Goal: Feedback & Contribution: Submit feedback/report problem

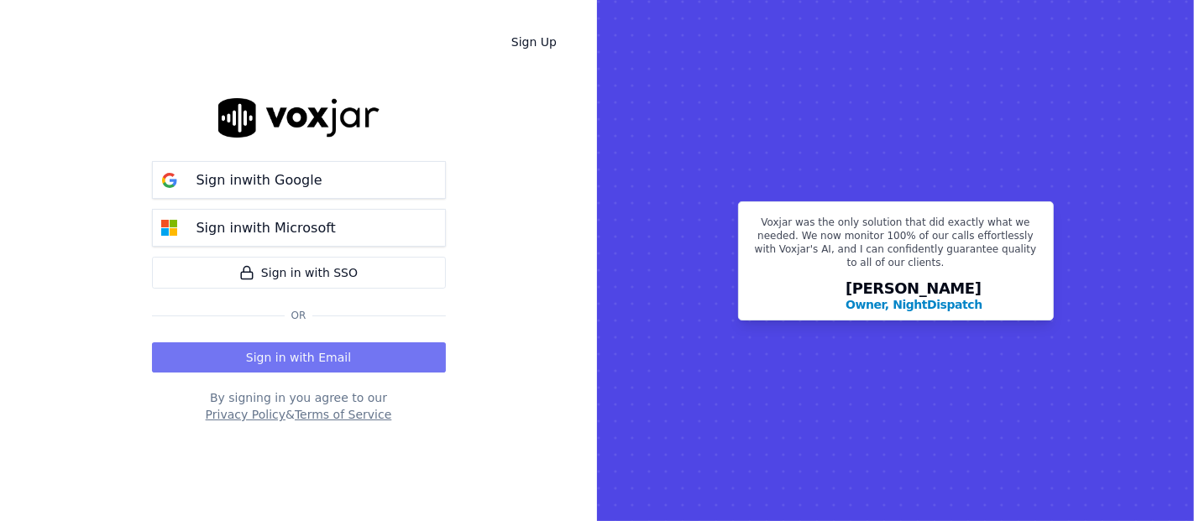
click at [327, 349] on button "Sign in with Email" at bounding box center [299, 357] width 294 height 30
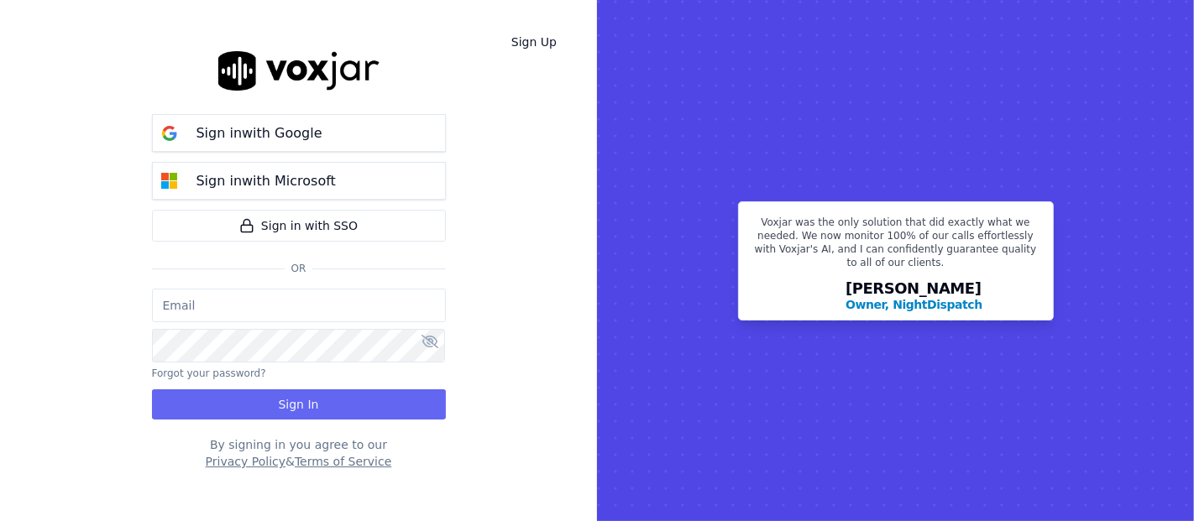
type input "shadia.decastro01.baq@nwfg.net"
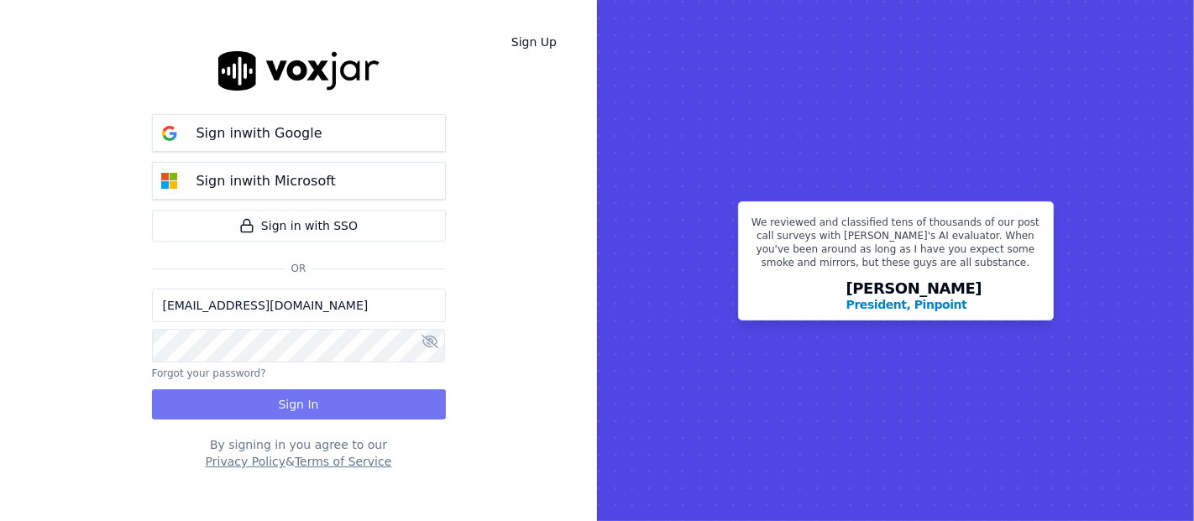
click at [316, 398] on button "Sign In" at bounding box center [299, 404] width 294 height 30
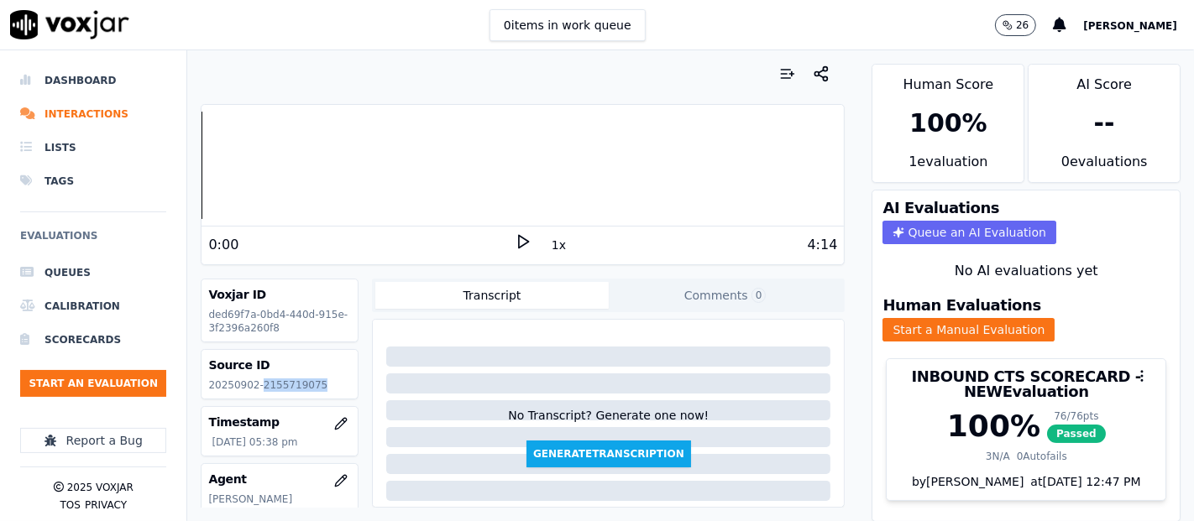
drag, startPoint x: 256, startPoint y: 385, endPoint x: 316, endPoint y: 385, distance: 60.4
click at [316, 385] on p "20250902-2155719075" at bounding box center [279, 385] width 143 height 13
copy p "2155719075"
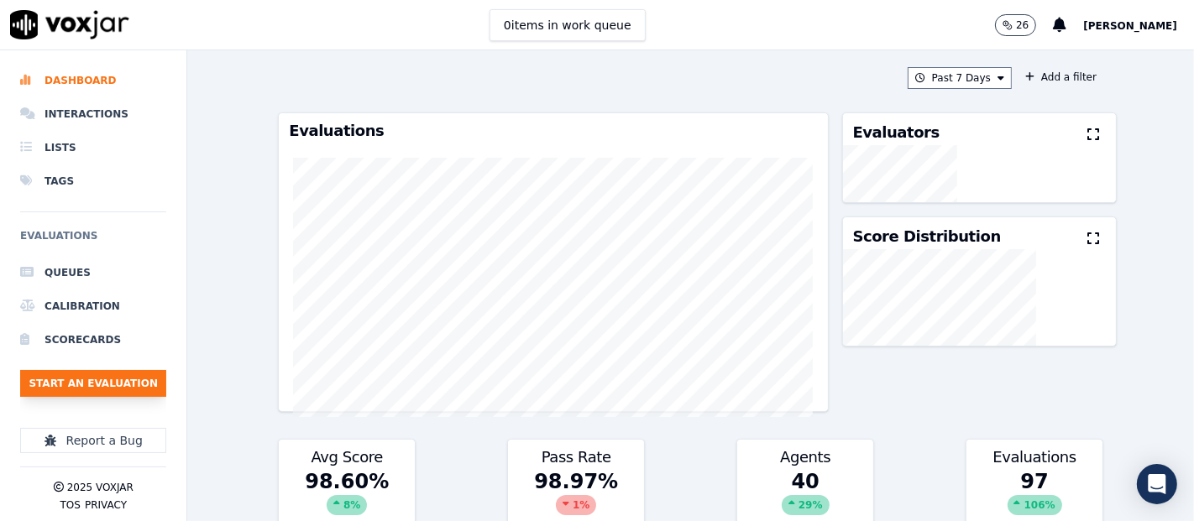
click at [67, 373] on button "Start an Evaluation" at bounding box center [93, 383] width 146 height 27
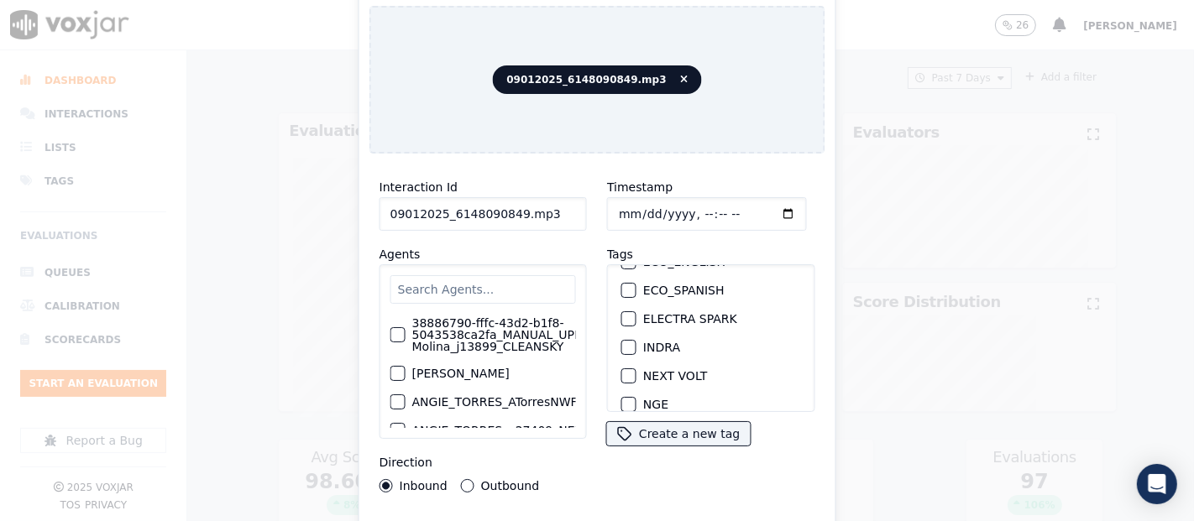
scroll to position [113, 0]
click at [622, 367] on div "button" at bounding box center [628, 373] width 12 height 12
drag, startPoint x: 553, startPoint y: 205, endPoint x: 535, endPoint y: 205, distance: 18.5
click at [509, 207] on input "09012025_6148090849.mp3" at bounding box center [482, 214] width 207 height 34
type input "09012025_6148090849"
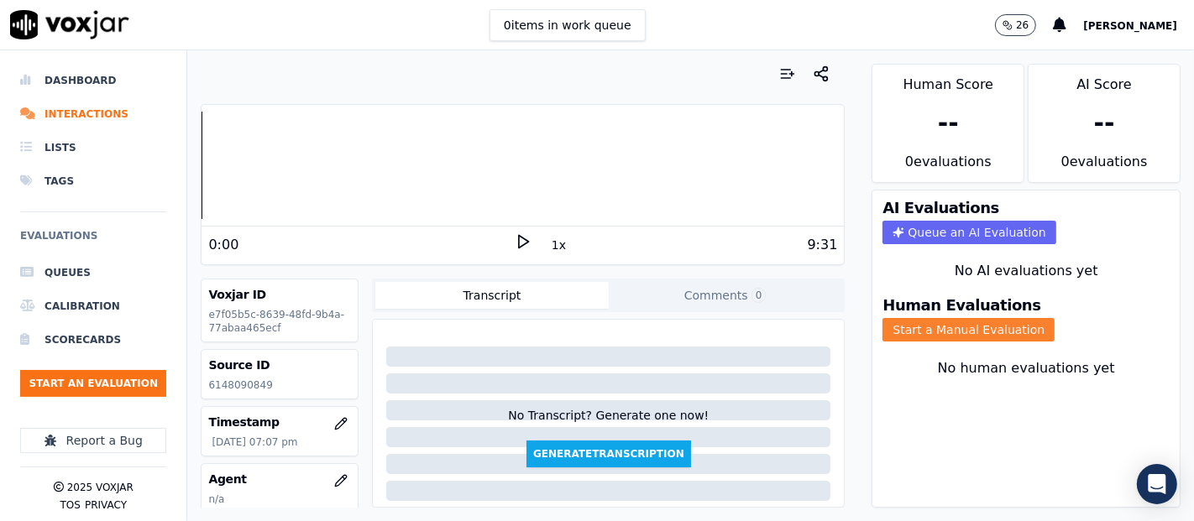
click at [938, 318] on button "Start a Manual Evaluation" at bounding box center [968, 330] width 172 height 24
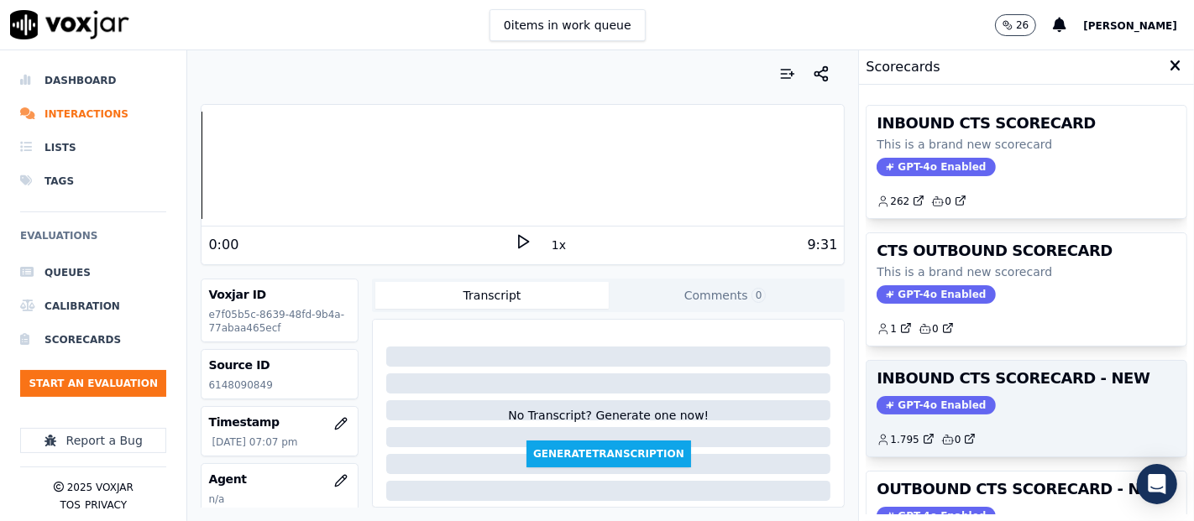
click at [916, 396] on span "GPT-4o Enabled" at bounding box center [935, 405] width 118 height 18
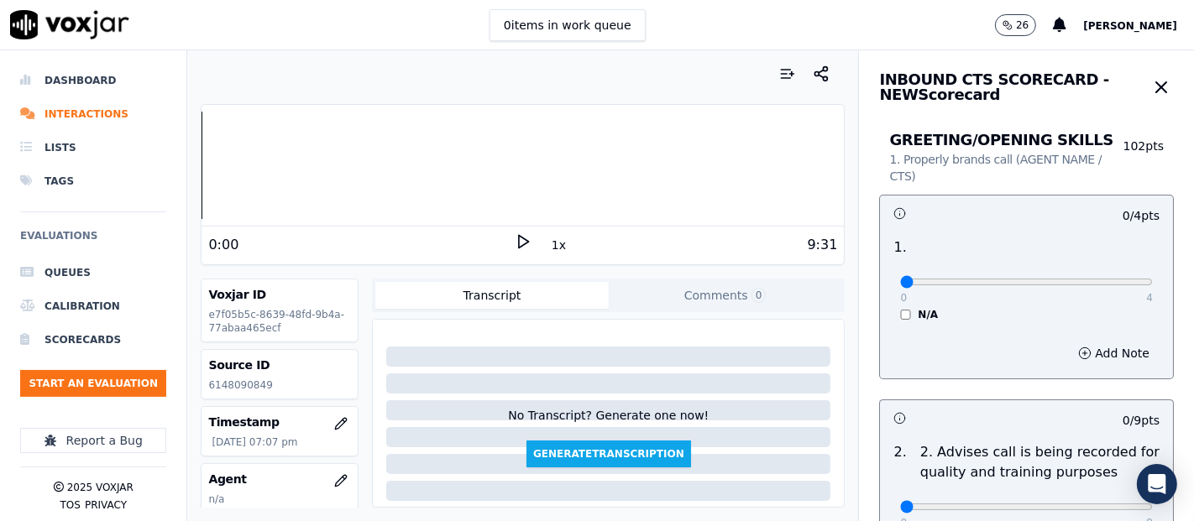
click at [515, 245] on icon at bounding box center [523, 241] width 17 height 17
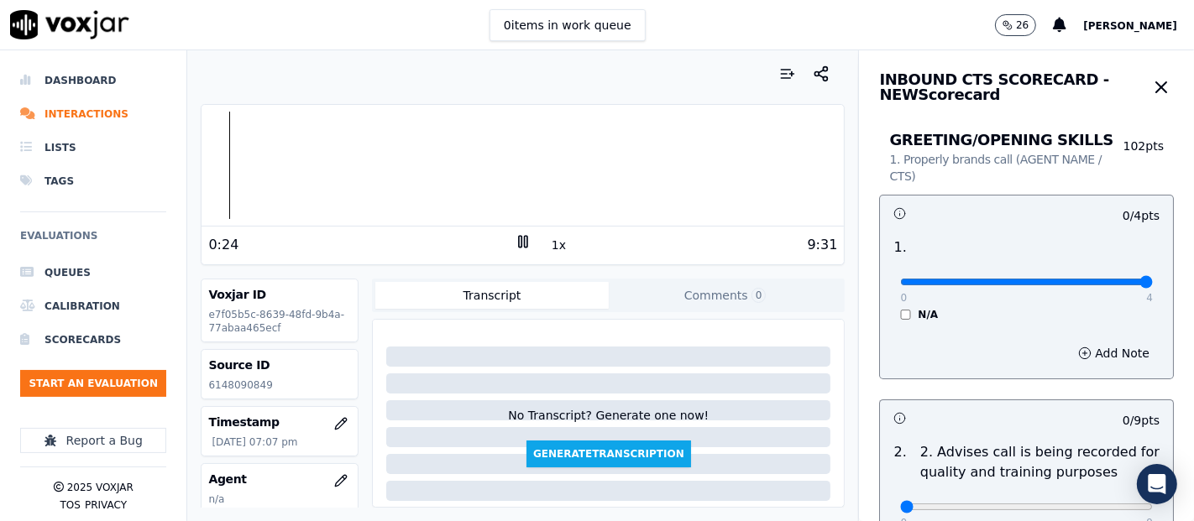
type input "4"
click at [1103, 284] on input "range" at bounding box center [1026, 282] width 253 height 7
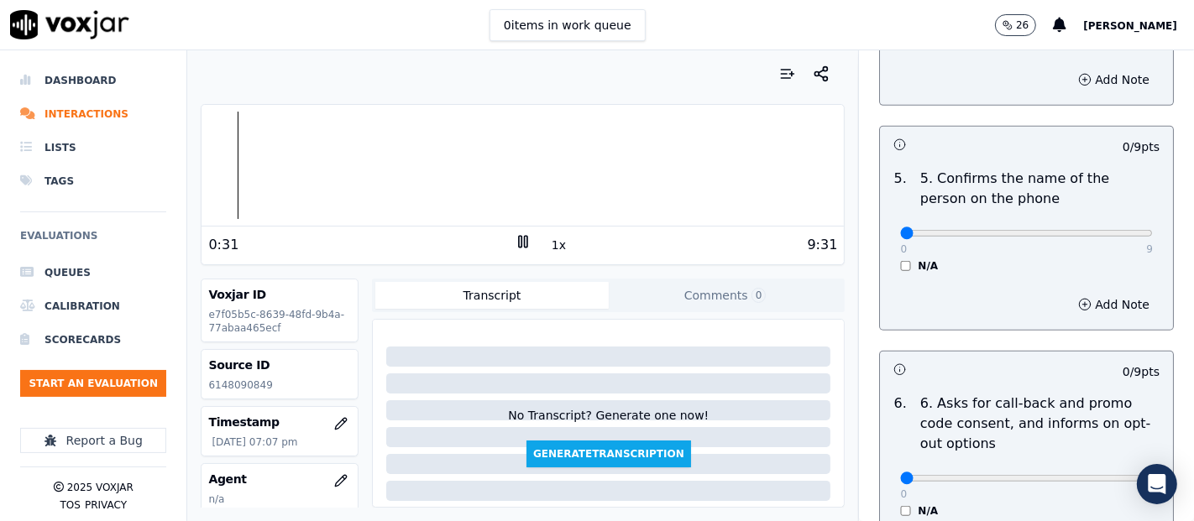
scroll to position [1041, 0]
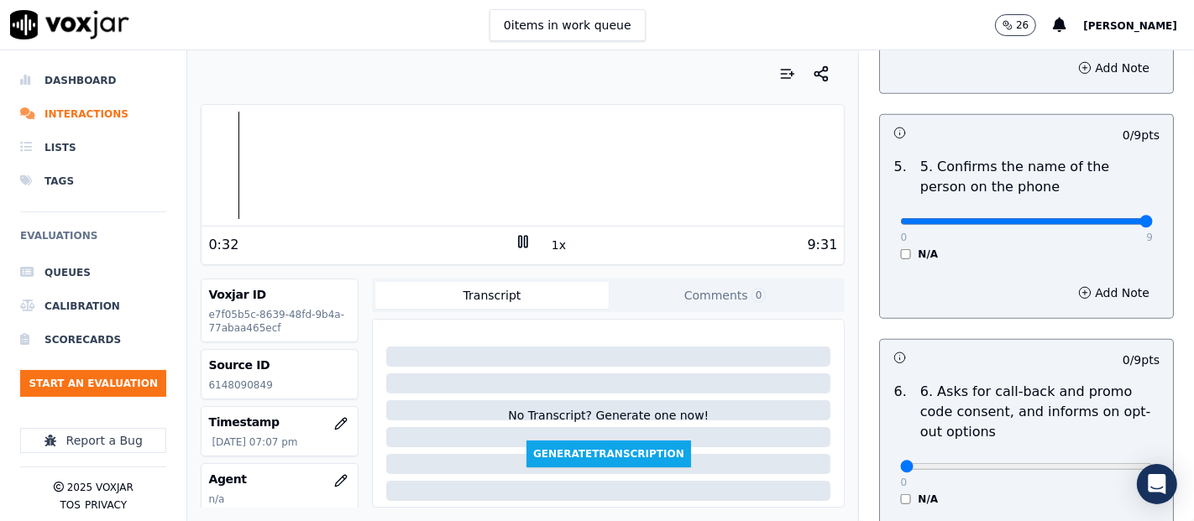
type input "9"
click at [1102, 222] on input "range" at bounding box center [1026, 221] width 253 height 7
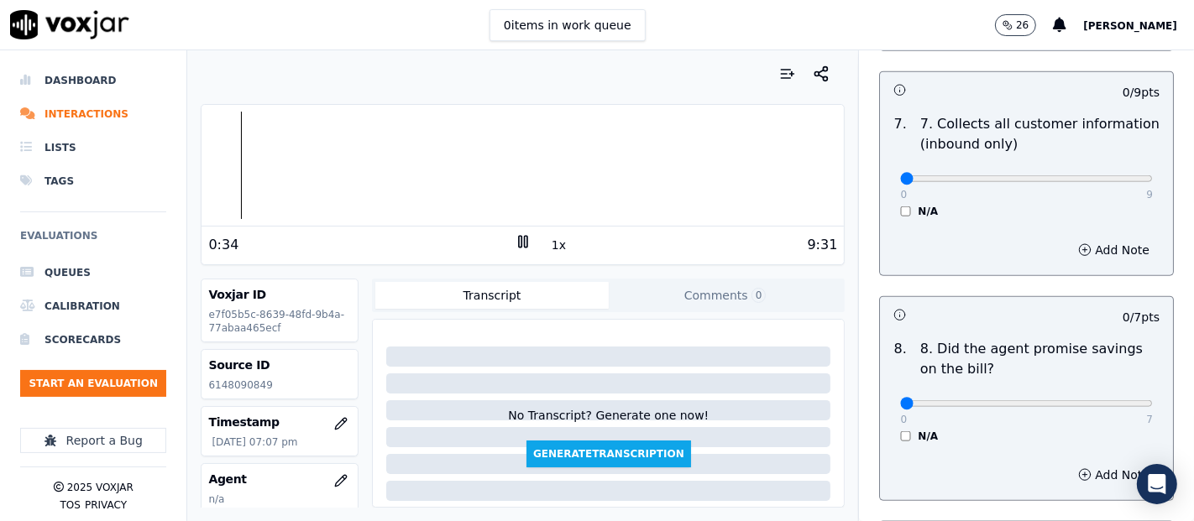
scroll to position [1592, 0]
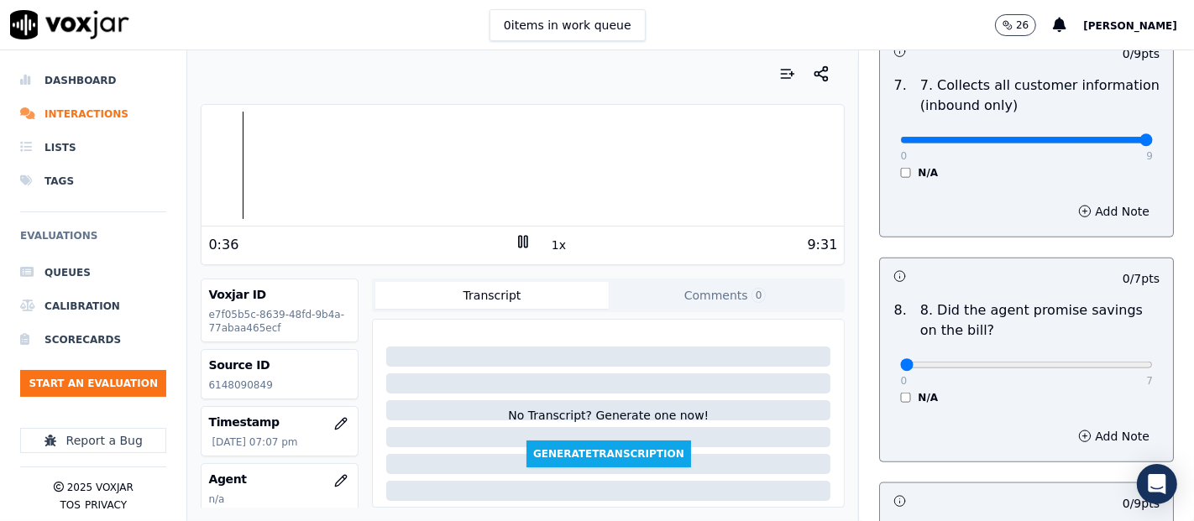
type input "9"
click at [1105, 137] on input "range" at bounding box center [1026, 140] width 253 height 7
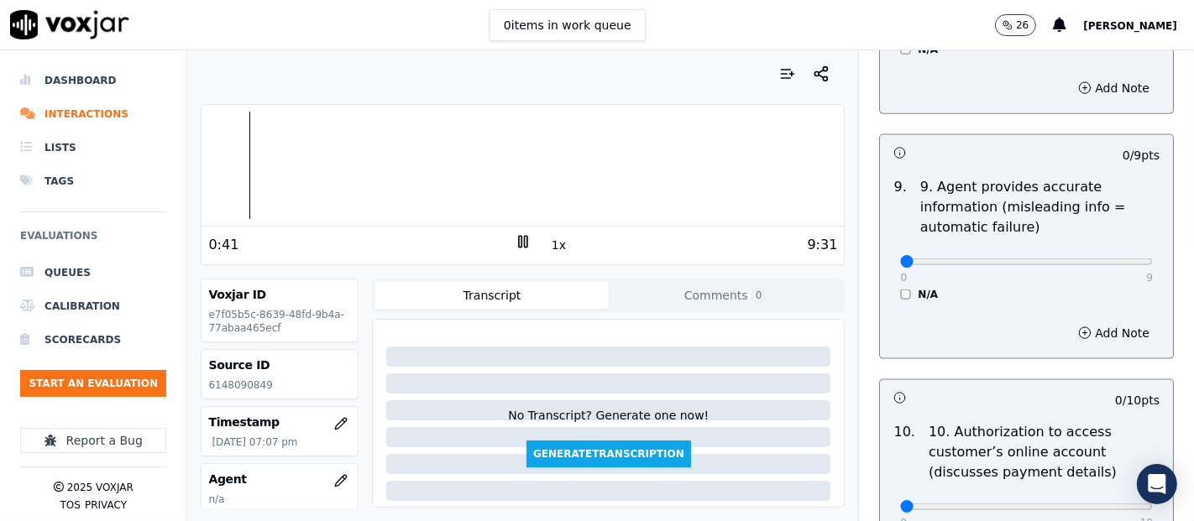
scroll to position [1946, 0]
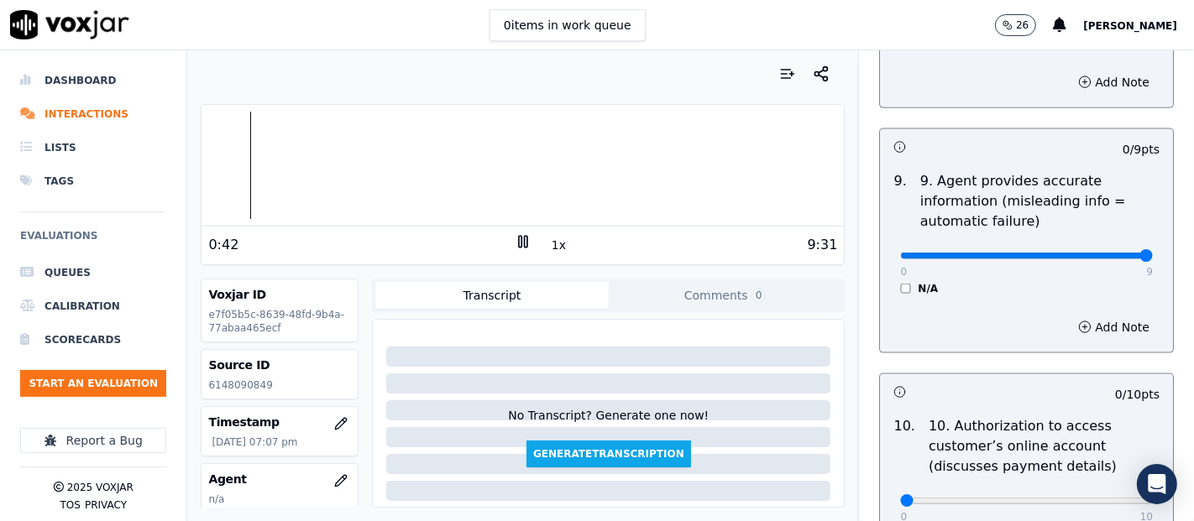
type input "9"
click at [1105, 253] on input "range" at bounding box center [1026, 256] width 253 height 7
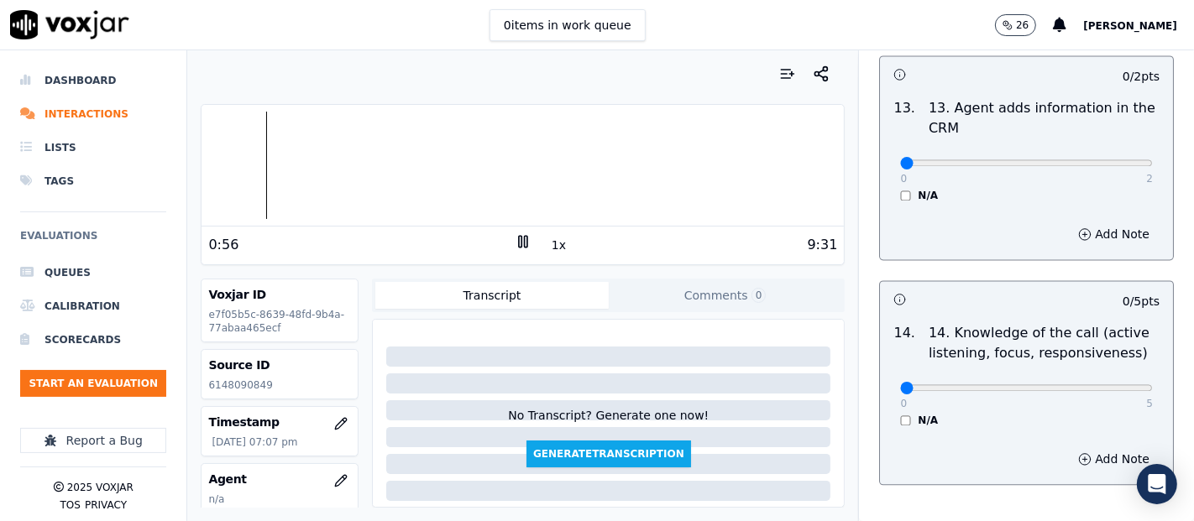
scroll to position [2954, 0]
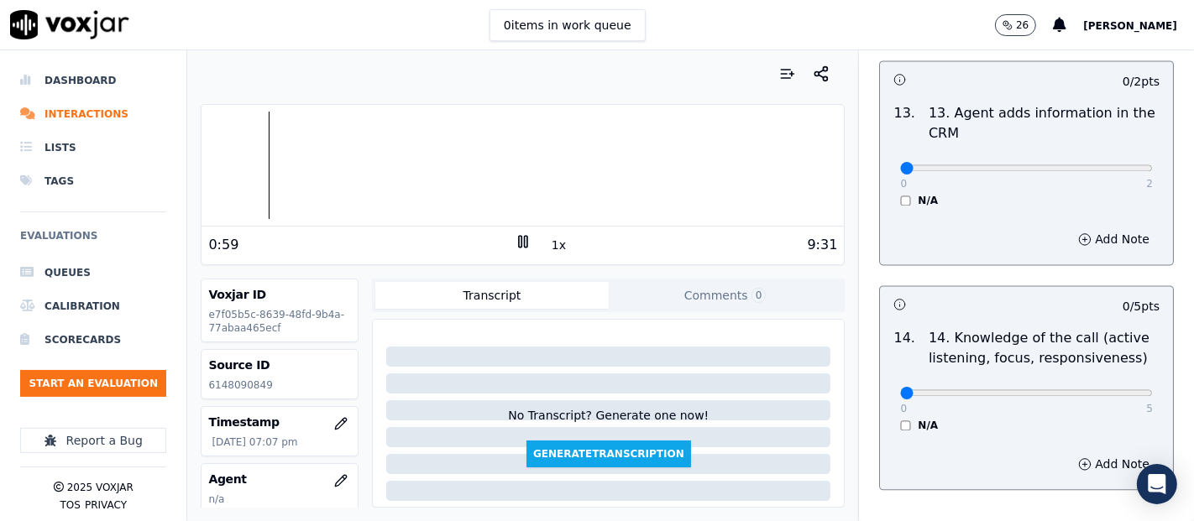
click at [275, 312] on p "e7f05b5c-8639-48fd-9b4a-77abaa465ecf" at bounding box center [279, 321] width 143 height 27
click at [252, 380] on p "6148090849" at bounding box center [279, 385] width 143 height 13
copy div "6148090849"
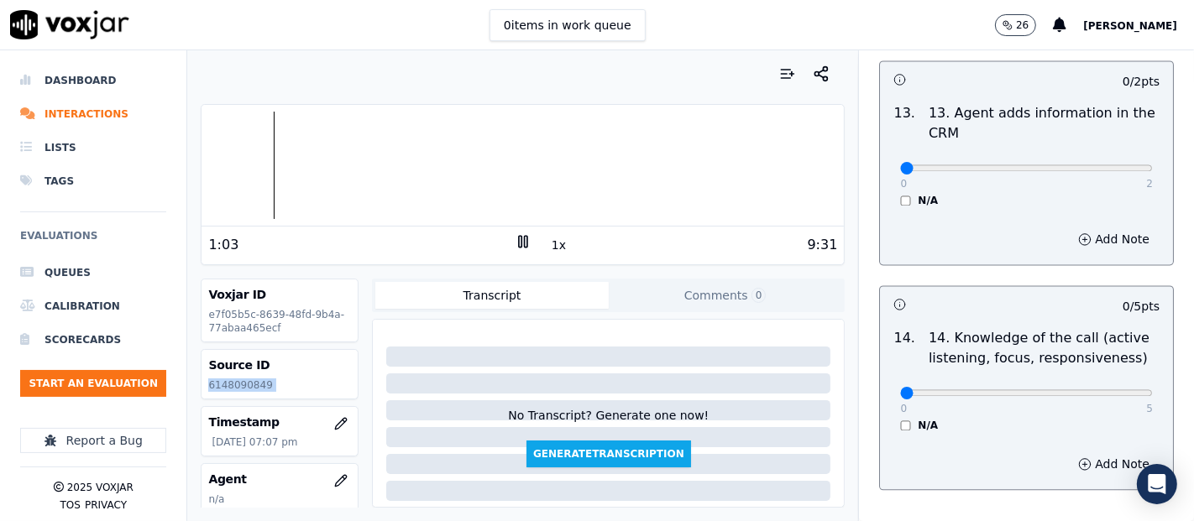
click at [520, 243] on icon at bounding box center [523, 241] width 17 height 17
click at [239, 383] on p "6148090849" at bounding box center [279, 385] width 143 height 13
click at [258, 384] on p "6148090849" at bounding box center [279, 385] width 143 height 13
click at [254, 384] on p "6148090849" at bounding box center [279, 385] width 143 height 13
click at [243, 383] on p "6148090849" at bounding box center [279, 385] width 143 height 13
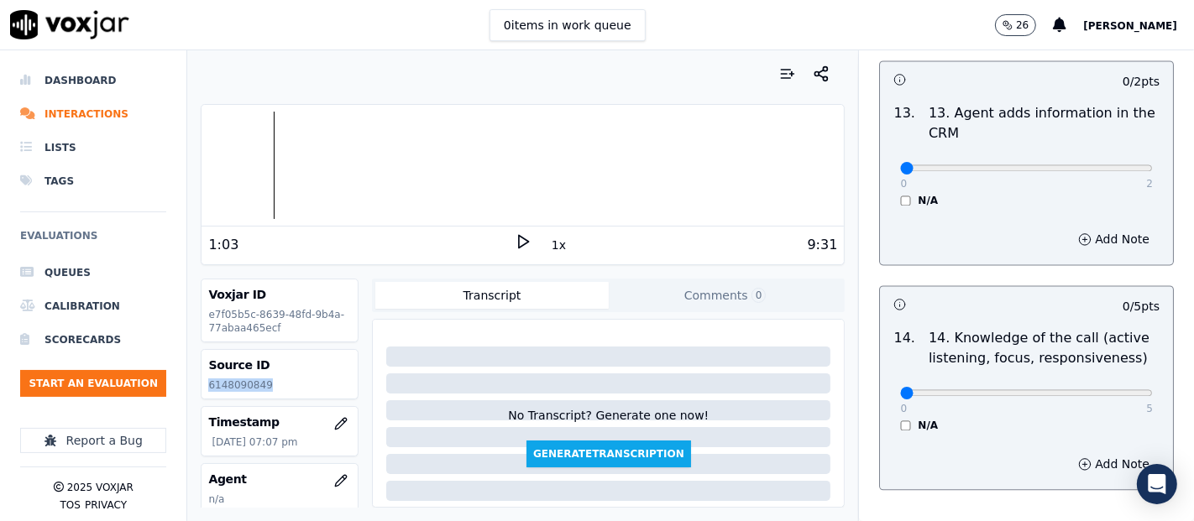
click at [243, 383] on p "6148090849" at bounding box center [279, 385] width 143 height 13
copy p "6148090849"
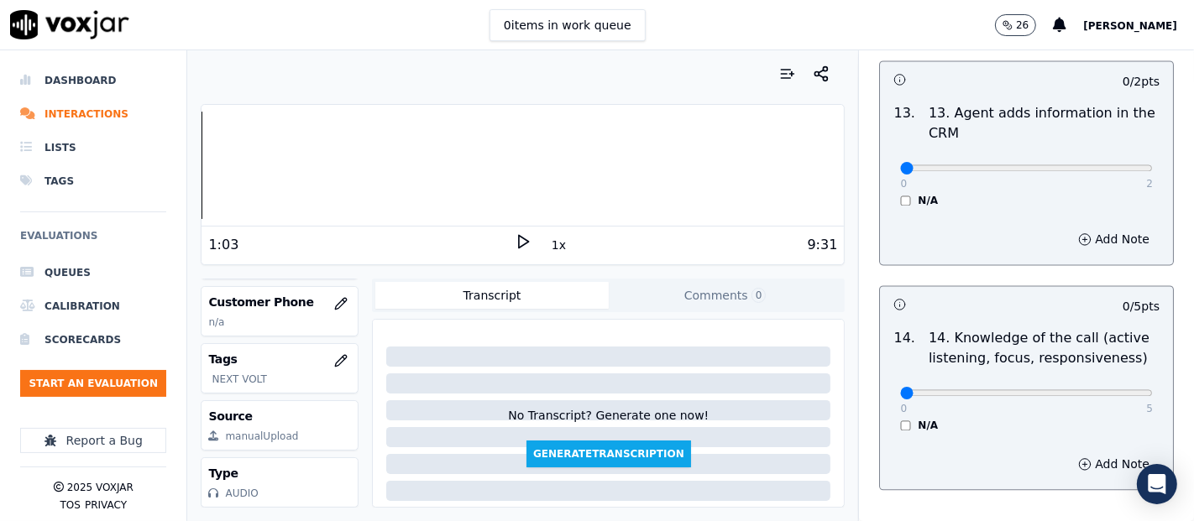
click at [182, 165] on div "Dashboard Interactions Lists Tags Evaluations Queues Calibration Scorecards Sta…" at bounding box center [597, 285] width 1194 height 471
click at [519, 239] on polygon at bounding box center [524, 242] width 10 height 13
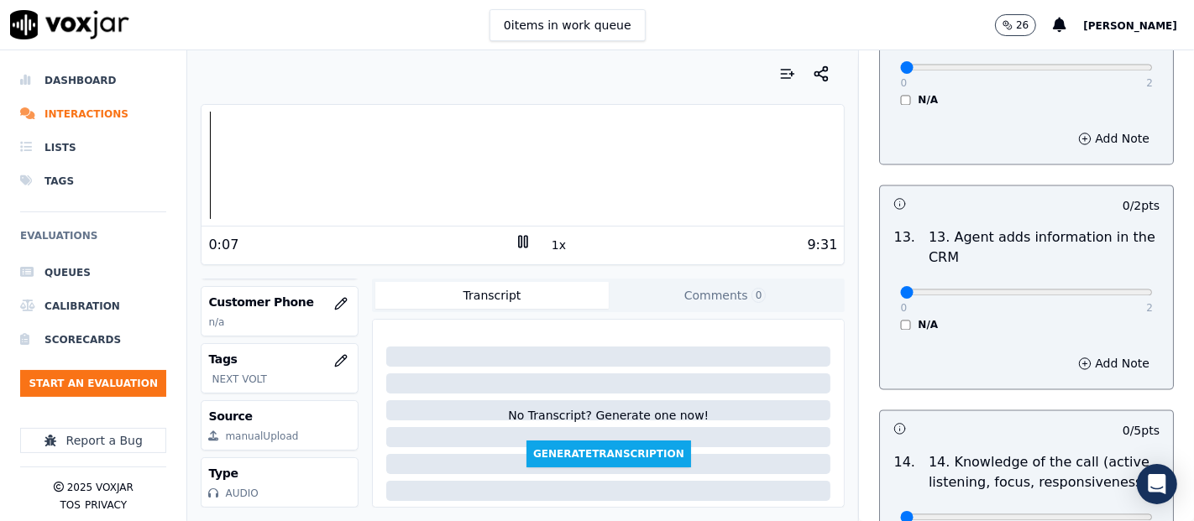
scroll to position [2962, 0]
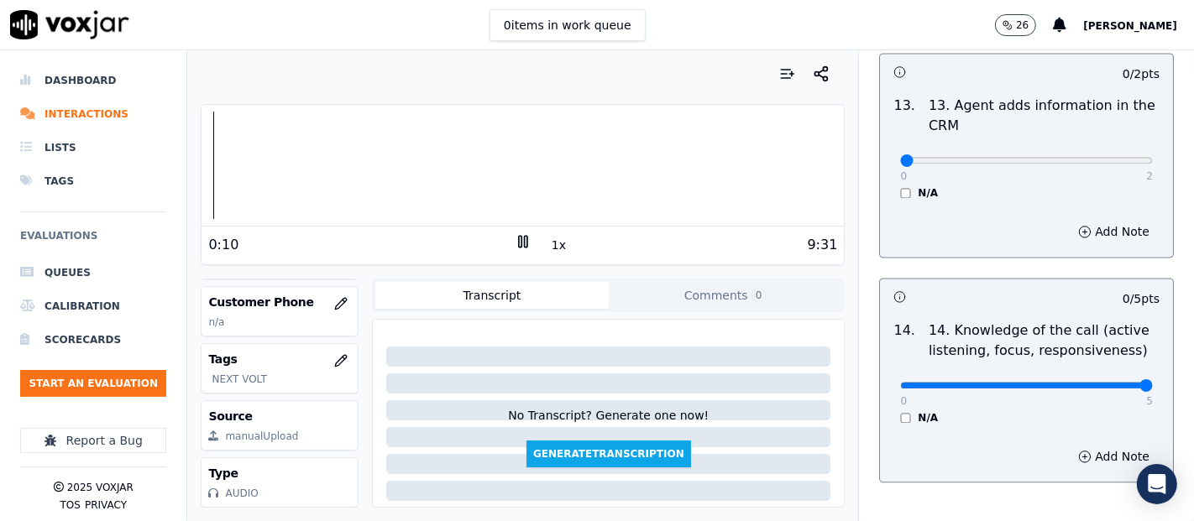
type input "5"
click at [1099, 382] on input "range" at bounding box center [1026, 385] width 253 height 7
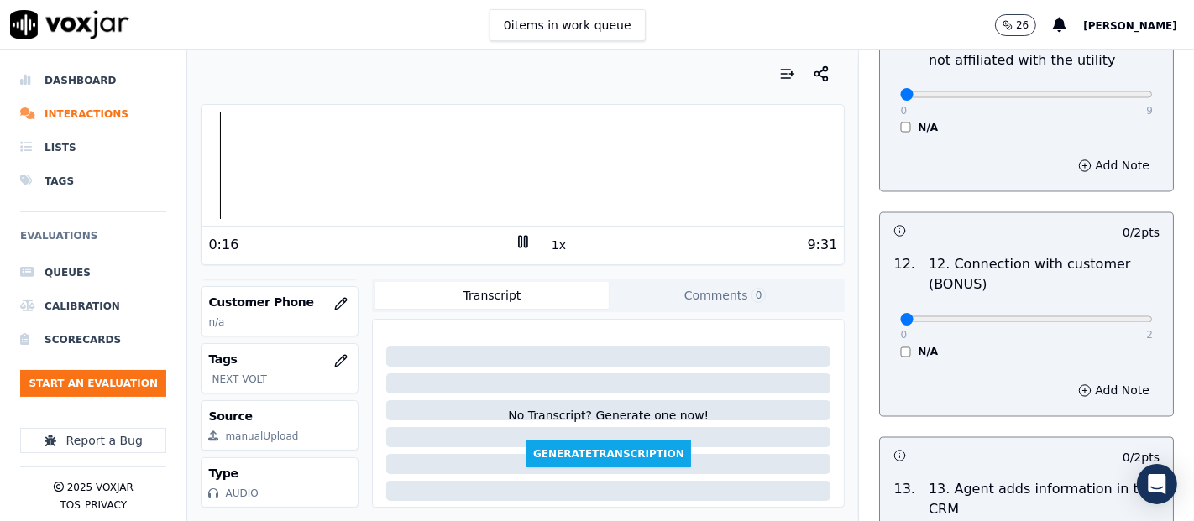
scroll to position [2529, 0]
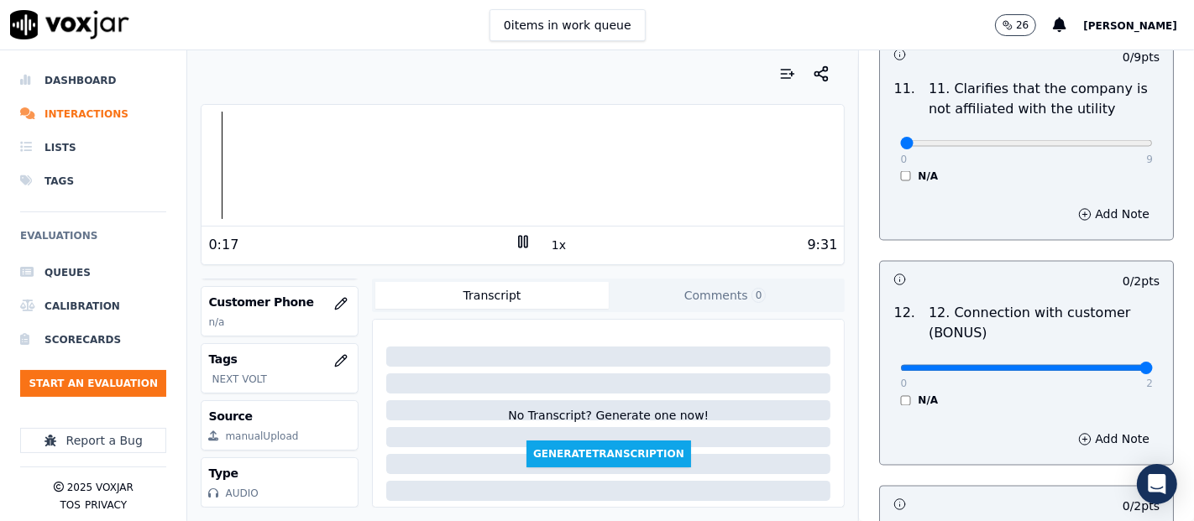
type input "2"
click at [1100, 365] on input "range" at bounding box center [1026, 368] width 253 height 7
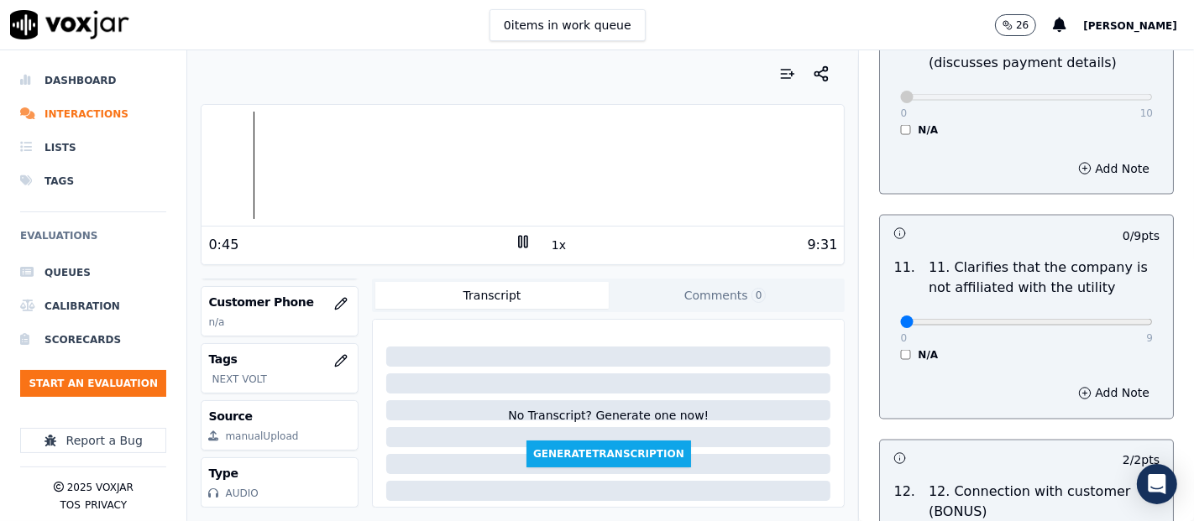
scroll to position [2384, 0]
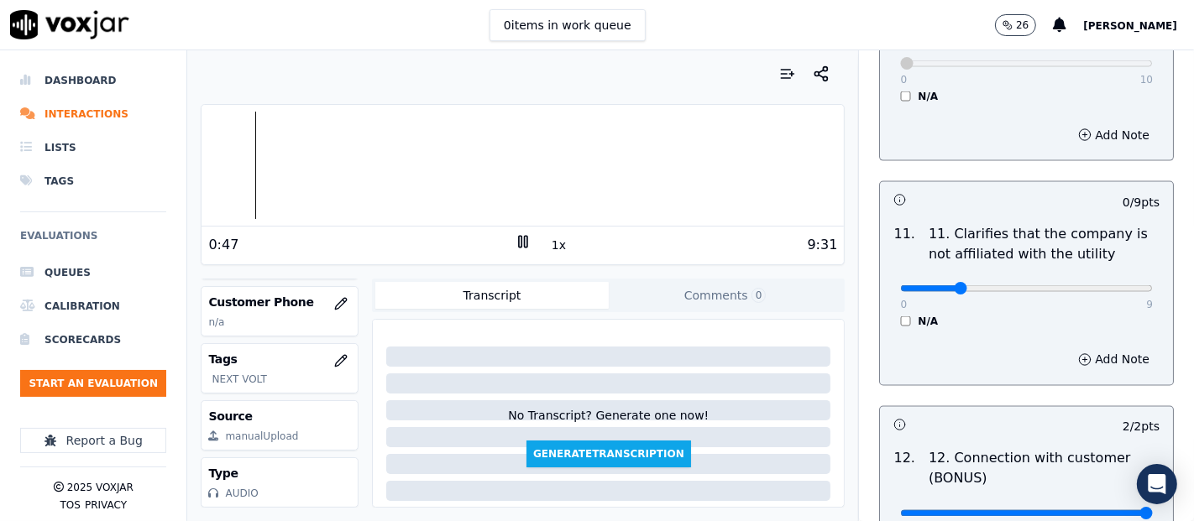
click at [931, 285] on input "range" at bounding box center [1026, 288] width 253 height 7
drag, startPoint x: 930, startPoint y: 284, endPoint x: 880, endPoint y: 284, distance: 49.5
type input "0"
click at [900, 285] on input "range" at bounding box center [1026, 288] width 253 height 7
click at [515, 233] on icon at bounding box center [523, 241] width 17 height 17
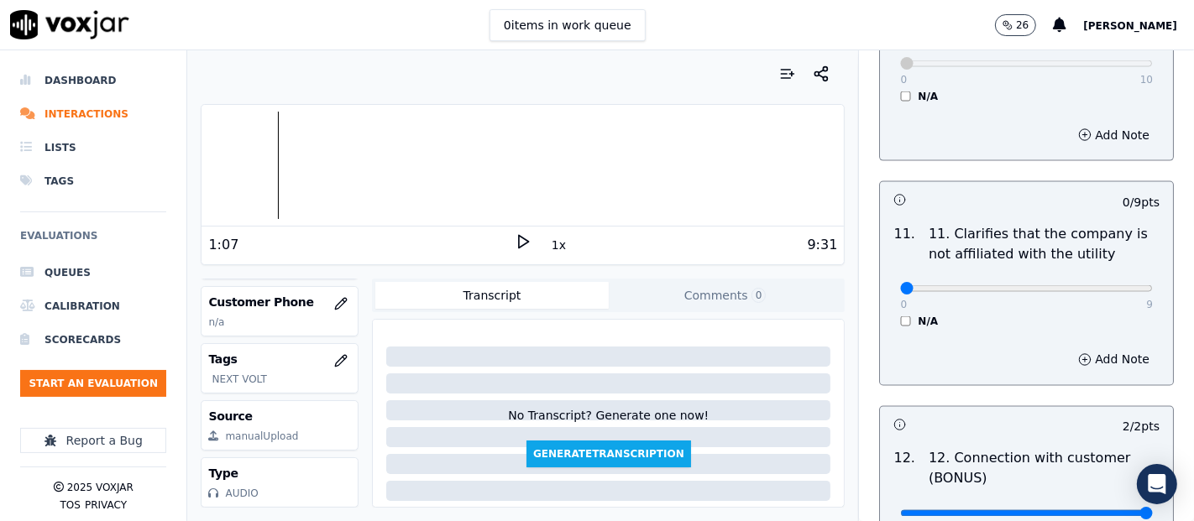
click at [220, 162] on div at bounding box center [522, 165] width 642 height 107
click at [515, 240] on icon at bounding box center [523, 241] width 17 height 17
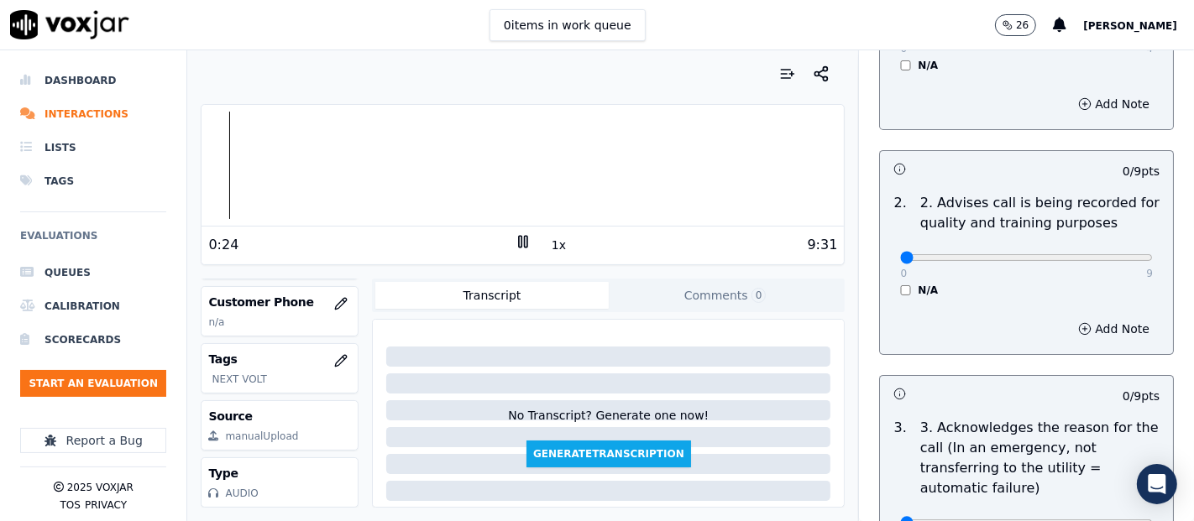
scroll to position [255, 0]
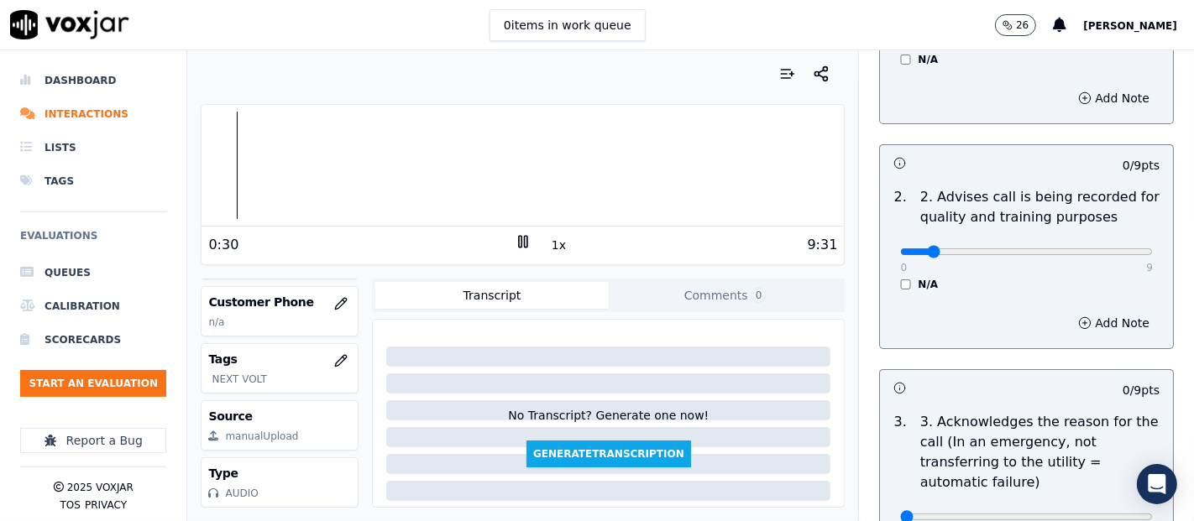
type input "0"
drag, startPoint x: 891, startPoint y: 251, endPoint x: 834, endPoint y: 237, distance: 58.8
click at [900, 248] on input "range" at bounding box center [1026, 251] width 253 height 7
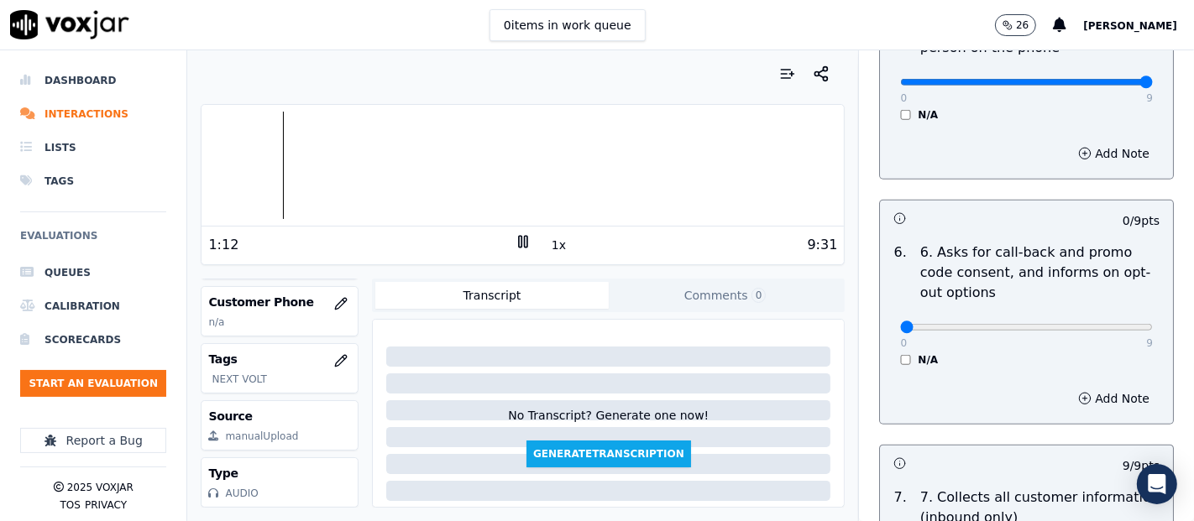
scroll to position [1186, 0]
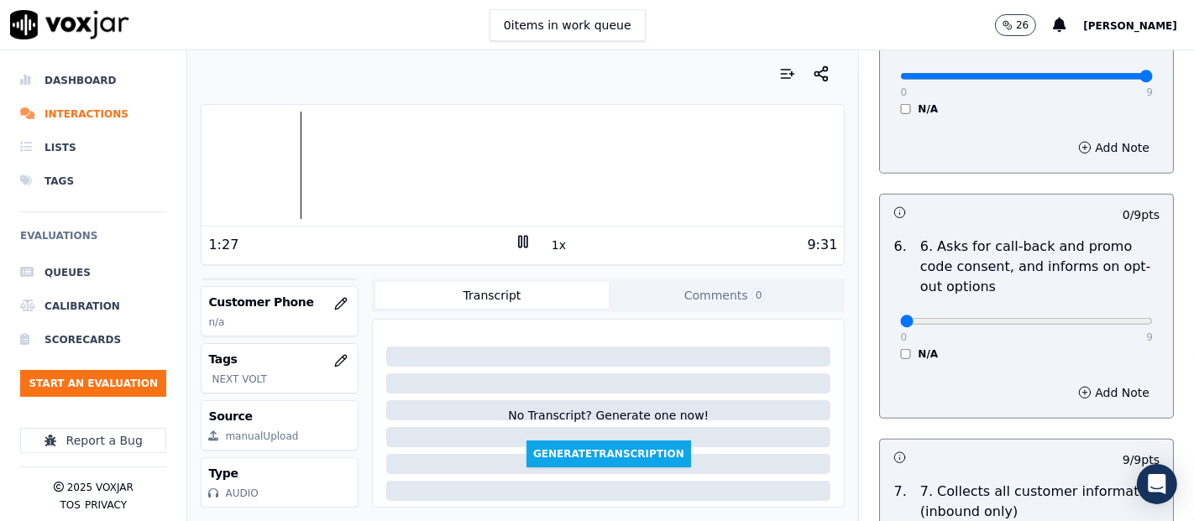
click at [519, 239] on icon at bounding box center [523, 241] width 17 height 17
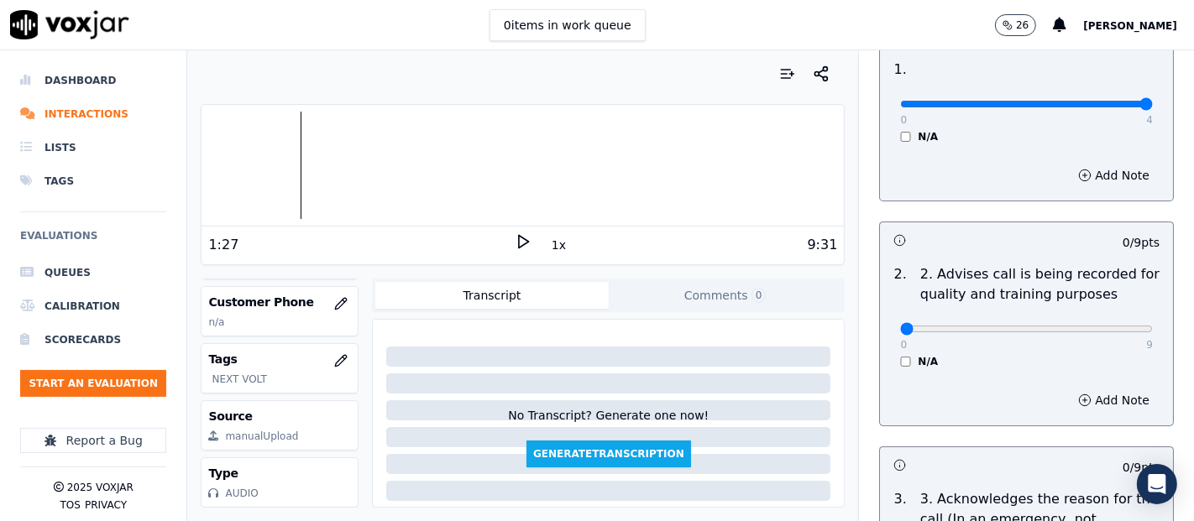
scroll to position [255, 0]
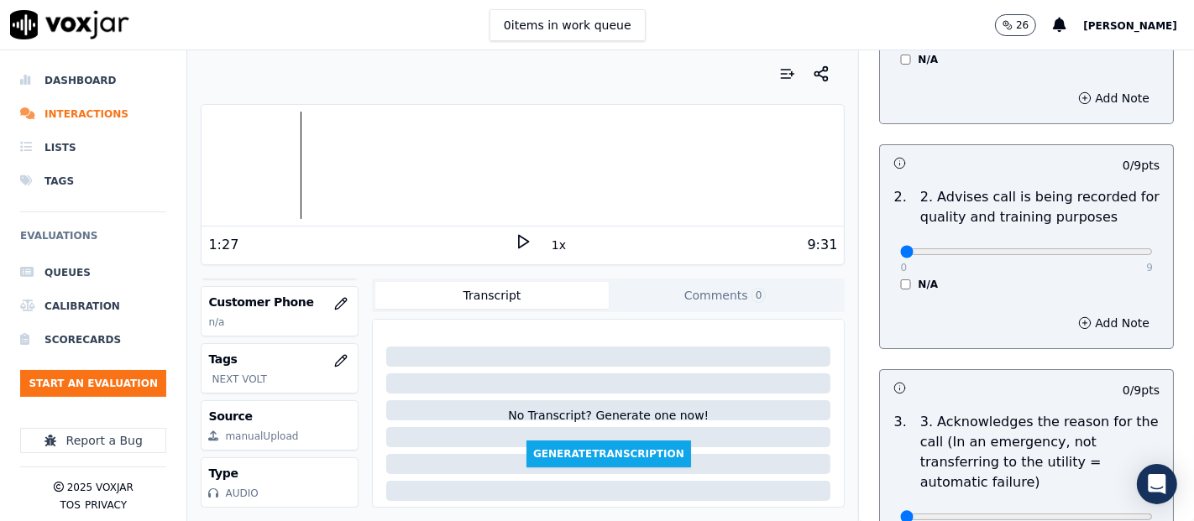
click at [515, 239] on icon at bounding box center [523, 241] width 17 height 17
click at [525, 236] on rect at bounding box center [526, 241] width 3 height 11
click at [515, 234] on icon at bounding box center [523, 241] width 17 height 17
click at [519, 246] on rect at bounding box center [520, 241] width 3 height 11
click at [519, 245] on polygon at bounding box center [524, 242] width 10 height 13
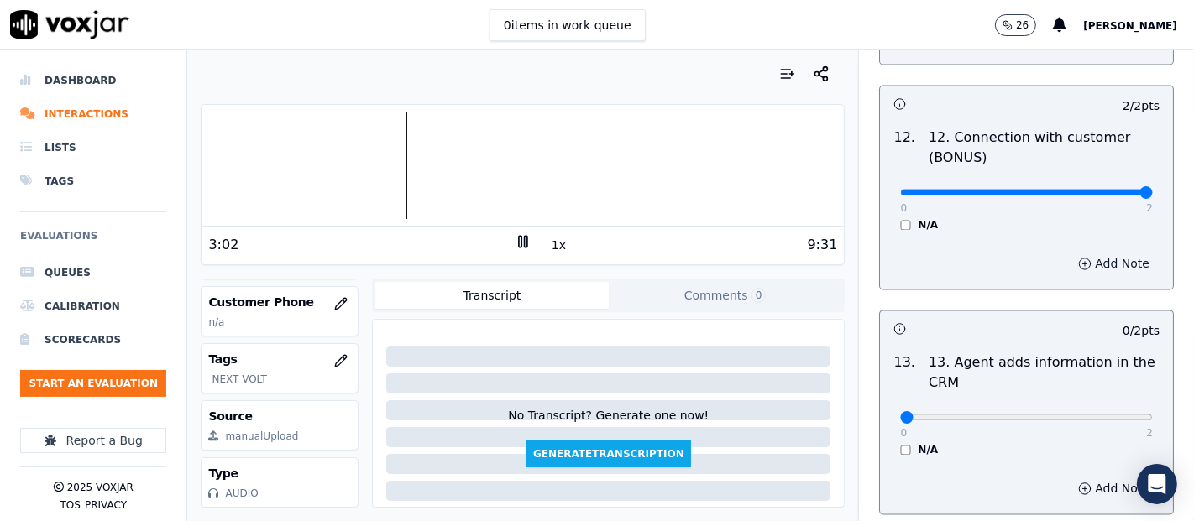
scroll to position [2798, 0]
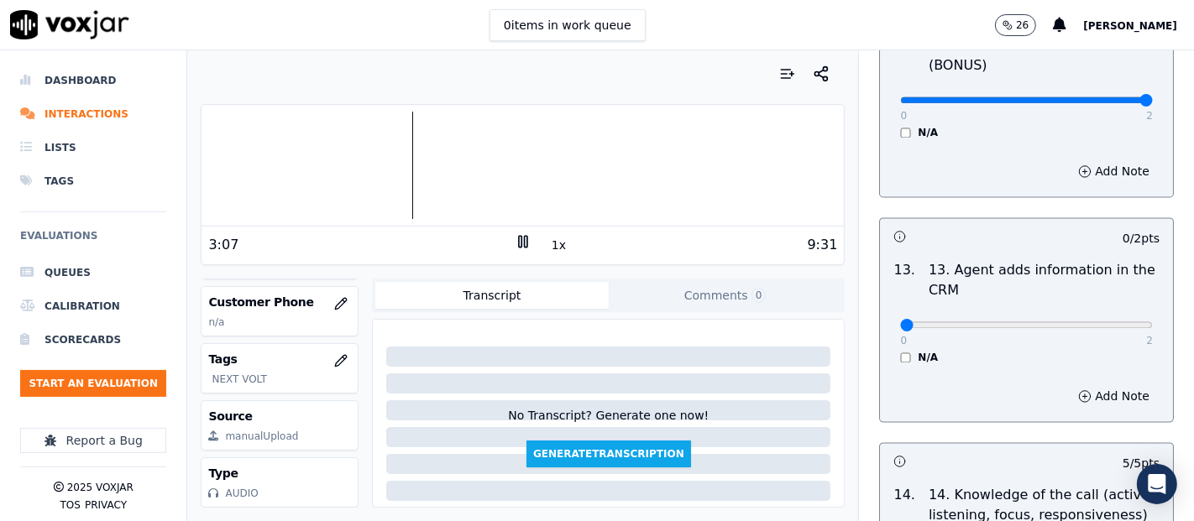
click at [519, 246] on rect at bounding box center [520, 241] width 3 height 11
click at [515, 238] on icon at bounding box center [523, 241] width 17 height 17
click at [515, 241] on icon at bounding box center [523, 241] width 17 height 17
click at [548, 246] on button "1x" at bounding box center [558, 245] width 21 height 24
click at [551, 246] on button "1.5x" at bounding box center [564, 245] width 33 height 24
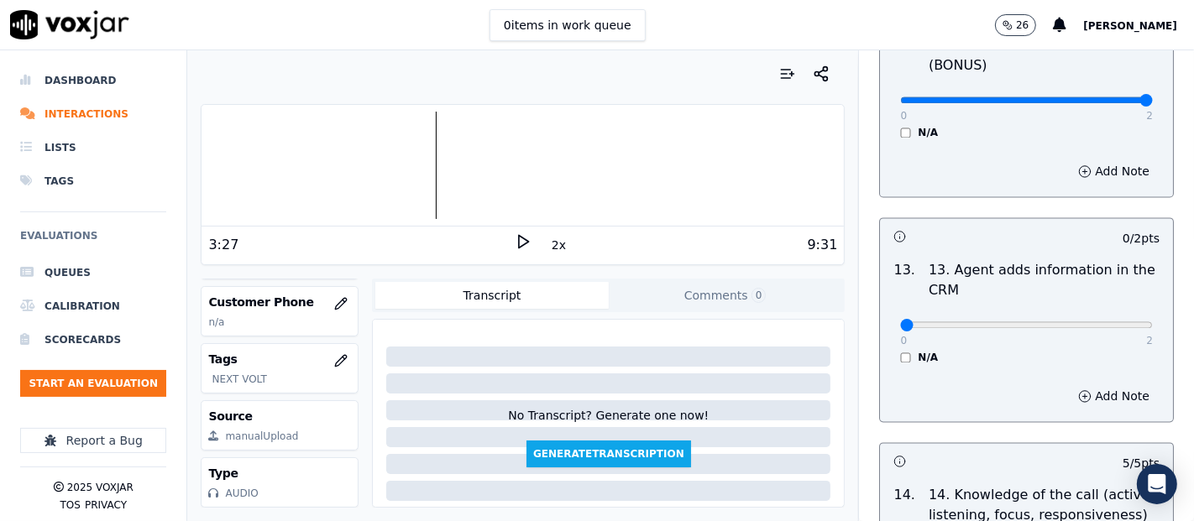
click at [551, 243] on button "2x" at bounding box center [558, 245] width 21 height 24
click at [548, 243] on button "1x" at bounding box center [558, 245] width 21 height 24
click at [552, 243] on button "1.5x" at bounding box center [564, 245] width 33 height 24
click at [515, 241] on icon at bounding box center [523, 241] width 17 height 17
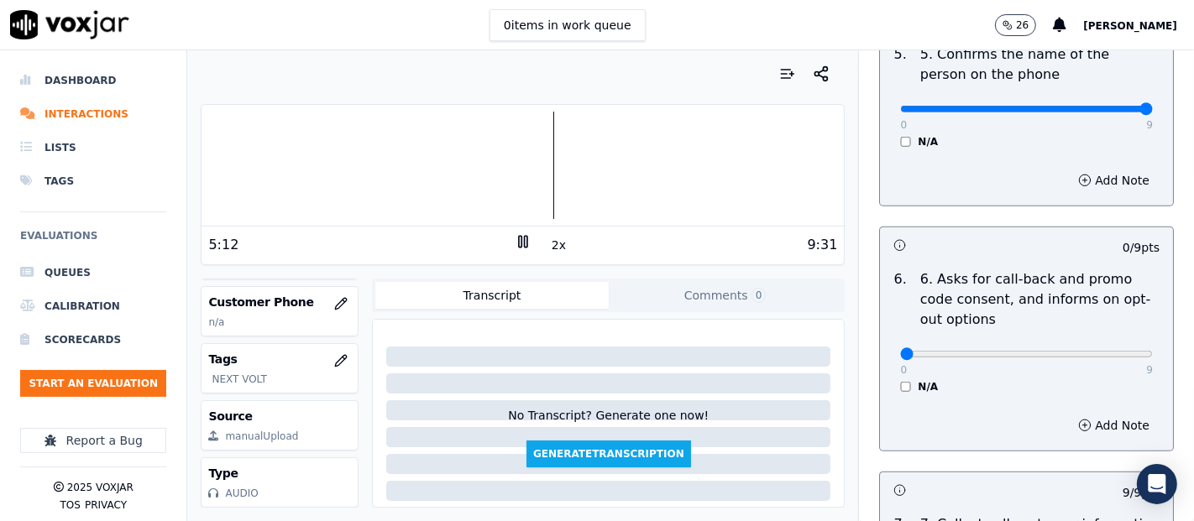
scroll to position [1194, 0]
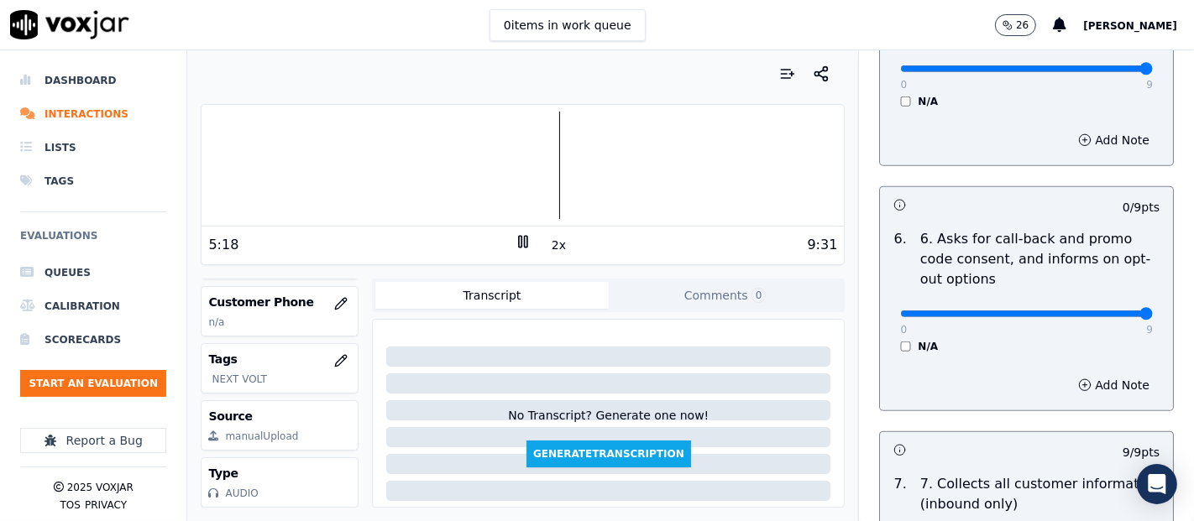
drag, startPoint x: 1102, startPoint y: 315, endPoint x: 1075, endPoint y: 316, distance: 26.9
type input "9"
click at [1102, 315] on input "range" at bounding box center [1026, 314] width 253 height 7
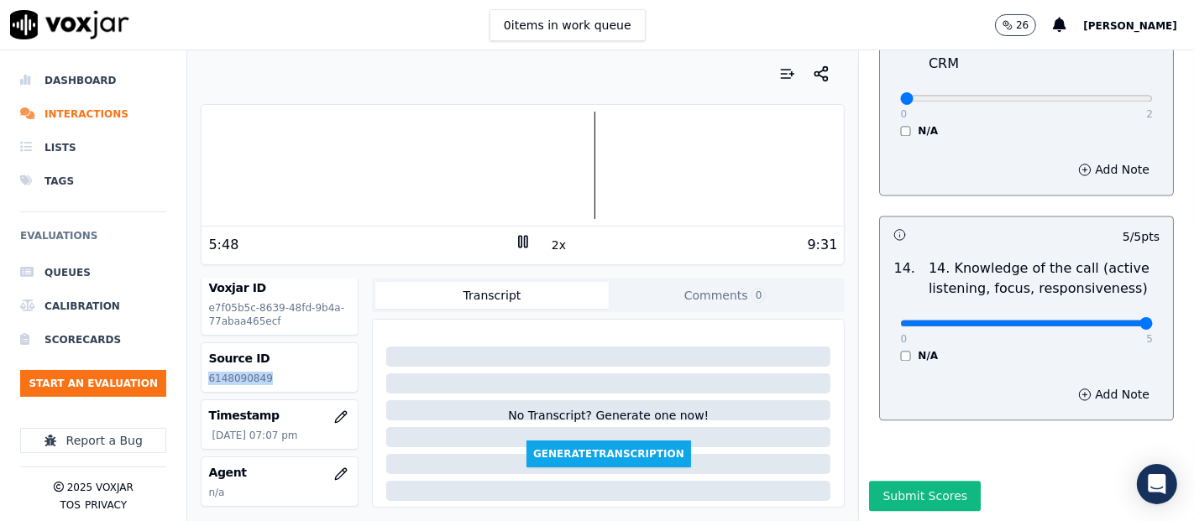
scroll to position [0, 0]
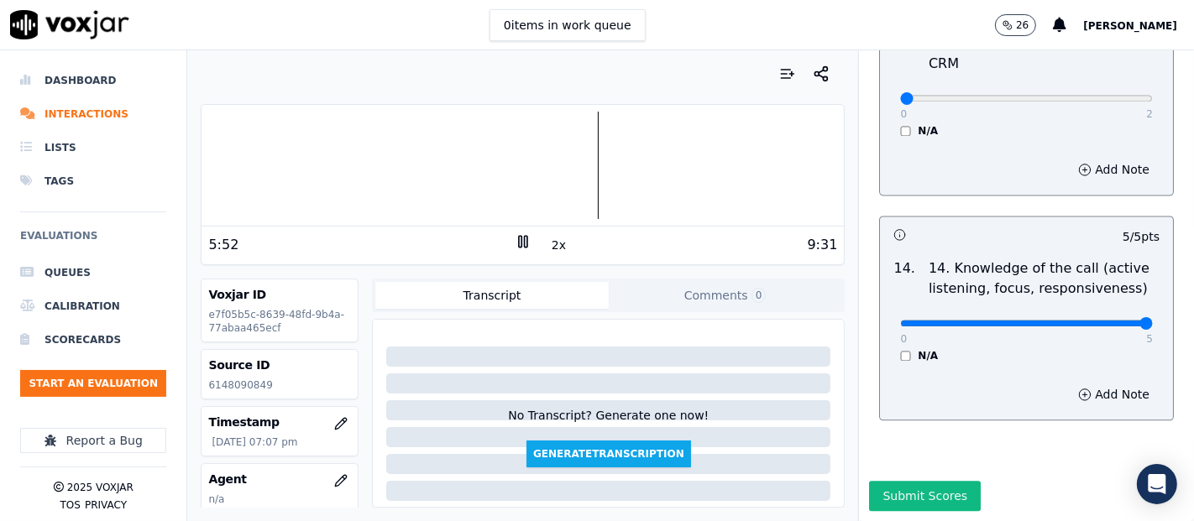
click at [313, 365] on h3 "Source ID" at bounding box center [279, 365] width 143 height 17
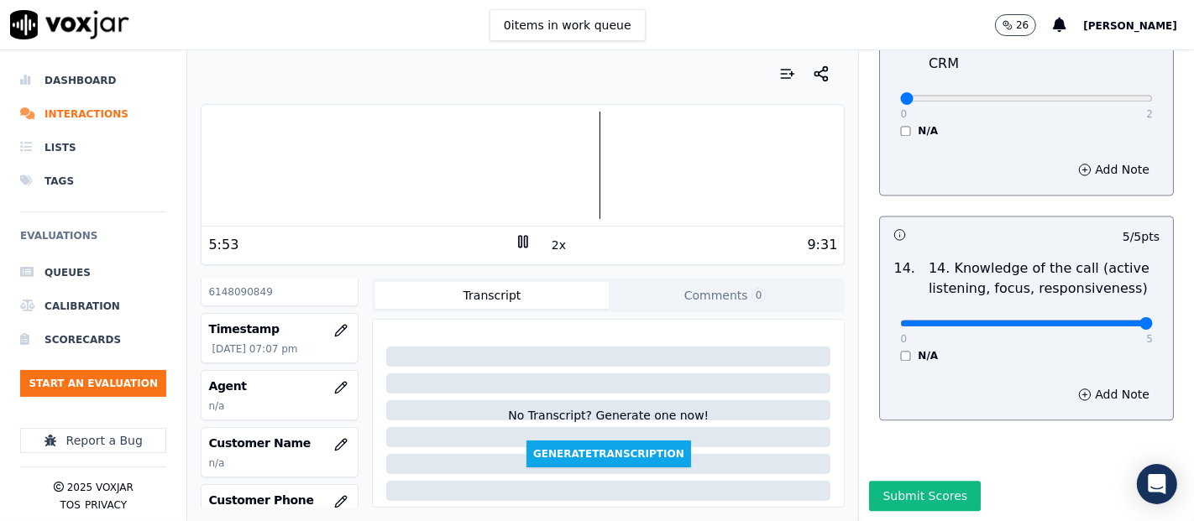
scroll to position [186, 0]
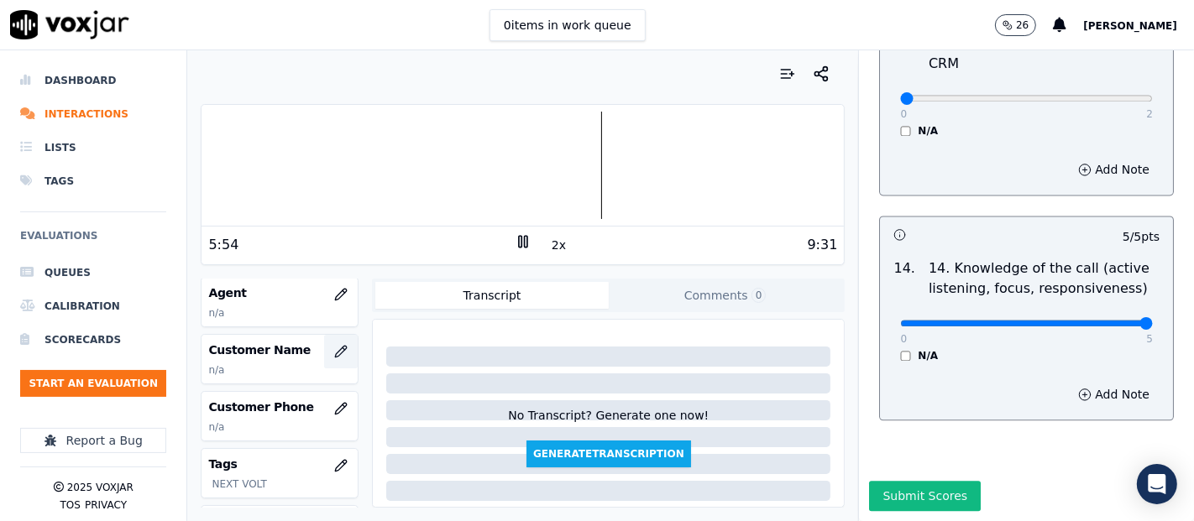
click at [334, 351] on icon "button" at bounding box center [340, 351] width 13 height 13
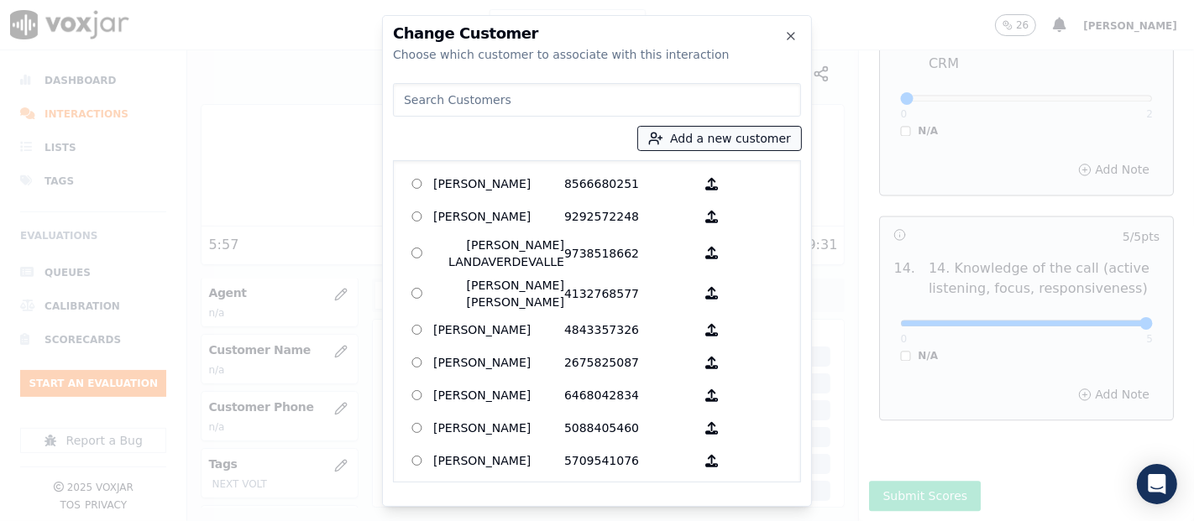
click at [720, 144] on button "Add a new customer" at bounding box center [719, 139] width 163 height 24
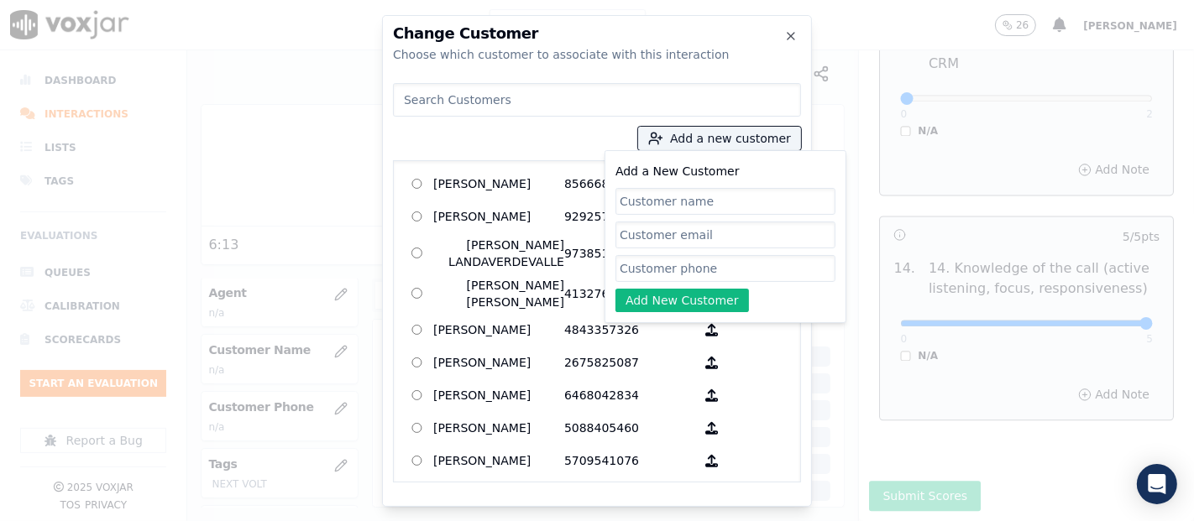
paste input "[PERSON_NAME]"
type input "[PERSON_NAME]"
click at [702, 273] on input "Add a New Customer" at bounding box center [725, 268] width 220 height 27
paste input "6148090849"
type input "6148090849"
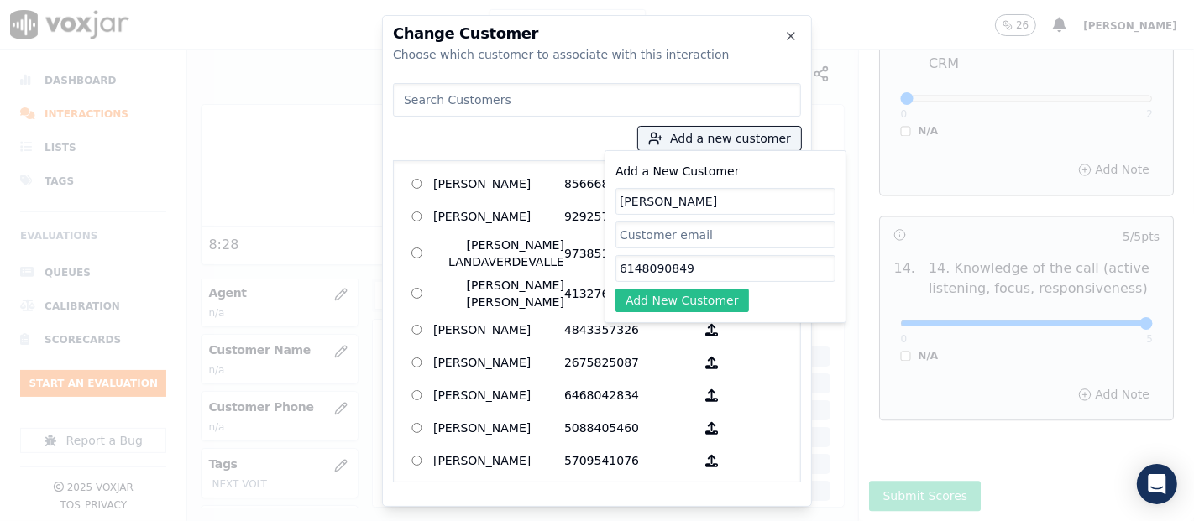
click at [700, 296] on button "Add New Customer" at bounding box center [681, 301] width 133 height 24
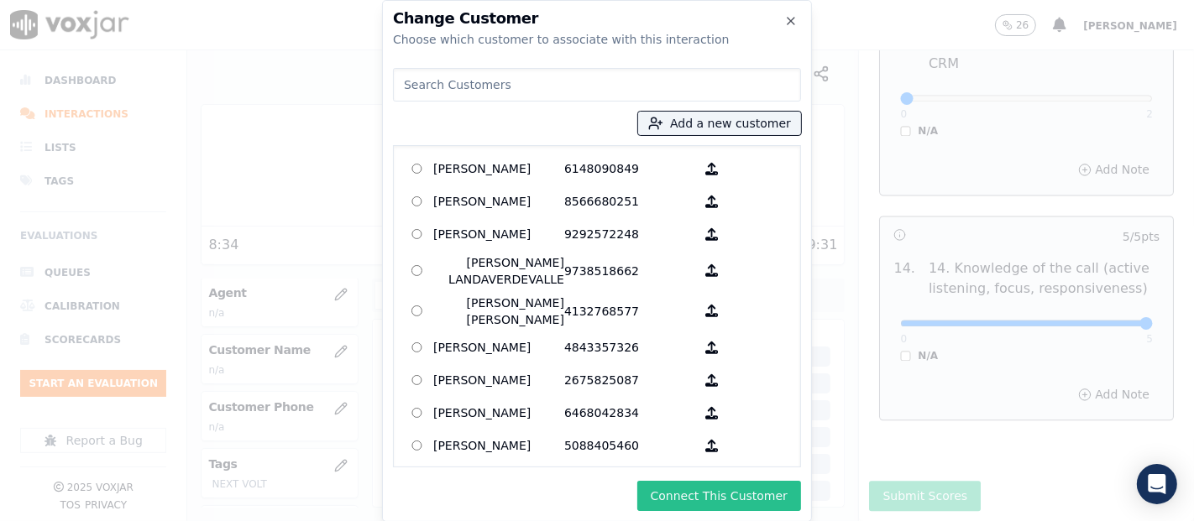
click at [736, 499] on button "Connect This Customer" at bounding box center [719, 496] width 164 height 30
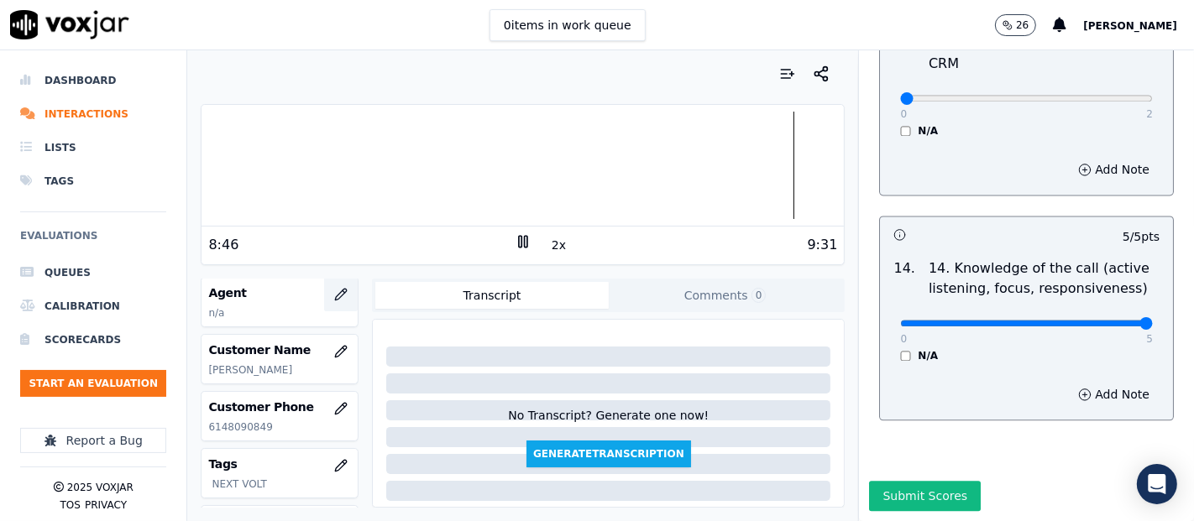
click at [334, 292] on icon "button" at bounding box center [340, 294] width 13 height 13
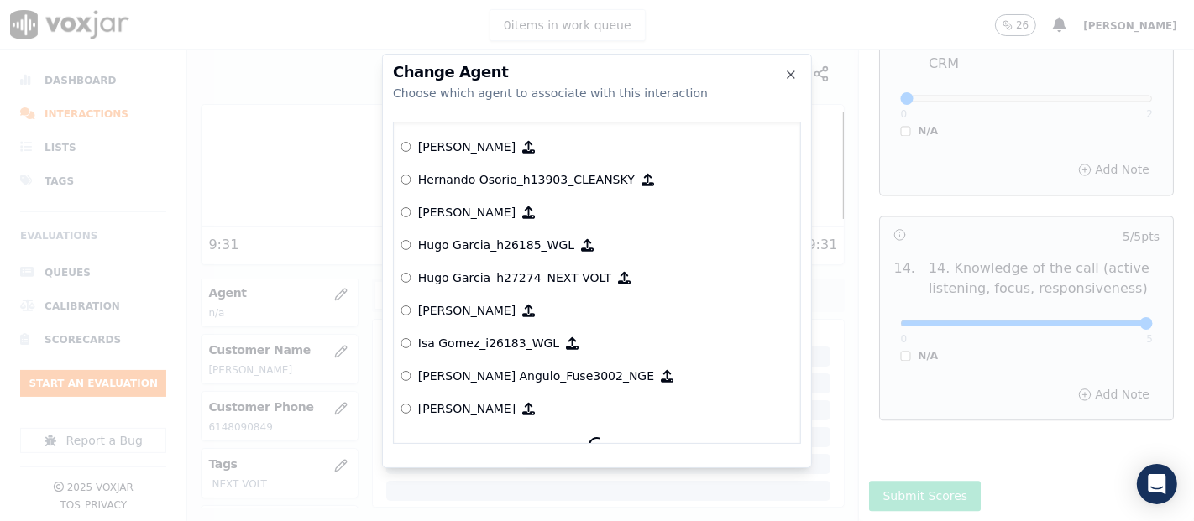
scroll to position [4060, 0]
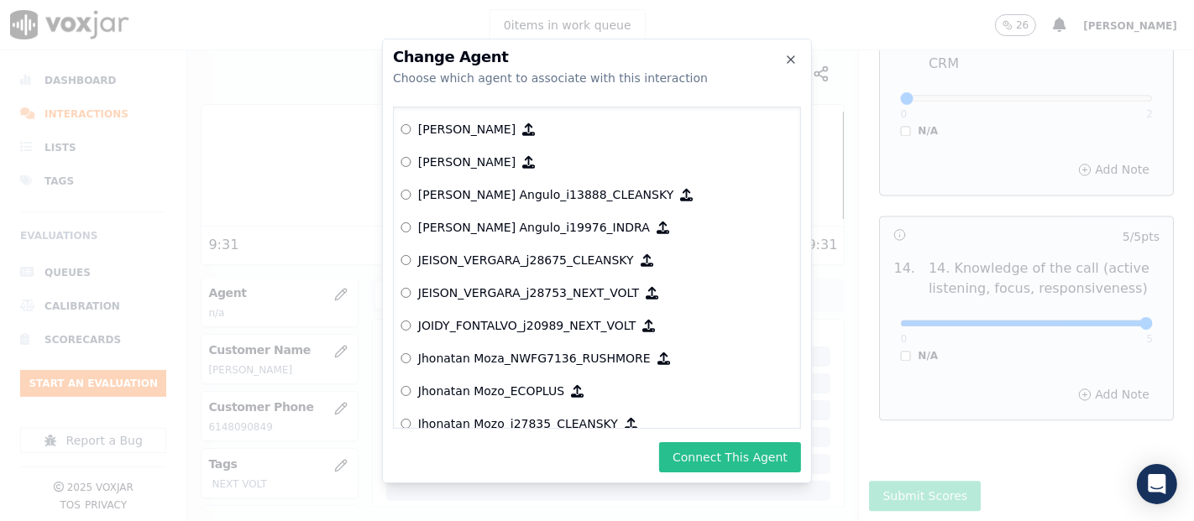
click at [730, 461] on button "Connect This Agent" at bounding box center [730, 457] width 142 height 30
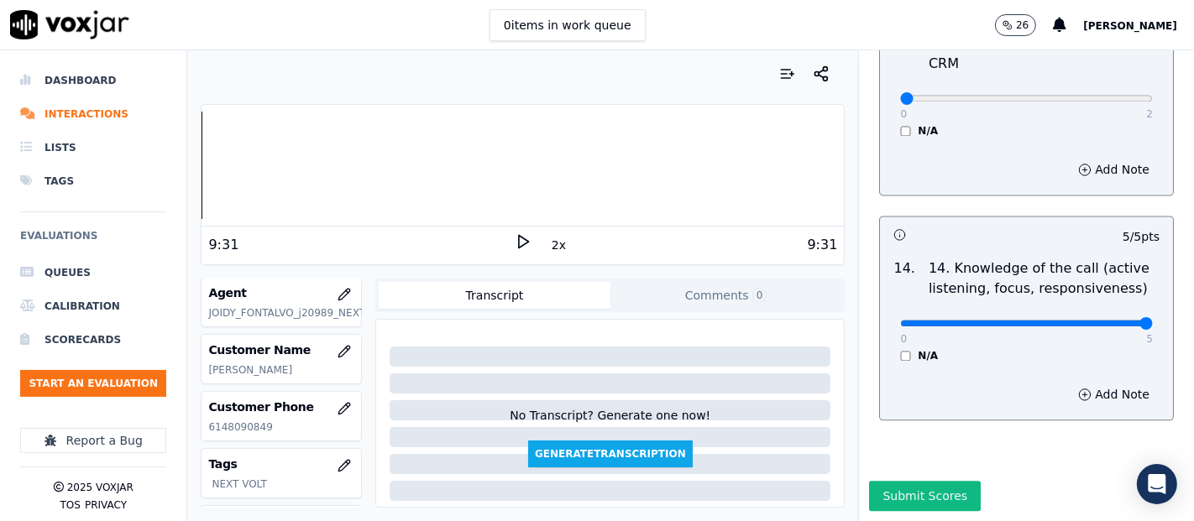
click at [180, 174] on div "Dashboard Interactions Lists Tags Evaluations Queues Calibration Scorecards Sta…" at bounding box center [597, 285] width 1194 height 471
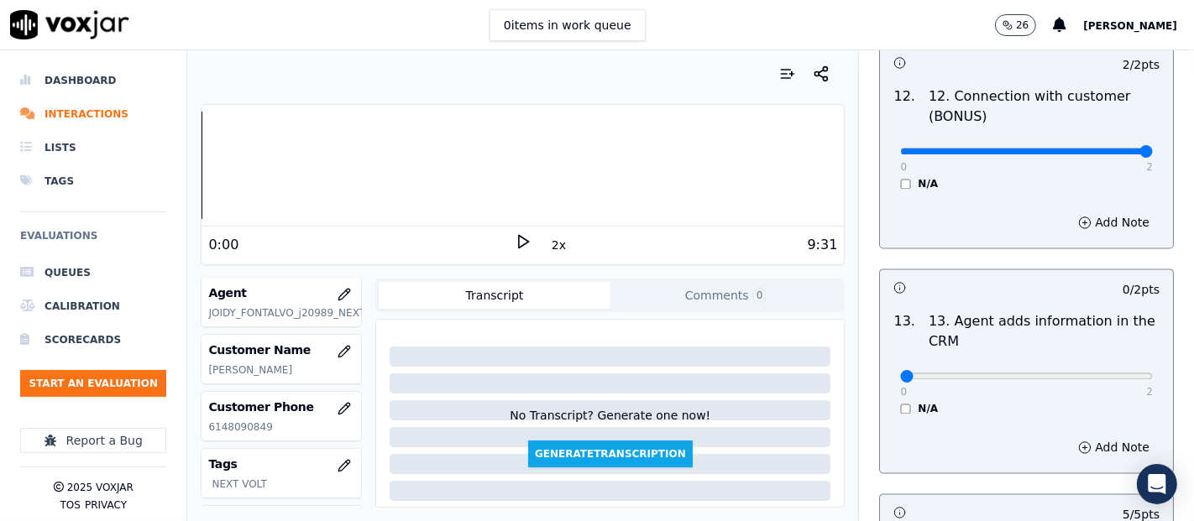
scroll to position [2740, 0]
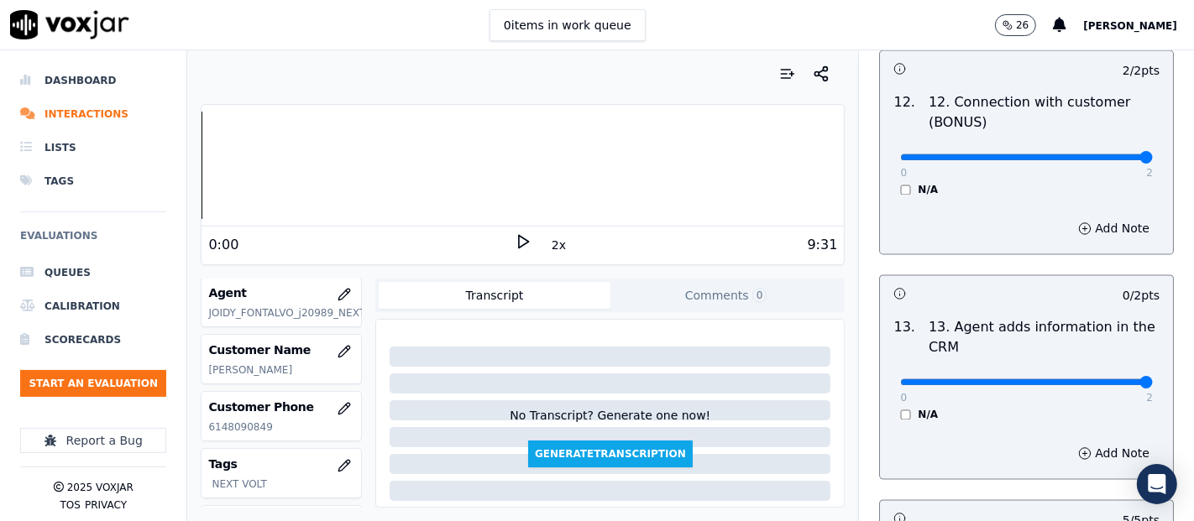
type input "2"
click at [1102, 379] on input "range" at bounding box center [1026, 382] width 253 height 7
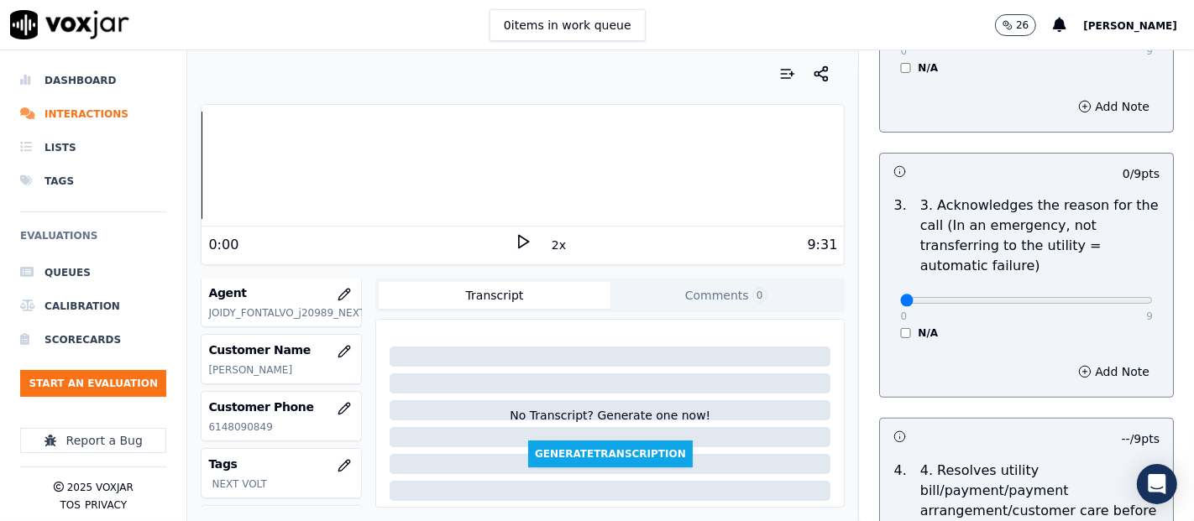
scroll to position [456, 0]
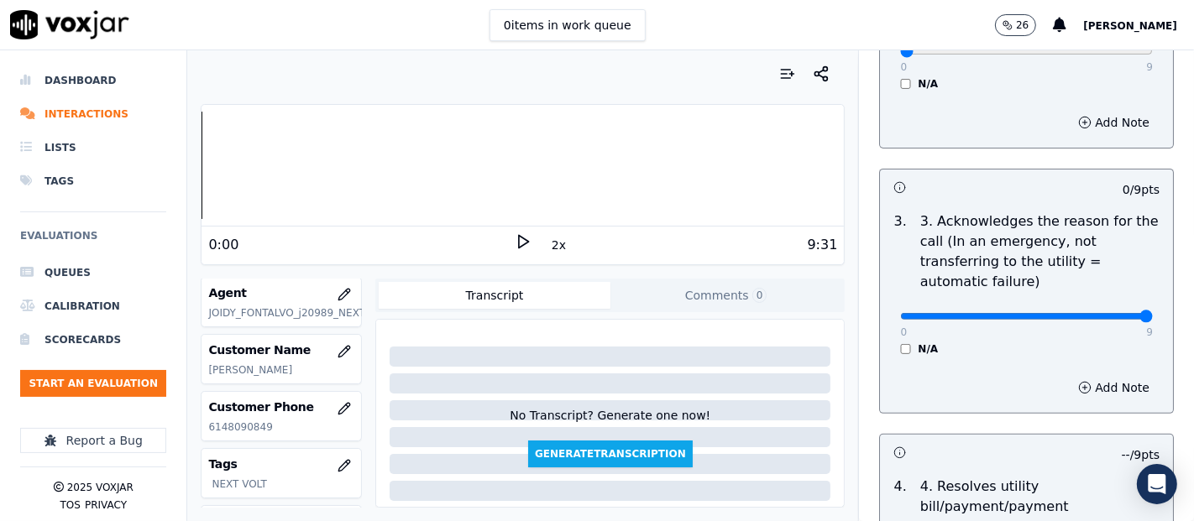
type input "9"
click at [1101, 316] on input "range" at bounding box center [1026, 316] width 253 height 7
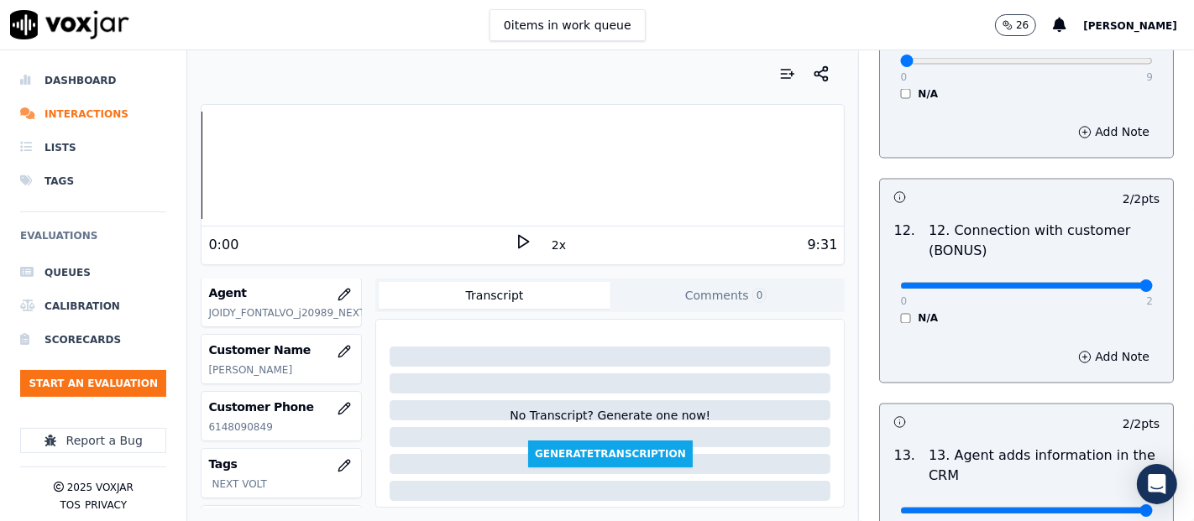
scroll to position [2616, 0]
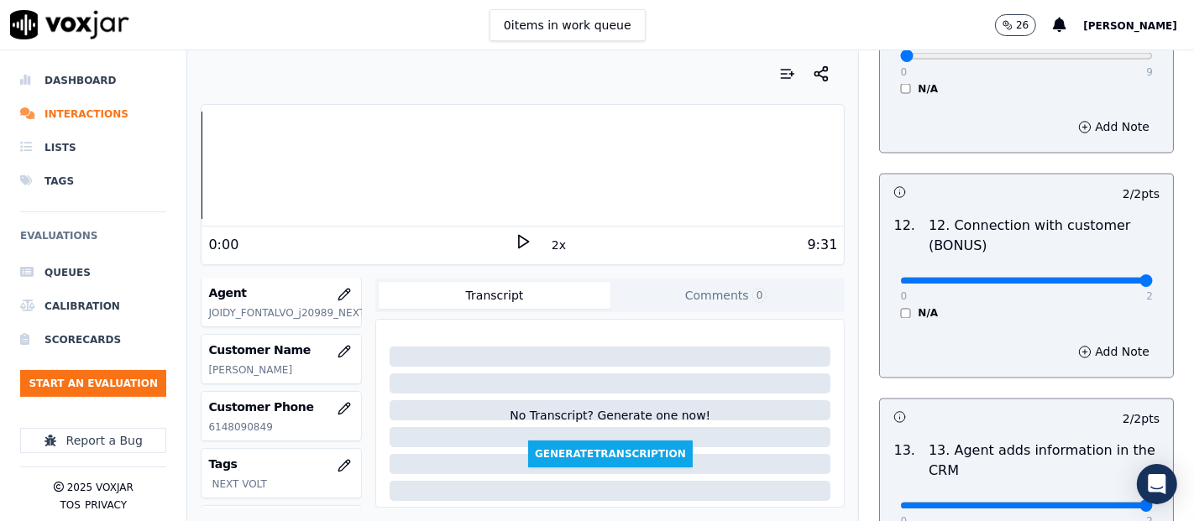
click at [175, 179] on div "Dashboard Interactions Lists Tags Evaluations Queues Calibration Scorecards Sta…" at bounding box center [597, 285] width 1194 height 471
click at [194, 169] on div "Your browser does not support the audio element. 0:00 2x 9:31 Voxjar ID e7f05b5…" at bounding box center [522, 285] width 671 height 471
click at [531, 242] on div "9:31" at bounding box center [684, 245] width 306 height 20
click at [515, 239] on icon at bounding box center [523, 241] width 17 height 17
click at [554, 248] on button "2x" at bounding box center [558, 245] width 21 height 24
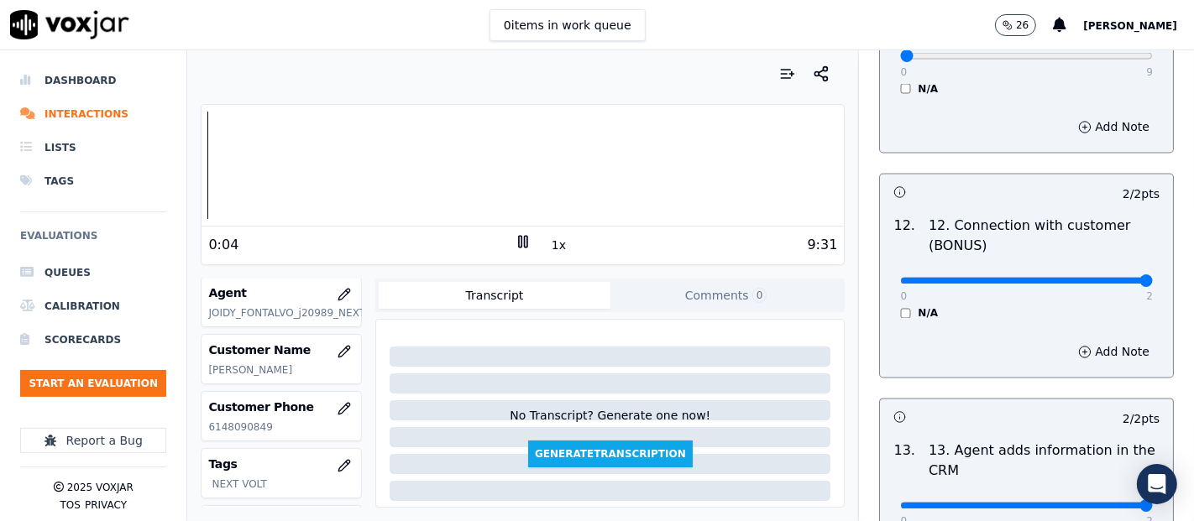
click at [548, 243] on button "1x" at bounding box center [558, 245] width 21 height 24
click at [519, 238] on rect at bounding box center [520, 241] width 3 height 11
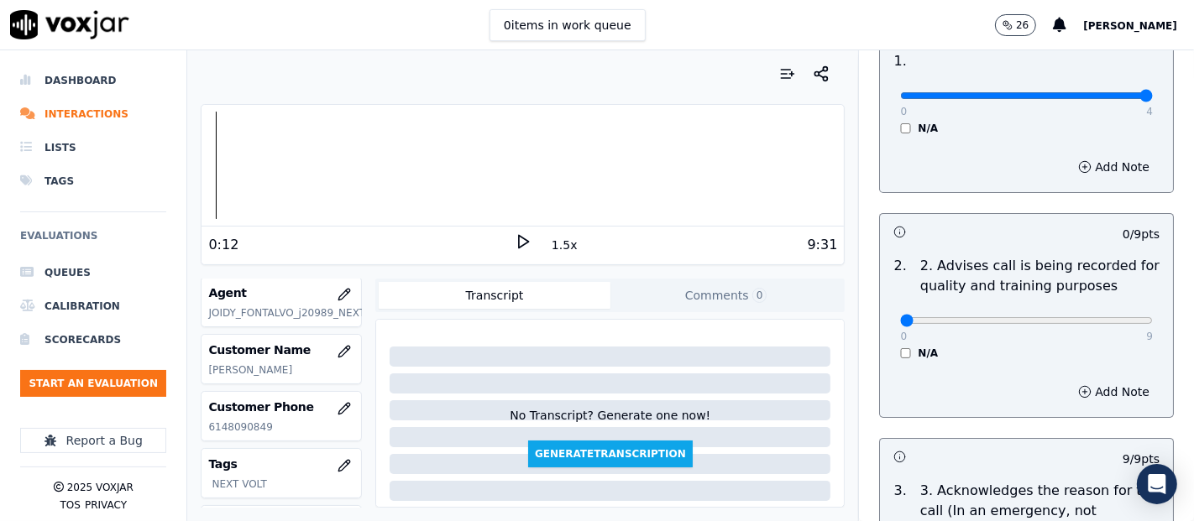
scroll to position [88, 0]
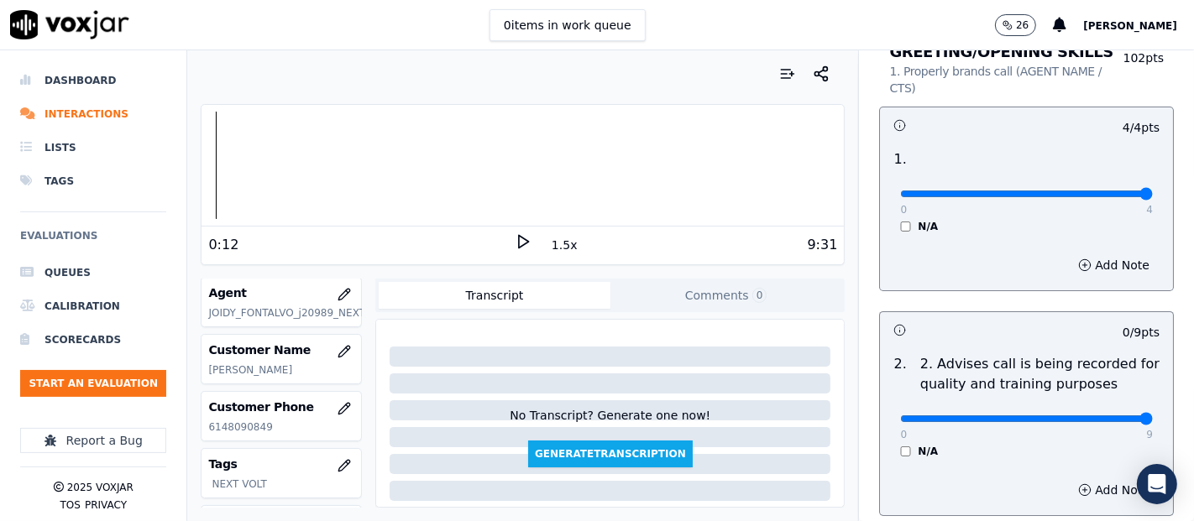
type input "9"
click at [1101, 416] on input "range" at bounding box center [1026, 418] width 253 height 7
click at [515, 238] on icon at bounding box center [523, 241] width 17 height 17
click at [548, 239] on button "1.5x" at bounding box center [564, 245] width 33 height 24
click at [548, 245] on button "2x" at bounding box center [558, 245] width 21 height 24
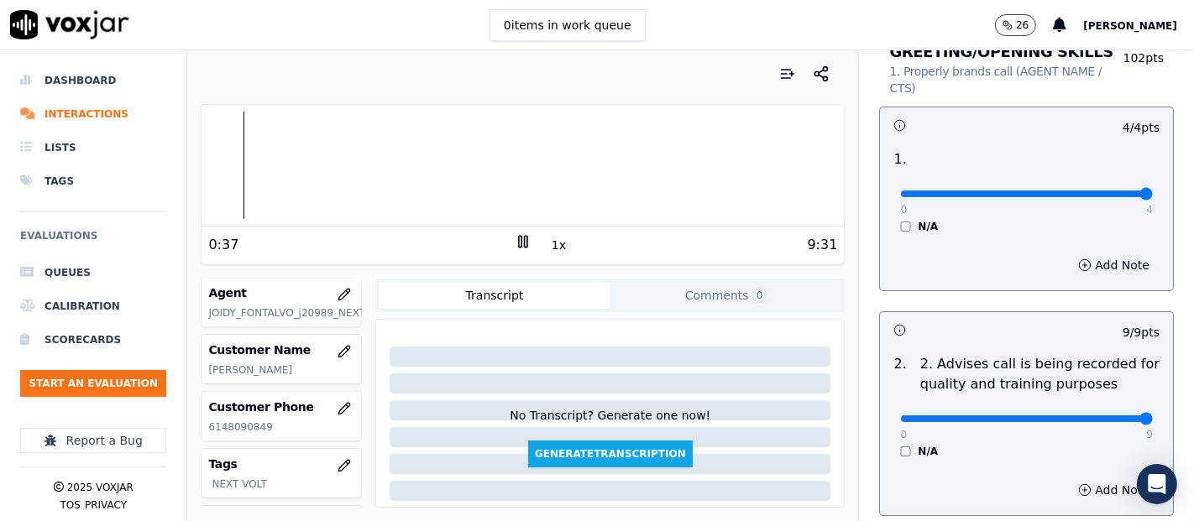
click at [548, 244] on button "1x" at bounding box center [558, 245] width 21 height 24
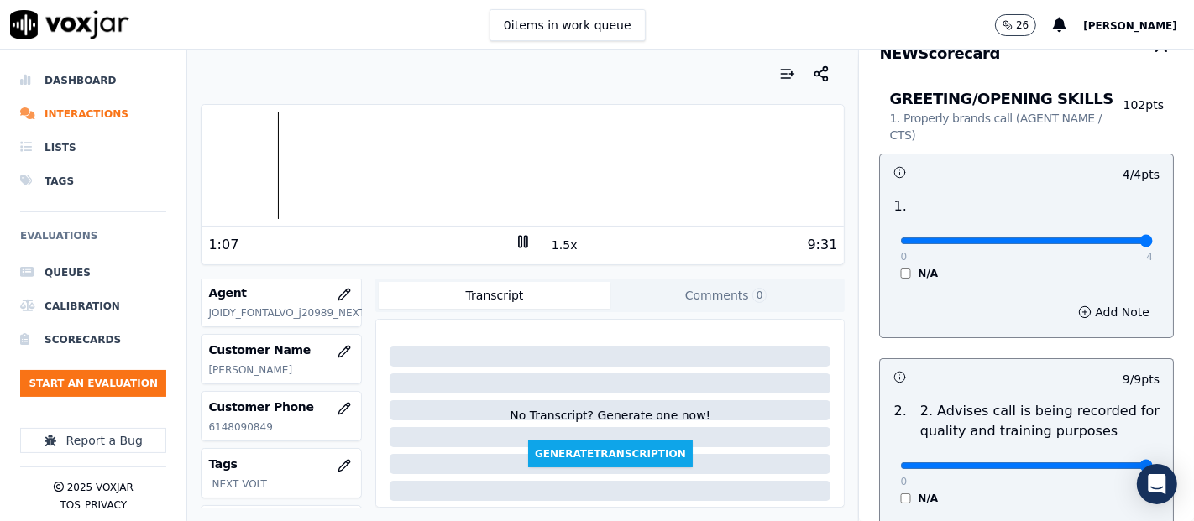
scroll to position [0, 0]
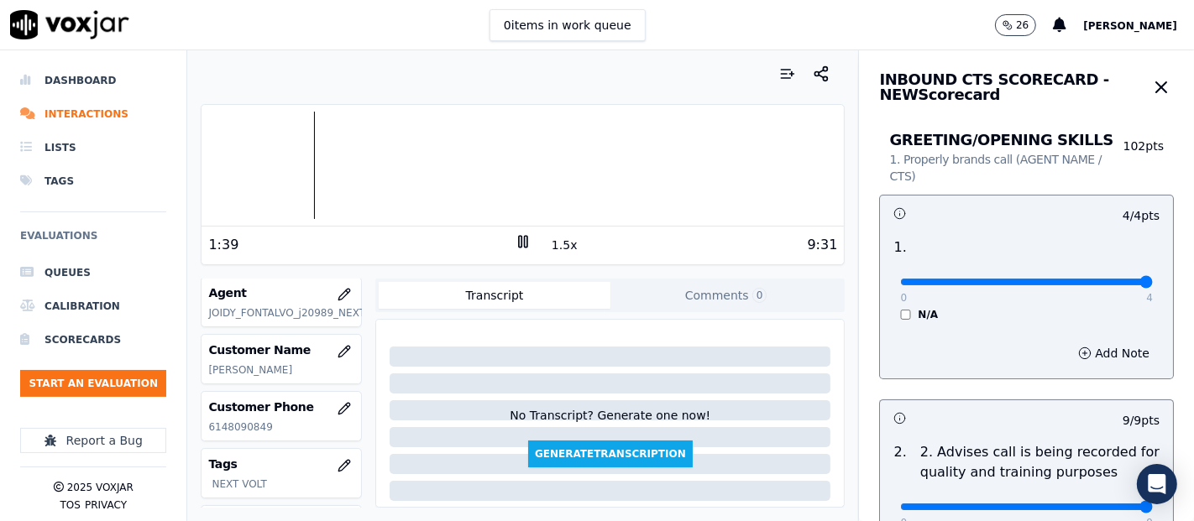
click at [276, 152] on div at bounding box center [522, 165] width 642 height 107
click at [556, 238] on button "1.5x" at bounding box center [564, 245] width 33 height 24
click at [548, 244] on button "2x" at bounding box center [558, 245] width 21 height 24
click at [548, 245] on button "1x" at bounding box center [558, 245] width 21 height 24
click at [515, 243] on icon at bounding box center [523, 241] width 17 height 17
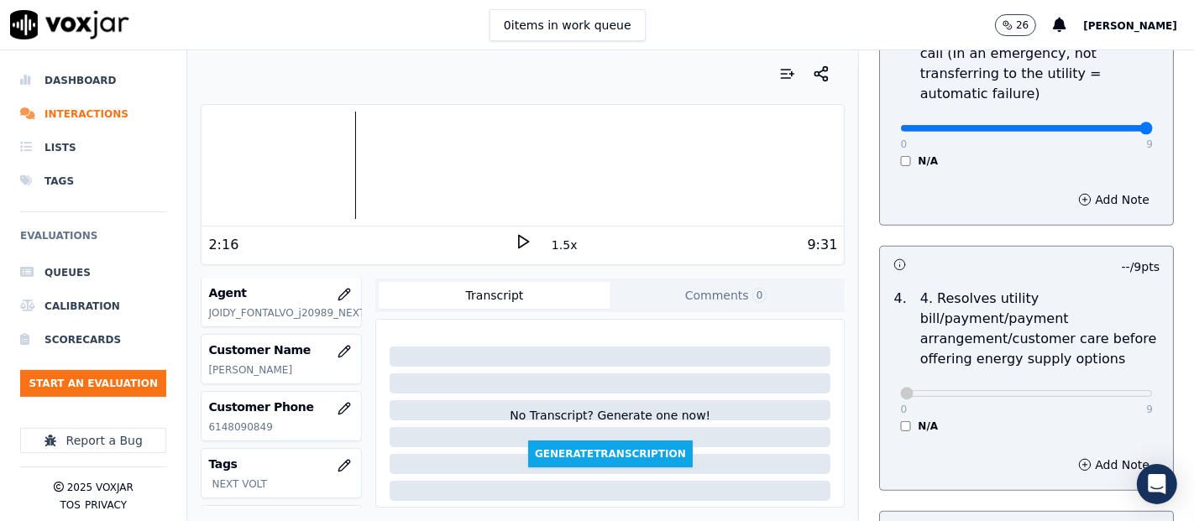
scroll to position [652, 0]
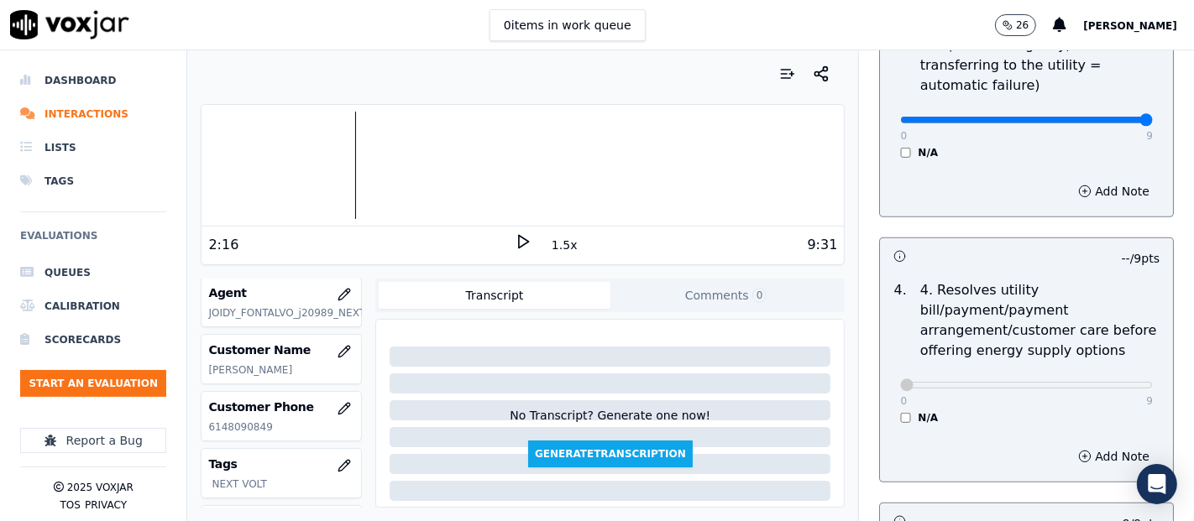
click at [515, 233] on icon at bounding box center [523, 241] width 17 height 17
click at [286, 175] on div at bounding box center [522, 165] width 642 height 107
click at [556, 248] on button "1.5x" at bounding box center [564, 245] width 33 height 24
click at [554, 245] on button "2x" at bounding box center [558, 245] width 21 height 24
click at [515, 249] on div "1x" at bounding box center [523, 244] width 17 height 23
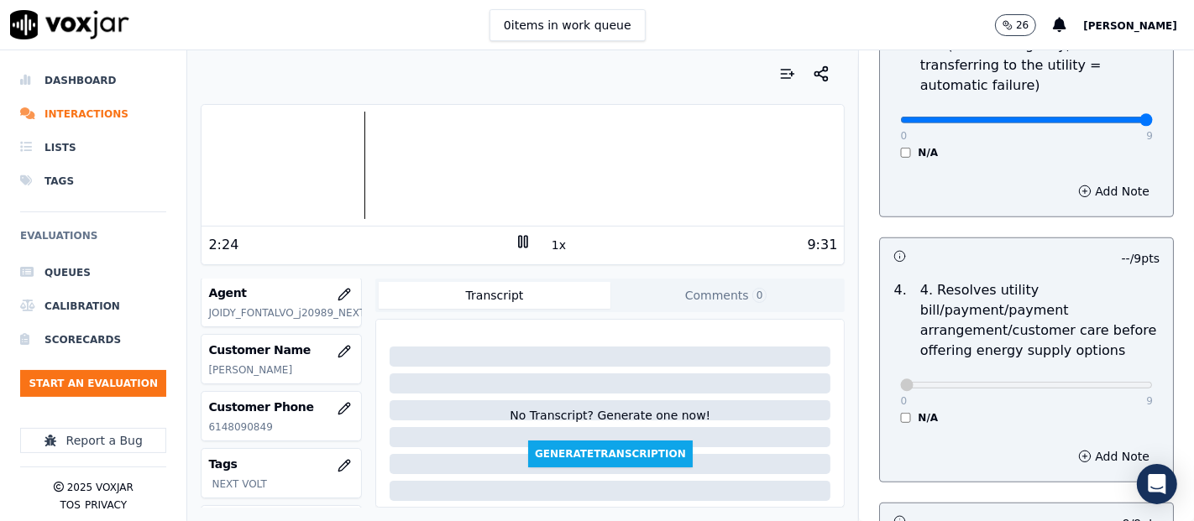
click at [515, 238] on icon at bounding box center [523, 241] width 17 height 17
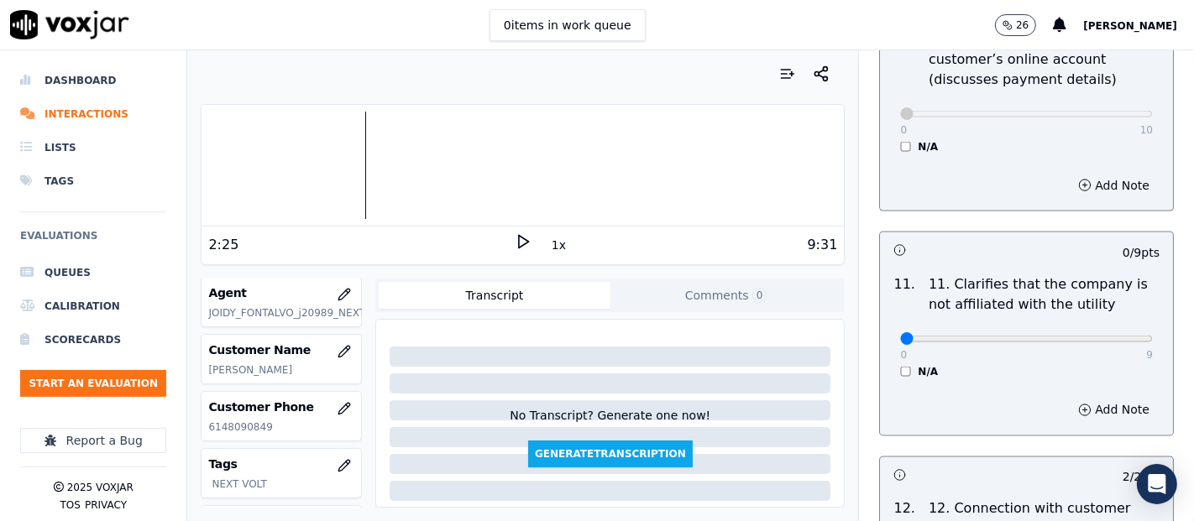
scroll to position [2338, 0]
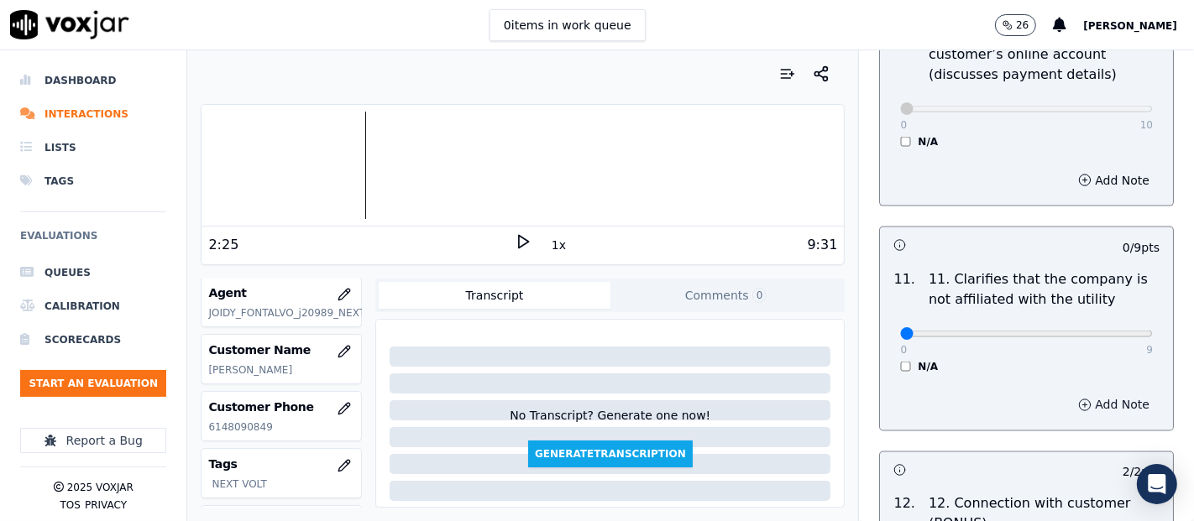
click at [1068, 401] on button "Add Note" at bounding box center [1113, 406] width 91 height 24
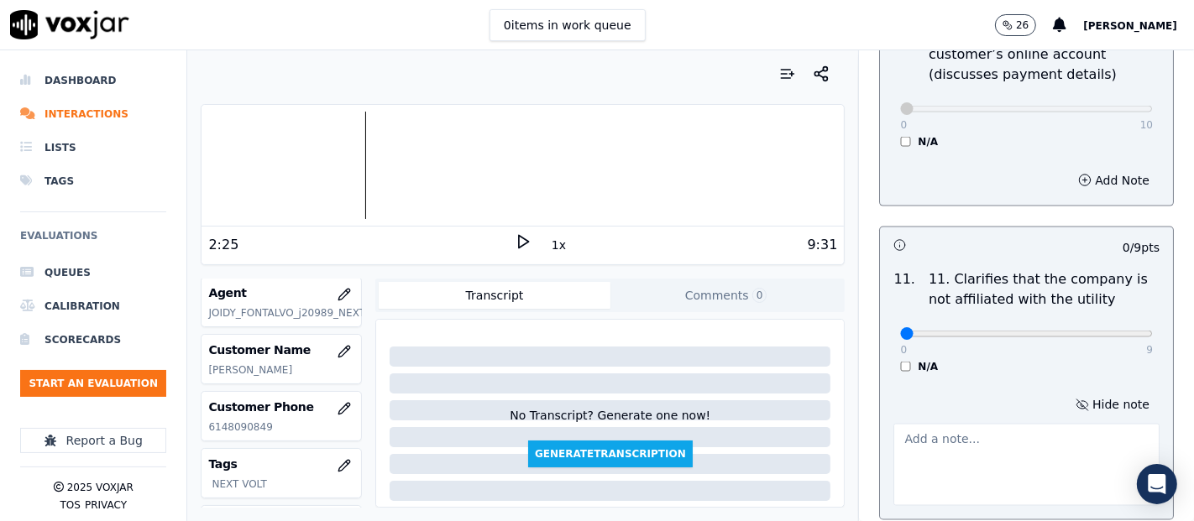
click at [1007, 439] on textarea at bounding box center [1026, 465] width 266 height 82
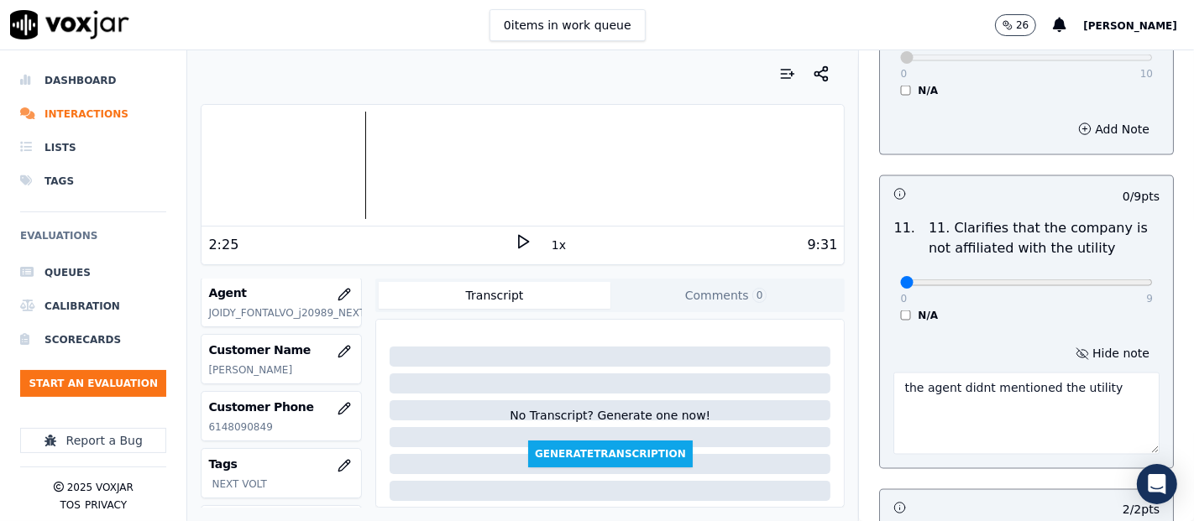
scroll to position [2432, 0]
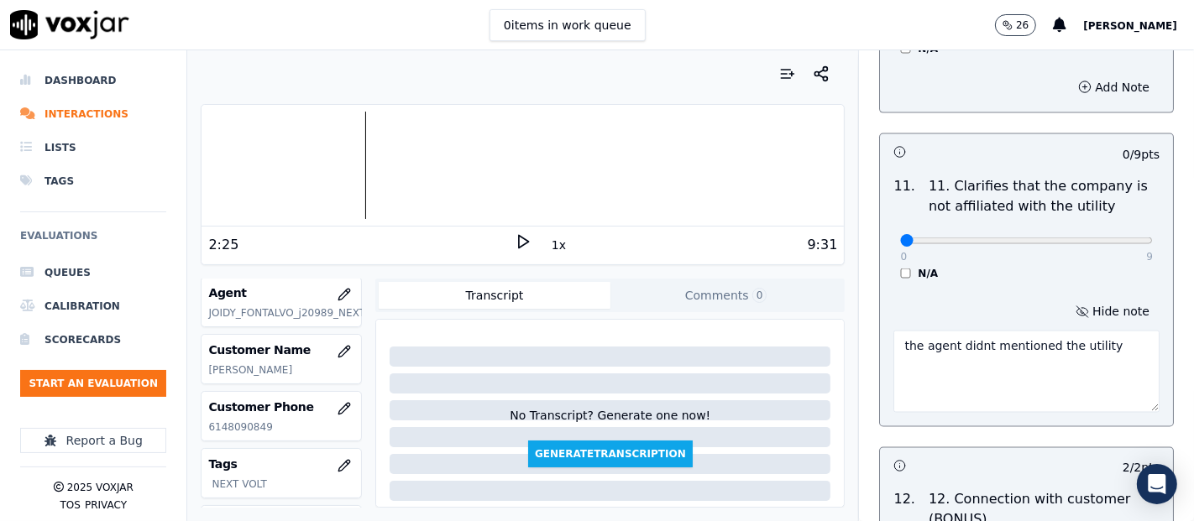
click at [1043, 342] on textarea "the agent didnt mentioned the utility" at bounding box center [1026, 372] width 266 height 82
drag, startPoint x: 927, startPoint y: 355, endPoint x: 880, endPoint y: 356, distance: 47.8
click at [893, 356] on textarea "the agent didnt mentioned that the provider itsnt related with the utility" at bounding box center [1026, 372] width 266 height 82
click at [1088, 342] on textarea "the agent didnt mentioned that the suplier itsnt related with the utility" at bounding box center [1026, 372] width 266 height 82
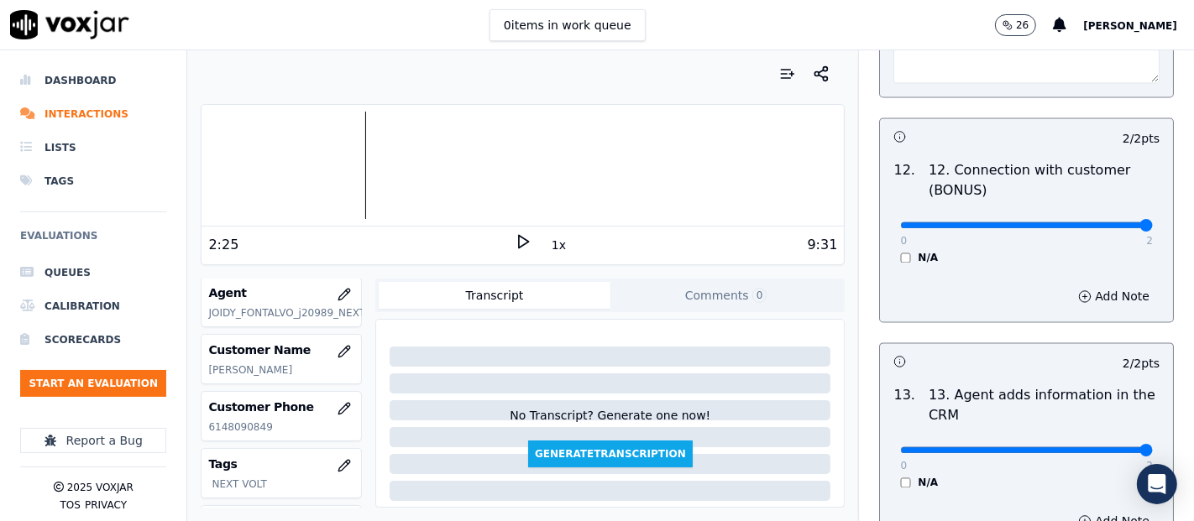
scroll to position [3148, 0]
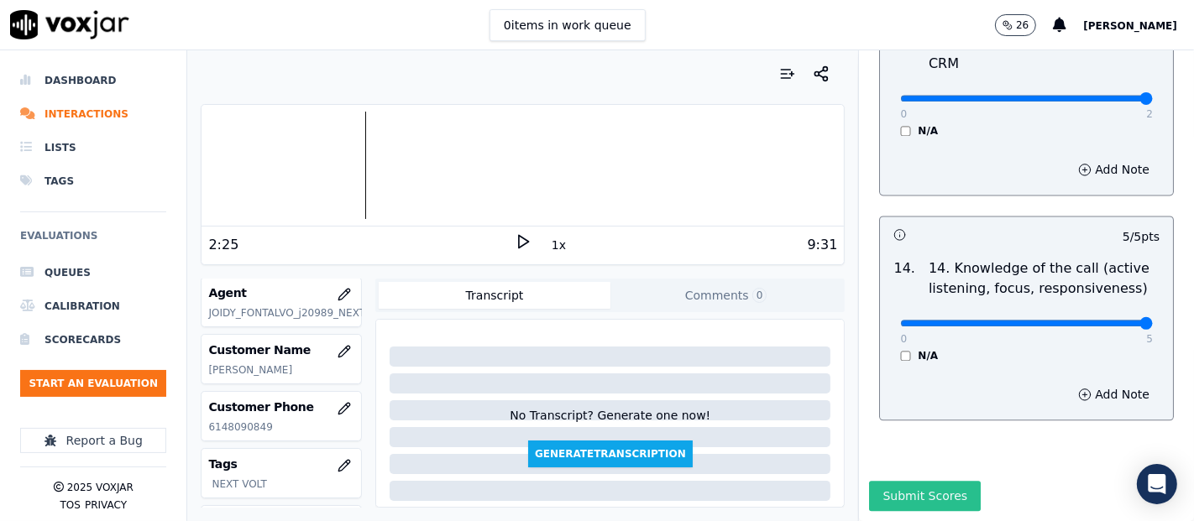
type textarea "the agent didnt mentioned that the supplier itsnt related with the utility"
click at [891, 481] on button "Submit Scores" at bounding box center [925, 496] width 112 height 30
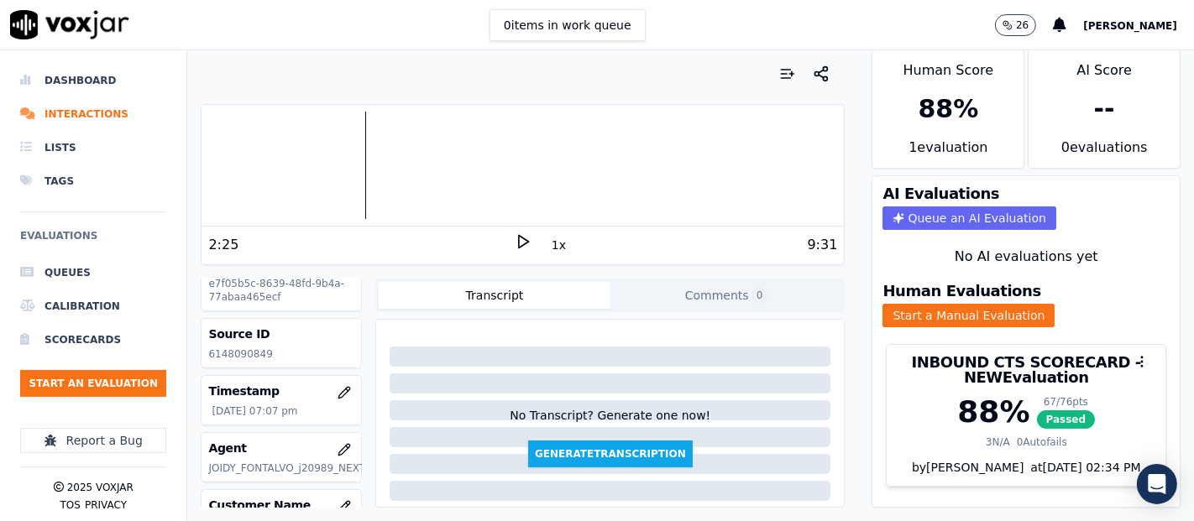
scroll to position [0, 0]
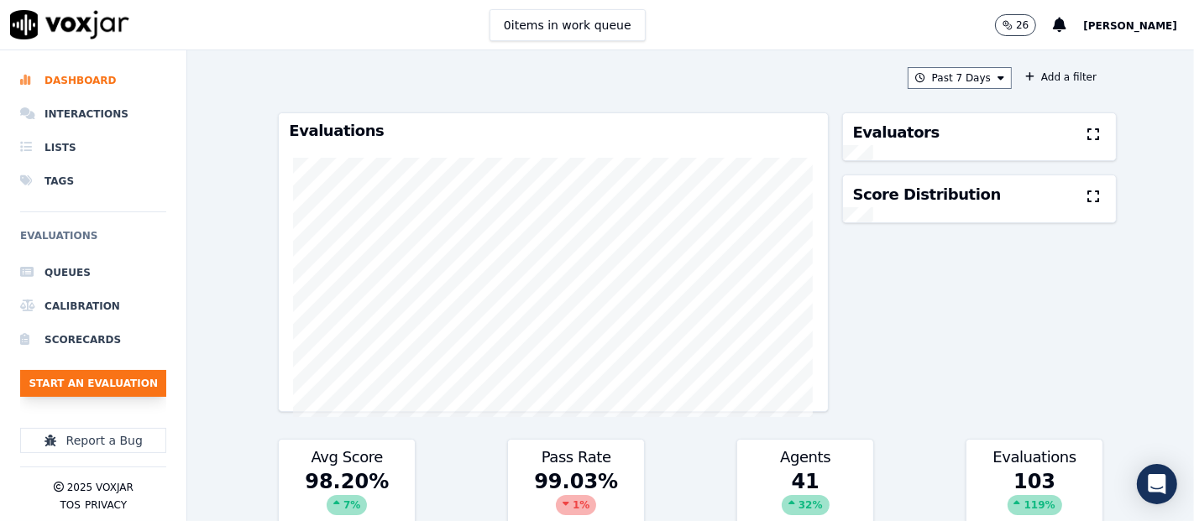
click at [118, 372] on button "Start an Evaluation" at bounding box center [93, 383] width 146 height 27
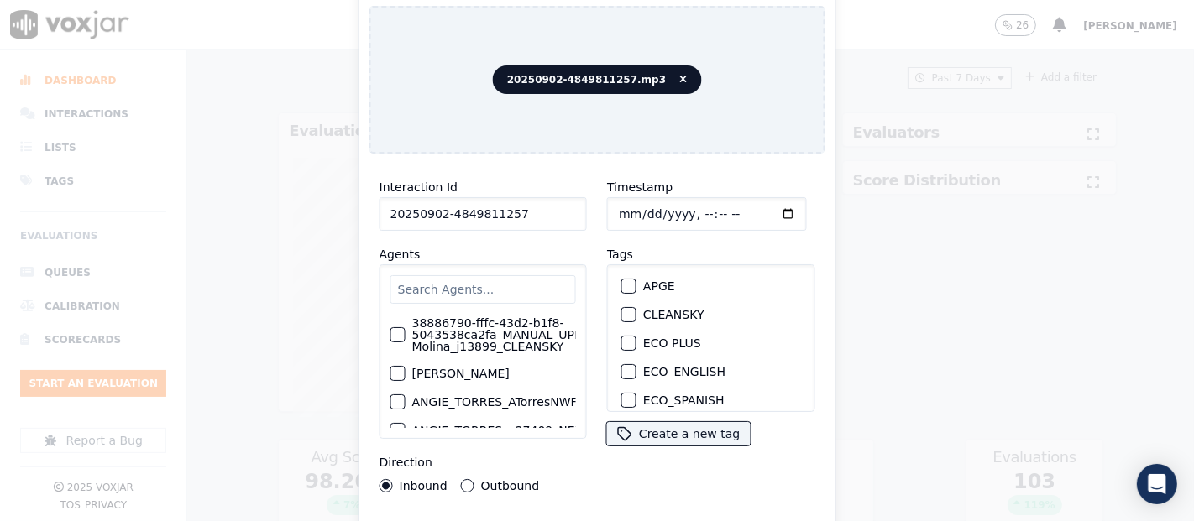
type input "20250902-4849811257"
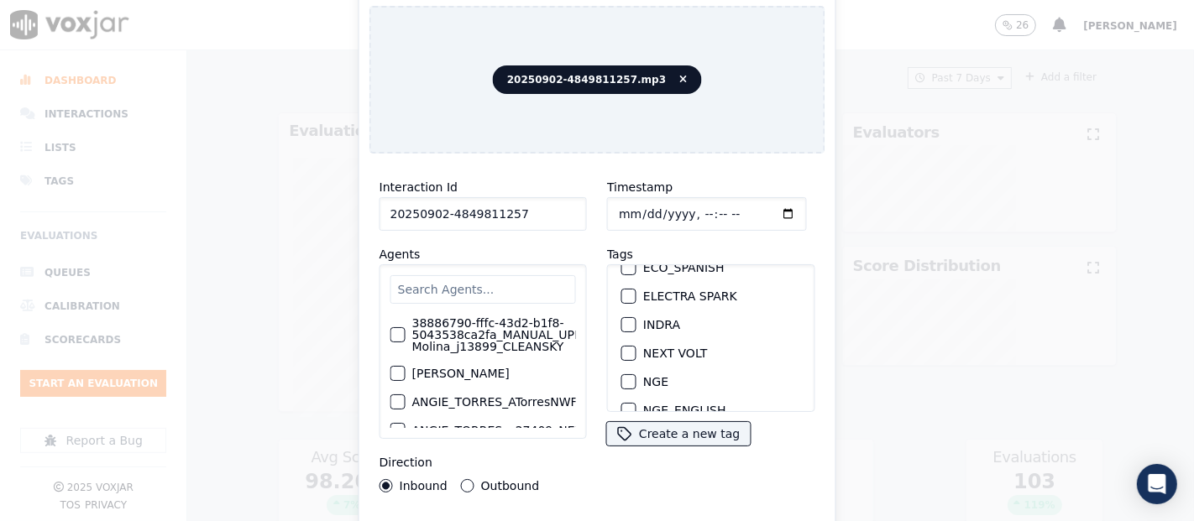
scroll to position [117, 0]
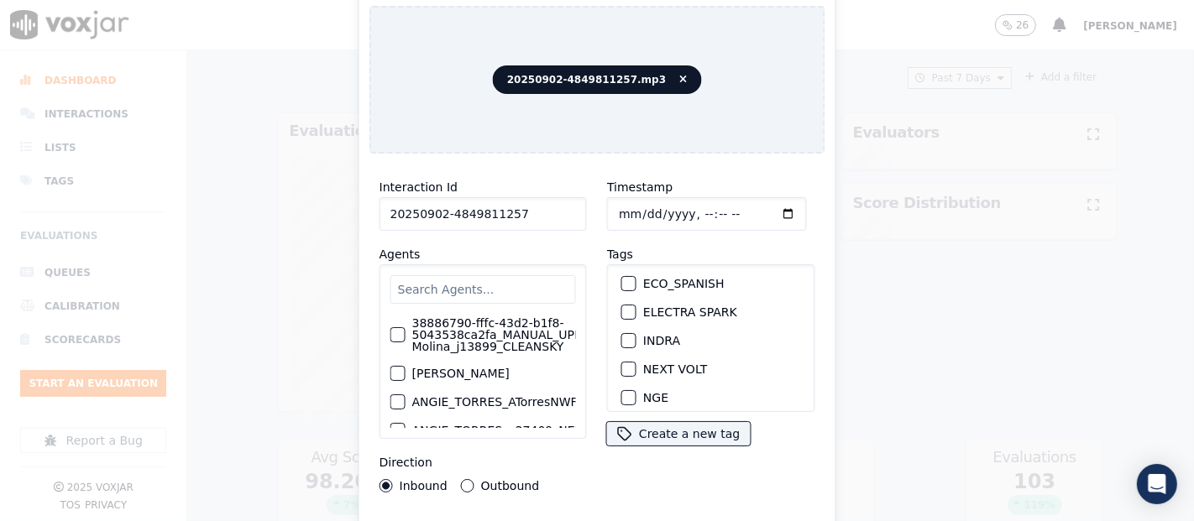
click at [623, 335] on div "button" at bounding box center [628, 341] width 12 height 12
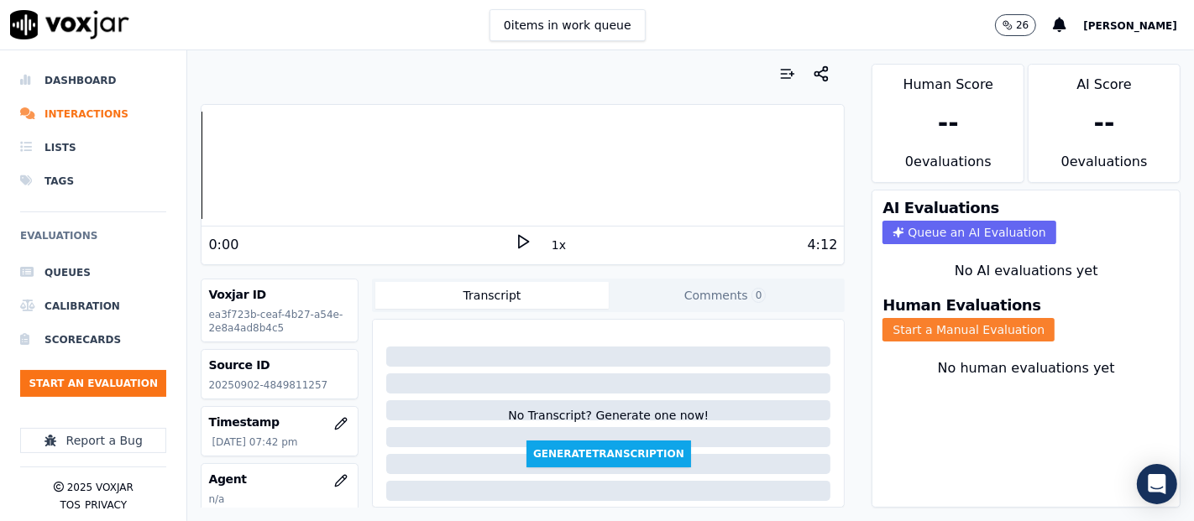
click at [901, 318] on button "Start a Manual Evaluation" at bounding box center [968, 330] width 172 height 24
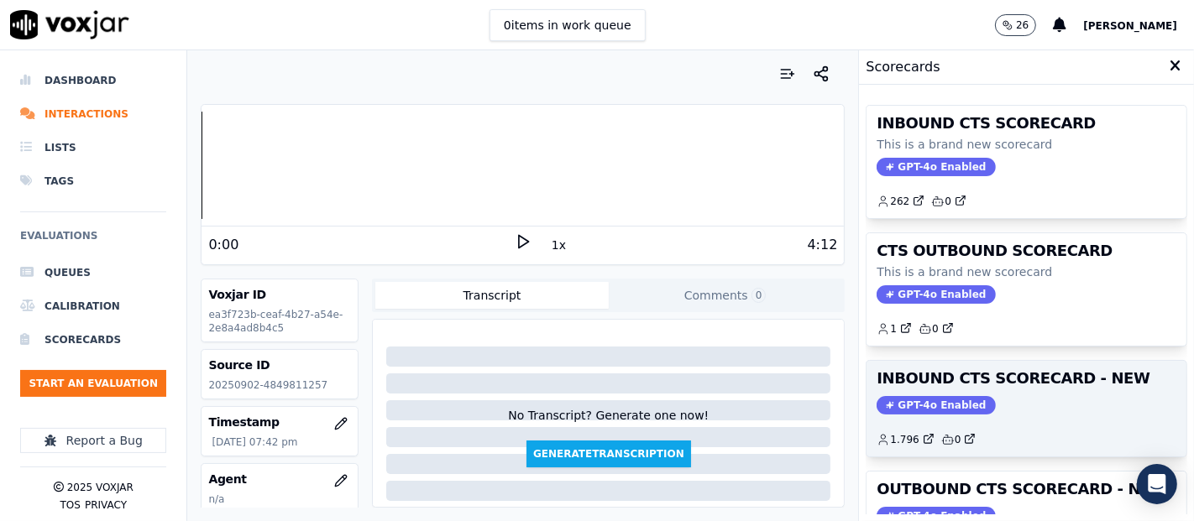
click at [1013, 408] on div "GPT-4o Enabled" at bounding box center [1026, 405] width 300 height 18
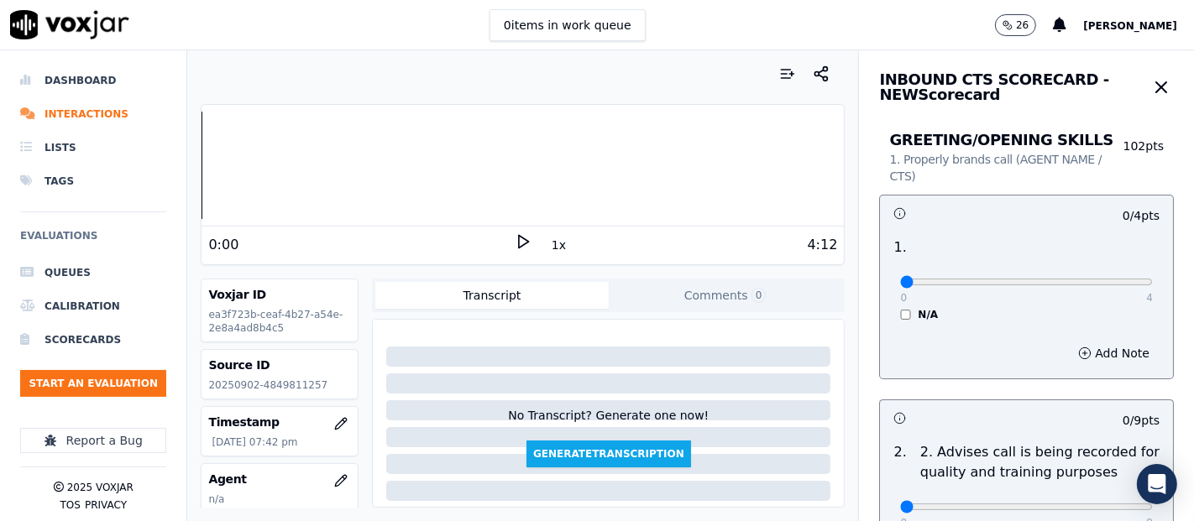
click at [515, 245] on icon at bounding box center [523, 241] width 17 height 17
click at [515, 239] on icon at bounding box center [523, 241] width 17 height 17
drag, startPoint x: 316, startPoint y: 379, endPoint x: 283, endPoint y: 378, distance: 33.6
click at [283, 379] on p "20250902-4849811257" at bounding box center [279, 385] width 143 height 13
drag, startPoint x: 259, startPoint y: 385, endPoint x: 300, endPoint y: 386, distance: 41.1
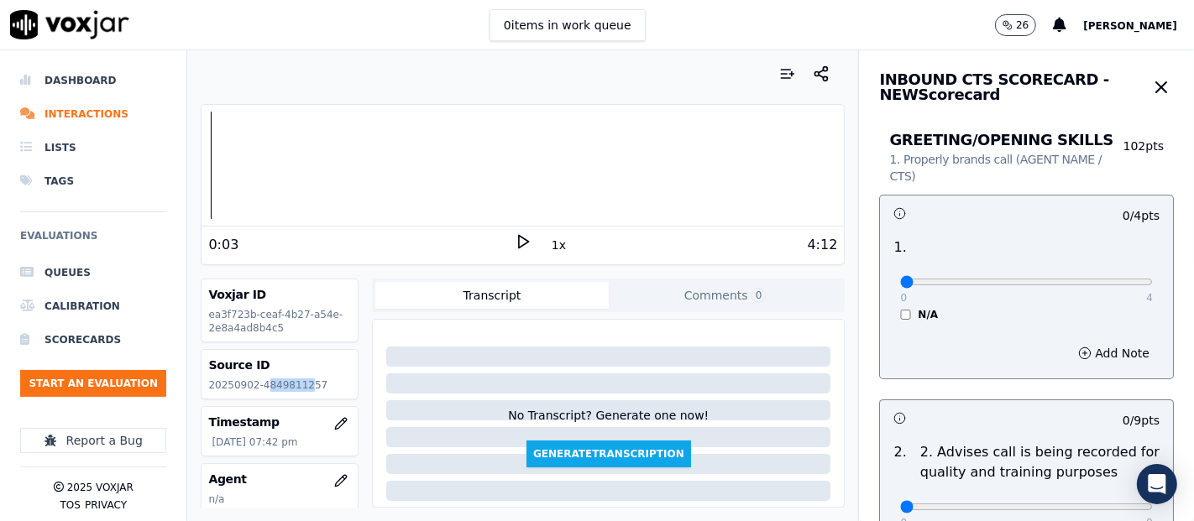
click at [300, 386] on p "20250902-4849811257" at bounding box center [279, 385] width 143 height 13
drag, startPoint x: 254, startPoint y: 381, endPoint x: 312, endPoint y: 386, distance: 58.1
click at [312, 386] on p "20250902-4849811257" at bounding box center [279, 385] width 143 height 13
copy p "4849811257"
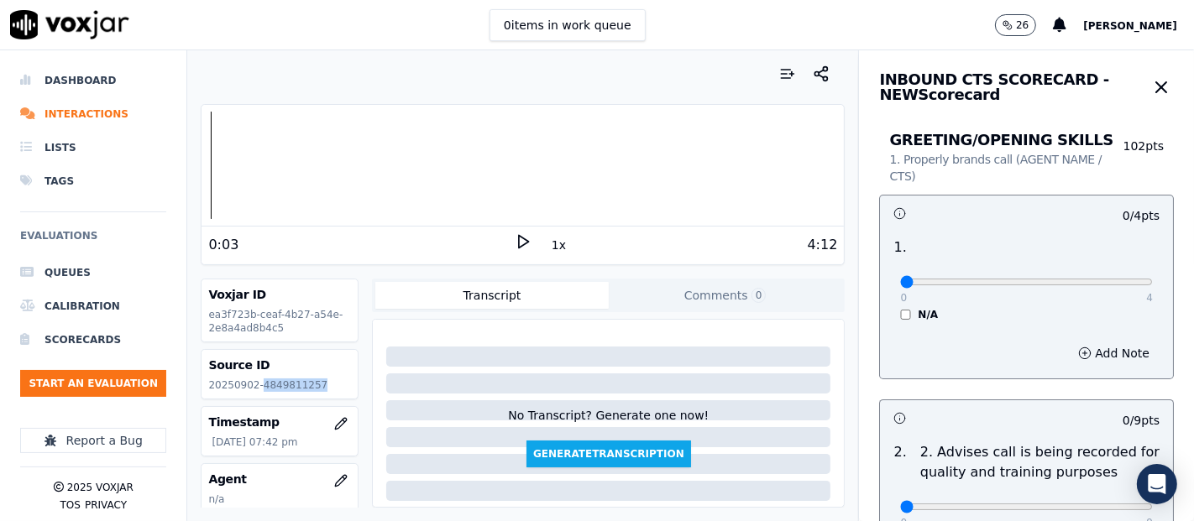
click at [515, 233] on icon at bounding box center [523, 241] width 17 height 17
click at [515, 239] on icon at bounding box center [523, 241] width 17 height 17
click at [225, 164] on div at bounding box center [522, 165] width 642 height 107
click at [516, 236] on icon at bounding box center [523, 241] width 17 height 17
click at [206, 165] on div at bounding box center [522, 165] width 642 height 107
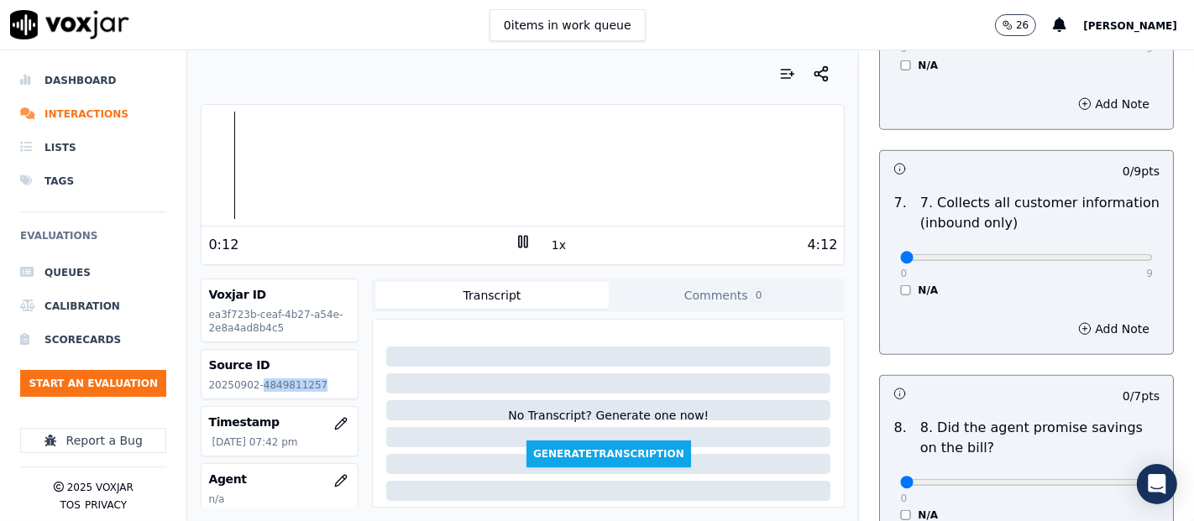
scroll to position [1480, 0]
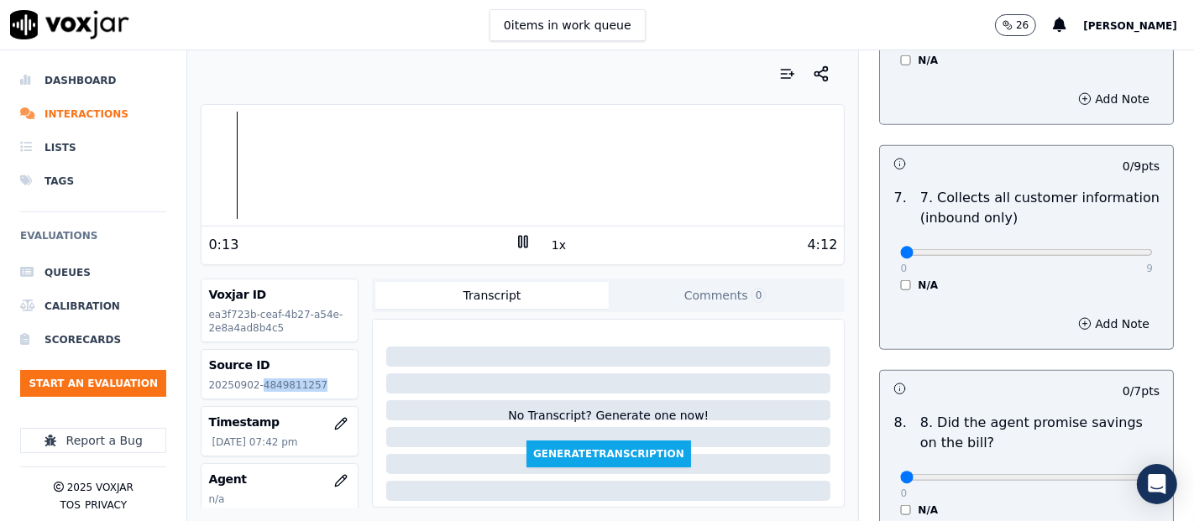
drag, startPoint x: 516, startPoint y: 239, endPoint x: 542, endPoint y: 238, distance: 26.0
click at [519, 238] on icon at bounding box center [523, 241] width 17 height 17
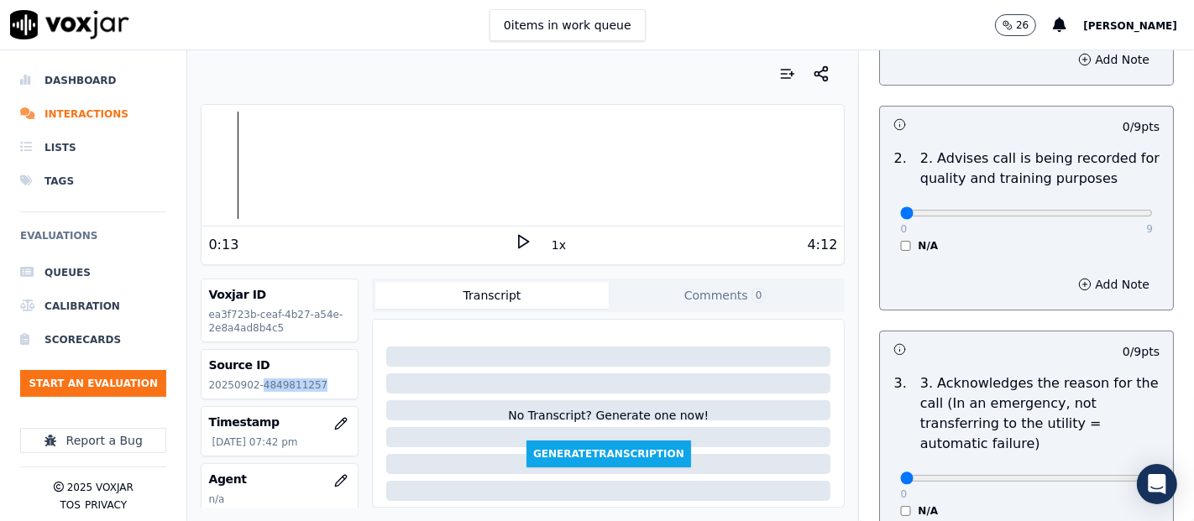
scroll to position [332, 0]
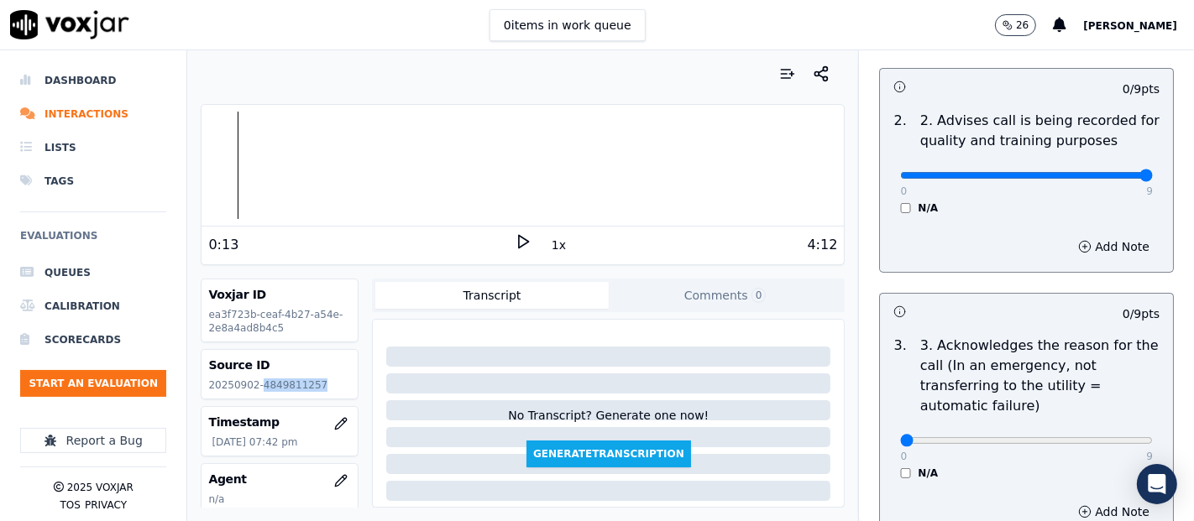
type input "9"
click at [1101, 174] on input "range" at bounding box center [1026, 175] width 253 height 7
click at [519, 243] on polygon at bounding box center [524, 242] width 10 height 13
click at [518, 241] on icon at bounding box center [523, 241] width 17 height 17
click at [519, 244] on polygon at bounding box center [524, 242] width 10 height 13
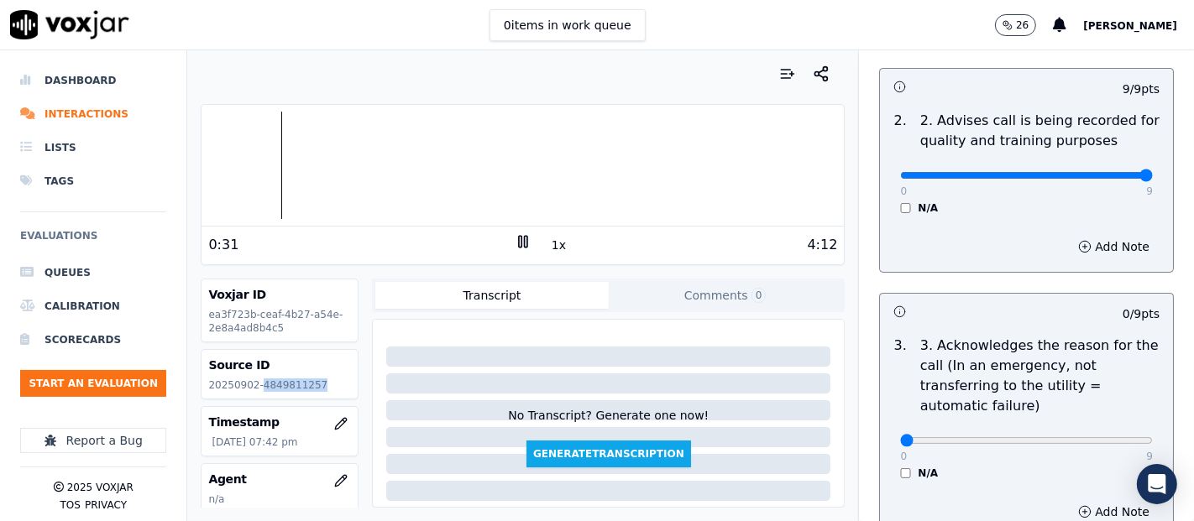
drag, startPoint x: 520, startPoint y: 243, endPoint x: 519, endPoint y: 222, distance: 21.0
click at [520, 243] on icon at bounding box center [523, 241] width 17 height 17
click at [531, 238] on div "4:12" at bounding box center [684, 245] width 306 height 20
click at [515, 239] on icon at bounding box center [523, 241] width 17 height 17
click at [515, 243] on icon at bounding box center [523, 241] width 17 height 17
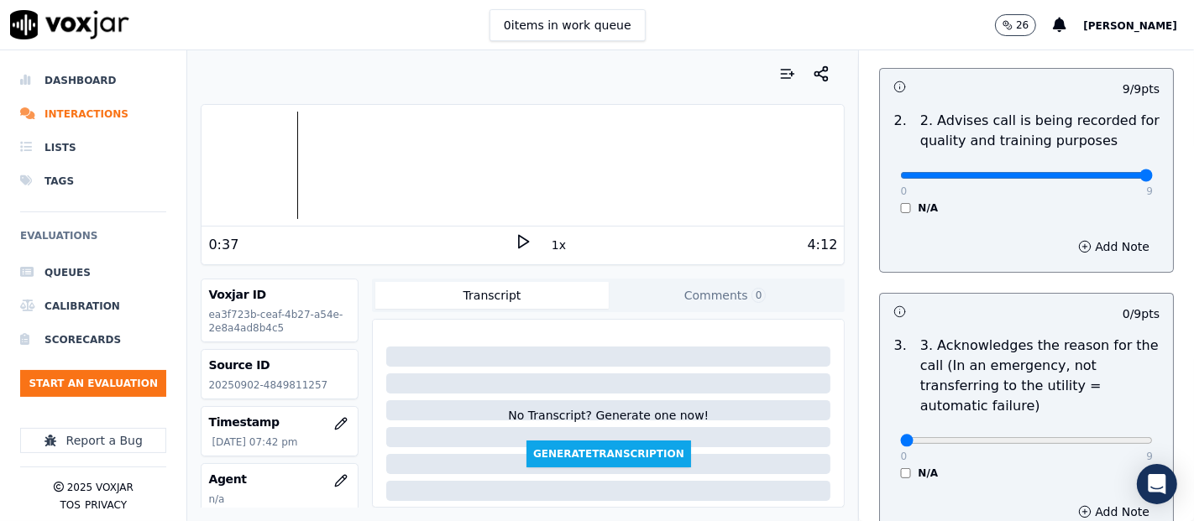
click at [516, 233] on icon at bounding box center [523, 241] width 17 height 17
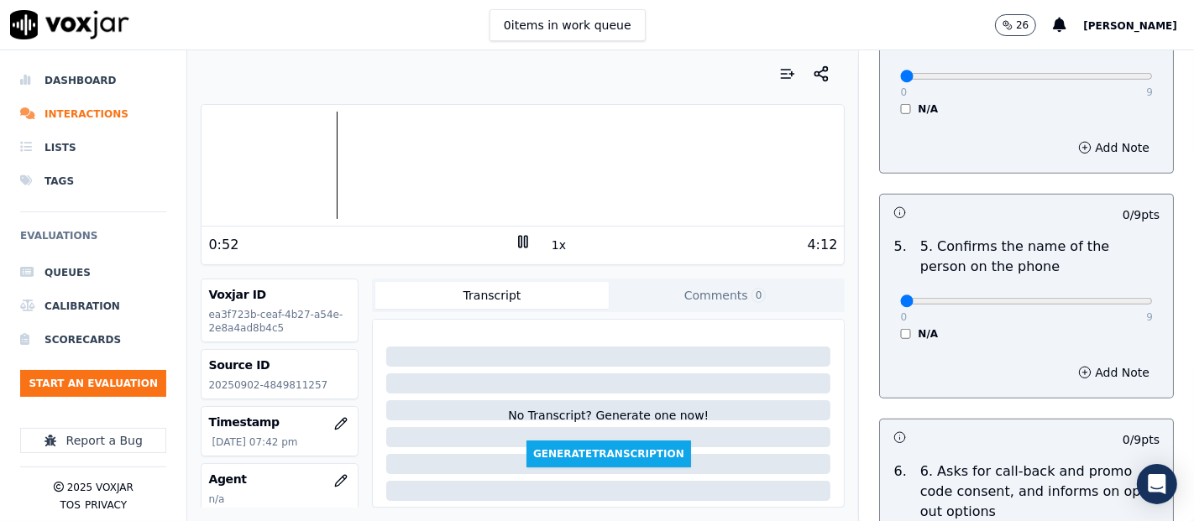
scroll to position [971, 0]
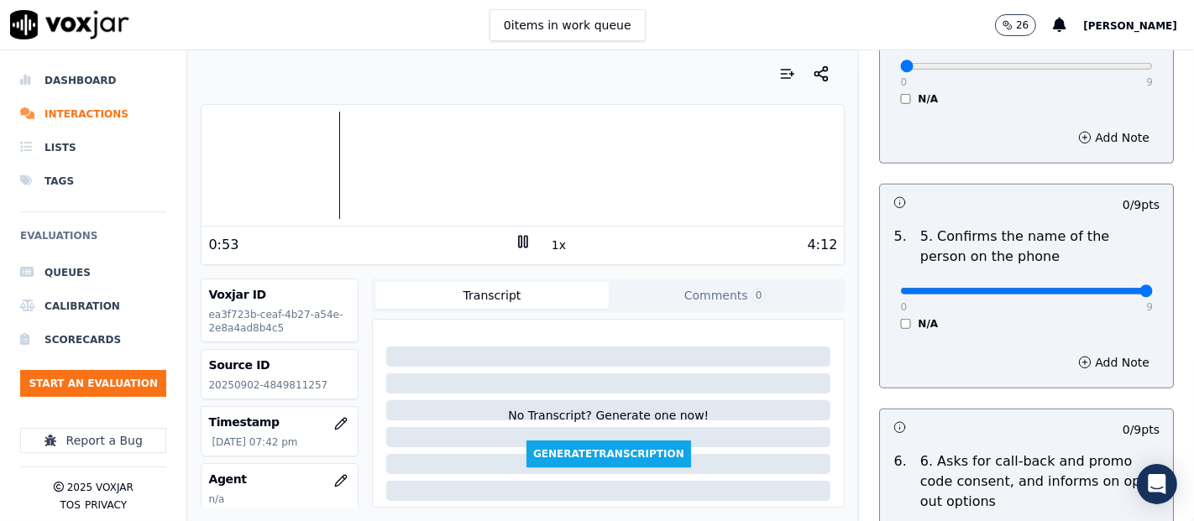
type input "9"
click at [1107, 291] on input "range" at bounding box center [1026, 291] width 253 height 7
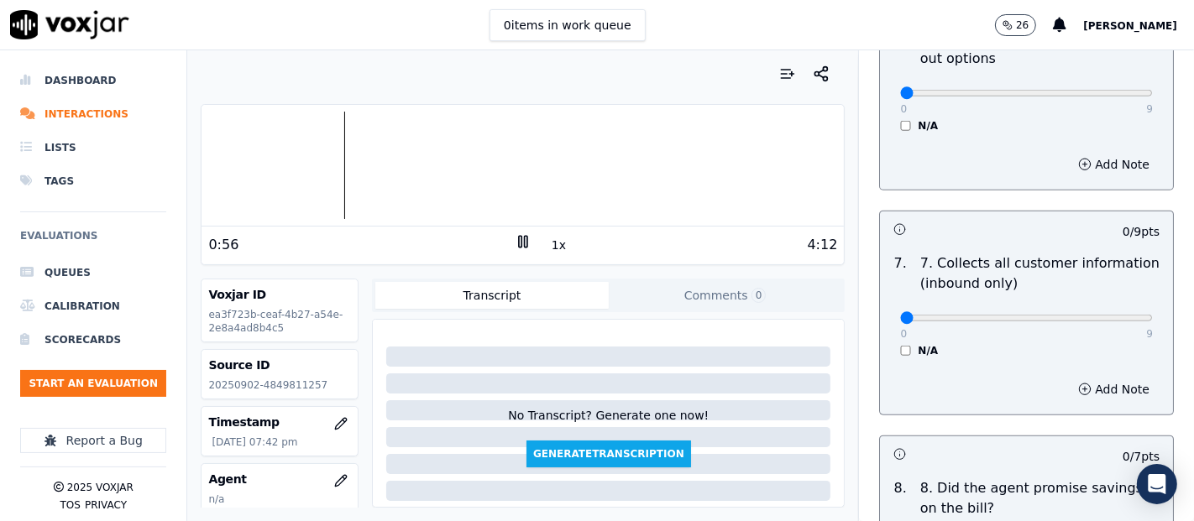
scroll to position [1424, 0]
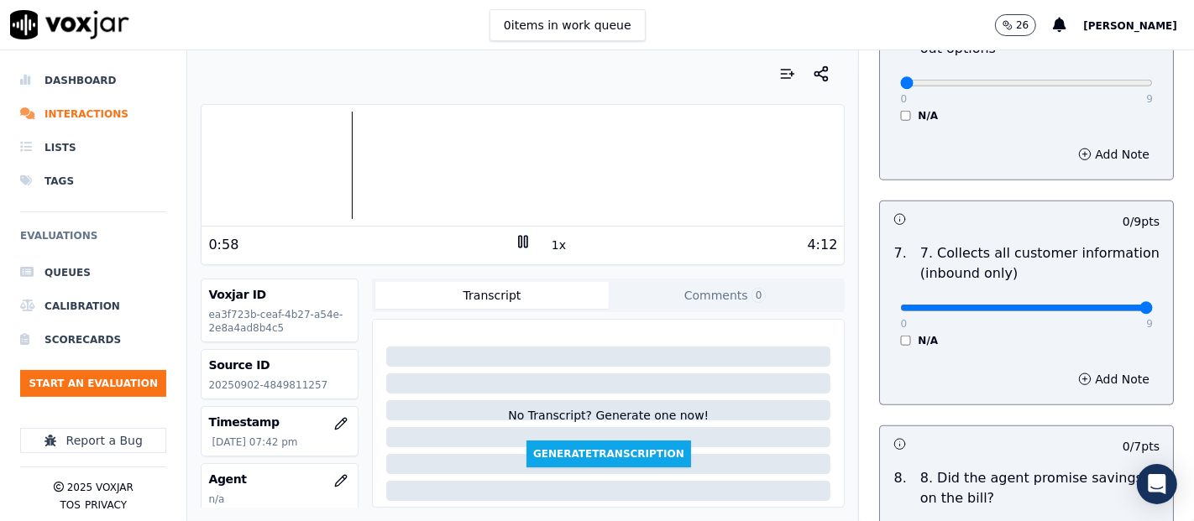
type input "9"
click at [1108, 307] on input "range" at bounding box center [1026, 308] width 253 height 7
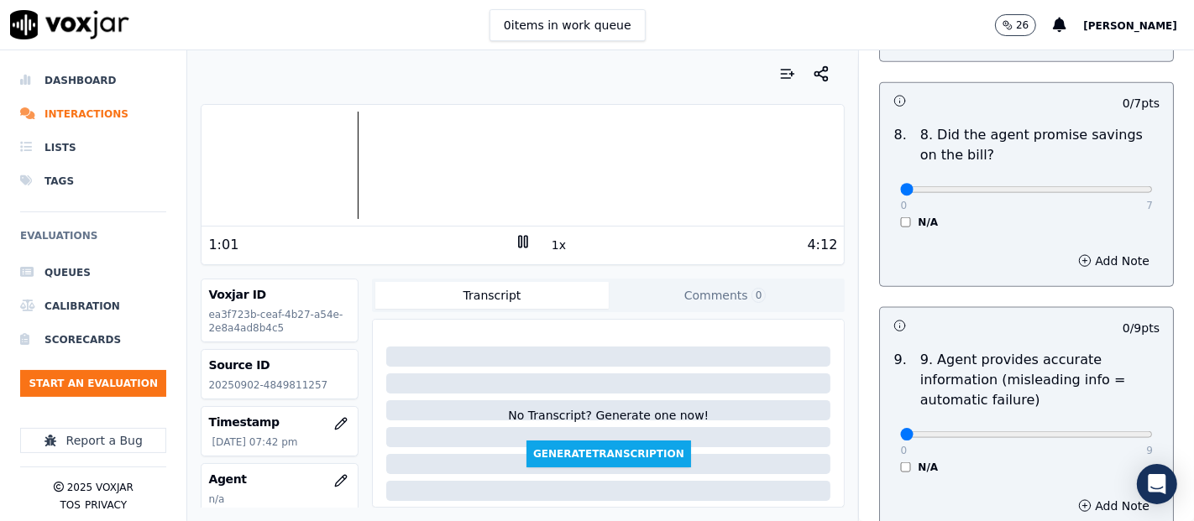
scroll to position [1779, 0]
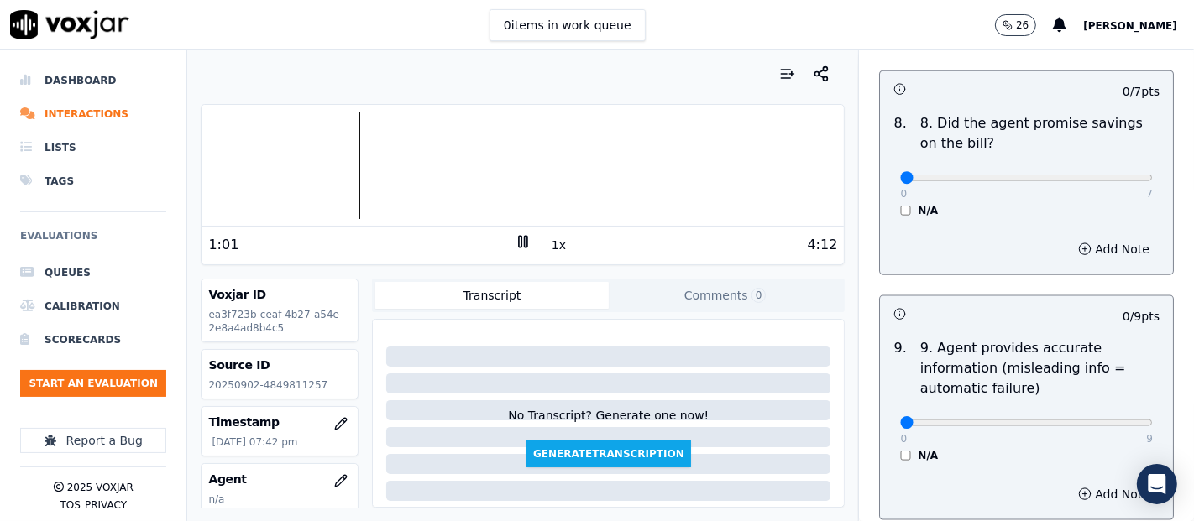
click at [900, 204] on div "N/A" at bounding box center [1026, 210] width 253 height 13
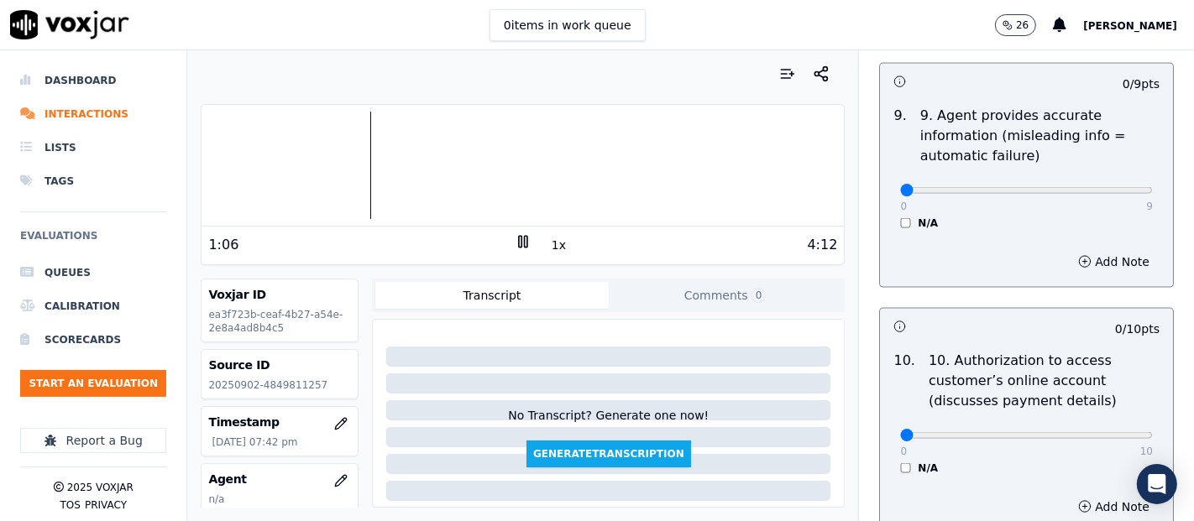
scroll to position [2018, 0]
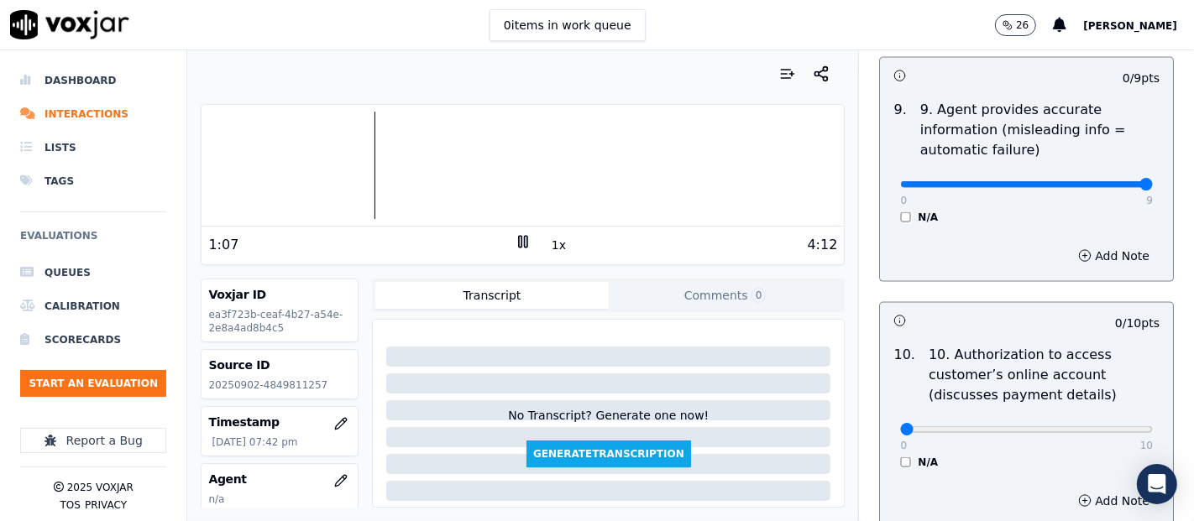
type input "9"
click at [1098, 181] on input "range" at bounding box center [1026, 184] width 253 height 7
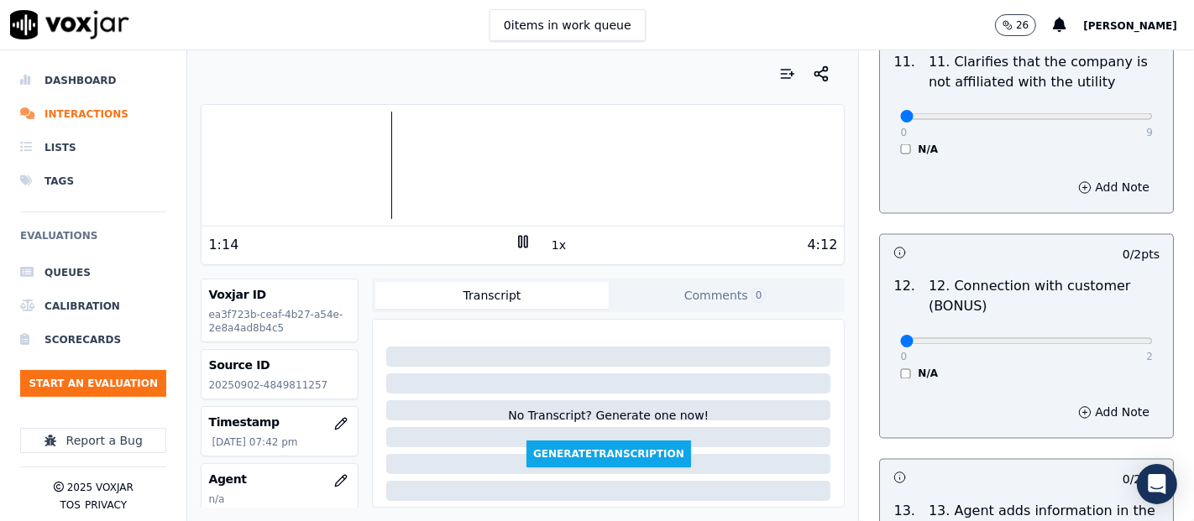
scroll to position [2567, 0]
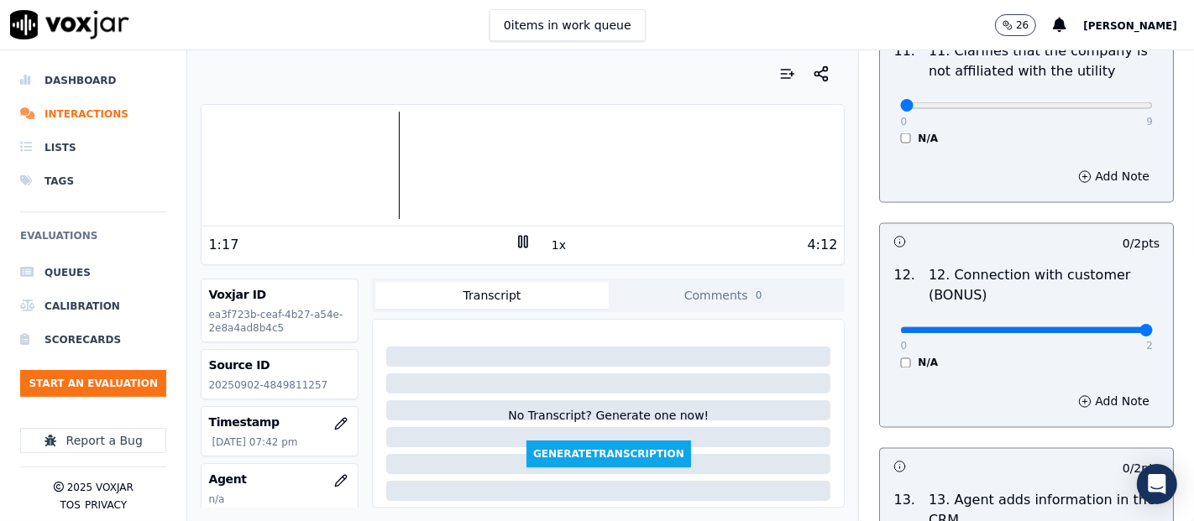
type input "2"
click at [1095, 327] on input "range" at bounding box center [1026, 330] width 253 height 7
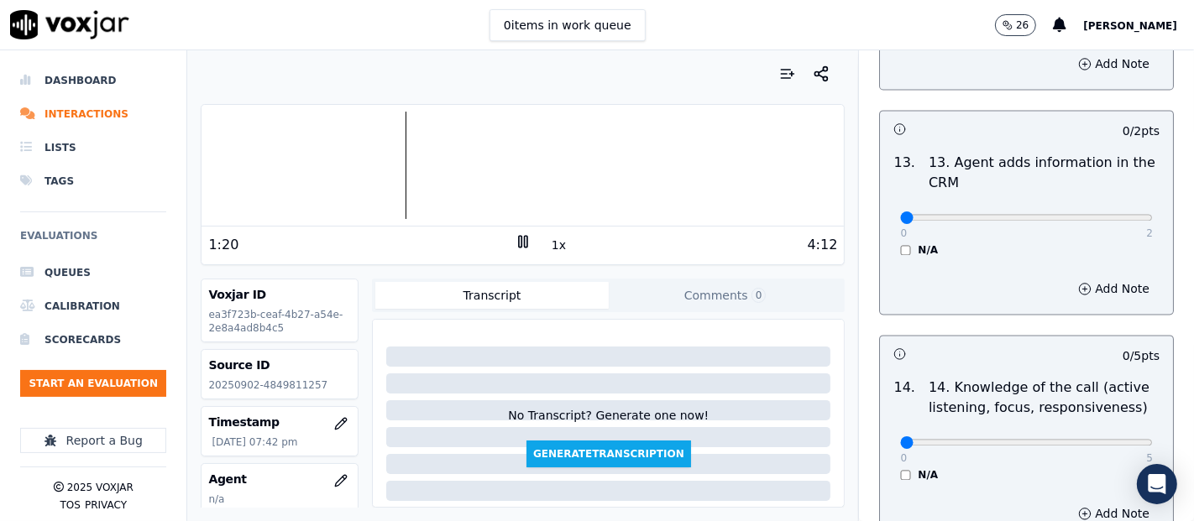
scroll to position [2916, 0]
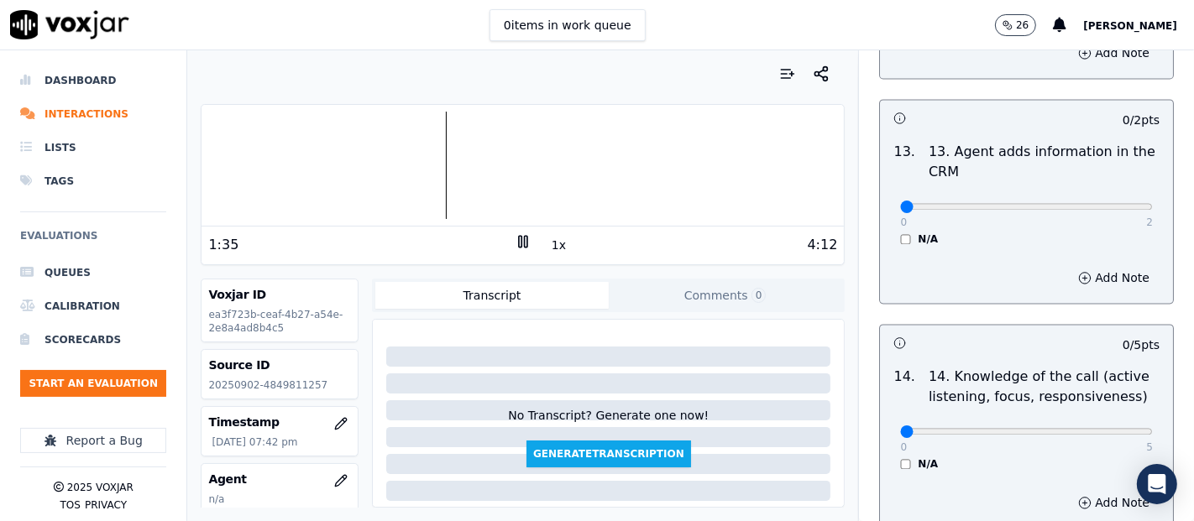
click at [1113, 202] on div "0 2 N/A" at bounding box center [1025, 214] width 279 height 64
type input "2"
click at [1100, 205] on input "range" at bounding box center [1026, 206] width 253 height 7
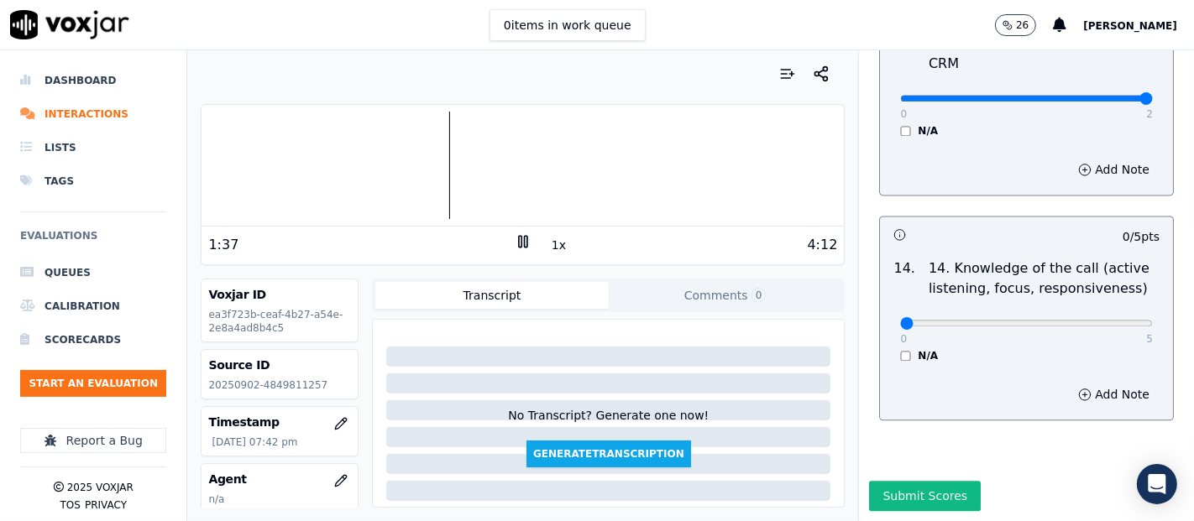
scroll to position [3059, 0]
type input "5"
click at [1104, 320] on input "range" at bounding box center [1026, 323] width 253 height 7
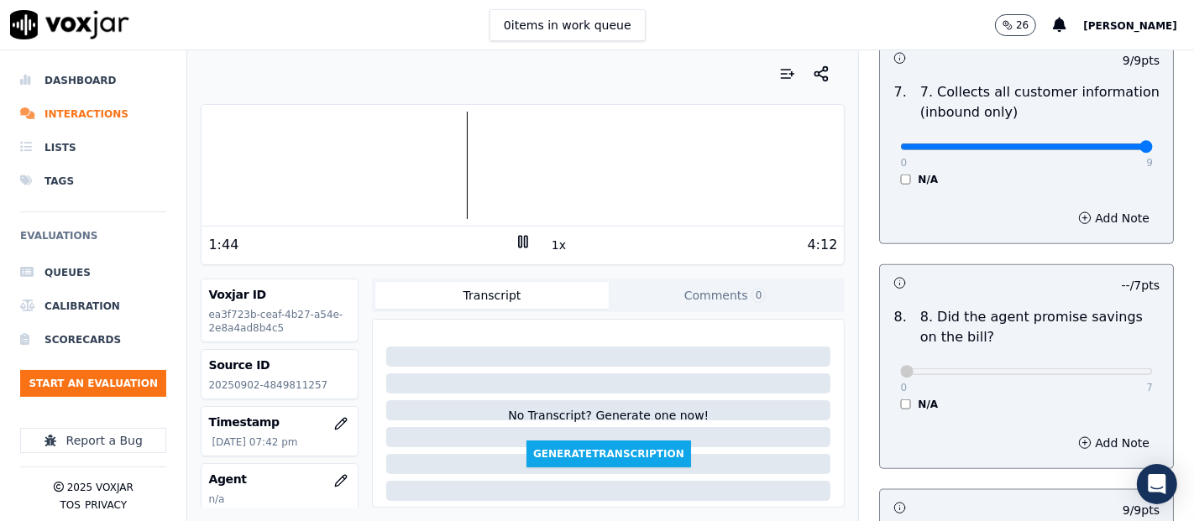
scroll to position [1566, 0]
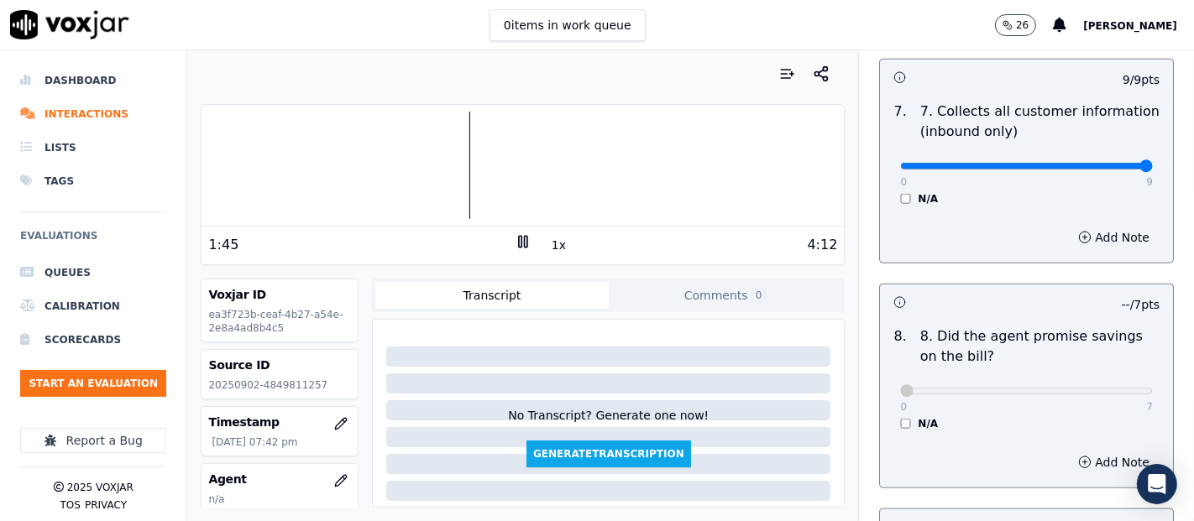
click at [554, 248] on button "1x" at bounding box center [558, 245] width 21 height 24
click at [552, 248] on button "1x" at bounding box center [558, 245] width 21 height 24
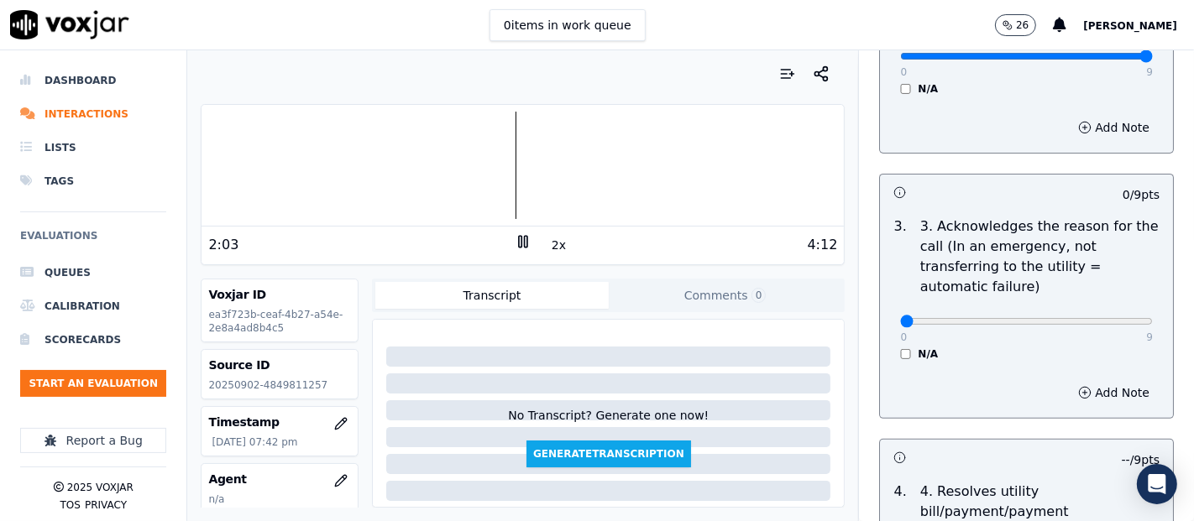
scroll to position [447, 0]
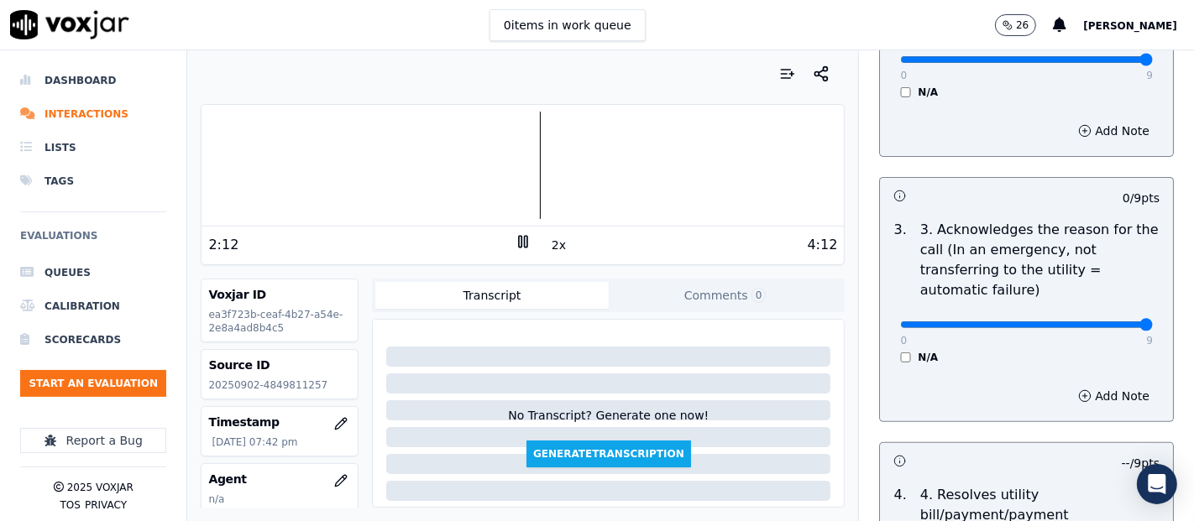
type input "9"
click at [1105, 321] on input "range" at bounding box center [1026, 324] width 253 height 7
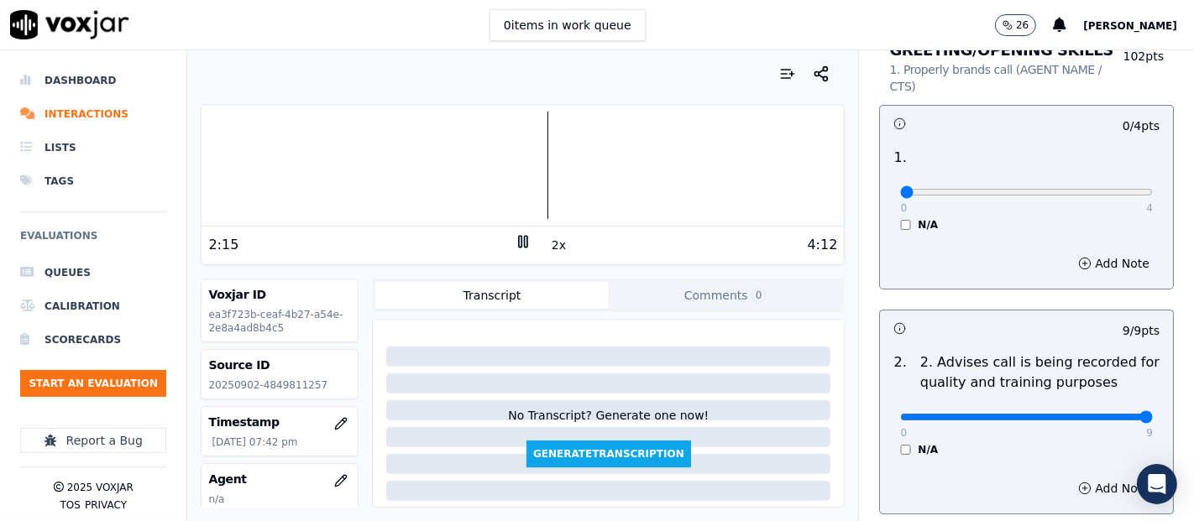
scroll to position [0, 0]
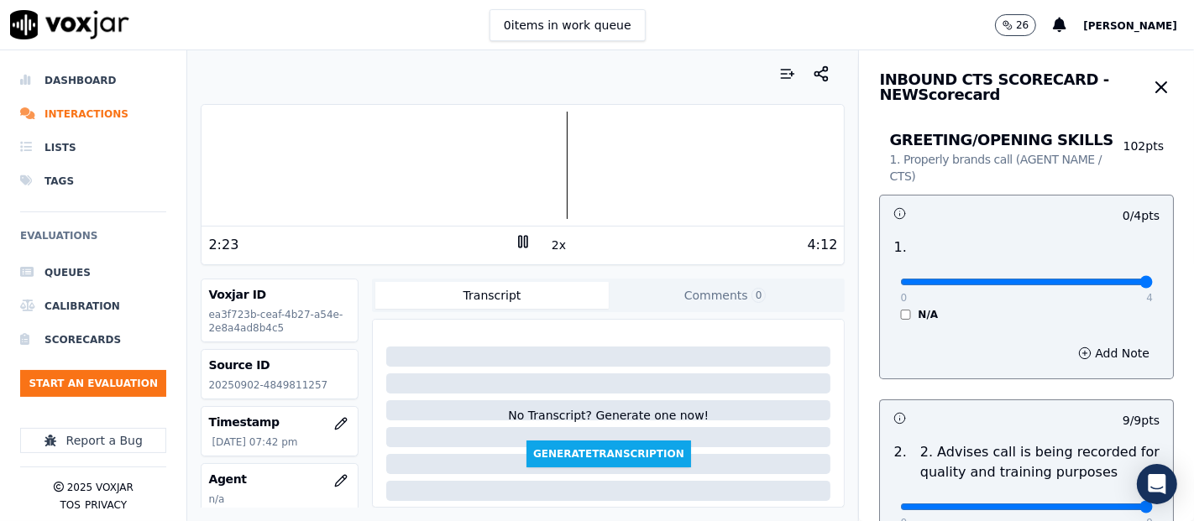
type input "4"
click at [1104, 279] on input "range" at bounding box center [1026, 282] width 253 height 7
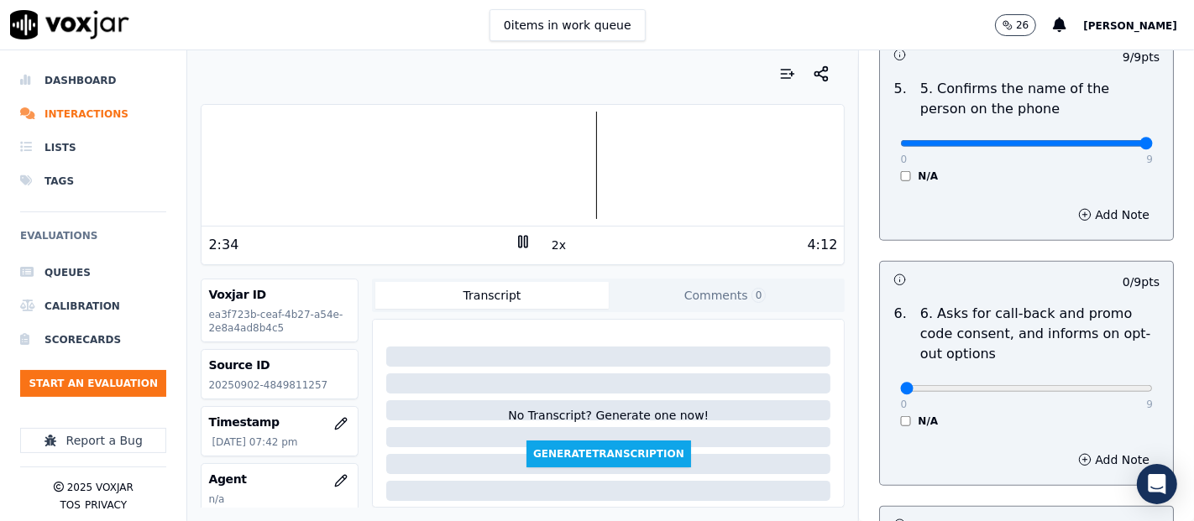
scroll to position [1212, 0]
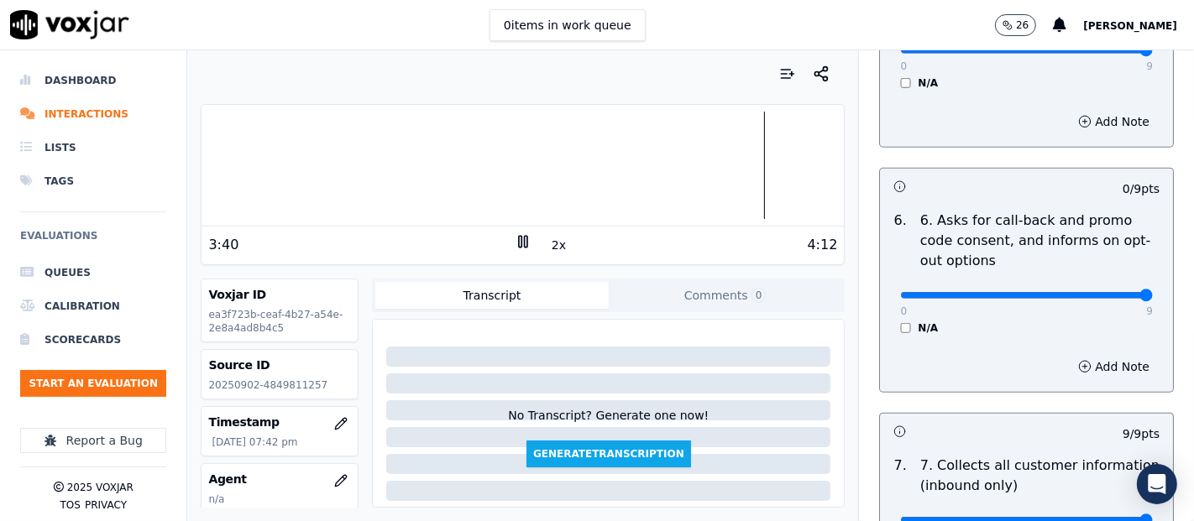
type input "9"
click at [1105, 295] on input "range" at bounding box center [1026, 295] width 253 height 7
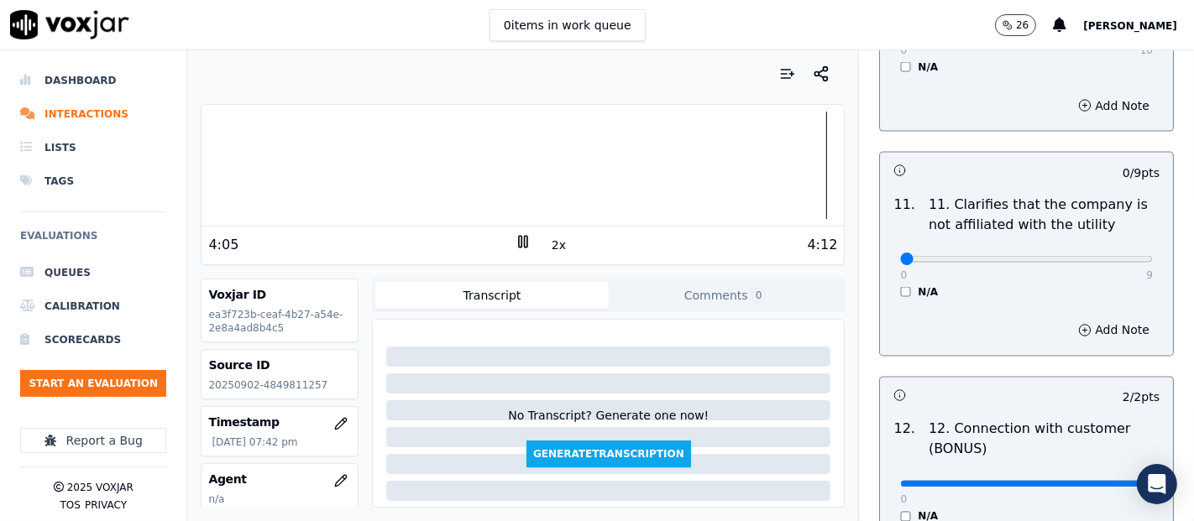
scroll to position [2406, 0]
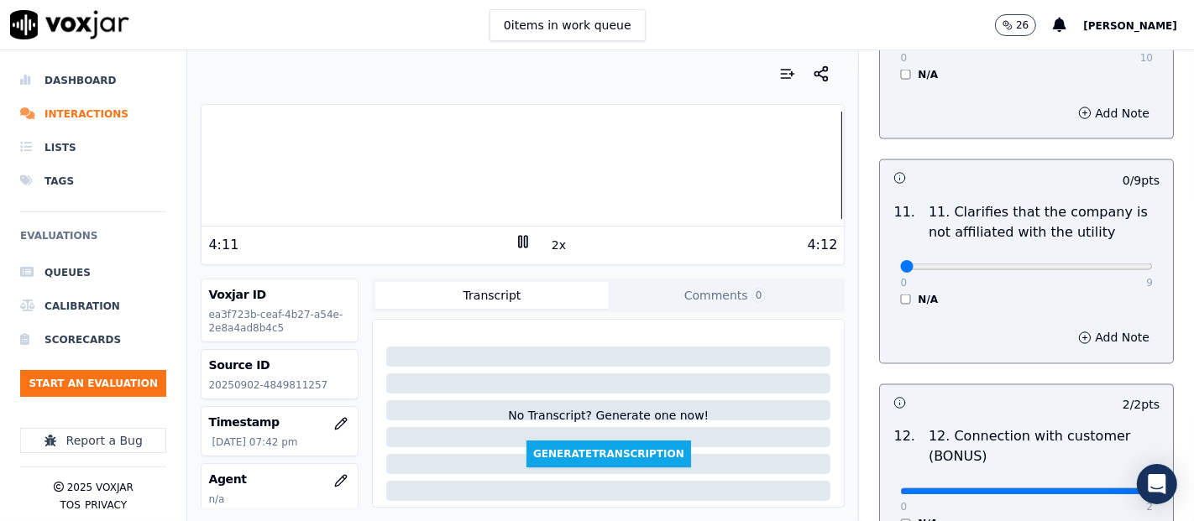
click at [205, 175] on div at bounding box center [522, 165] width 642 height 107
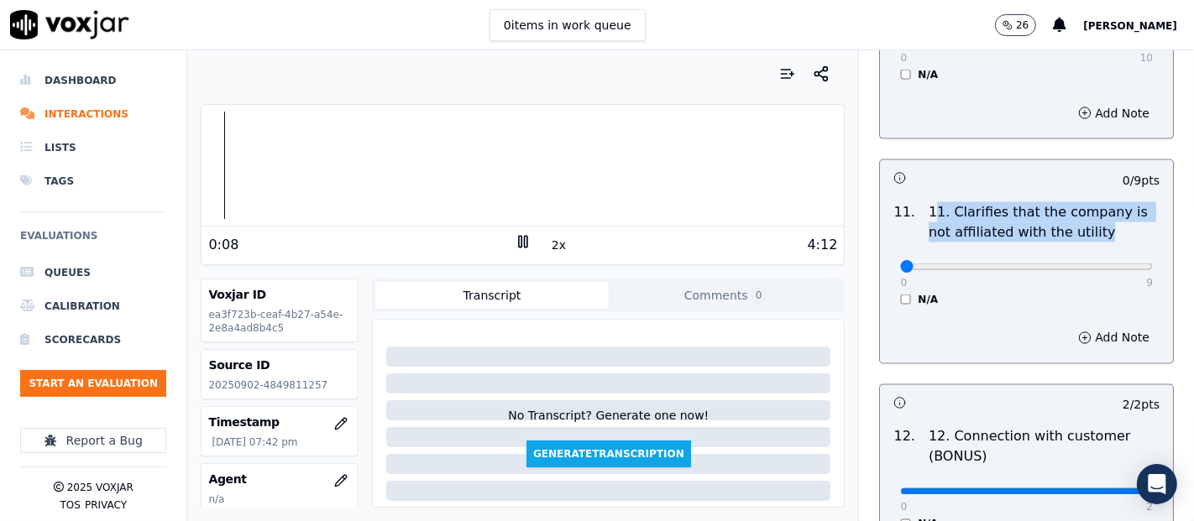
drag, startPoint x: 1005, startPoint y: 210, endPoint x: 1131, endPoint y: 229, distance: 127.4
click at [1072, 219] on p "11. Clarifies that the company is not affiliated with the utility" at bounding box center [1043, 222] width 231 height 40
click at [212, 171] on div at bounding box center [522, 165] width 642 height 107
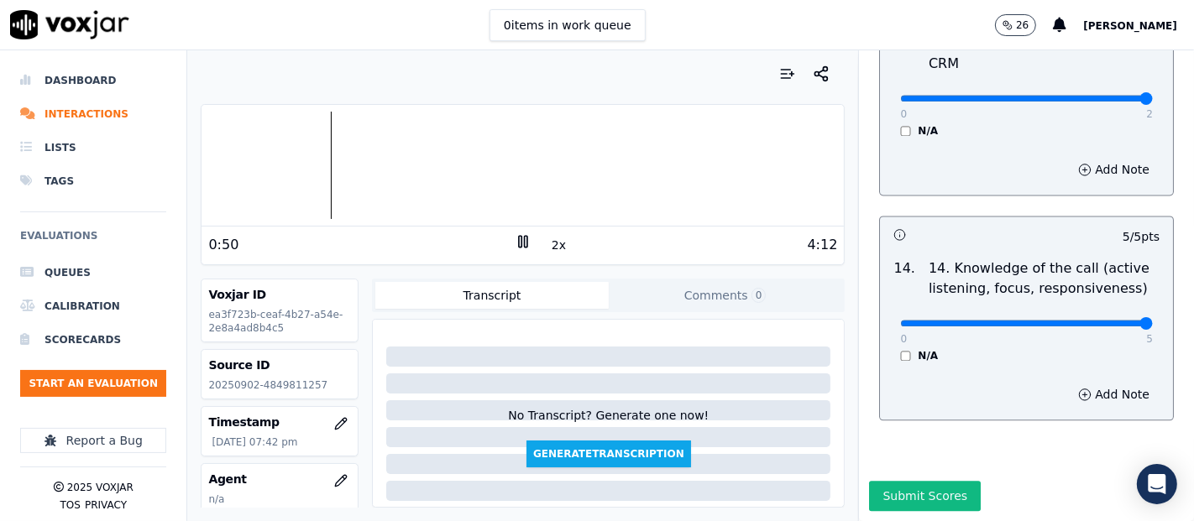
scroll to position [93, 0]
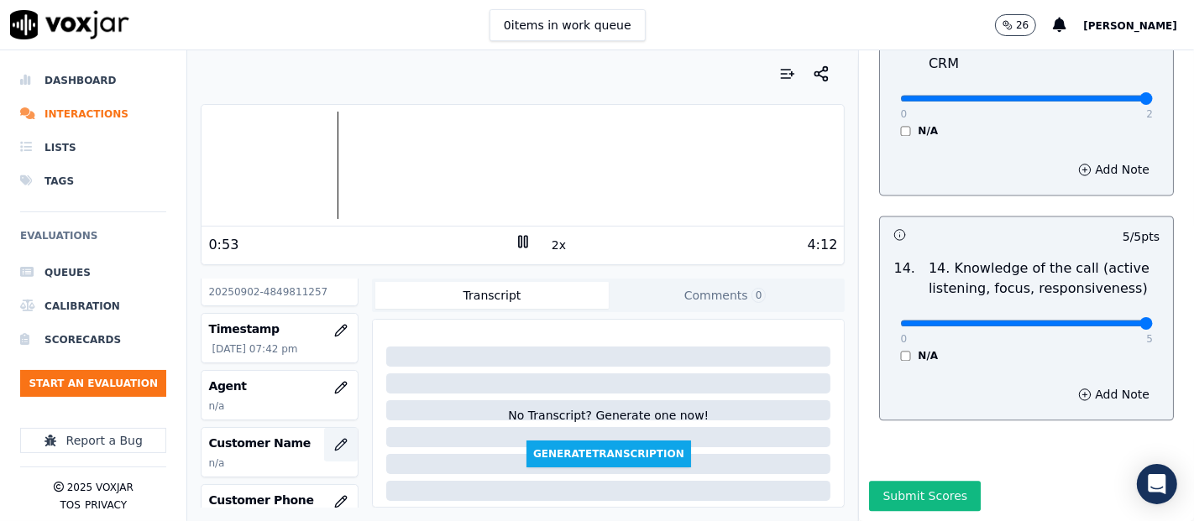
click at [342, 441] on icon "button" at bounding box center [343, 442] width 3 height 3
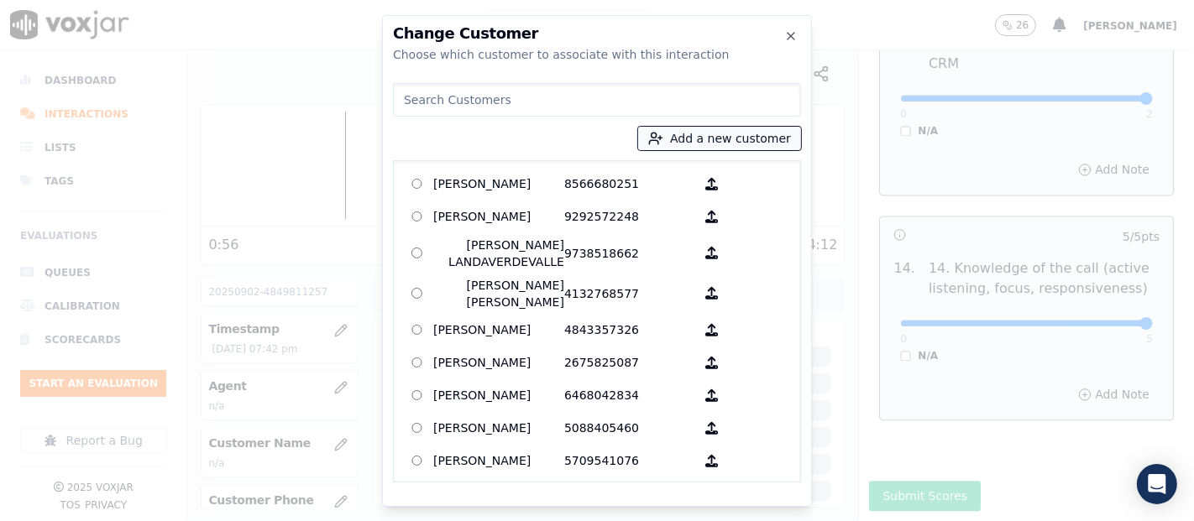
click at [714, 135] on button "Add a new customer" at bounding box center [719, 139] width 163 height 24
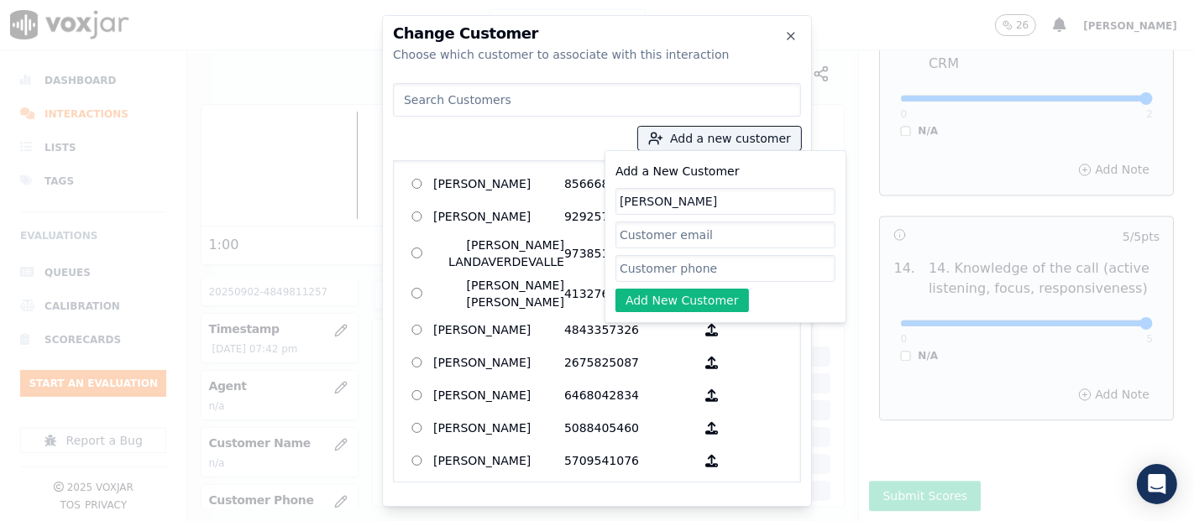
type input "[PERSON_NAME]"
paste input "4849811257"
type input "4849811257"
click at [703, 296] on button "Add New Customer" at bounding box center [681, 301] width 133 height 24
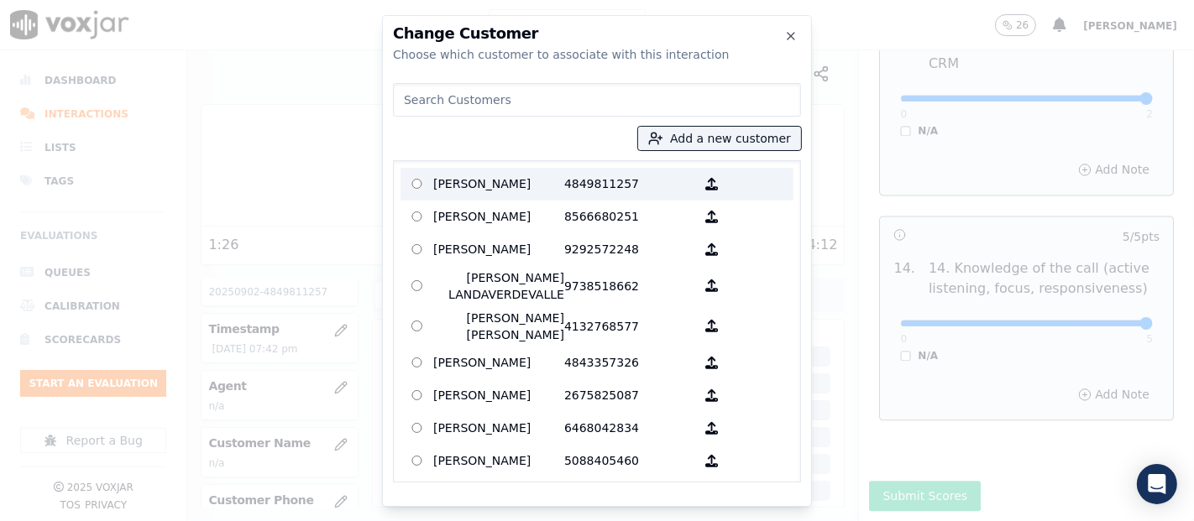
click at [468, 193] on p "[PERSON_NAME]" at bounding box center [498, 184] width 131 height 26
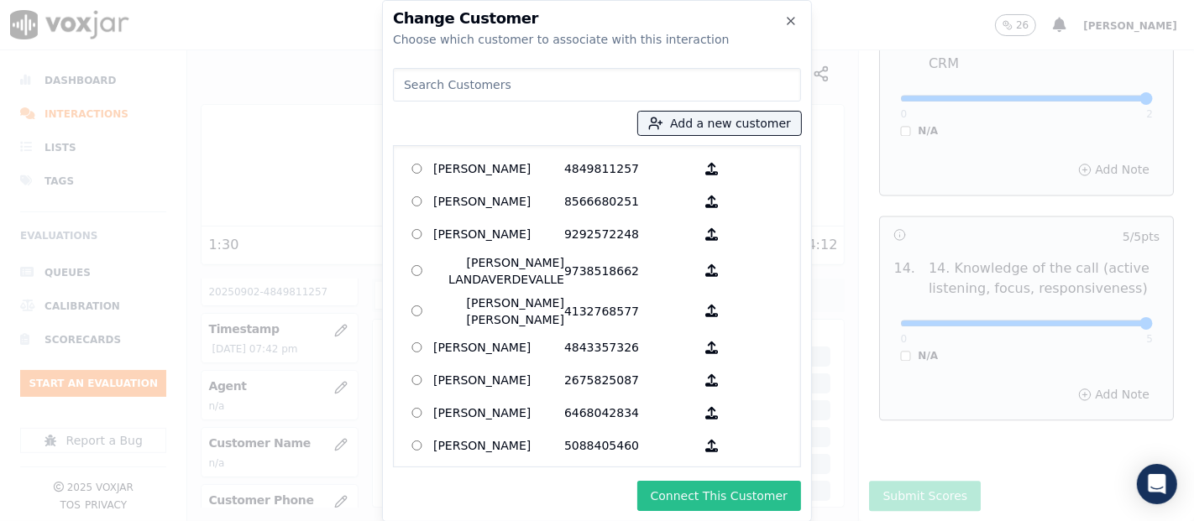
click at [714, 501] on button "Connect This Customer" at bounding box center [719, 496] width 164 height 30
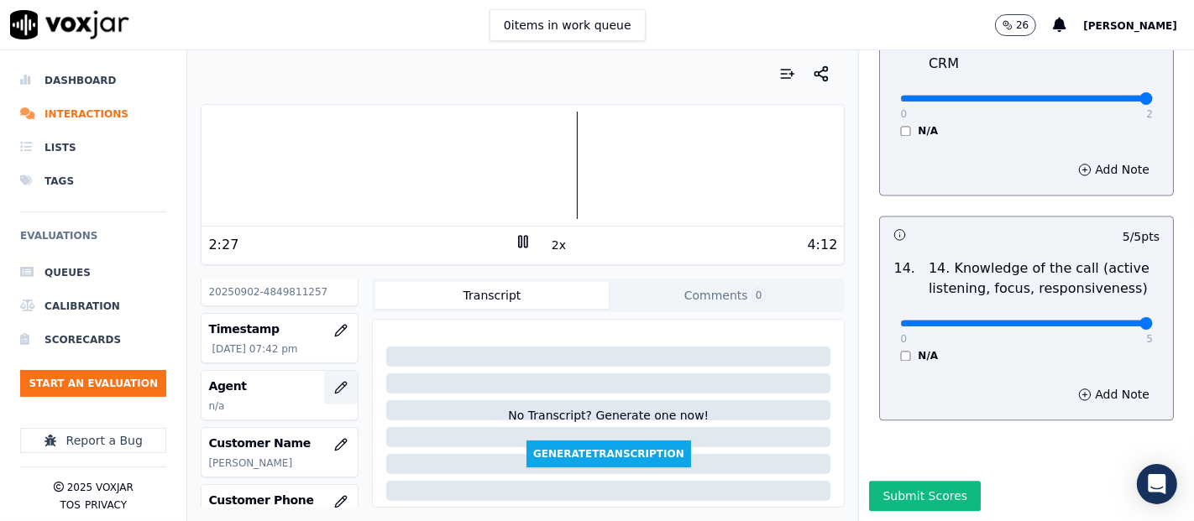
click at [334, 384] on icon "button" at bounding box center [340, 387] width 13 height 13
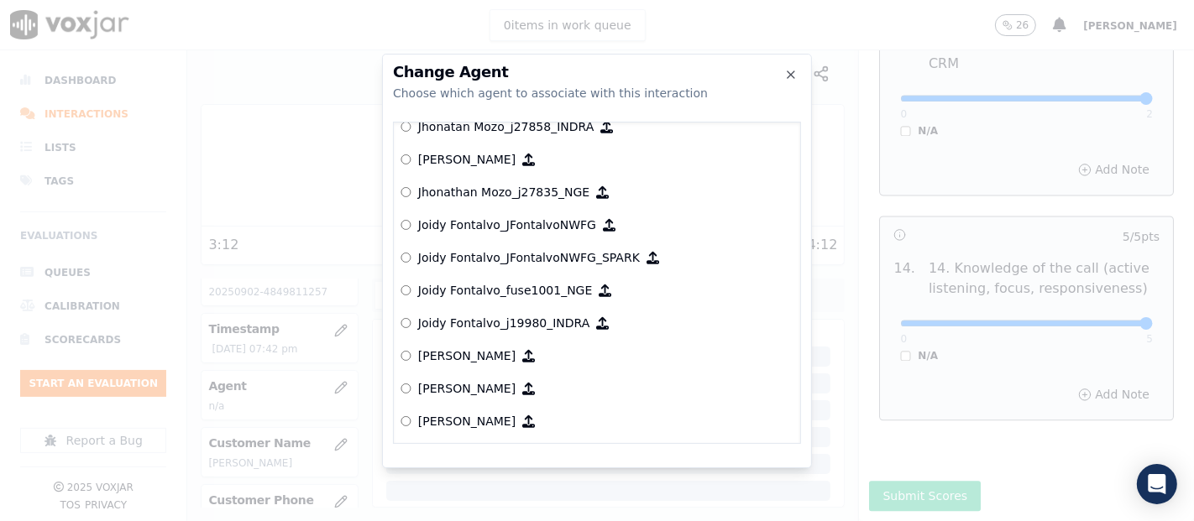
scroll to position [4392, 0]
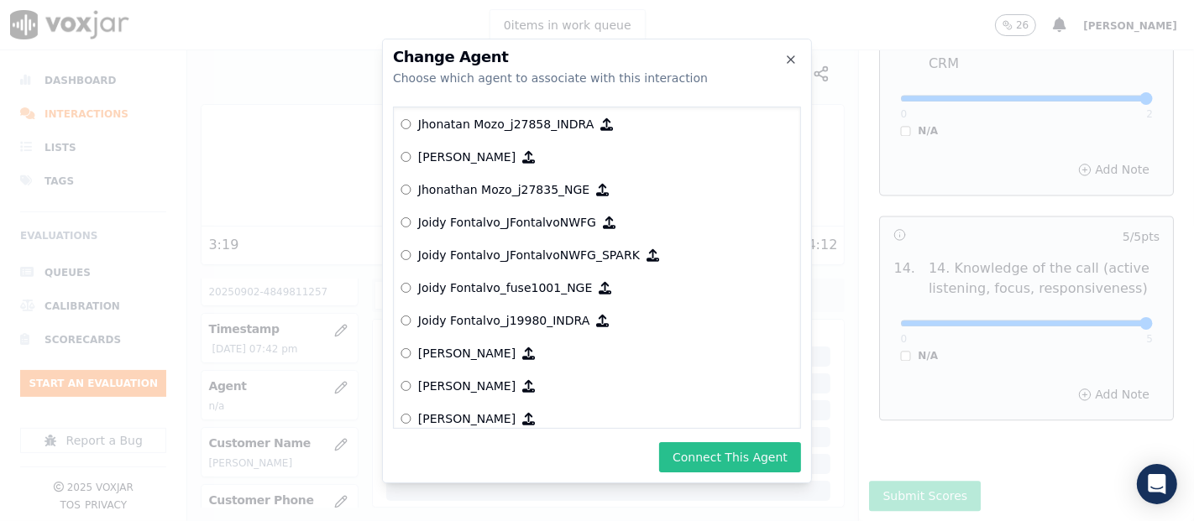
click at [736, 457] on button "Connect This Agent" at bounding box center [730, 457] width 142 height 30
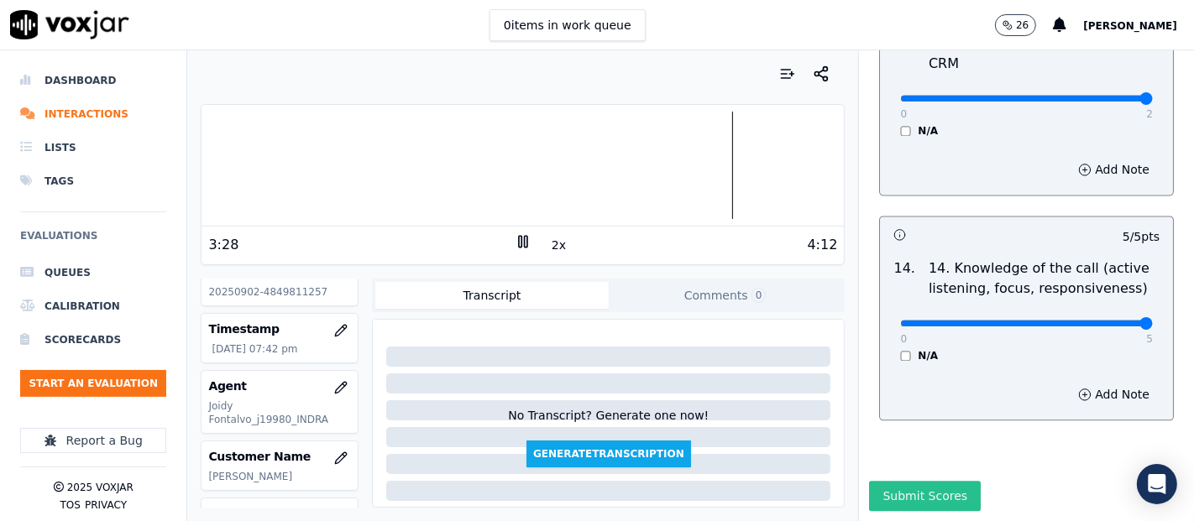
click at [933, 481] on button "Submit Scores" at bounding box center [925, 496] width 112 height 30
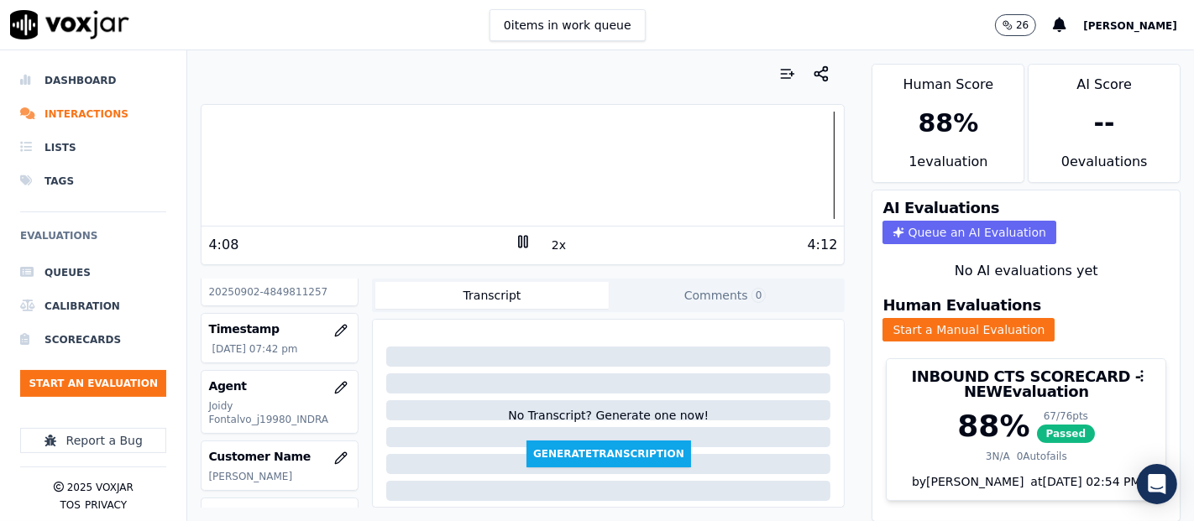
click at [515, 245] on icon at bounding box center [523, 241] width 17 height 17
click at [216, 163] on div at bounding box center [522, 165] width 642 height 107
click at [515, 245] on icon at bounding box center [523, 241] width 17 height 17
click at [553, 248] on button "2x" at bounding box center [558, 245] width 21 height 24
click at [553, 248] on button "1x" at bounding box center [558, 245] width 21 height 24
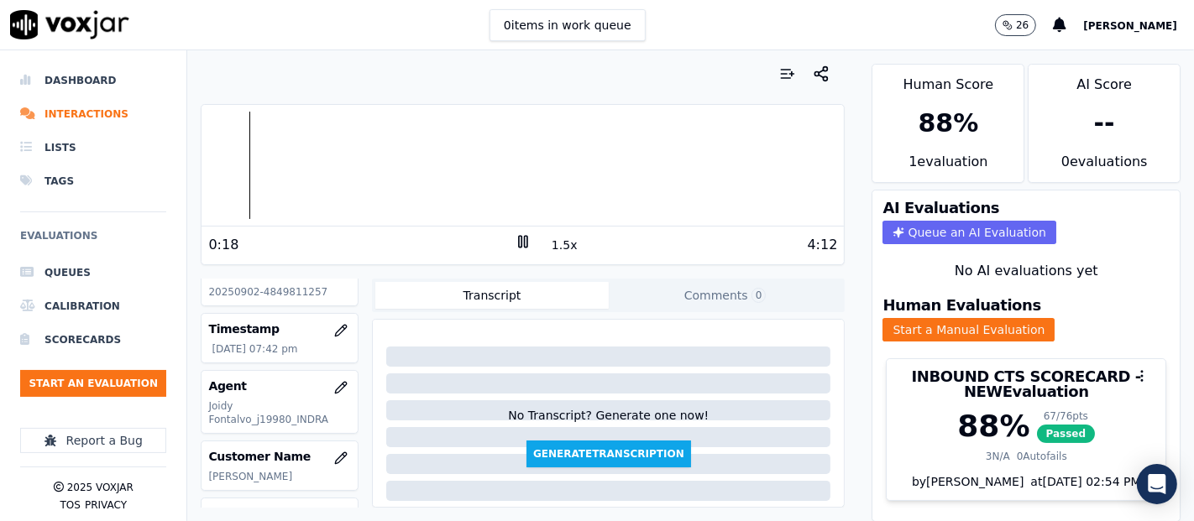
click at [551, 248] on button "1.5x" at bounding box center [564, 245] width 33 height 24
click at [551, 248] on button "2x" at bounding box center [558, 245] width 21 height 24
click at [137, 165] on div "Dashboard Interactions Lists Tags Evaluations Queues Calibration Scorecards Sta…" at bounding box center [597, 285] width 1194 height 471
click at [515, 241] on icon at bounding box center [523, 241] width 17 height 17
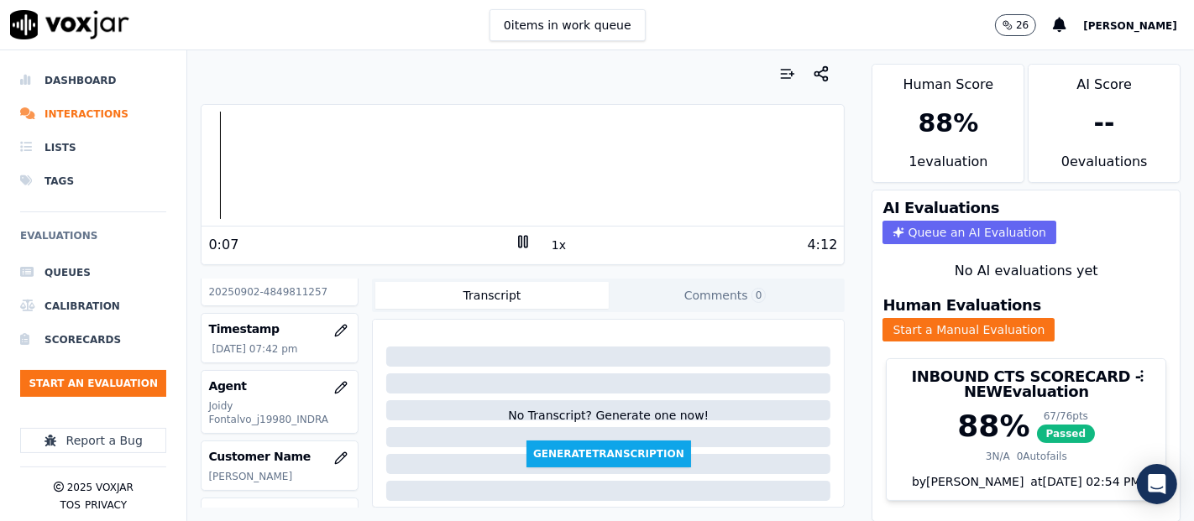
click at [177, 178] on div "Dashboard Interactions Lists Tags Evaluations Queues Calibration Scorecards Sta…" at bounding box center [597, 285] width 1194 height 471
click at [531, 236] on div "4:12" at bounding box center [684, 245] width 306 height 20
click at [519, 243] on rect at bounding box center [520, 241] width 3 height 11
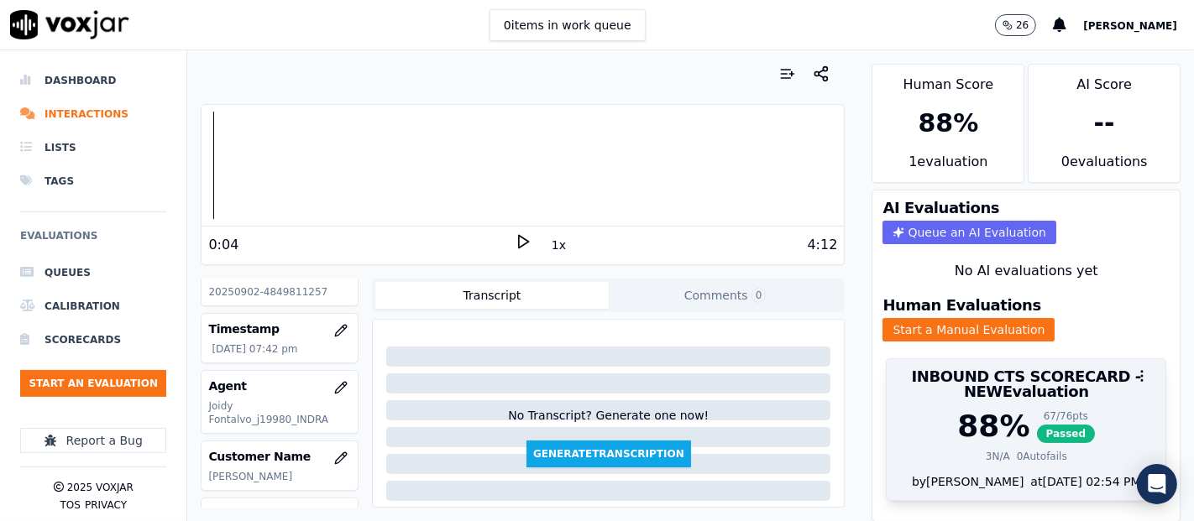
scroll to position [57, 0]
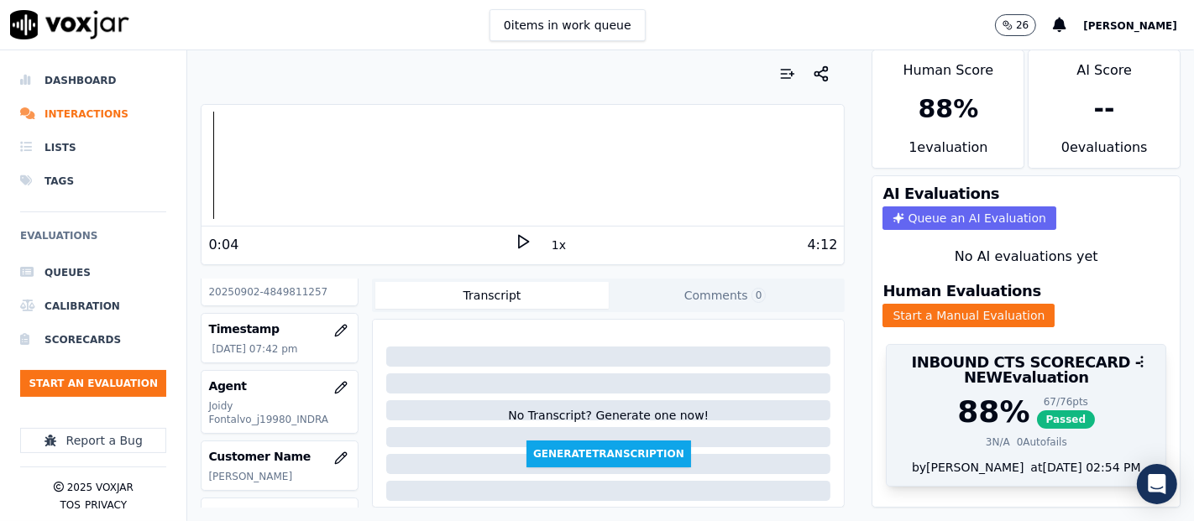
click at [1038, 410] on span "Passed" at bounding box center [1066, 419] width 59 height 18
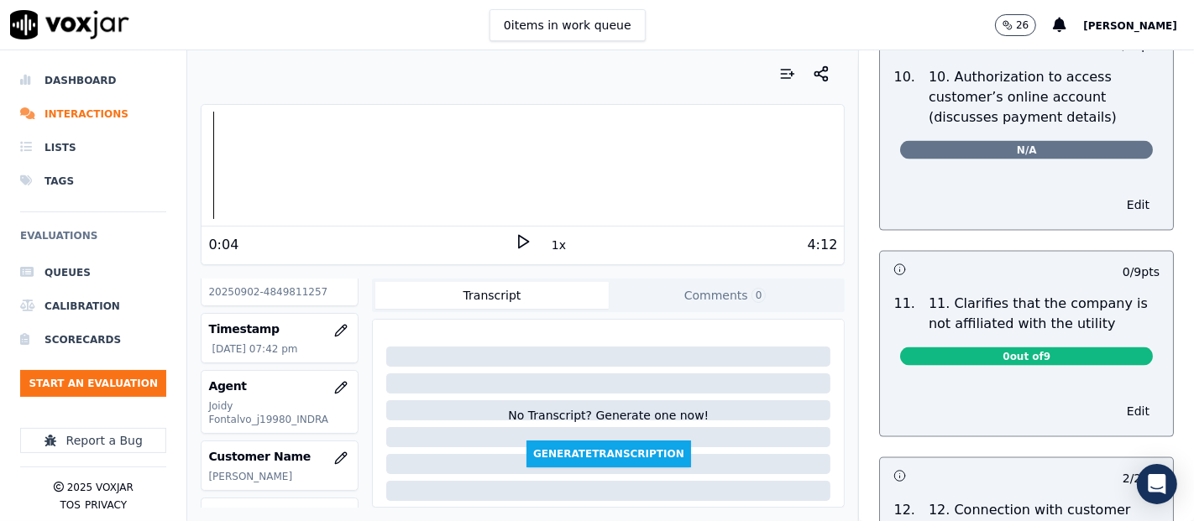
scroll to position [2139, 0]
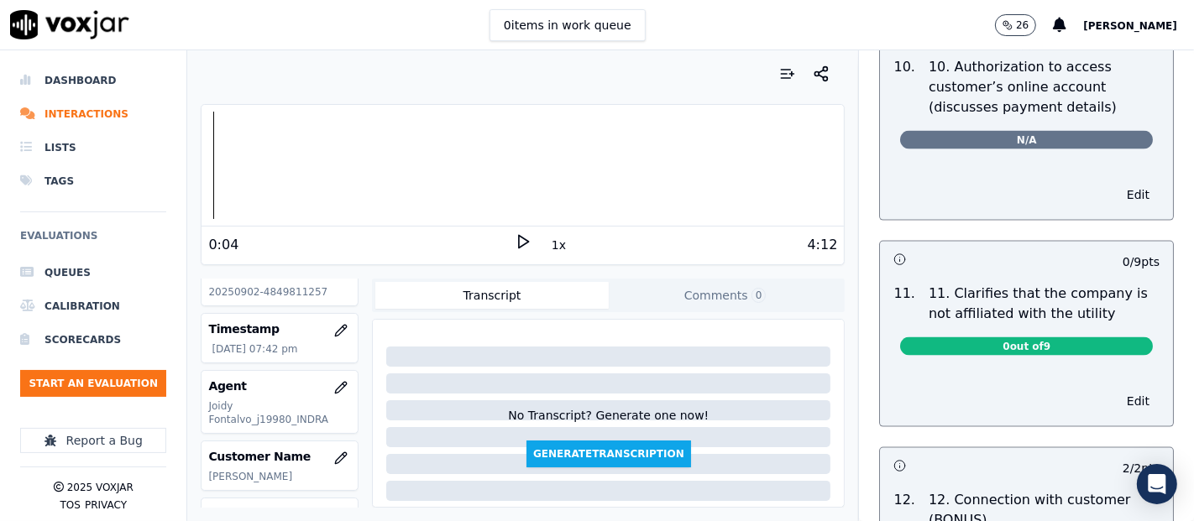
click at [979, 337] on span "0 out of 9" at bounding box center [1026, 346] width 253 height 18
click at [1116, 394] on button "Edit" at bounding box center [1137, 401] width 43 height 24
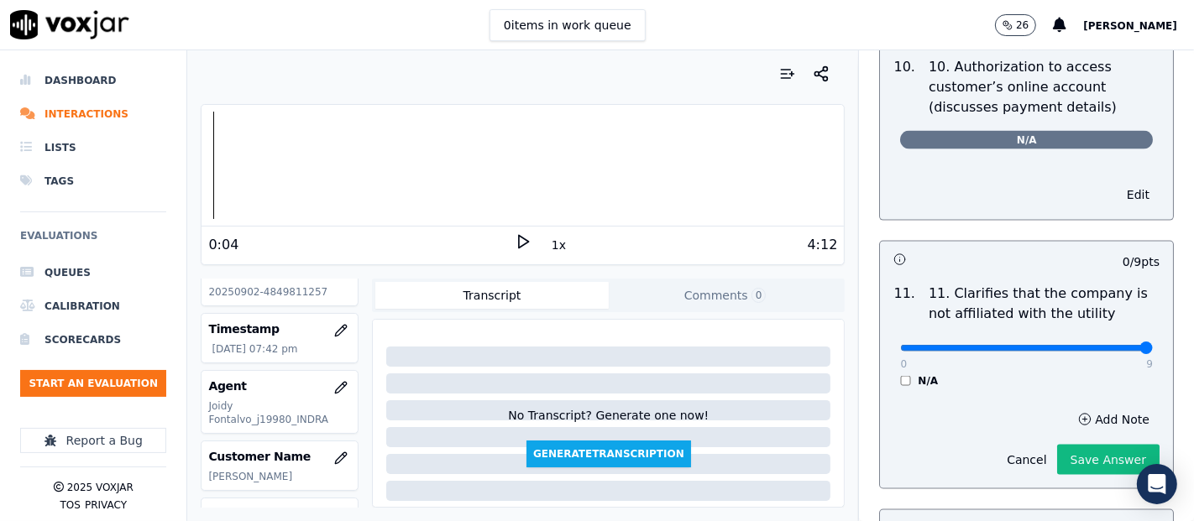
type input "9"
click at [1098, 345] on input "range" at bounding box center [1026, 348] width 253 height 7
click at [1072, 445] on button "Save Answer" at bounding box center [1108, 460] width 102 height 30
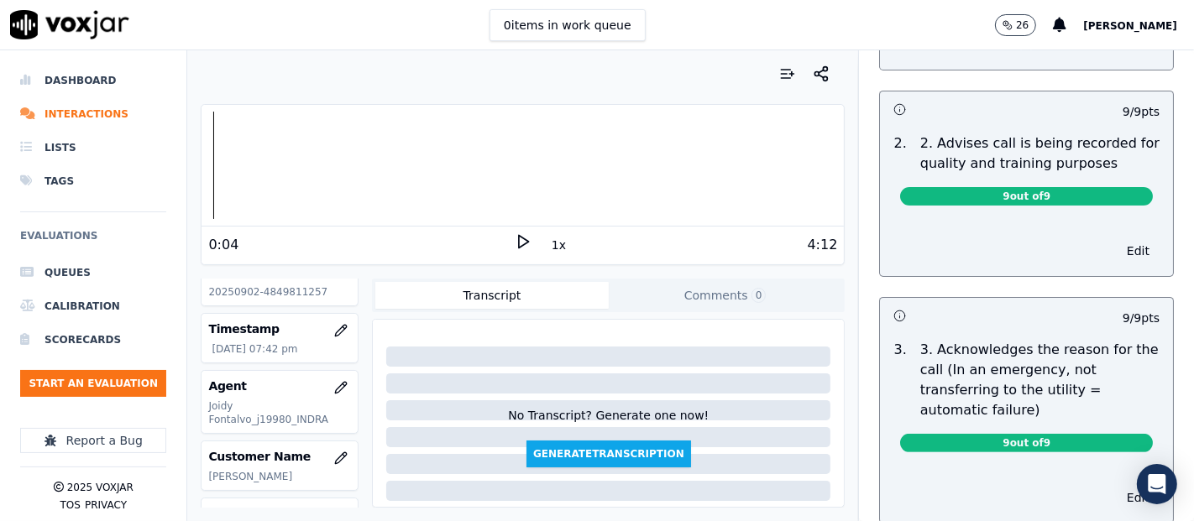
scroll to position [0, 0]
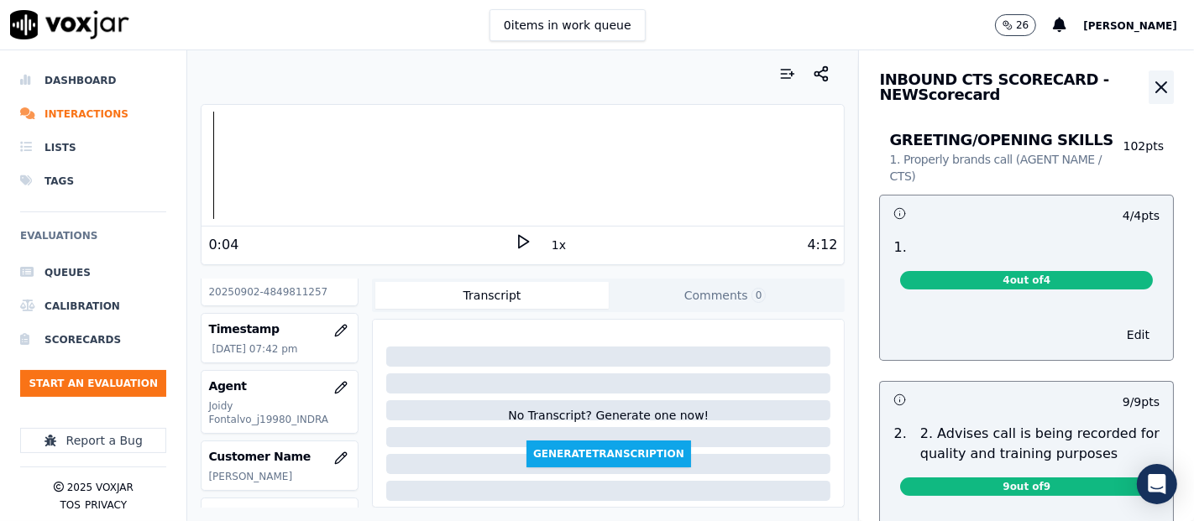
click at [1151, 95] on icon "button" at bounding box center [1161, 87] width 20 height 20
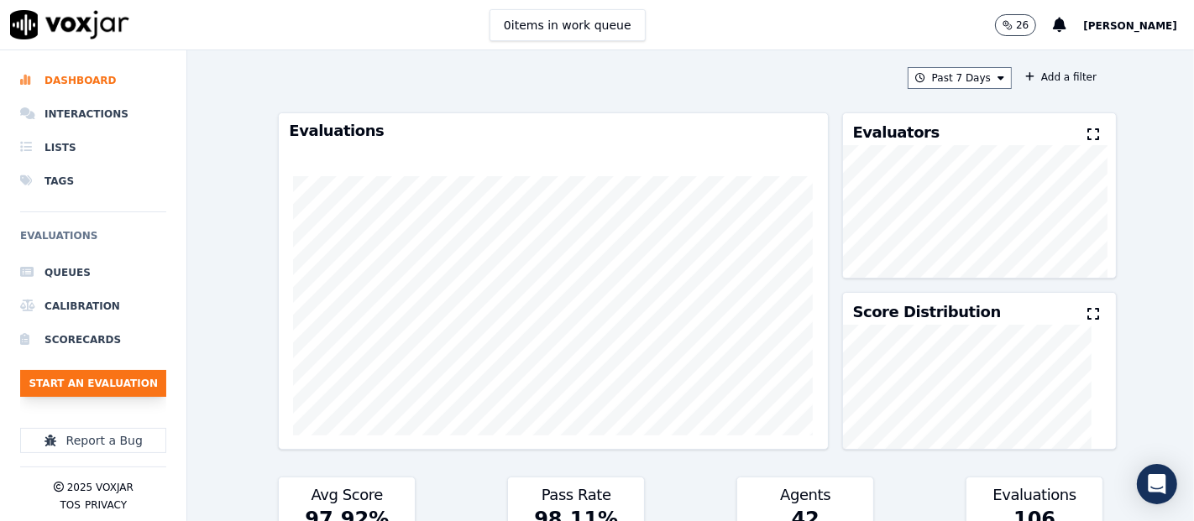
click at [69, 382] on button "Start an Evaluation" at bounding box center [93, 383] width 146 height 27
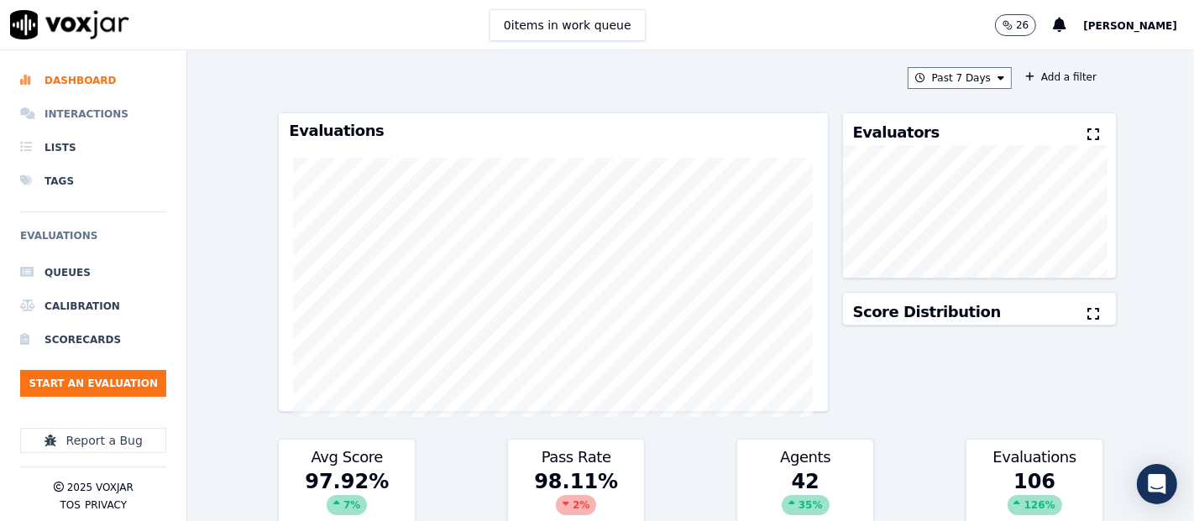
click at [60, 116] on li "Interactions" at bounding box center [93, 114] width 146 height 34
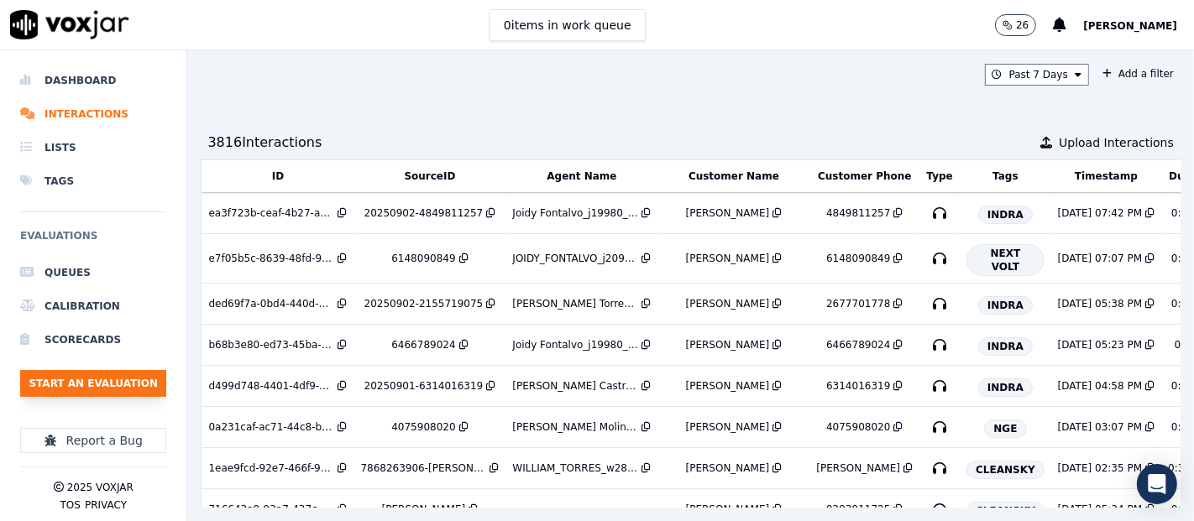
click at [107, 378] on button "Start an Evaluation" at bounding box center [93, 383] width 146 height 27
click at [82, 389] on button "Start an Evaluation" at bounding box center [93, 383] width 146 height 27
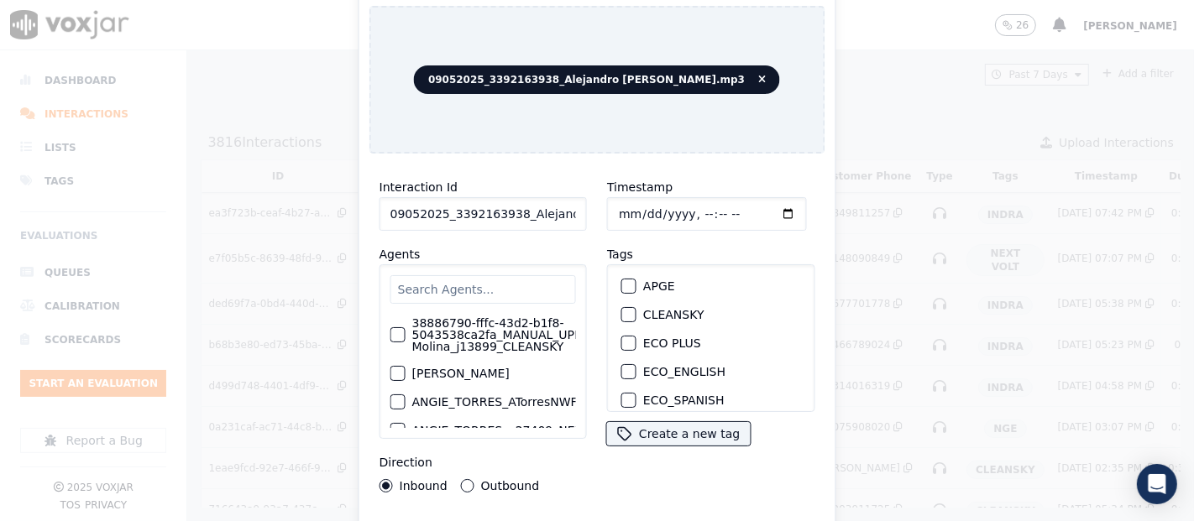
click at [623, 309] on div "button" at bounding box center [628, 315] width 12 height 12
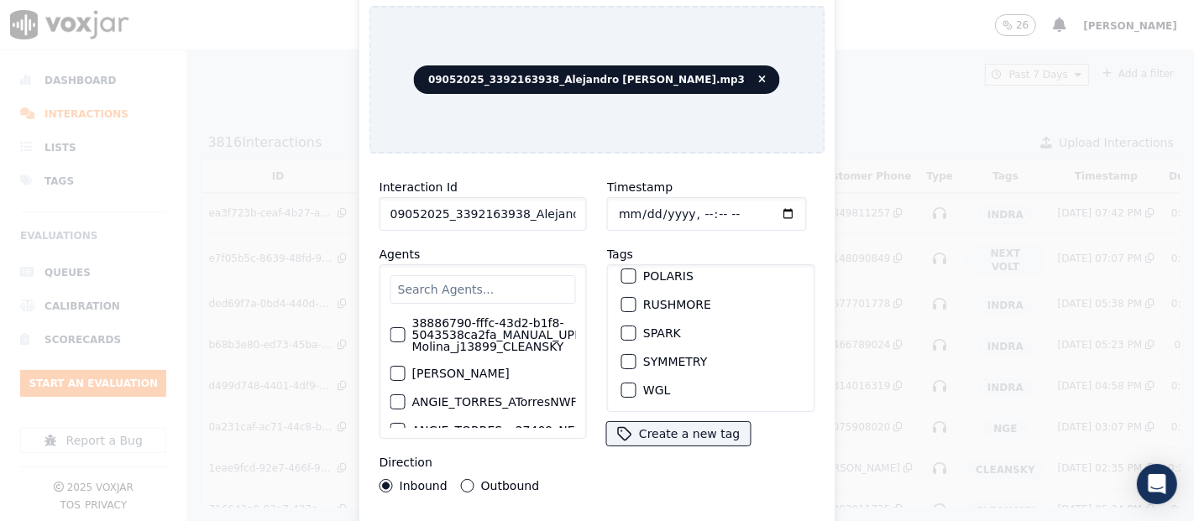
scroll to position [0, 66]
drag, startPoint x: 523, startPoint y: 202, endPoint x: 633, endPoint y: 209, distance: 110.2
click at [652, 210] on div "Interaction Id 09052025_3392163938_Alejandro Vizcaino.mp3 Agents 38886790-fffc-…" at bounding box center [597, 335] width 456 height 336
click at [541, 205] on input "09052025_3392163938_Alejandro Vizcaino.mp3" at bounding box center [482, 214] width 207 height 34
drag, startPoint x: 544, startPoint y: 209, endPoint x: 583, endPoint y: 205, distance: 39.7
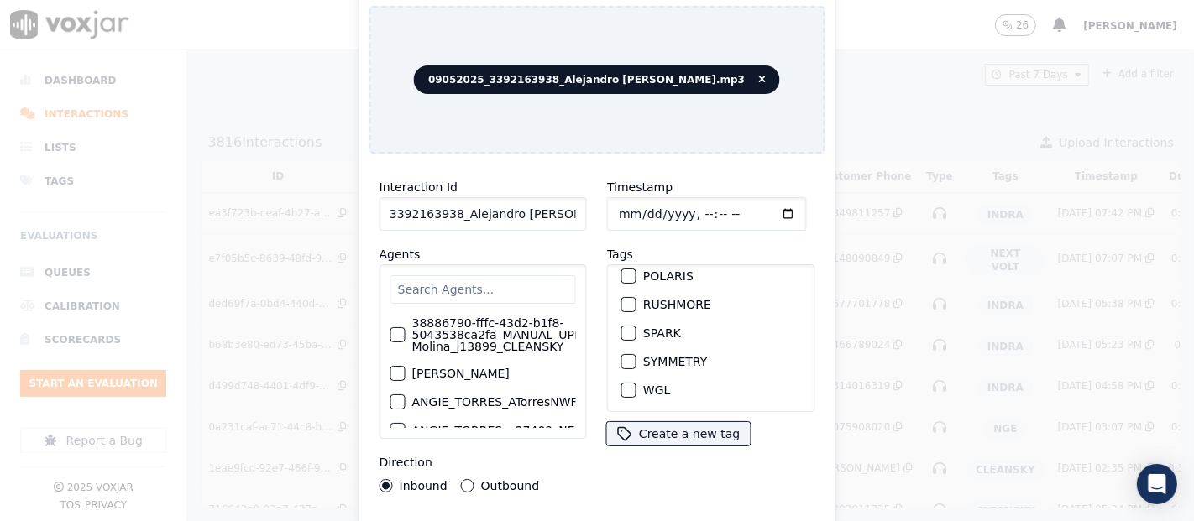
click at [583, 205] on div "Interaction Id 09052025_3392163938_Alejandro Vizcaino.mp3 Agents 38886790-fffc-…" at bounding box center [482, 335] width 227 height 336
type input "09052025_3392163938_Alejandro Vizcaino"
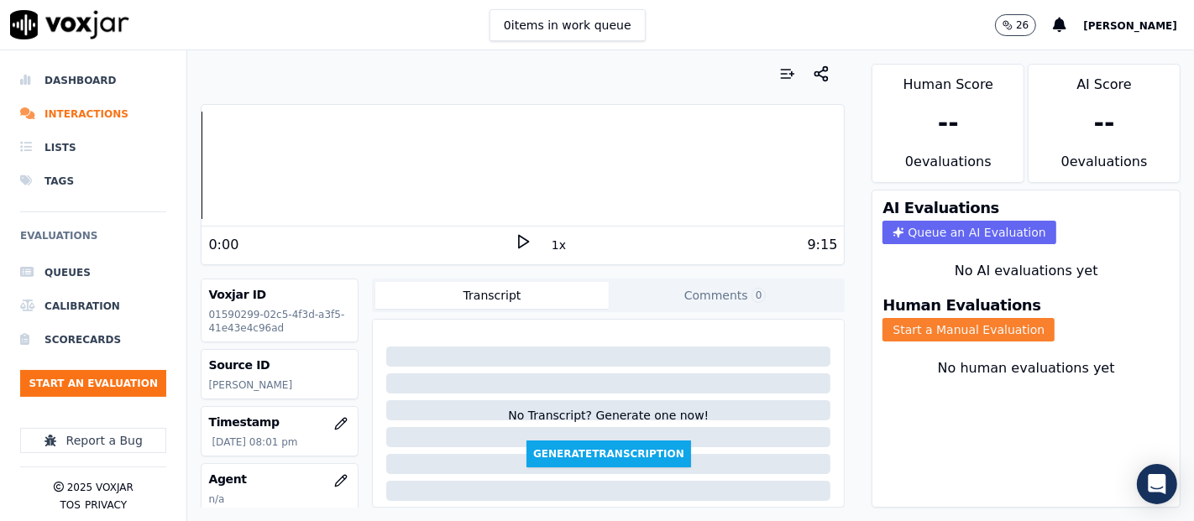
click at [930, 318] on button "Start a Manual Evaluation" at bounding box center [968, 330] width 172 height 24
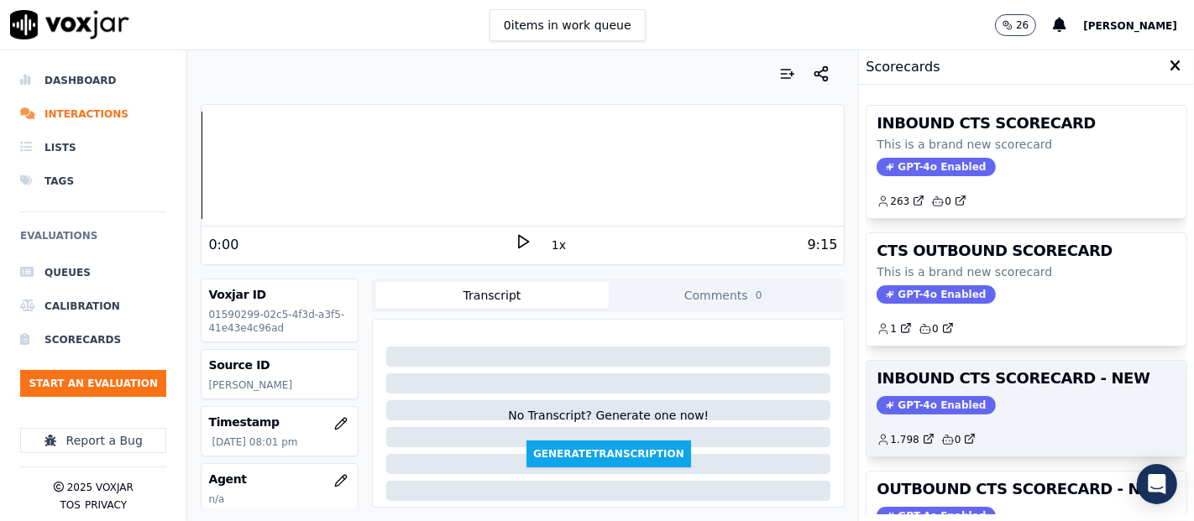
click at [927, 399] on span "GPT-4o Enabled" at bounding box center [935, 405] width 118 height 18
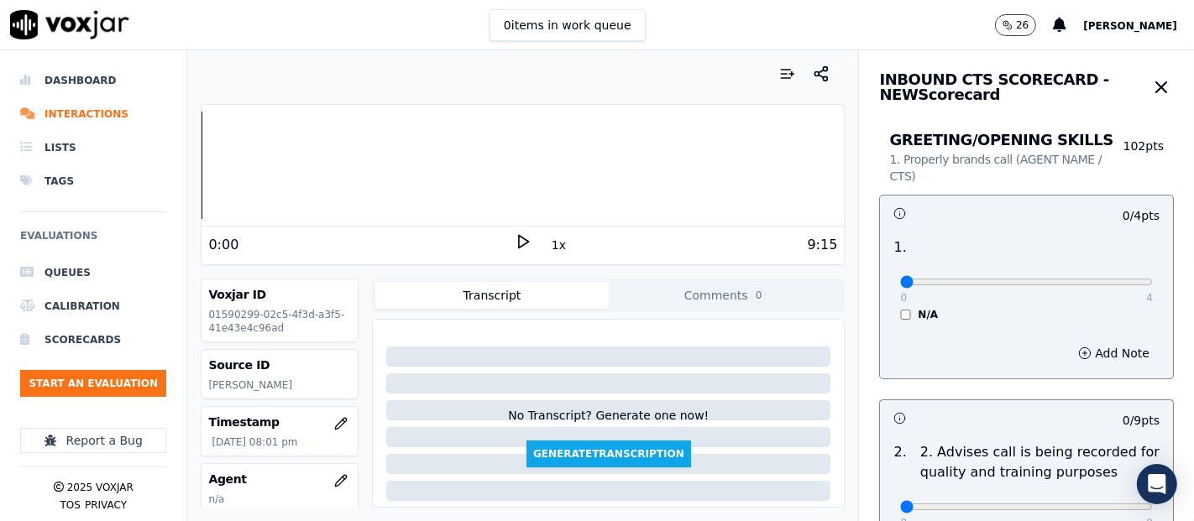
click at [520, 237] on icon at bounding box center [523, 241] width 17 height 17
click at [515, 243] on icon at bounding box center [523, 241] width 17 height 17
click at [301, 311] on p "01590299-02c5-4f3d-a3f5-41e43e4c96ad" at bounding box center [279, 321] width 143 height 27
click at [269, 327] on p "01590299-02c5-4f3d-a3f5-41e43e4c96ad" at bounding box center [279, 321] width 143 height 27
click at [515, 238] on icon at bounding box center [523, 241] width 17 height 17
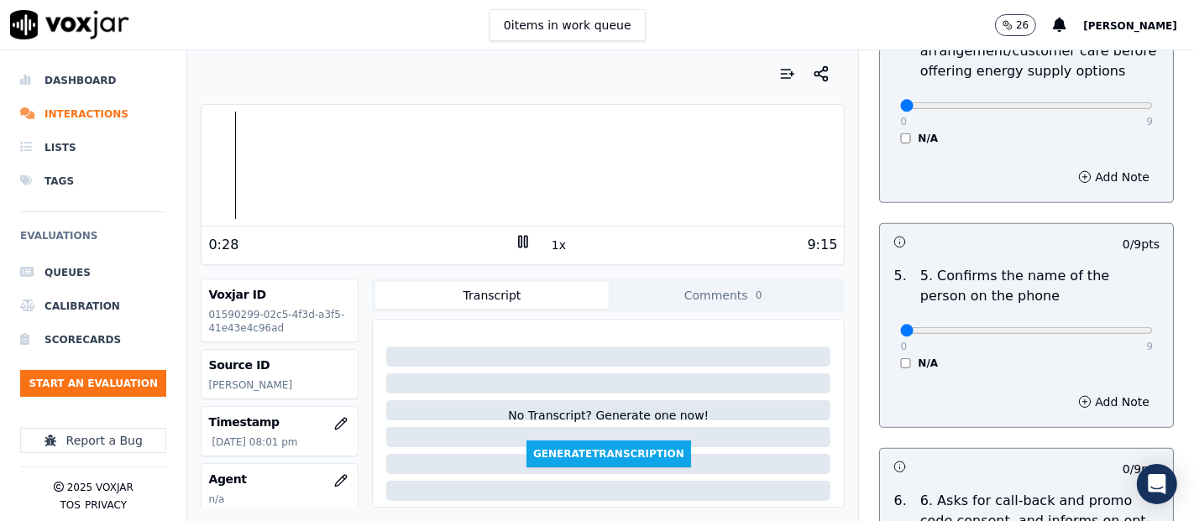
scroll to position [933, 0]
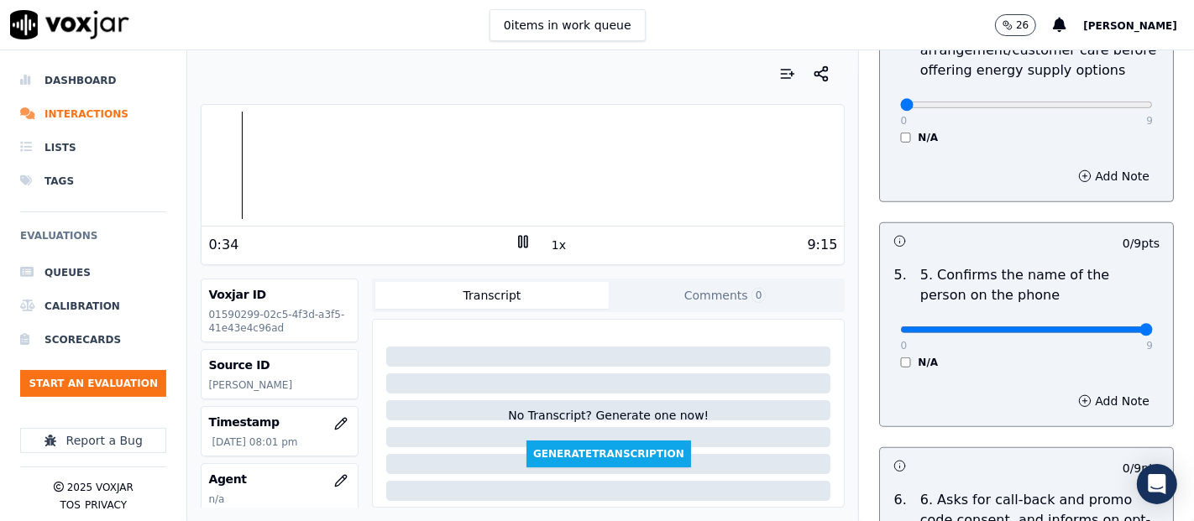
type input "9"
click at [1103, 328] on input "range" at bounding box center [1026, 330] width 253 height 7
click at [515, 242] on icon at bounding box center [523, 241] width 17 height 17
click at [237, 161] on div at bounding box center [522, 165] width 642 height 107
click at [515, 246] on icon at bounding box center [523, 241] width 17 height 17
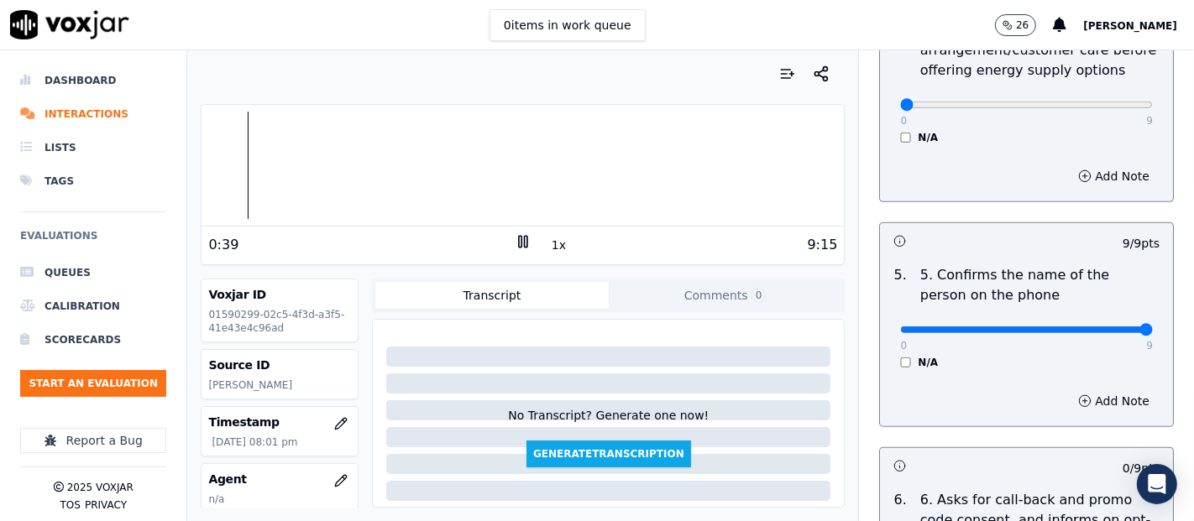
click at [515, 248] on icon at bounding box center [523, 241] width 17 height 17
click at [235, 161] on div at bounding box center [522, 165] width 642 height 107
click at [519, 242] on polygon at bounding box center [524, 242] width 10 height 13
click at [519, 241] on icon at bounding box center [523, 241] width 17 height 17
click at [203, 161] on div at bounding box center [522, 165] width 642 height 107
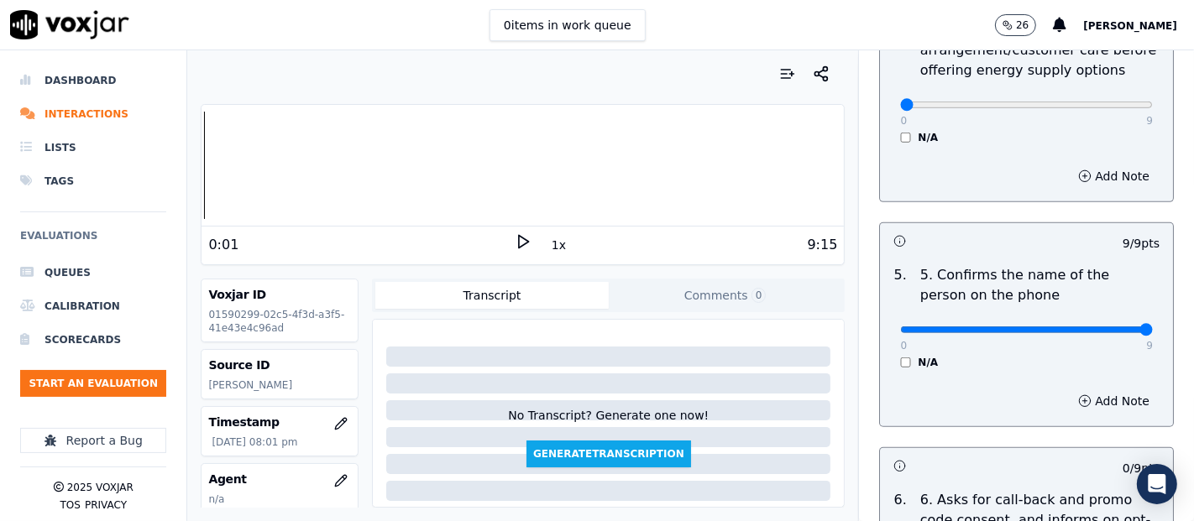
click at [515, 240] on icon at bounding box center [523, 241] width 17 height 17
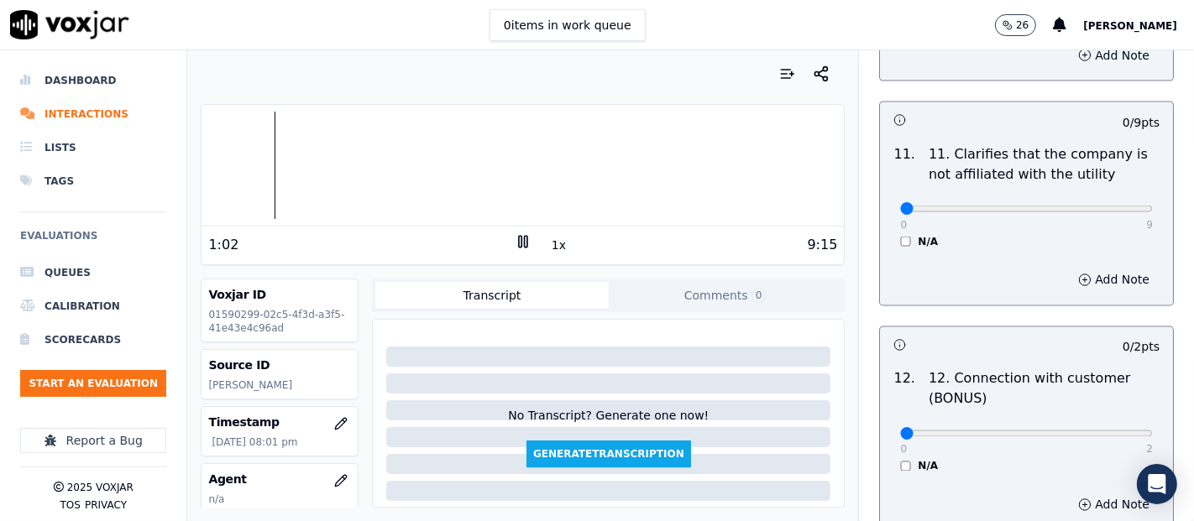
scroll to position [2518, 0]
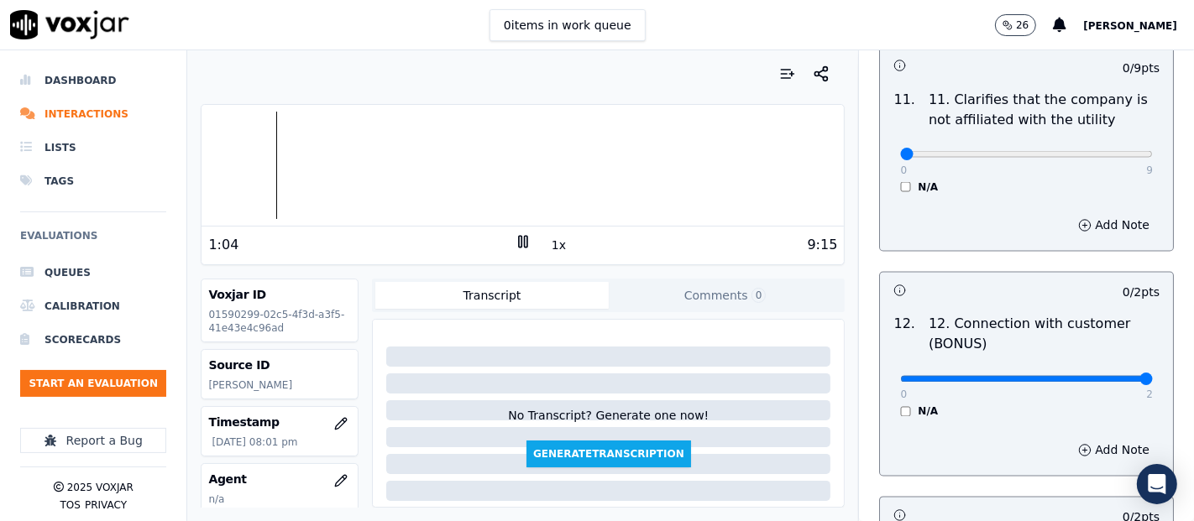
type input "2"
click at [1092, 376] on input "range" at bounding box center [1026, 379] width 253 height 7
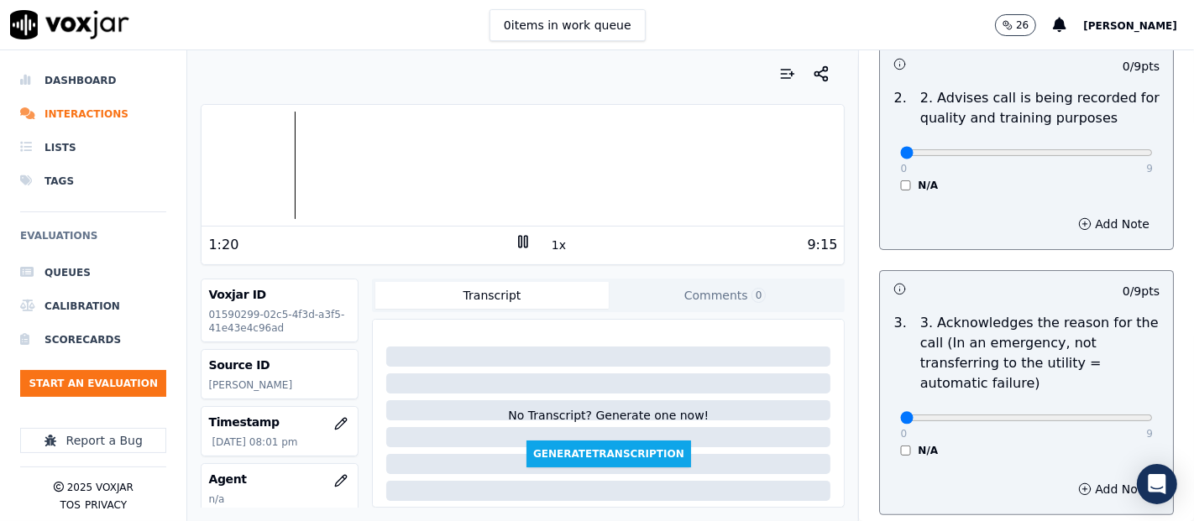
scroll to position [0, 0]
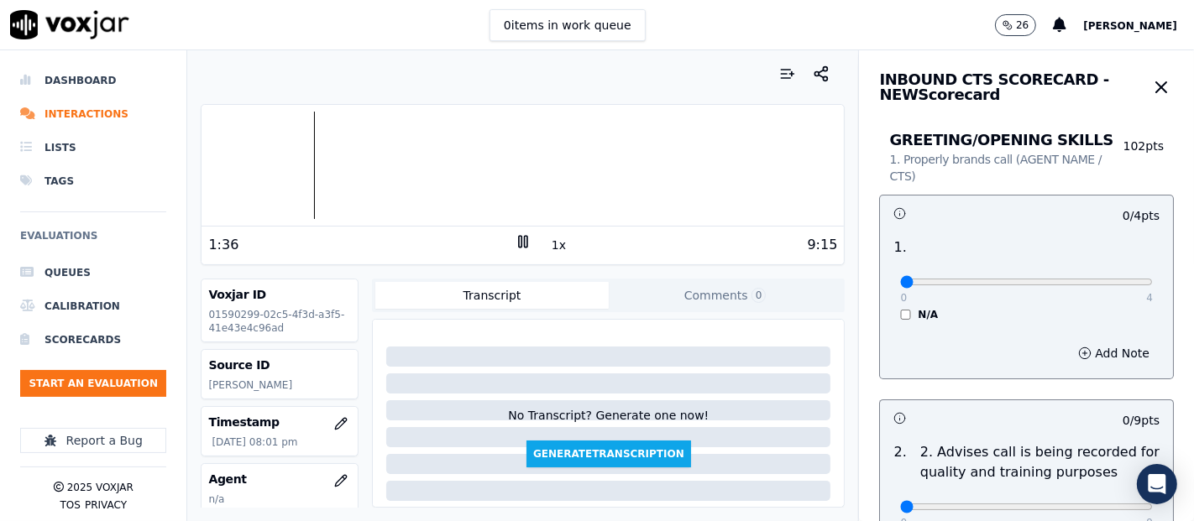
click at [548, 252] on button "1x" at bounding box center [558, 245] width 21 height 24
type input "4"
click at [1104, 279] on input "range" at bounding box center [1026, 282] width 253 height 7
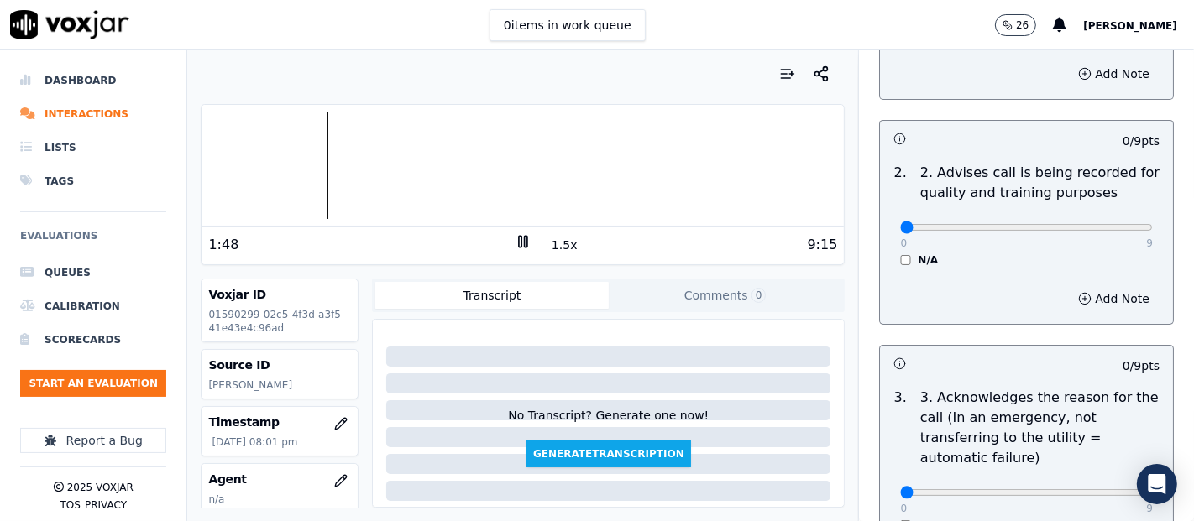
scroll to position [373, 0]
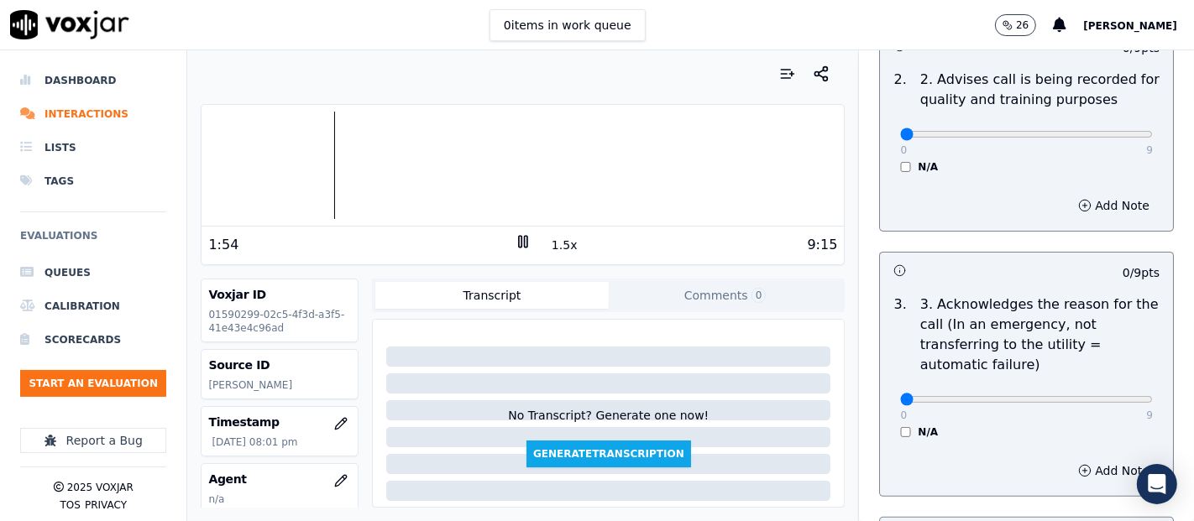
click at [1112, 394] on div "0 9 N/A" at bounding box center [1025, 407] width 279 height 64
type input "9"
click at [1106, 396] on input "range" at bounding box center [1026, 399] width 253 height 7
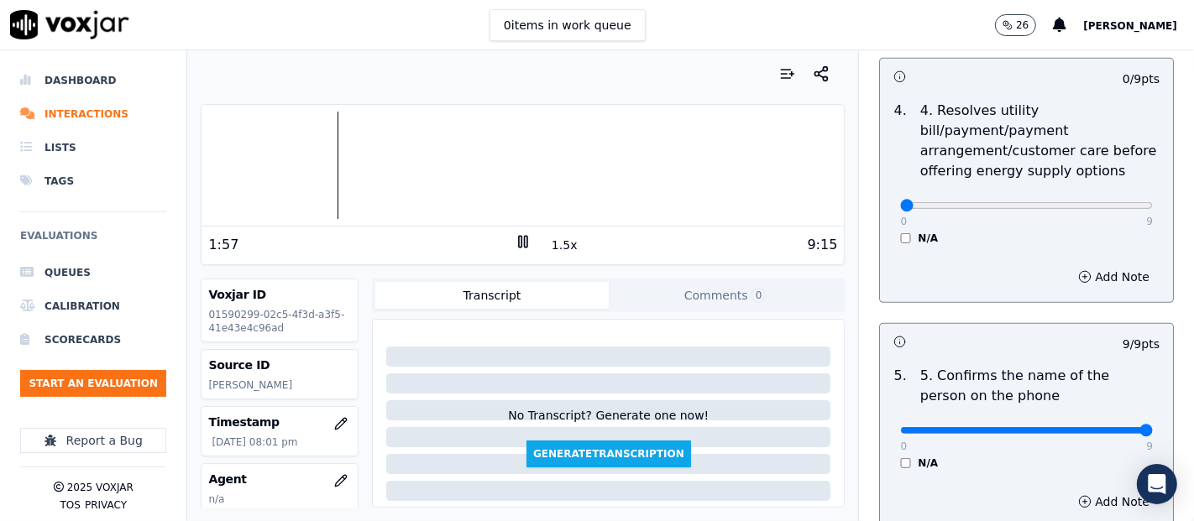
scroll to position [839, 0]
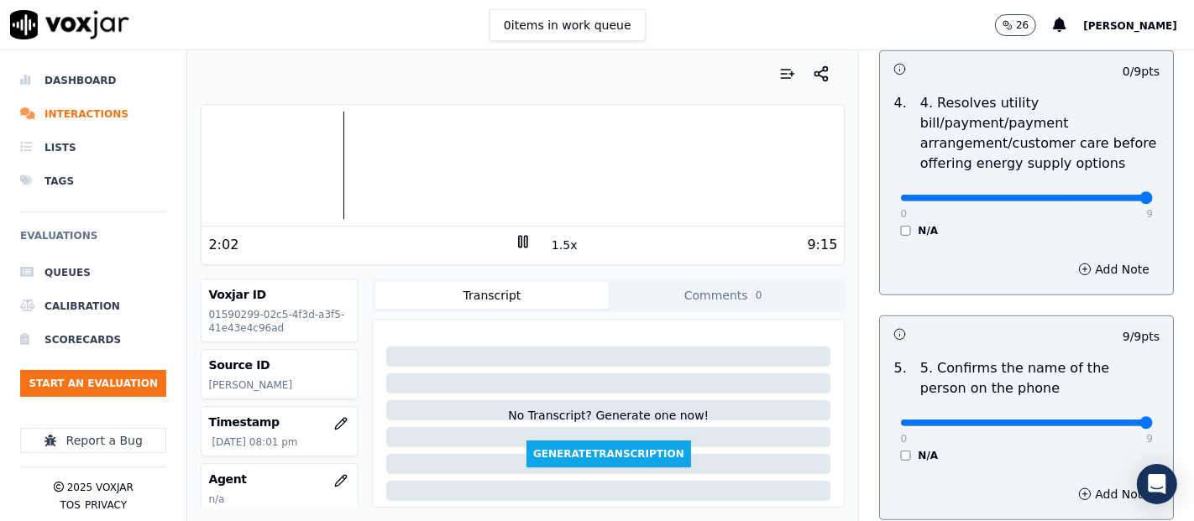
type input "9"
click at [1108, 201] on input "range" at bounding box center [1026, 198] width 253 height 7
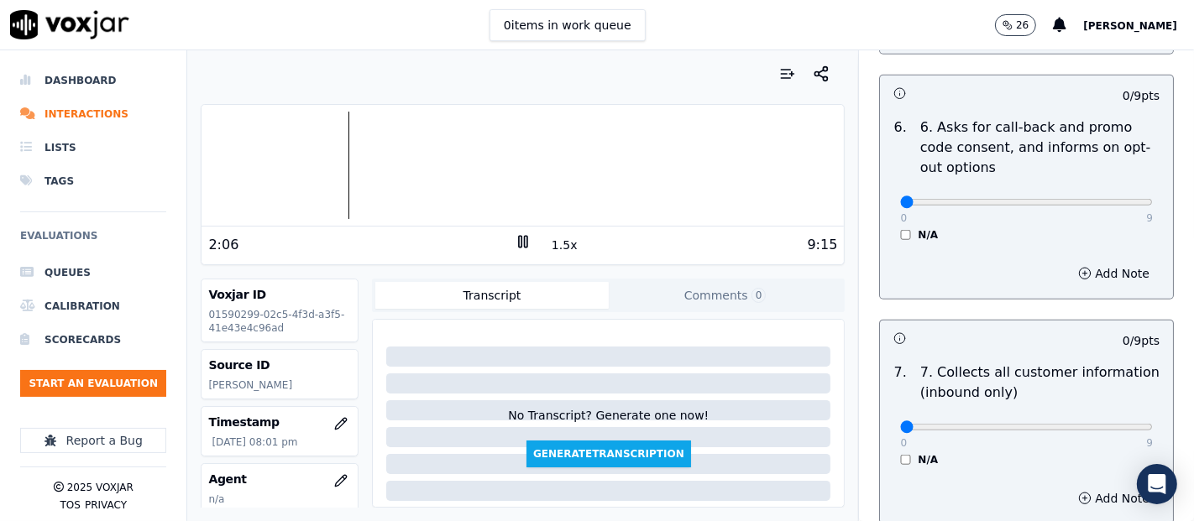
scroll to position [1398, 0]
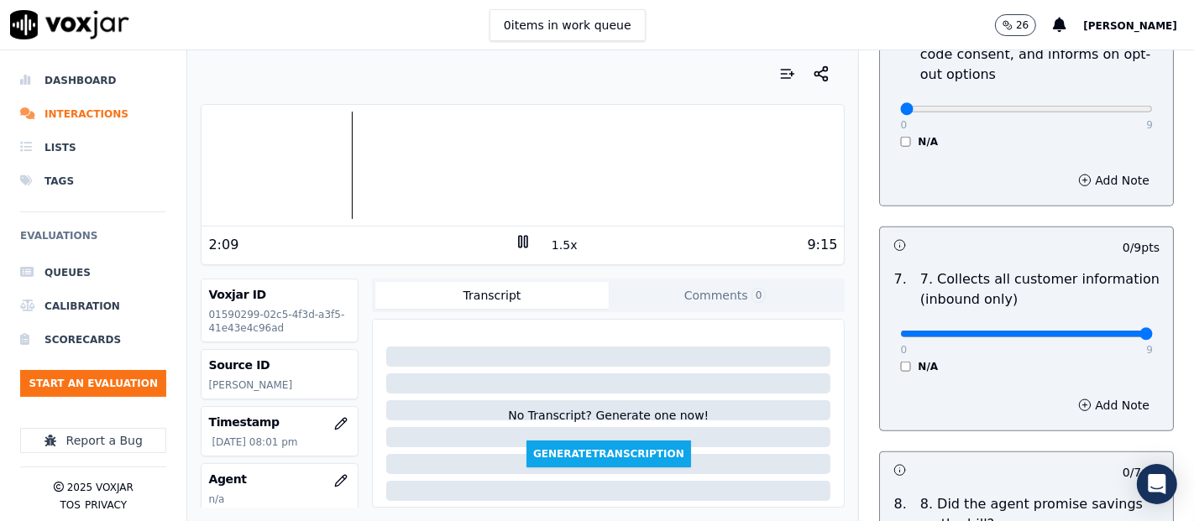
type input "9"
click at [1108, 331] on input "range" at bounding box center [1026, 334] width 253 height 7
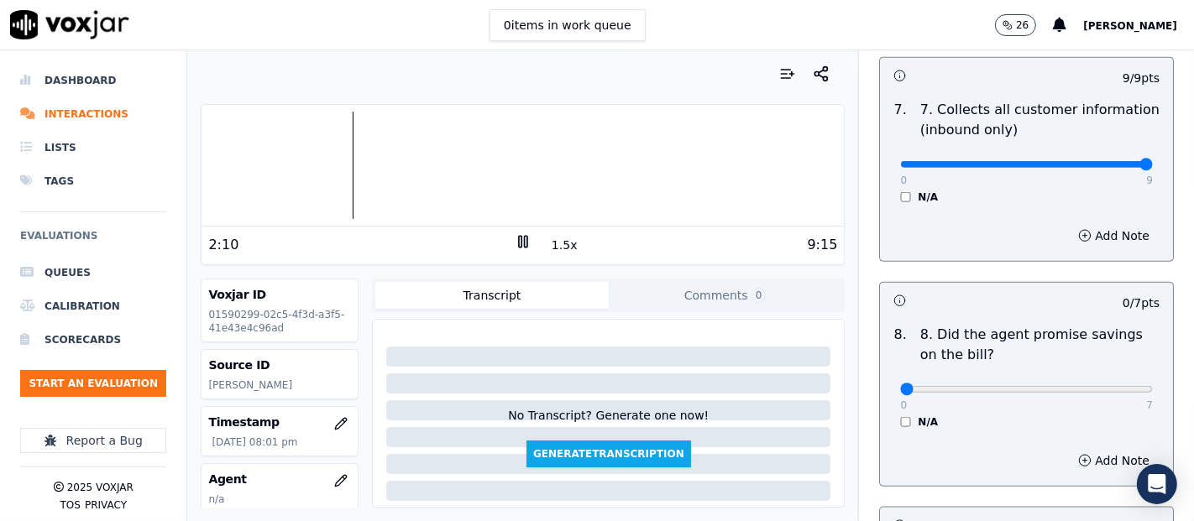
scroll to position [1585, 0]
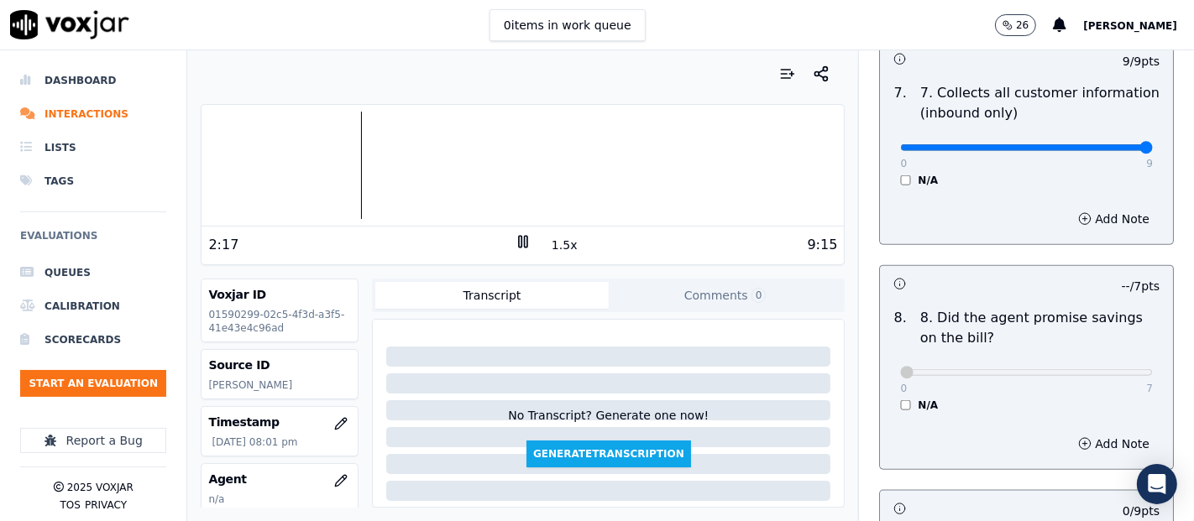
click at [515, 233] on icon at bounding box center [523, 241] width 17 height 17
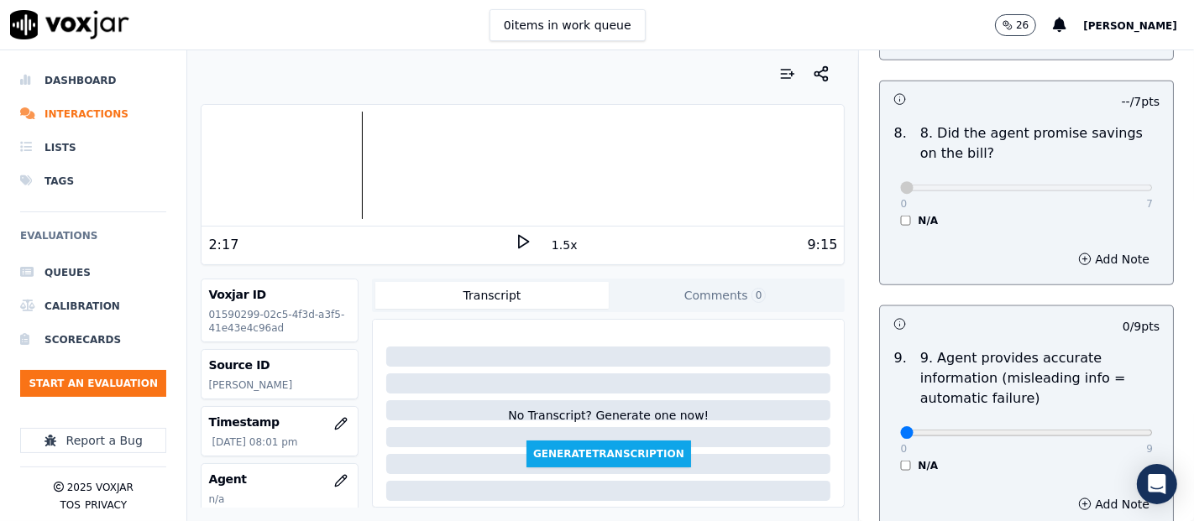
scroll to position [1772, 0]
click at [519, 247] on polygon at bounding box center [524, 242] width 10 height 13
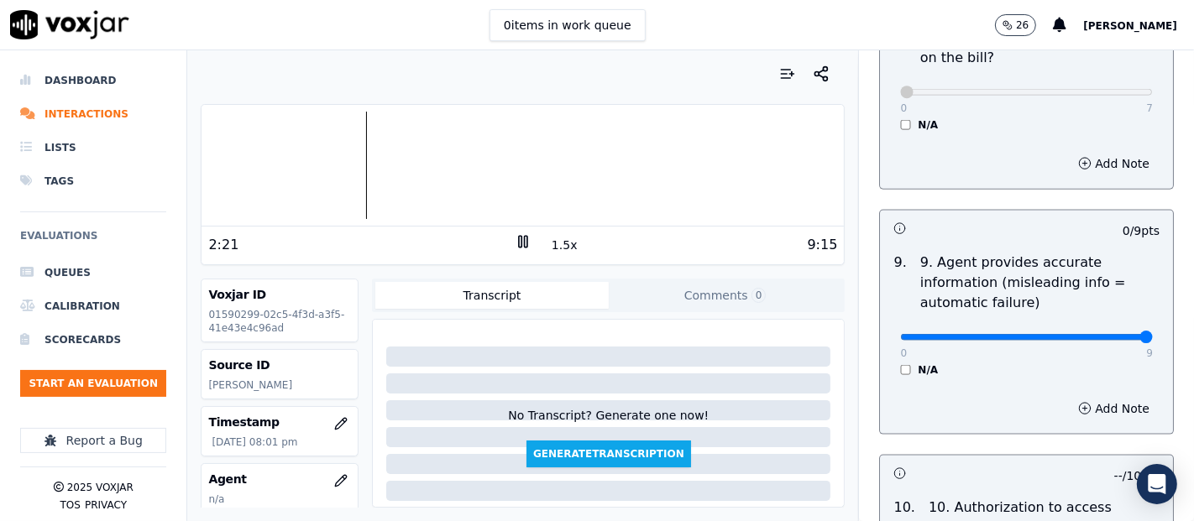
type input "9"
click at [1105, 334] on input "range" at bounding box center [1026, 337] width 253 height 7
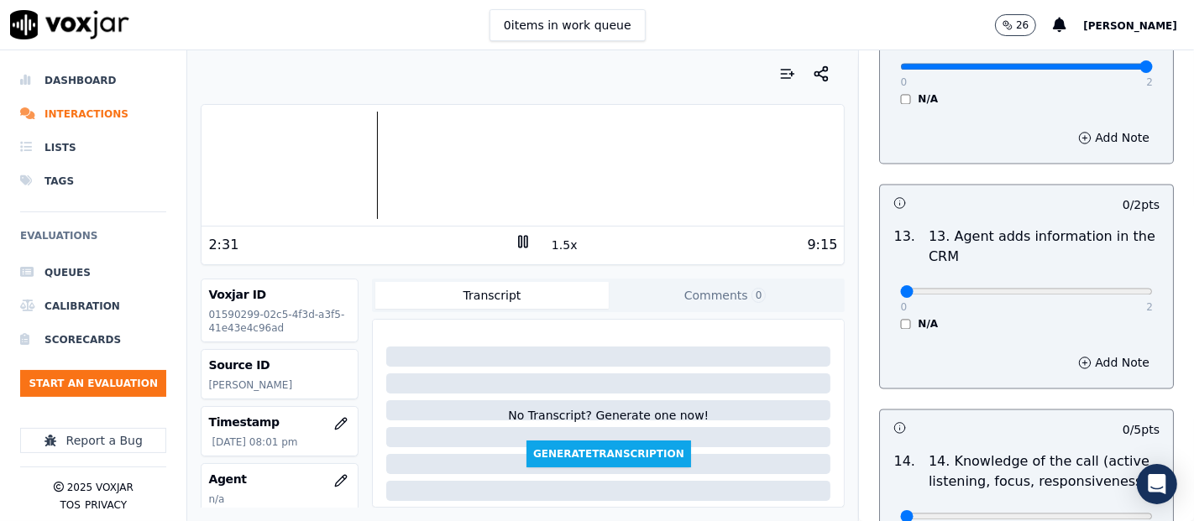
scroll to position [2891, 0]
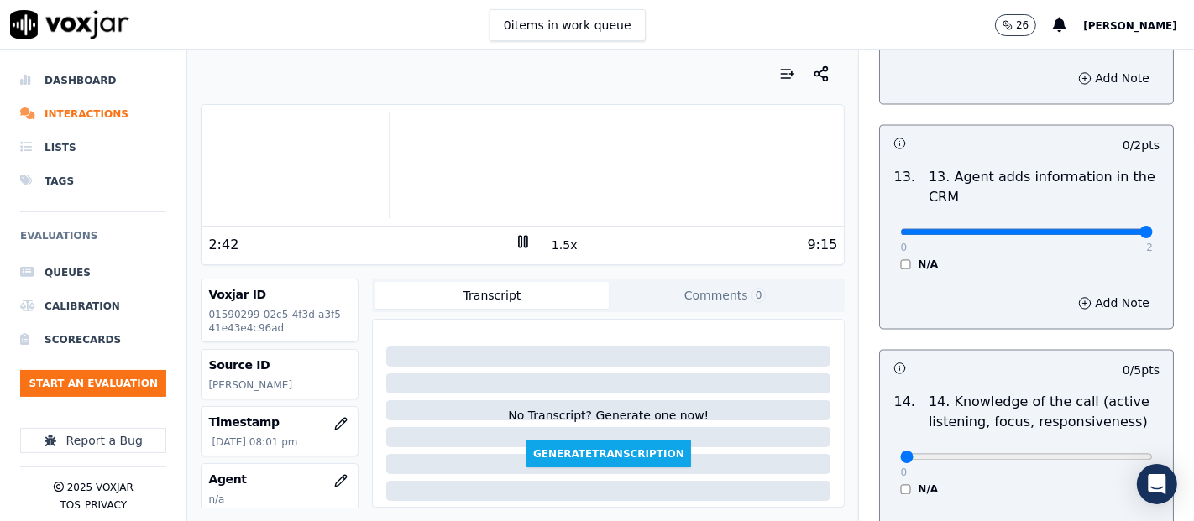
type input "2"
click at [1100, 228] on input "range" at bounding box center [1026, 231] width 253 height 7
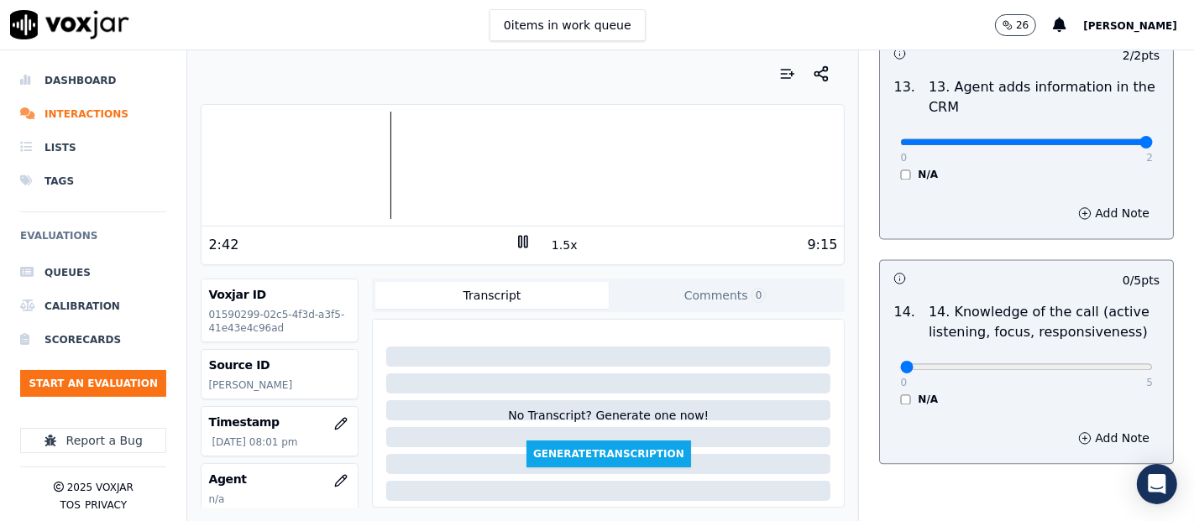
scroll to position [3059, 0]
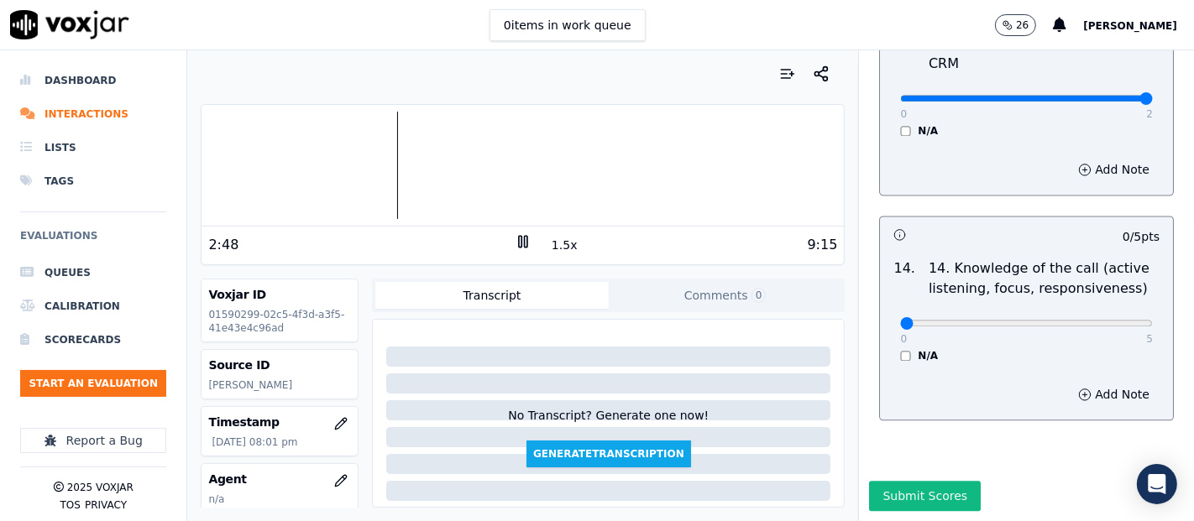
click at [206, 165] on div at bounding box center [522, 165] width 642 height 107
click at [185, 193] on div "Dashboard Interactions Lists Tags Evaluations Queues Calibration Scorecards Sta…" at bounding box center [597, 285] width 1194 height 471
click at [558, 243] on button "1.5x" at bounding box center [564, 245] width 33 height 24
click at [548, 245] on button "2x" at bounding box center [558, 245] width 21 height 24
click at [515, 243] on icon at bounding box center [523, 241] width 17 height 17
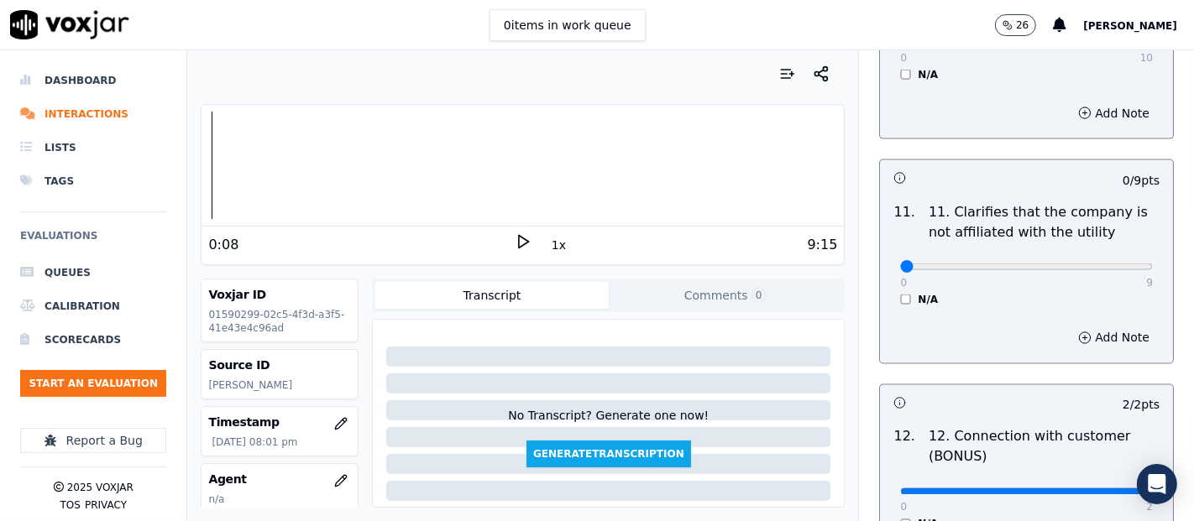
scroll to position [2499, 0]
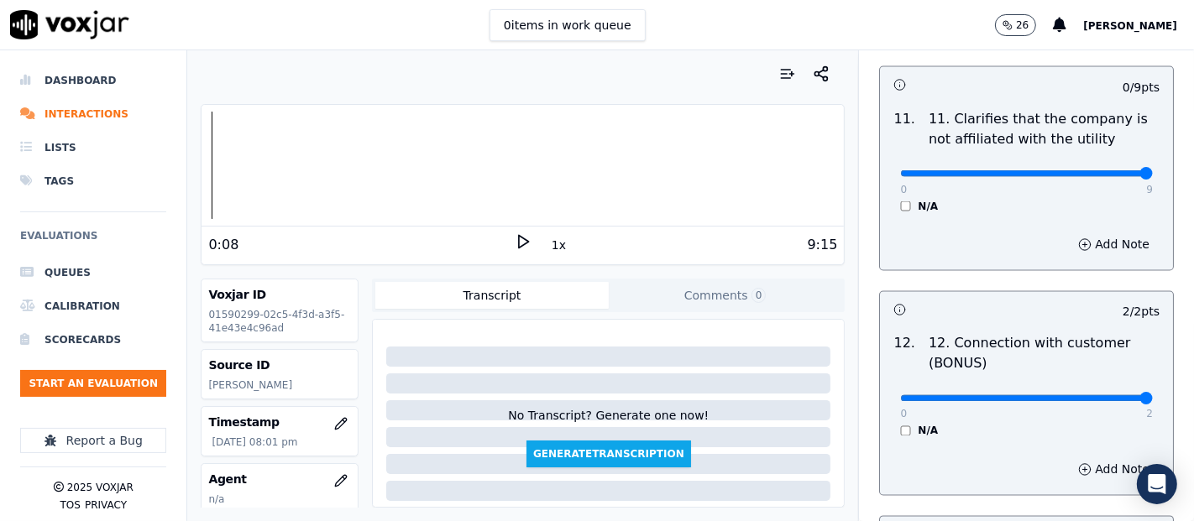
type input "9"
click at [1104, 171] on input "range" at bounding box center [1026, 173] width 253 height 7
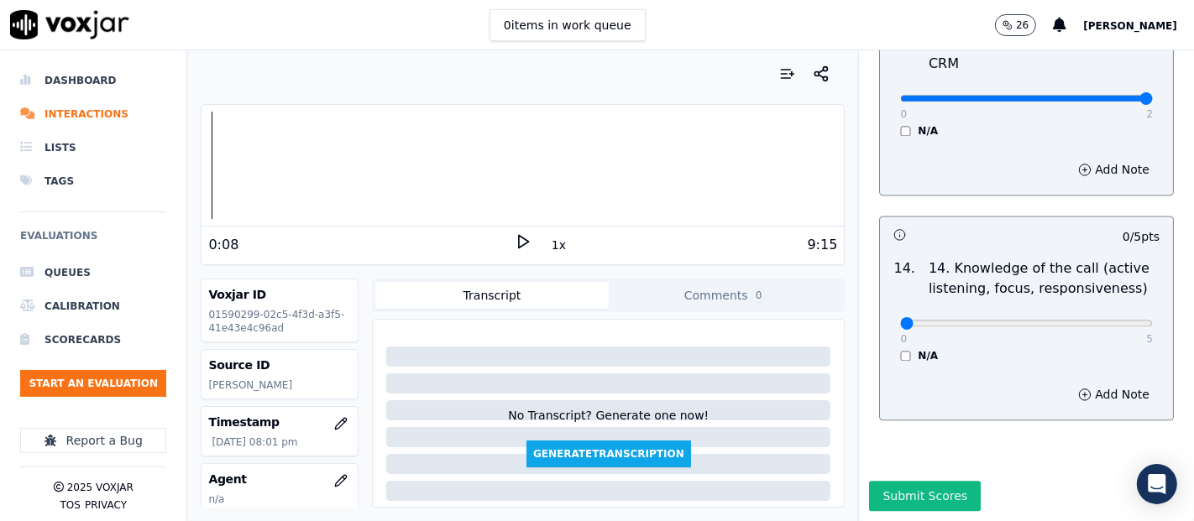
scroll to position [3059, 0]
click at [1100, 312] on div "0 5" at bounding box center [1026, 322] width 253 height 20
type input "5"
click at [1100, 320] on input "range" at bounding box center [1026, 323] width 253 height 7
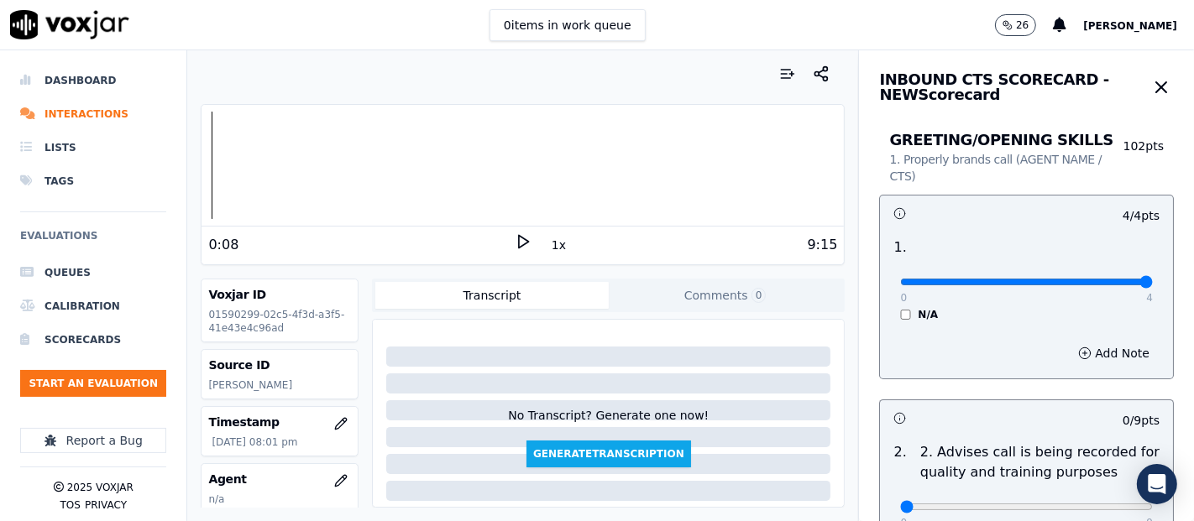
scroll to position [0, 0]
click at [515, 245] on icon at bounding box center [523, 241] width 17 height 17
click at [548, 245] on button "1x" at bounding box center [558, 245] width 21 height 24
click at [525, 236] on rect at bounding box center [526, 241] width 3 height 11
click at [531, 235] on div "9:15" at bounding box center [684, 245] width 306 height 20
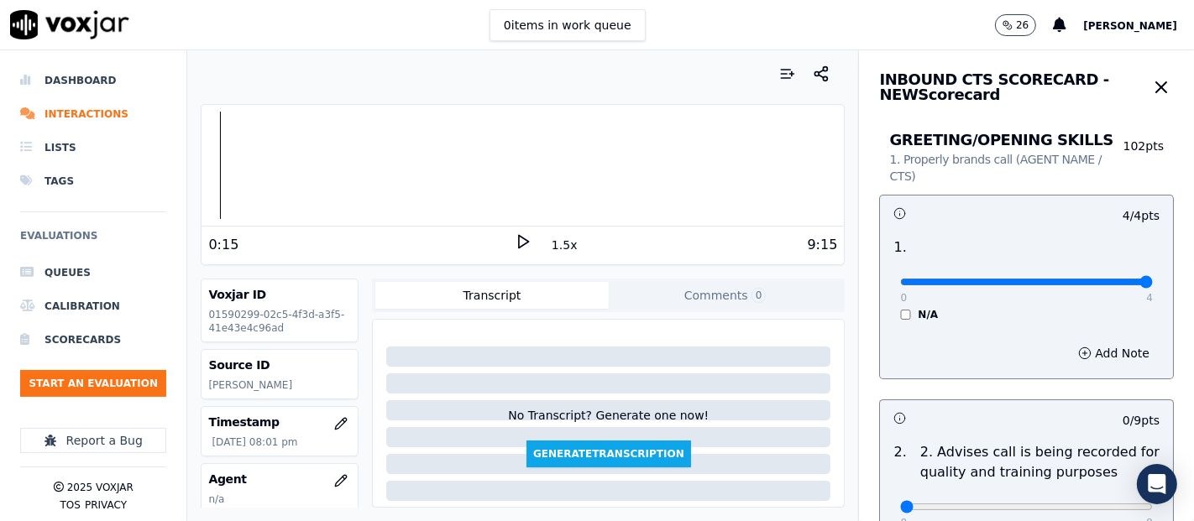
click at [518, 238] on icon at bounding box center [523, 241] width 17 height 17
click at [520, 248] on icon at bounding box center [523, 241] width 17 height 17
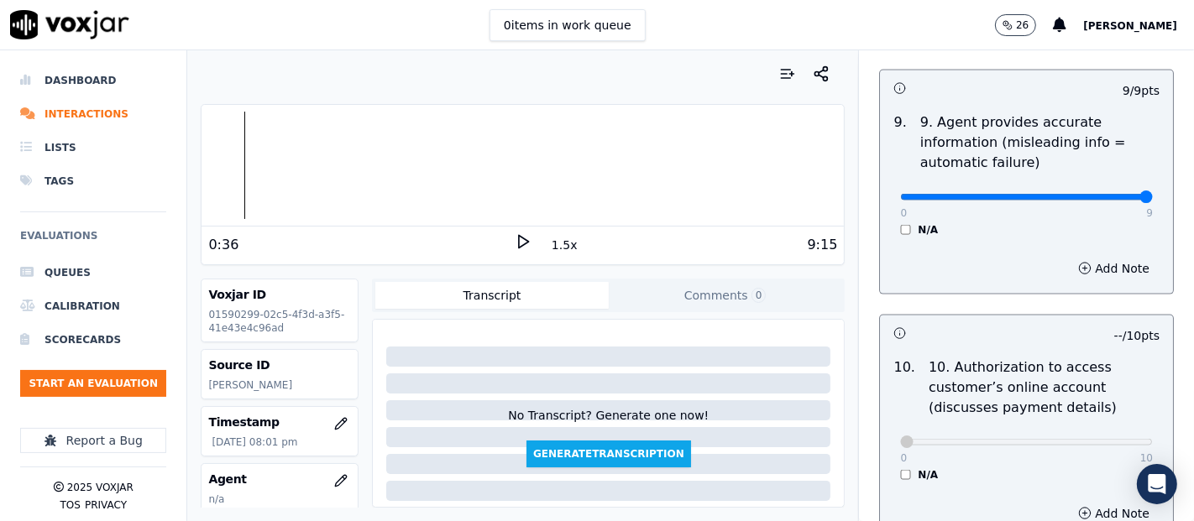
scroll to position [2051, 0]
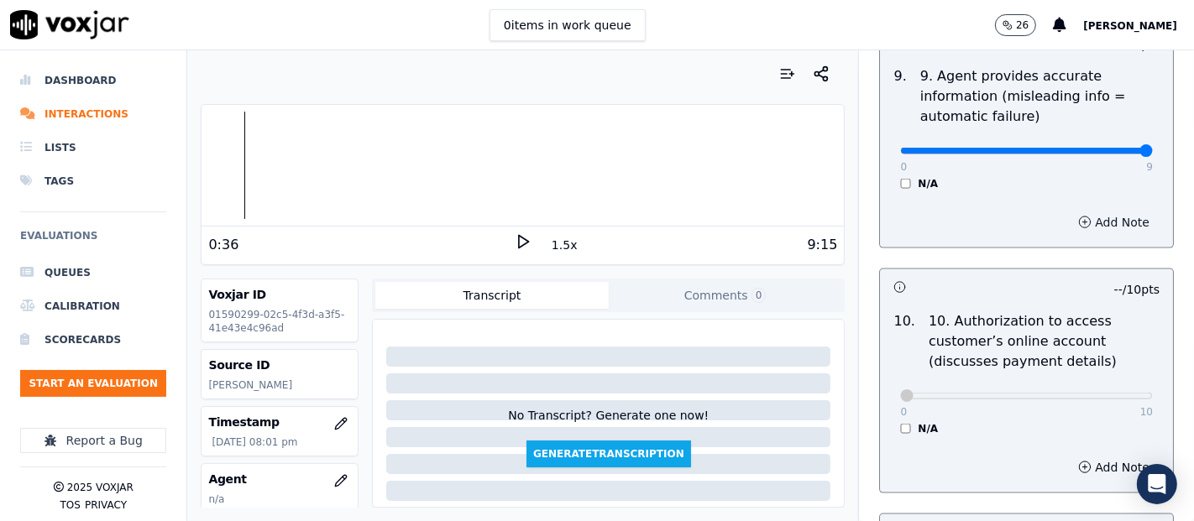
click at [1068, 217] on button "Add Note" at bounding box center [1113, 223] width 91 height 24
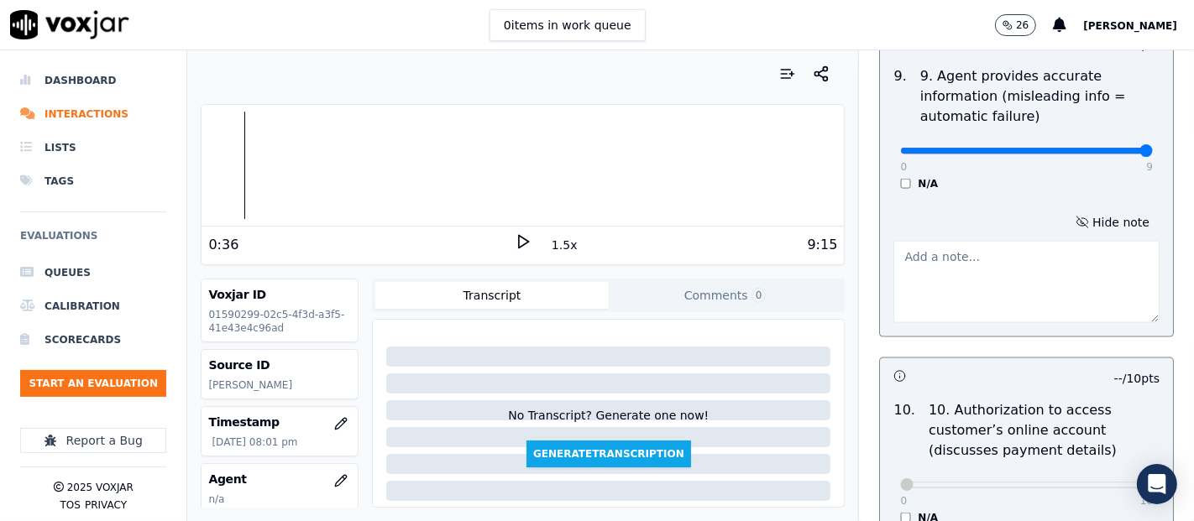
click at [948, 264] on textarea at bounding box center [1026, 282] width 266 height 82
type textarea "the agent"
click at [959, 140] on div "0 9" at bounding box center [1026, 150] width 253 height 20
click at [952, 148] on input "range" at bounding box center [1026, 151] width 253 height 7
click at [928, 151] on input "range" at bounding box center [1026, 151] width 253 height 7
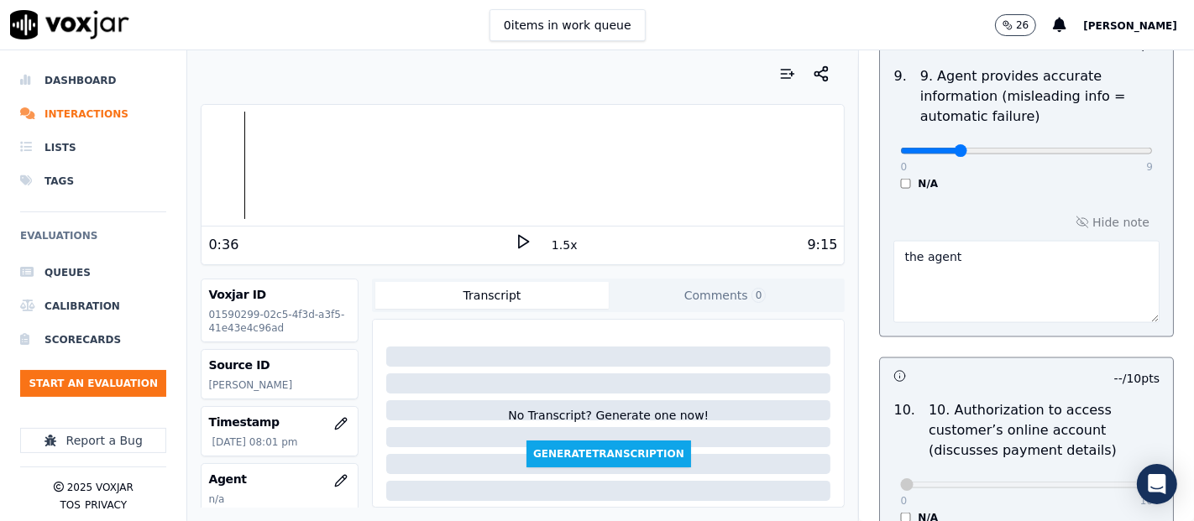
click at [974, 259] on textarea "the agent" at bounding box center [1026, 282] width 266 height 82
type input "0"
click at [900, 148] on input "range" at bounding box center [1026, 151] width 253 height 7
click at [964, 261] on textarea "the agent" at bounding box center [1026, 282] width 266 height 82
click at [211, 169] on div at bounding box center [522, 165] width 642 height 107
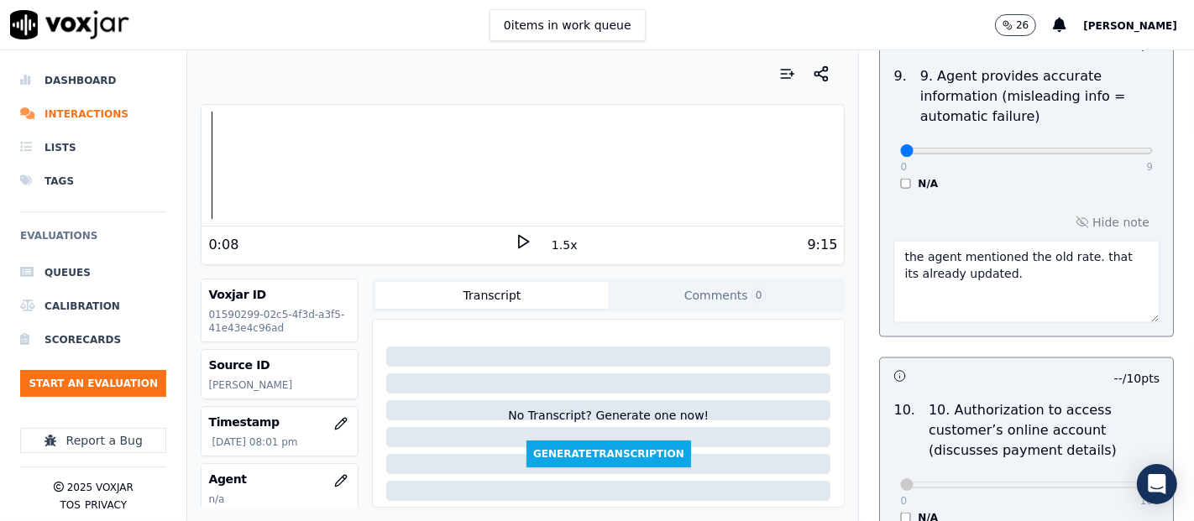
click at [518, 245] on icon at bounding box center [523, 241] width 17 height 17
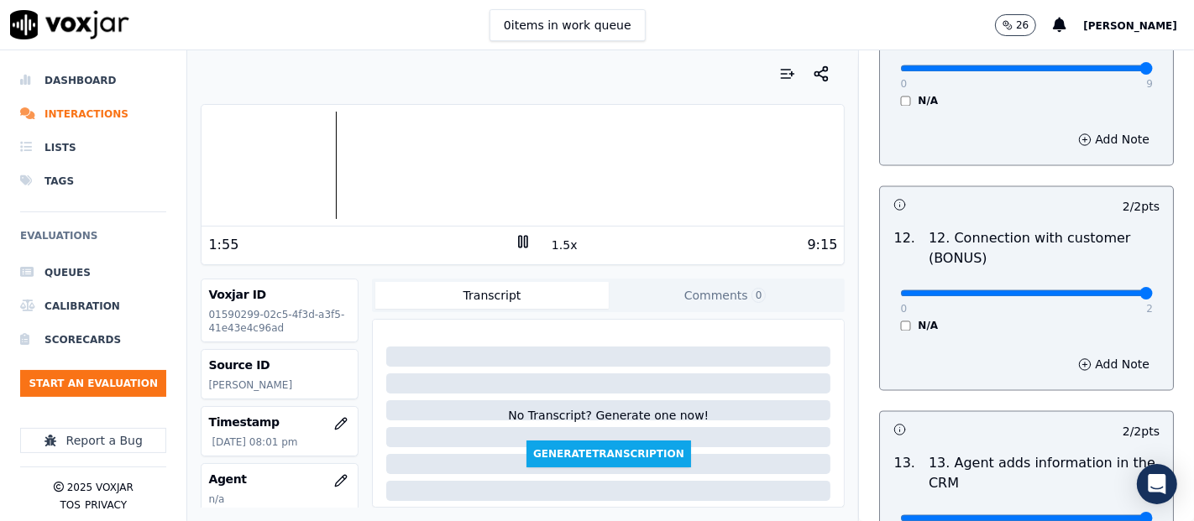
scroll to position [2704, 0]
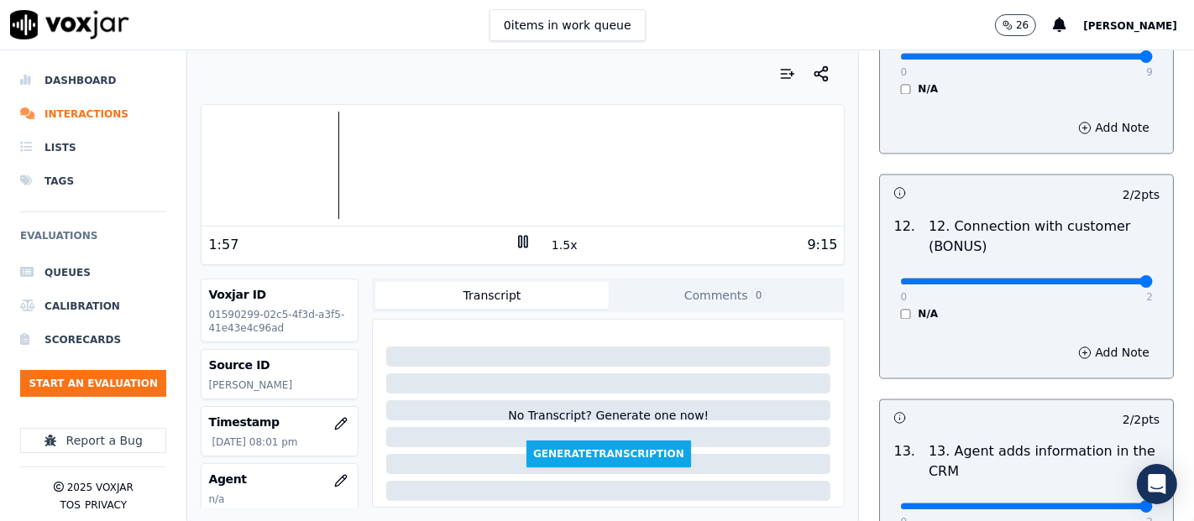
click at [551, 248] on button "1.5x" at bounding box center [564, 245] width 33 height 24
click at [204, 164] on div at bounding box center [522, 165] width 642 height 107
click at [518, 233] on icon at bounding box center [523, 241] width 17 height 17
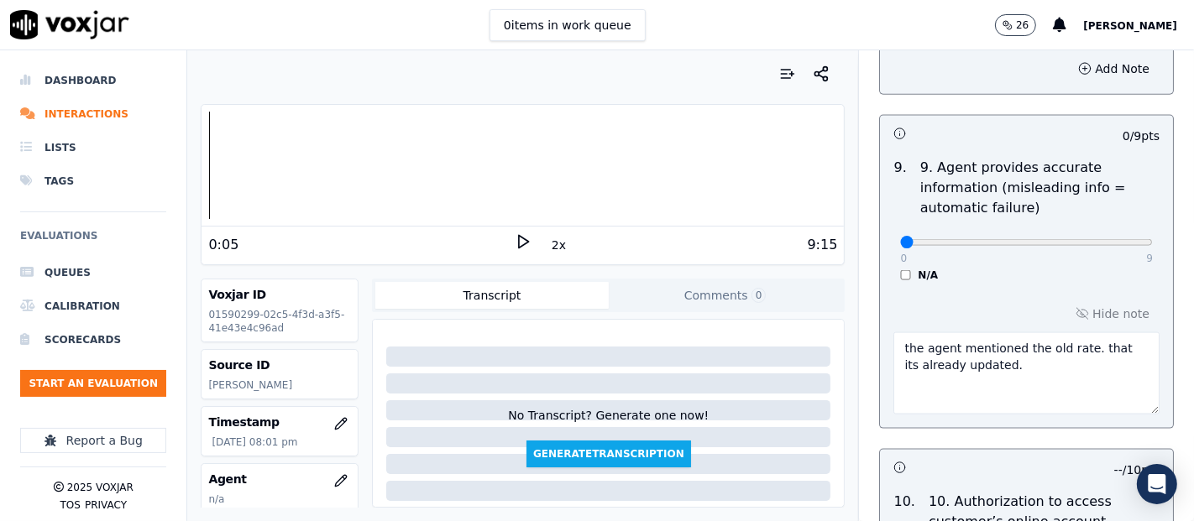
scroll to position [1958, 0]
click at [1038, 381] on textarea "the agent mentioned the old rate. that its already updated." at bounding box center [1026, 375] width 266 height 82
drag, startPoint x: 1016, startPoint y: 344, endPoint x: 1099, endPoint y: 374, distance: 87.6
click at [1099, 374] on textarea "the agent mentioned the old rate. that its already updated." at bounding box center [1026, 375] width 266 height 82
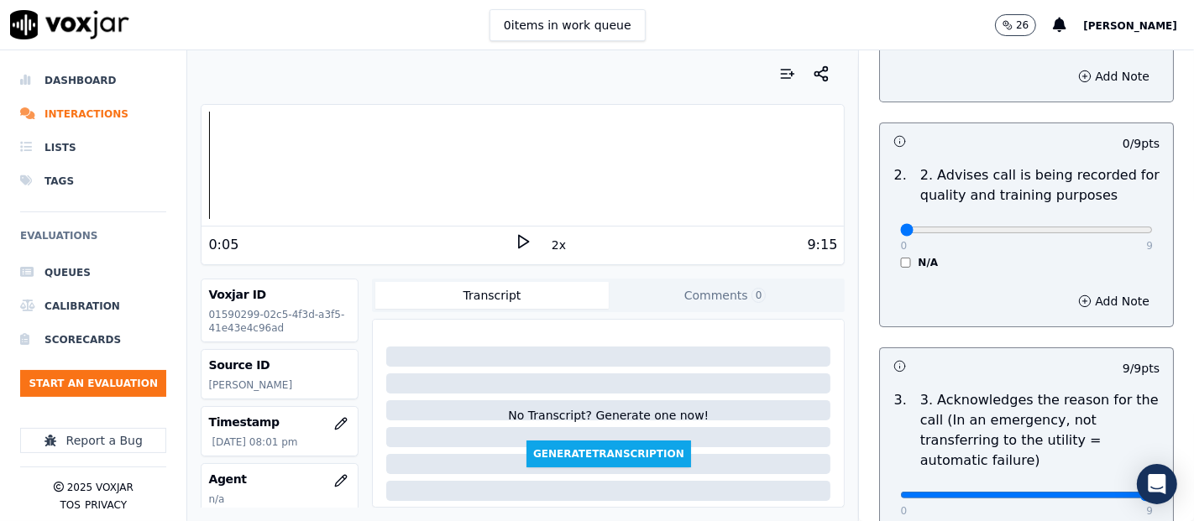
scroll to position [216, 0]
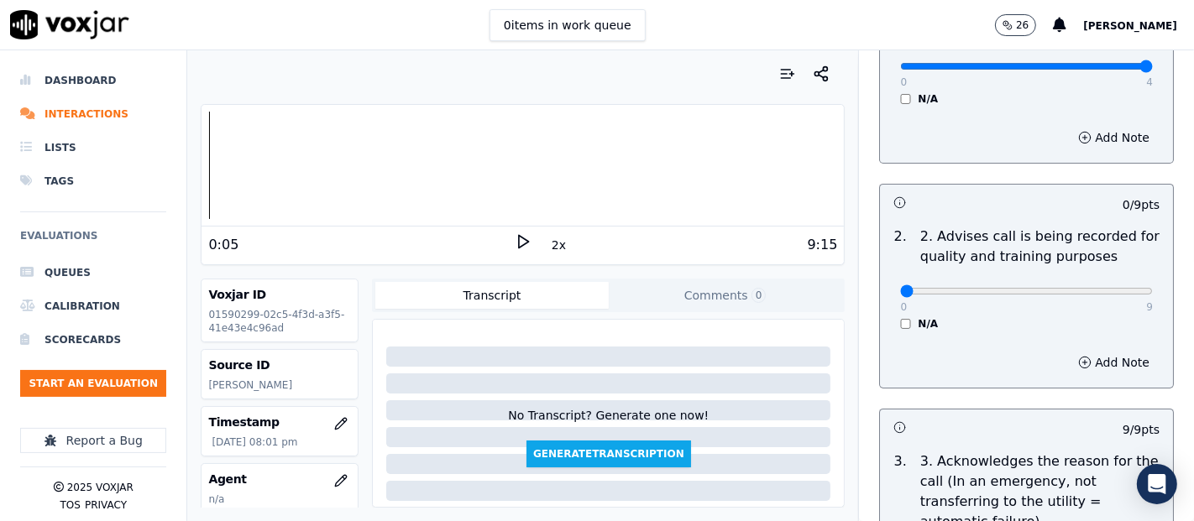
type textarea "the agent mentioned the incorrect rate."
click at [519, 236] on polygon at bounding box center [524, 242] width 10 height 13
click at [176, 159] on div "Dashboard Interactions Lists Tags Evaluations Queues Calibration Scorecards Sta…" at bounding box center [597, 285] width 1194 height 471
click at [550, 245] on button "2x" at bounding box center [558, 245] width 21 height 24
click at [519, 239] on rect at bounding box center [520, 241] width 3 height 11
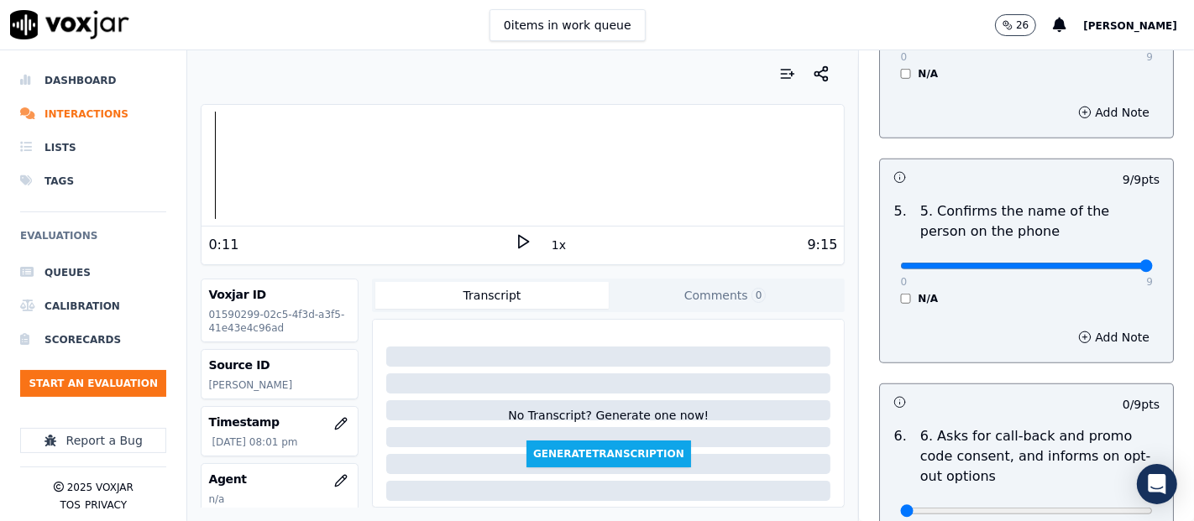
scroll to position [1148, 0]
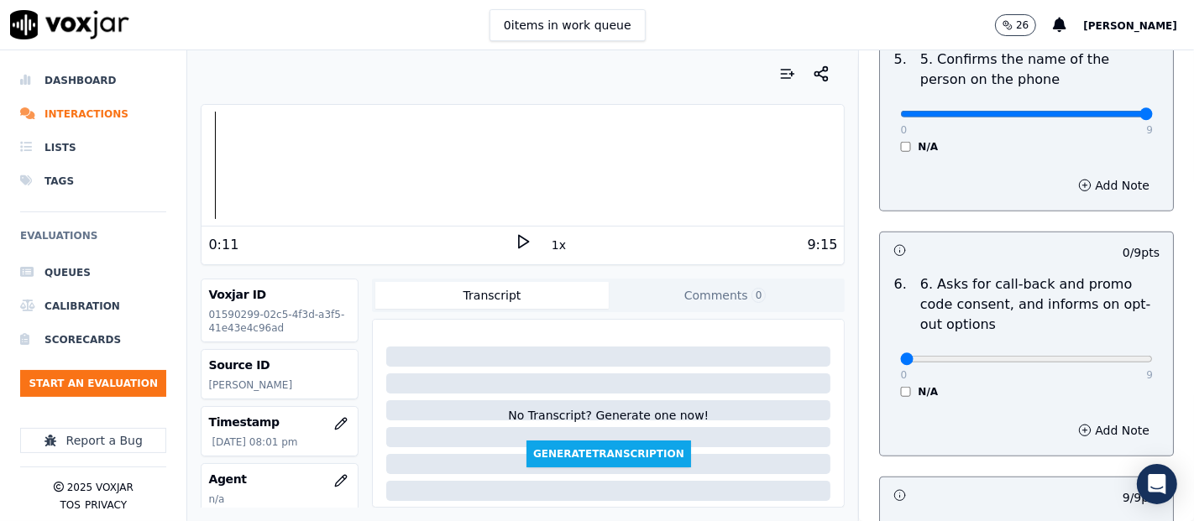
drag, startPoint x: 891, startPoint y: 359, endPoint x: 807, endPoint y: 358, distance: 83.9
click at [900, 358] on input "range" at bounding box center [1026, 359] width 253 height 7
type input "9"
click at [1103, 358] on input "range" at bounding box center [1026, 359] width 253 height 7
click at [519, 241] on polygon at bounding box center [524, 242] width 10 height 13
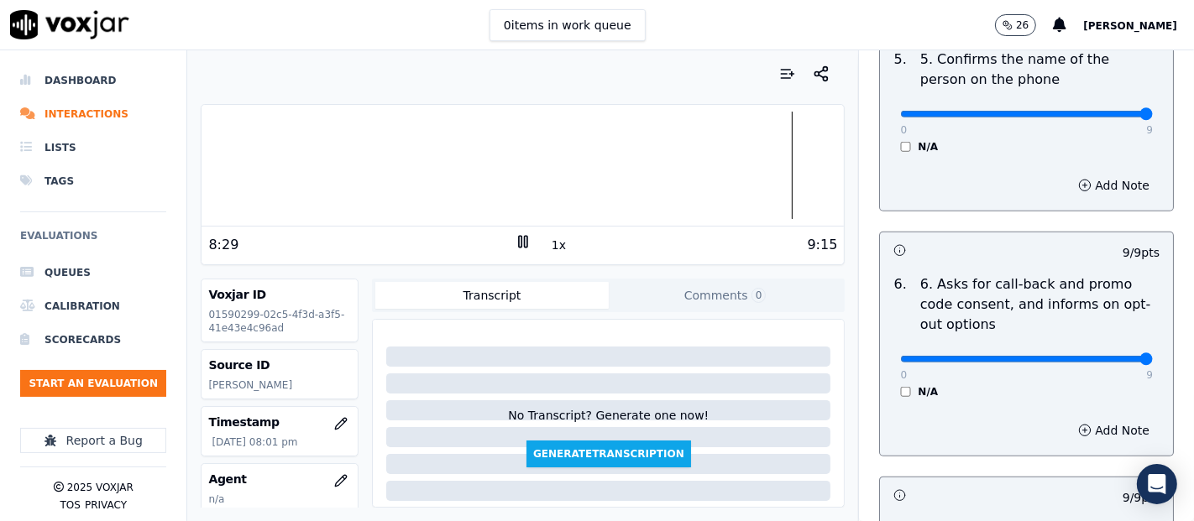
click at [549, 241] on button "1x" at bounding box center [558, 245] width 21 height 24
click at [713, 168] on div at bounding box center [522, 165] width 642 height 107
click at [659, 165] on div at bounding box center [522, 165] width 642 height 107
click at [608, 159] on div at bounding box center [522, 165] width 642 height 107
click at [542, 167] on div at bounding box center [522, 165] width 642 height 107
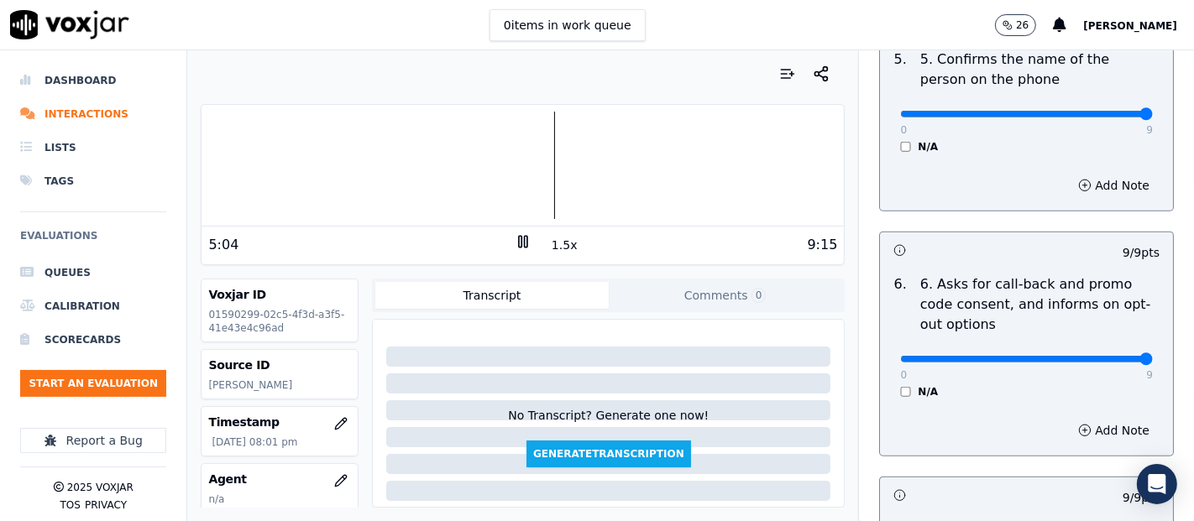
click at [429, 164] on div at bounding box center [522, 165] width 642 height 107
click at [258, 164] on div at bounding box center [522, 165] width 642 height 107
click at [230, 170] on div at bounding box center [522, 165] width 642 height 107
click at [213, 173] on div at bounding box center [522, 165] width 642 height 107
click at [206, 169] on div at bounding box center [522, 165] width 642 height 107
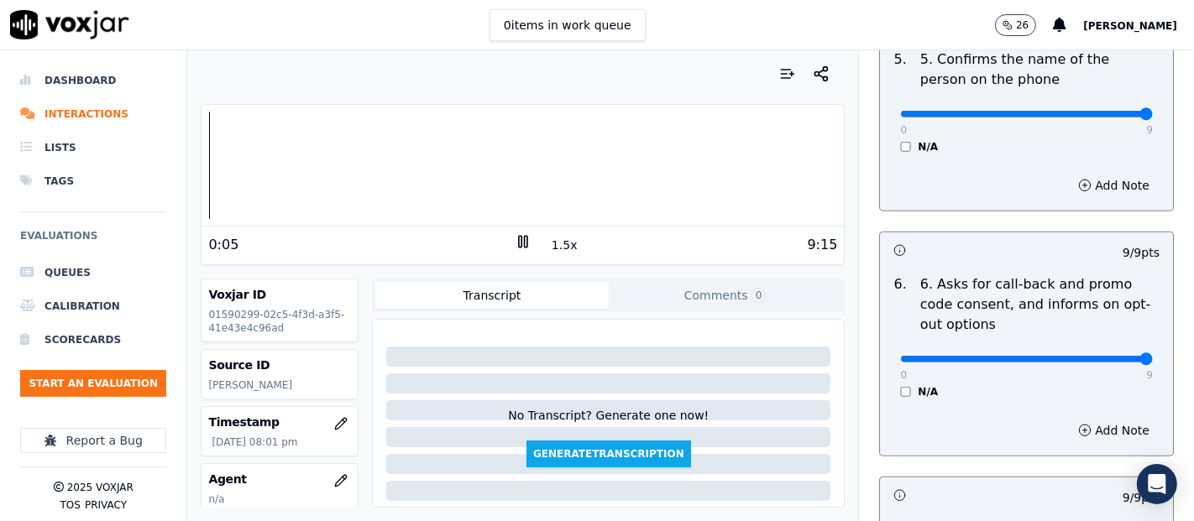
click at [555, 243] on button "1.5x" at bounding box center [564, 245] width 33 height 24
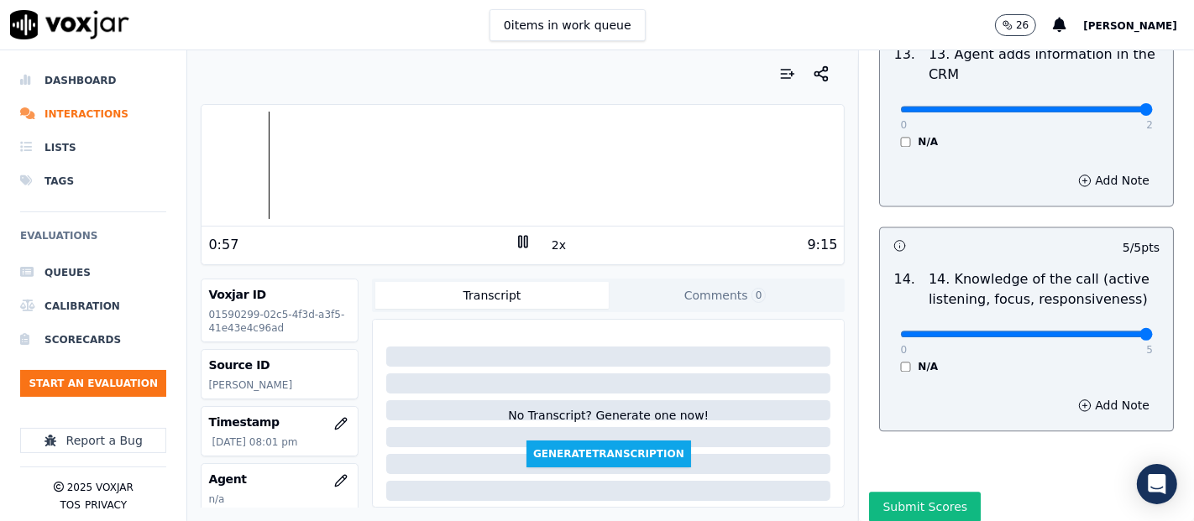
scroll to position [3148, 0]
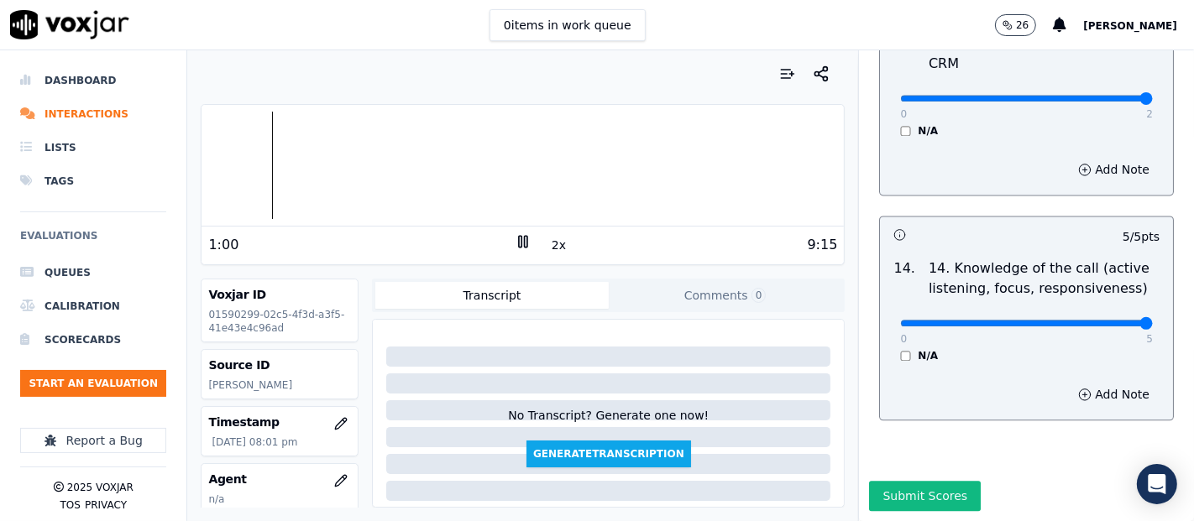
click at [200, 173] on div "Your browser does not support the audio element. 1:00 2x 9:15 Voxjar ID 0159029…" at bounding box center [522, 285] width 671 height 471
click at [205, 175] on div at bounding box center [522, 165] width 642 height 107
click at [186, 178] on div "Dashboard Interactions Lists Tags Evaluations Queues Calibration Scorecards Sta…" at bounding box center [597, 285] width 1194 height 471
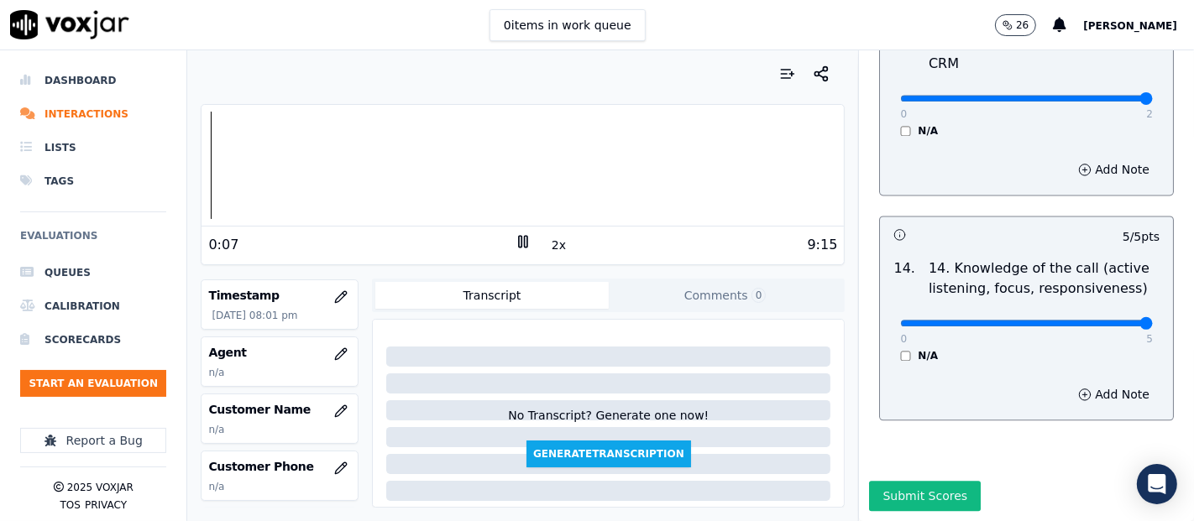
scroll to position [129, 0]
click at [334, 406] on icon "button" at bounding box center [340, 408] width 13 height 13
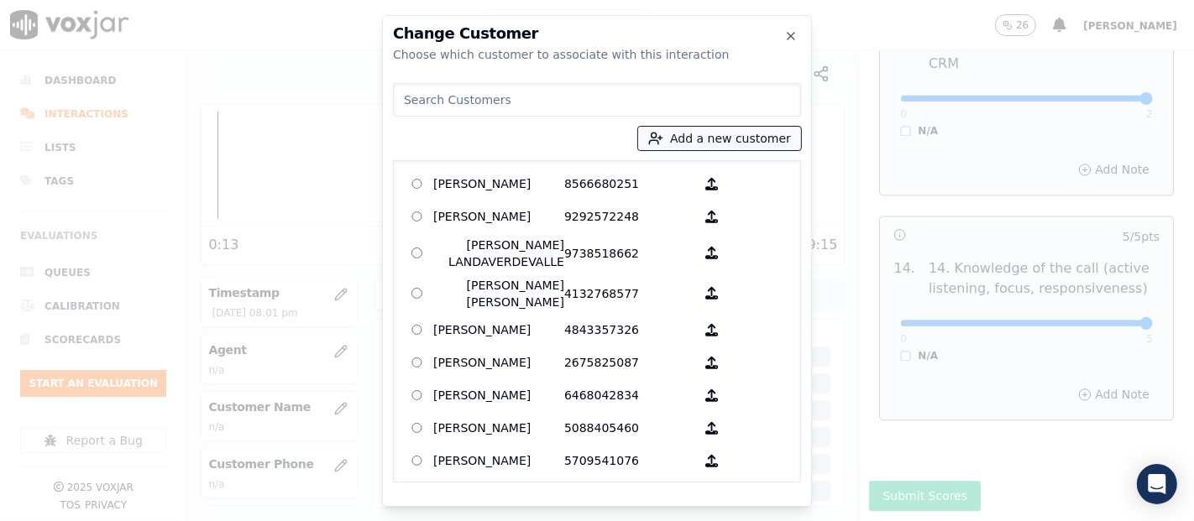
click at [726, 148] on button "Add a new customer" at bounding box center [719, 139] width 163 height 24
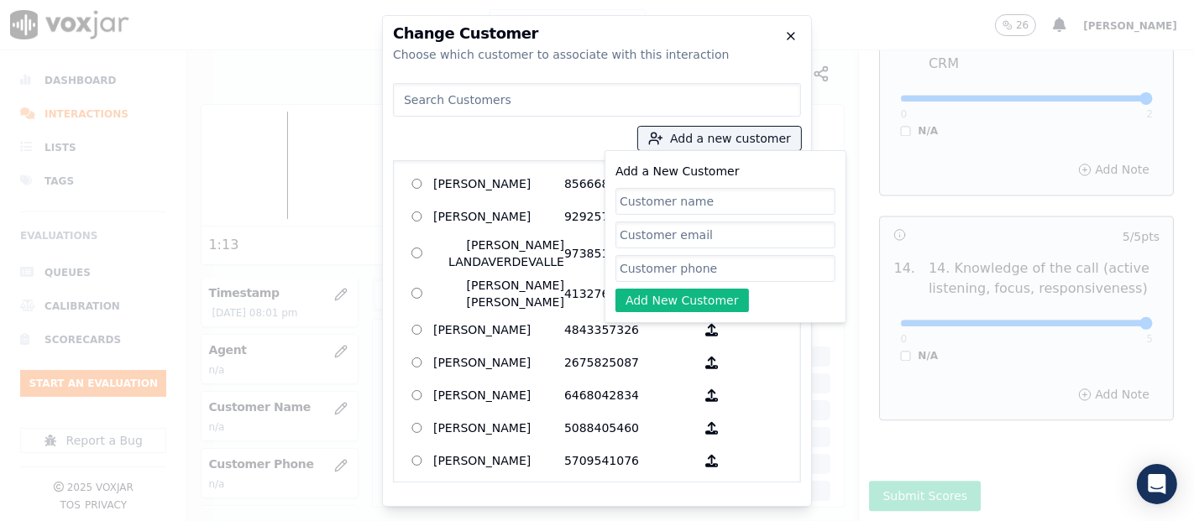
click at [794, 38] on icon "button" at bounding box center [790, 35] width 13 height 13
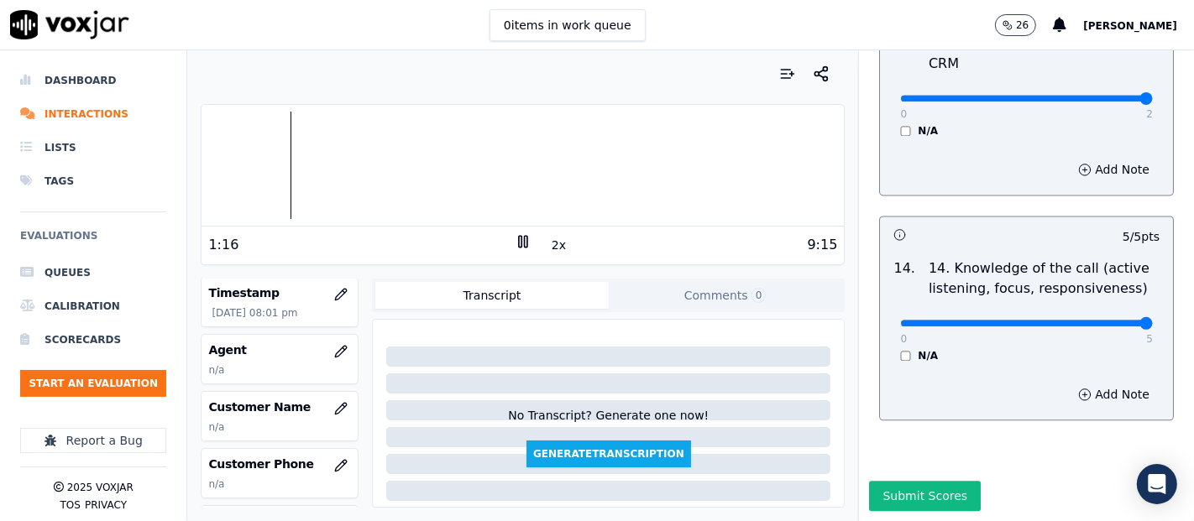
click at [518, 241] on icon at bounding box center [523, 241] width 17 height 17
click at [334, 402] on icon "button" at bounding box center [340, 408] width 13 height 13
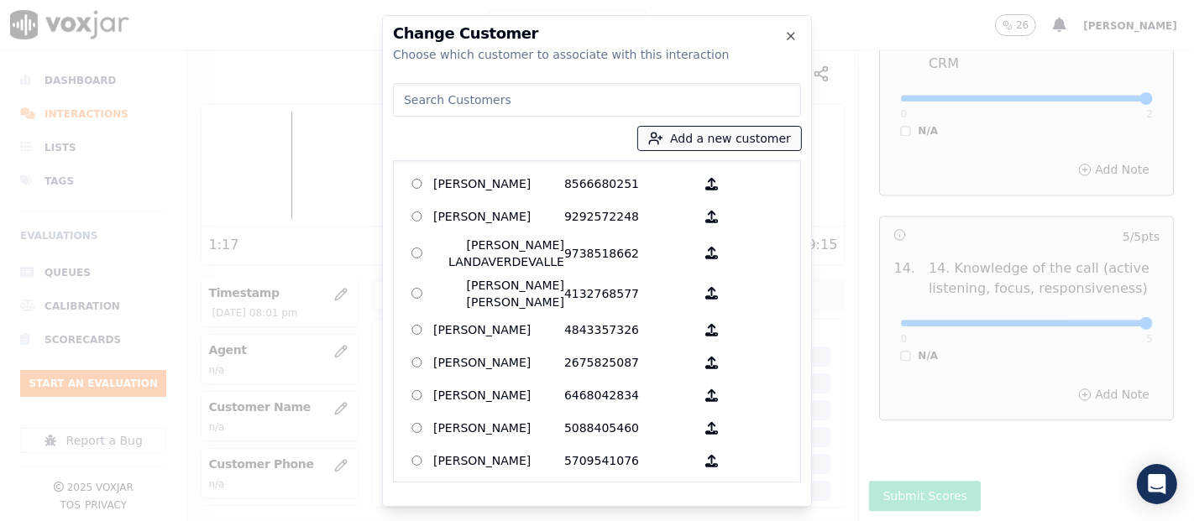
click at [703, 138] on button "Add a new customer" at bounding box center [719, 139] width 163 height 24
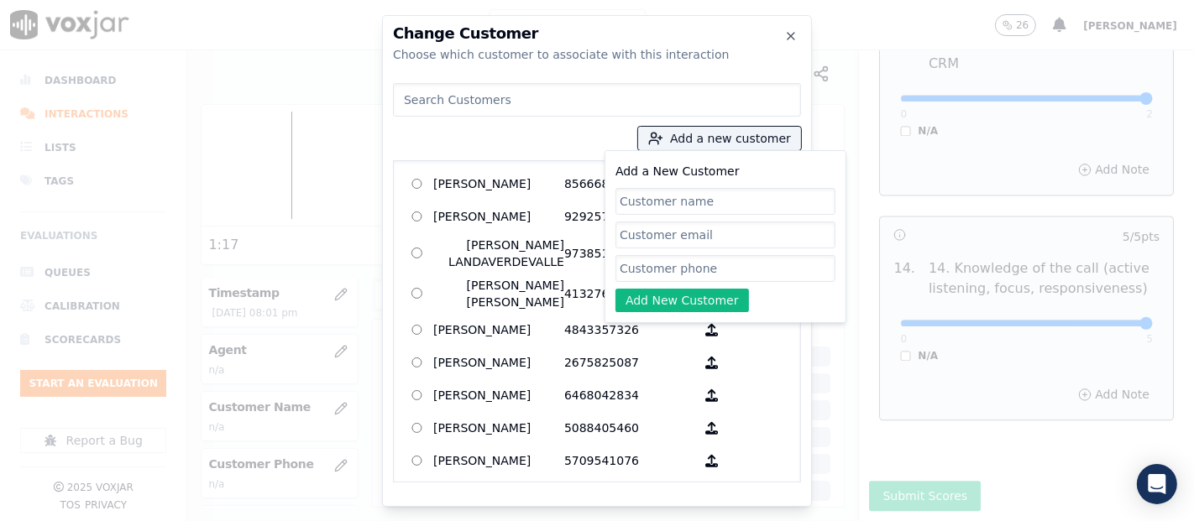
paste input "SONY MUNOZ"
type input "SONY MUNOZ"
click at [669, 304] on button "Add New Customer" at bounding box center [681, 301] width 133 height 24
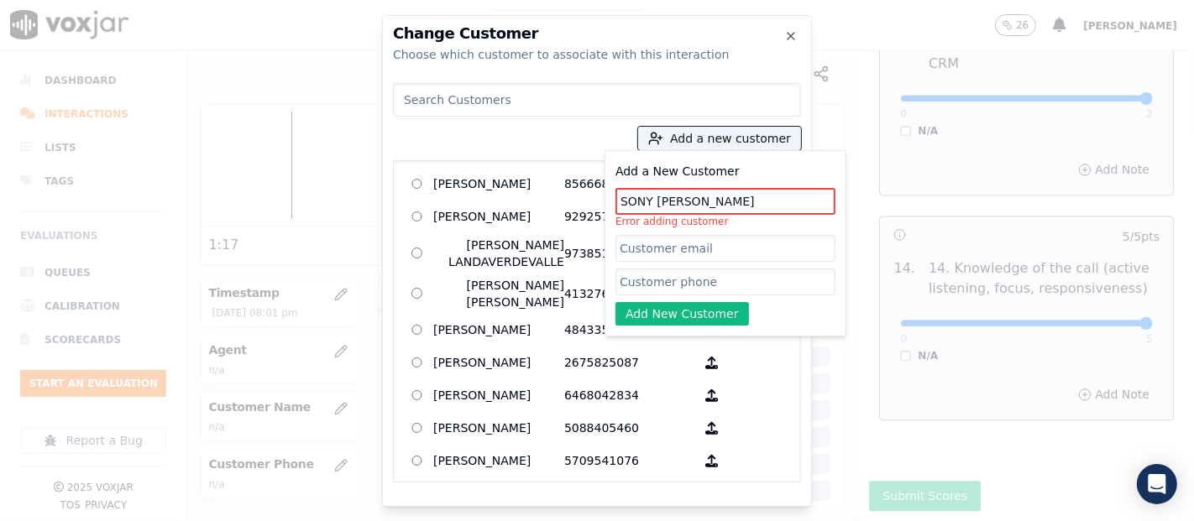
click at [695, 279] on input "Add a New Customer" at bounding box center [725, 282] width 220 height 27
paste input "3392163938"
type input "3392163938"
click at [697, 306] on button "Add New Customer" at bounding box center [681, 314] width 133 height 24
click at [722, 208] on input "SONY MUNOZ" at bounding box center [725, 201] width 220 height 27
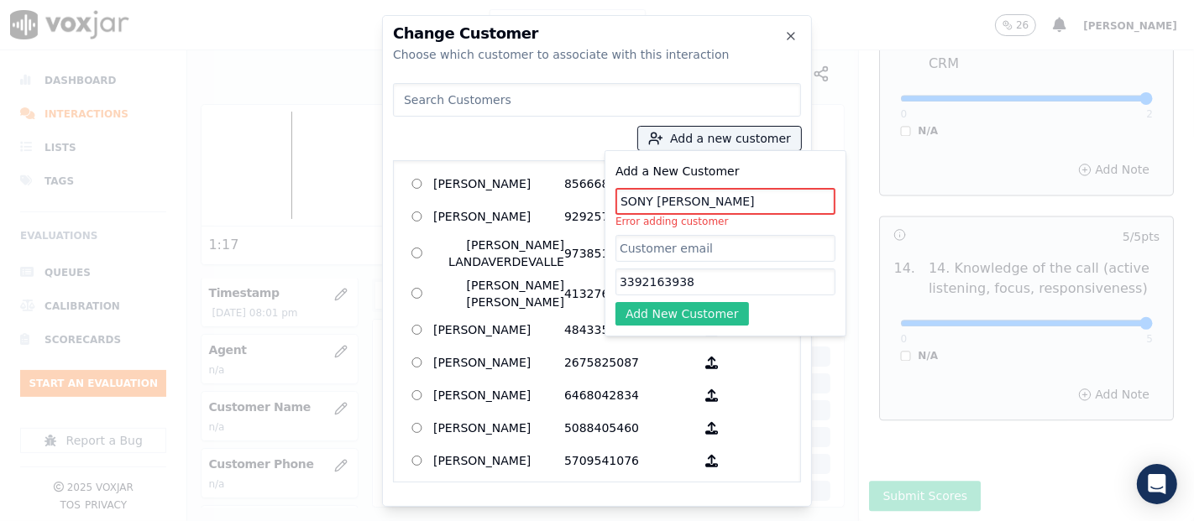
click at [703, 315] on button "Add New Customer" at bounding box center [681, 314] width 133 height 24
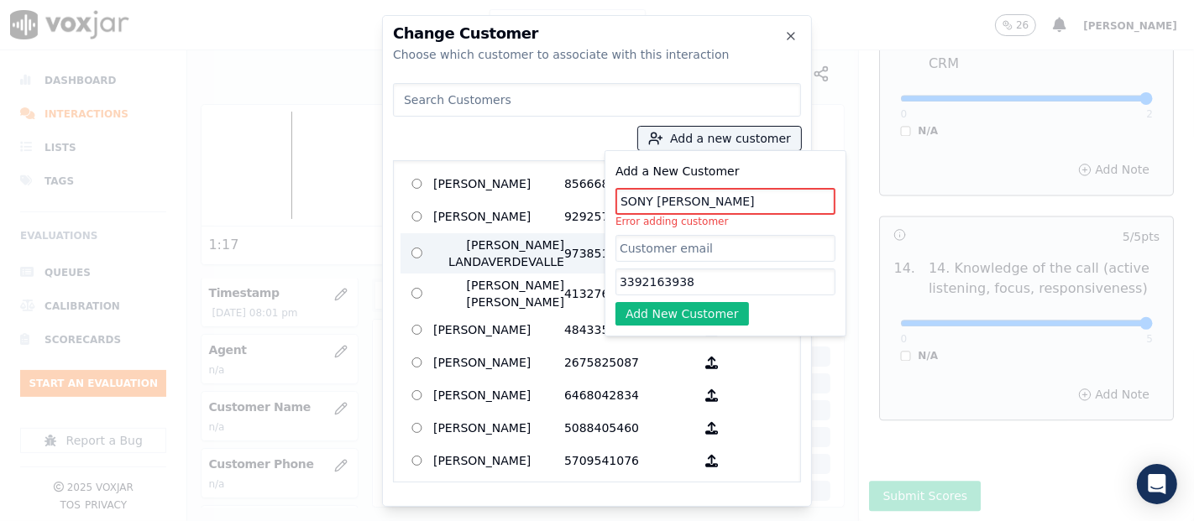
drag, startPoint x: 712, startPoint y: 193, endPoint x: 593, endPoint y: 234, distance: 125.3
click at [593, 234] on div "Add a new customer Add a New Customer SONY MUNOZ Error adding customer 33921639…" at bounding box center [597, 279] width 408 height 406
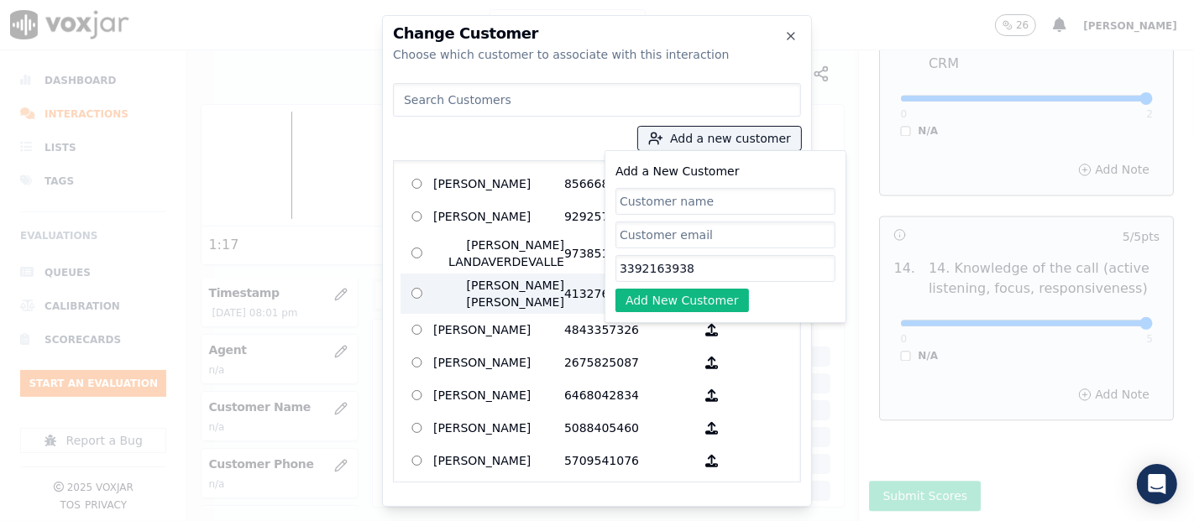
drag, startPoint x: 695, startPoint y: 266, endPoint x: 542, endPoint y: 280, distance: 153.4
click at [542, 280] on div "Add a new customer Add a New Customer 3392163938 Add New Customer AGUEDA SANTAN…" at bounding box center [597, 279] width 408 height 406
click at [446, 111] on input at bounding box center [597, 100] width 408 height 34
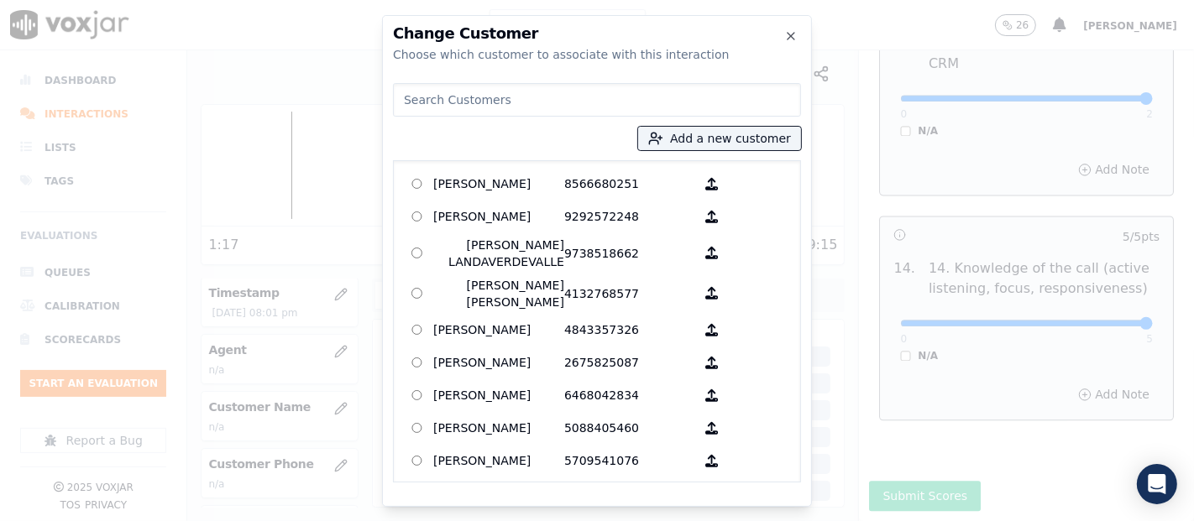
drag, startPoint x: 520, startPoint y: 116, endPoint x: 626, endPoint y: 139, distance: 108.3
click at [626, 139] on div "Add a new customer AGUEDA SANTANA 8566680251 ALEXIS SUNQUI 9292572248 AMILCAR L…" at bounding box center [597, 279] width 408 height 406
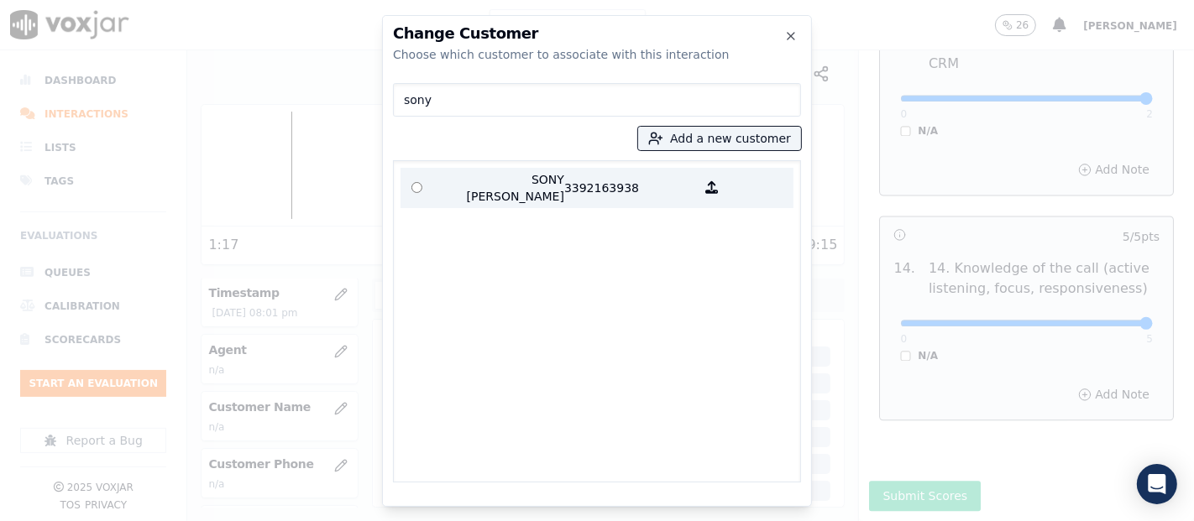
type input "sony"
click at [513, 185] on p "SONY MUNOZ" at bounding box center [498, 188] width 131 height 34
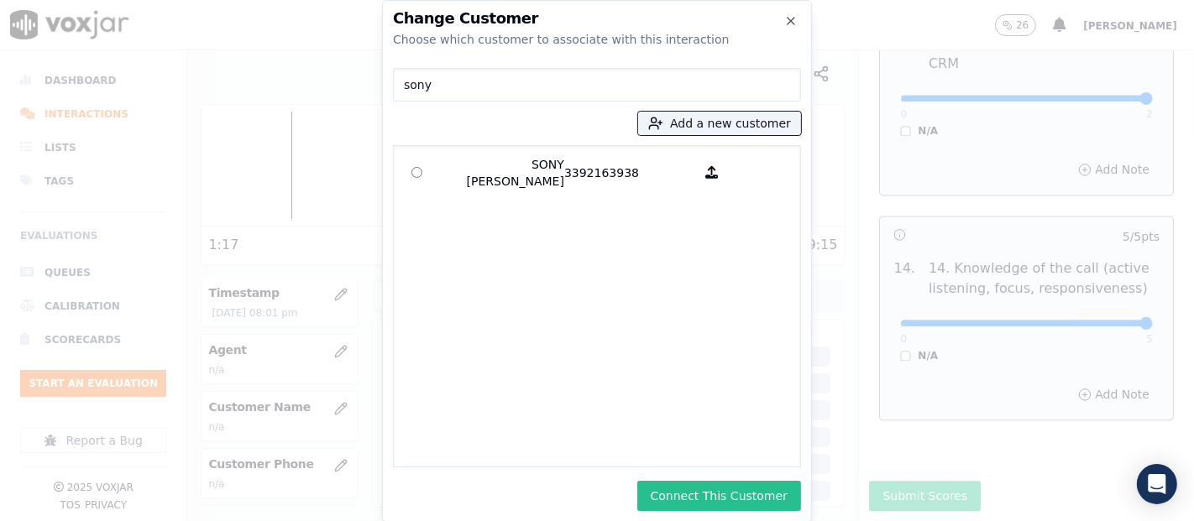
click at [728, 494] on button "Connect This Customer" at bounding box center [719, 496] width 164 height 30
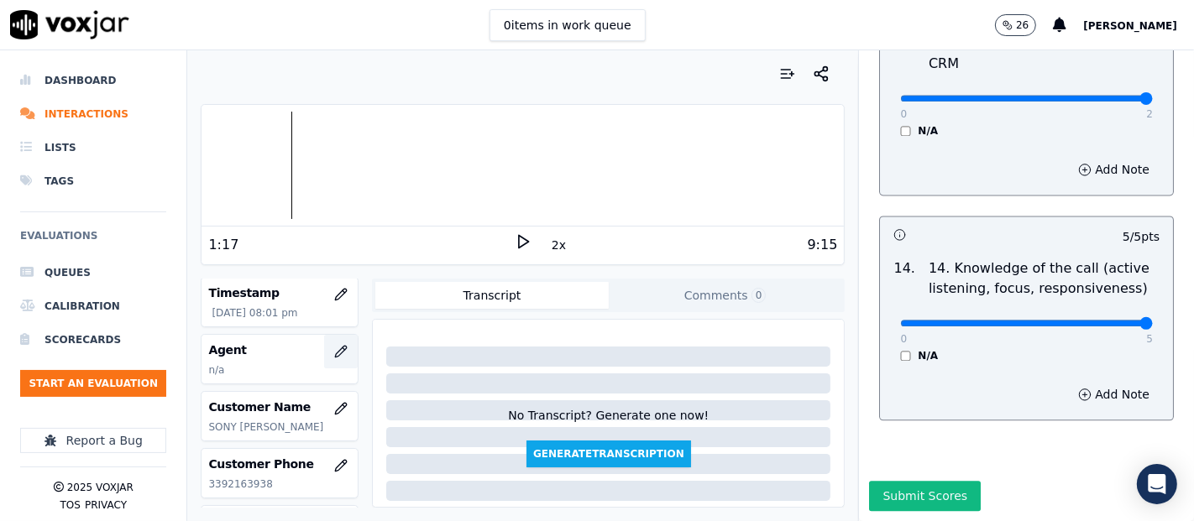
click at [324, 342] on button "button" at bounding box center [341, 352] width 34 height 34
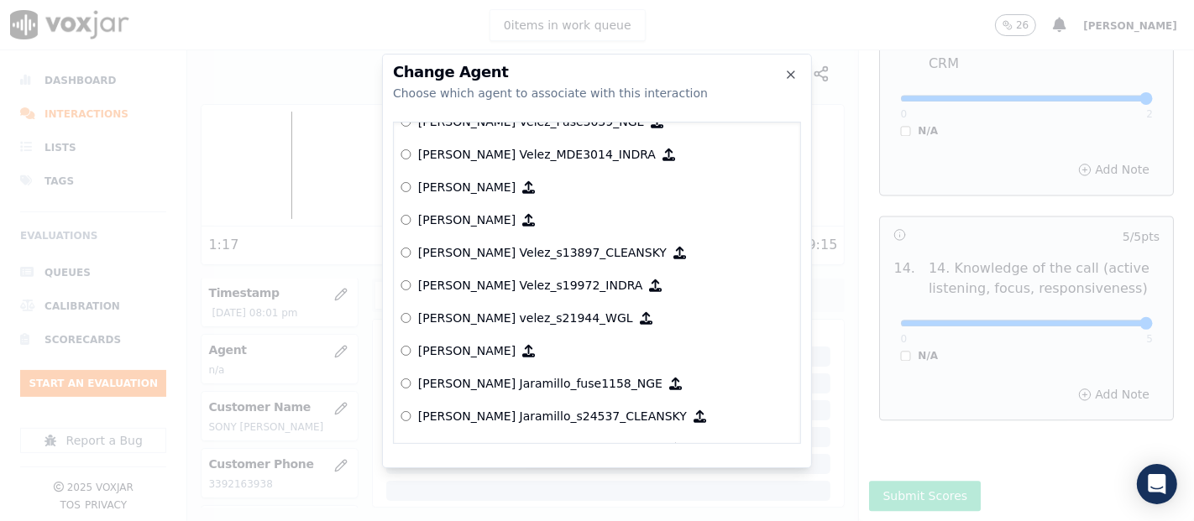
scroll to position [7108, 0]
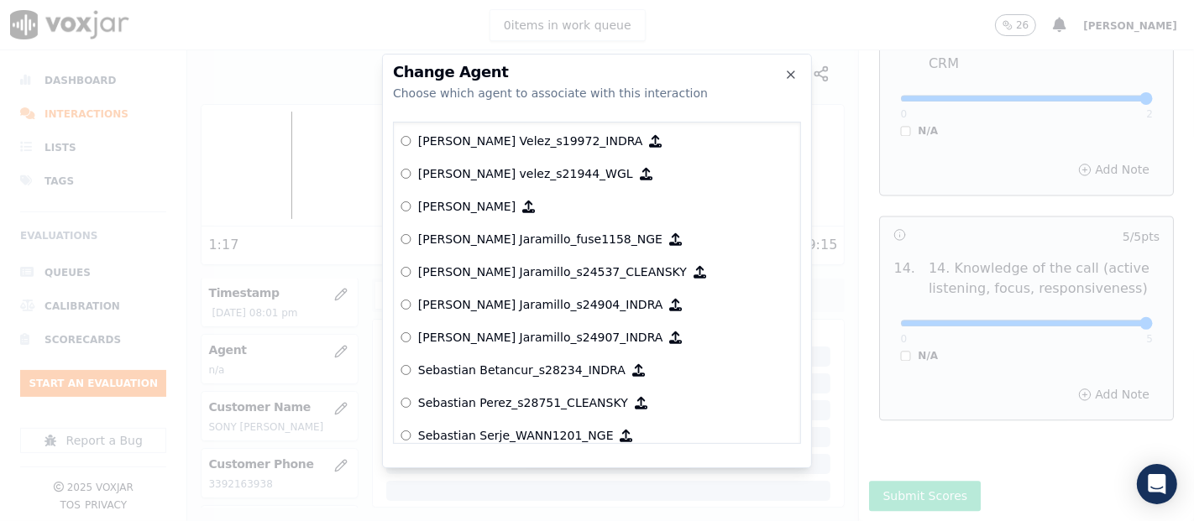
click at [789, 396] on div "null Yeraldin Dias_YDiasNWFG_SPARK ANGIE_TORRES_ATorresNWFG_SPARK ANGIE_TORRES_…" at bounding box center [597, 283] width 408 height 322
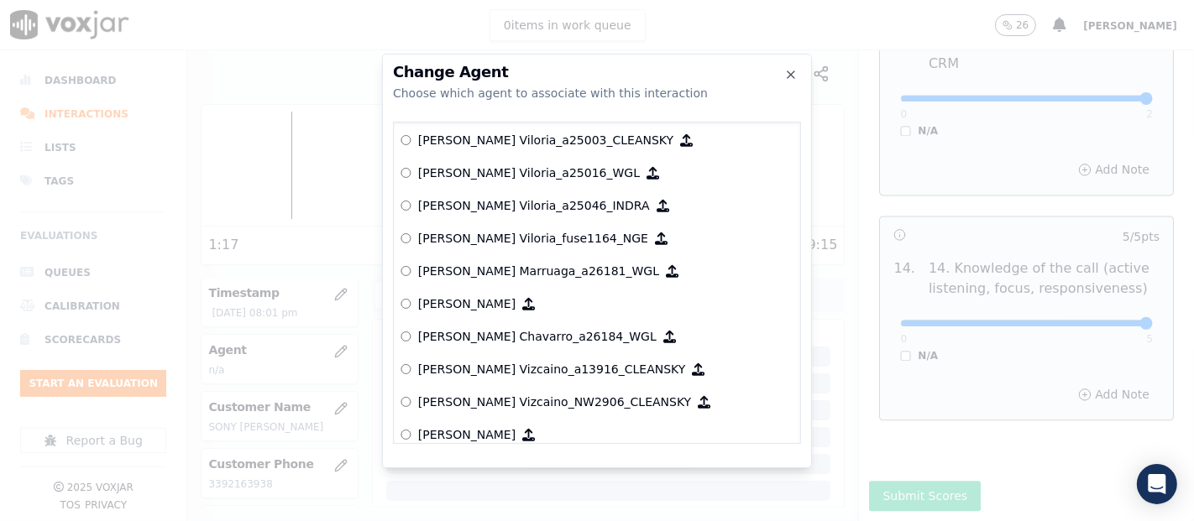
scroll to position [295, 0]
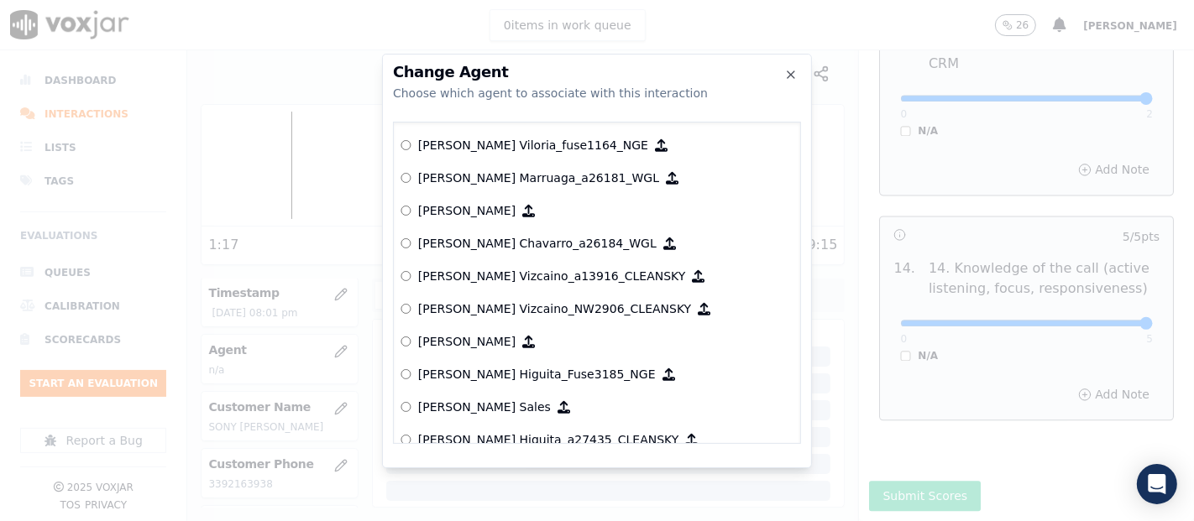
click at [527, 272] on p "[PERSON_NAME] Vizcaino_a13916_CLEANSKY" at bounding box center [552, 276] width 268 height 17
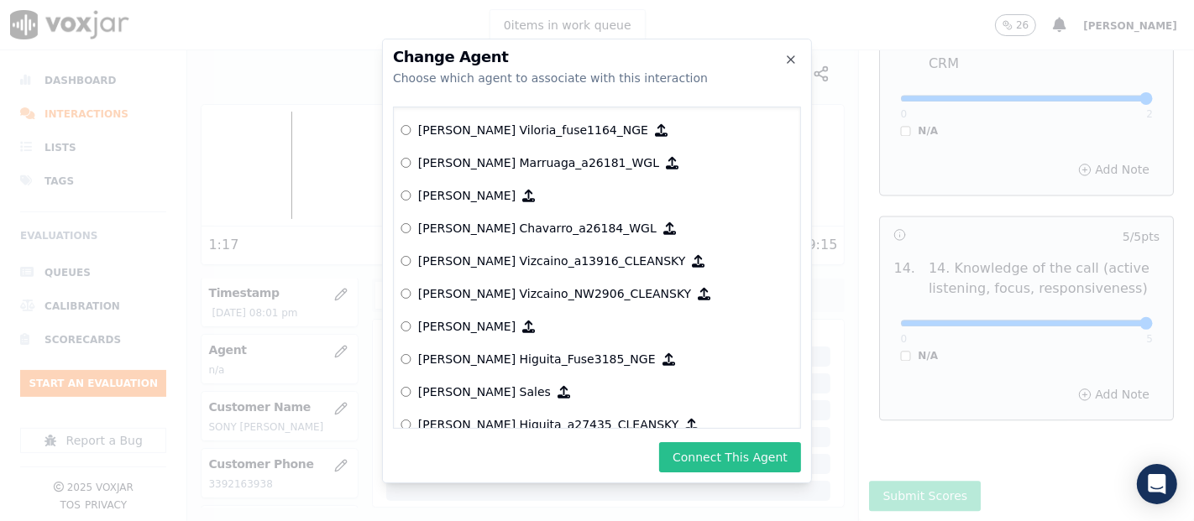
click at [748, 464] on button "Connect This Agent" at bounding box center [730, 457] width 142 height 30
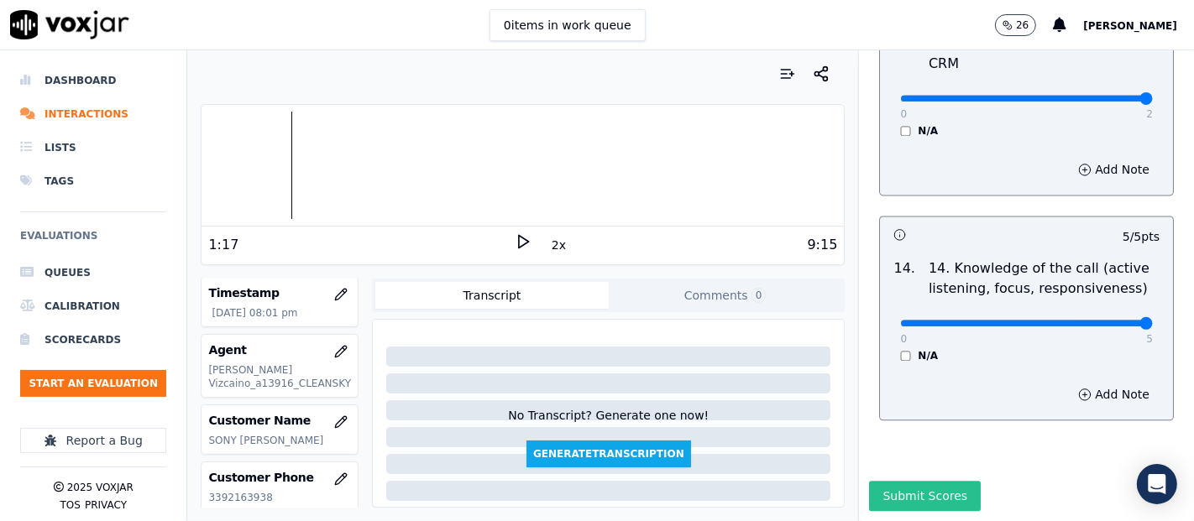
click at [911, 481] on button "Submit Scores" at bounding box center [925, 496] width 112 height 30
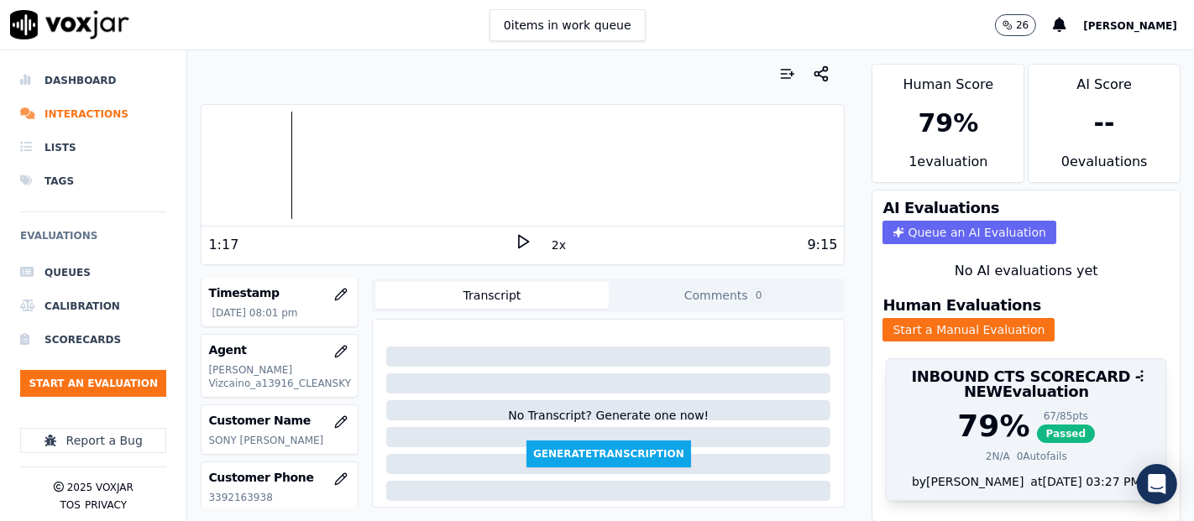
scroll to position [57, 0]
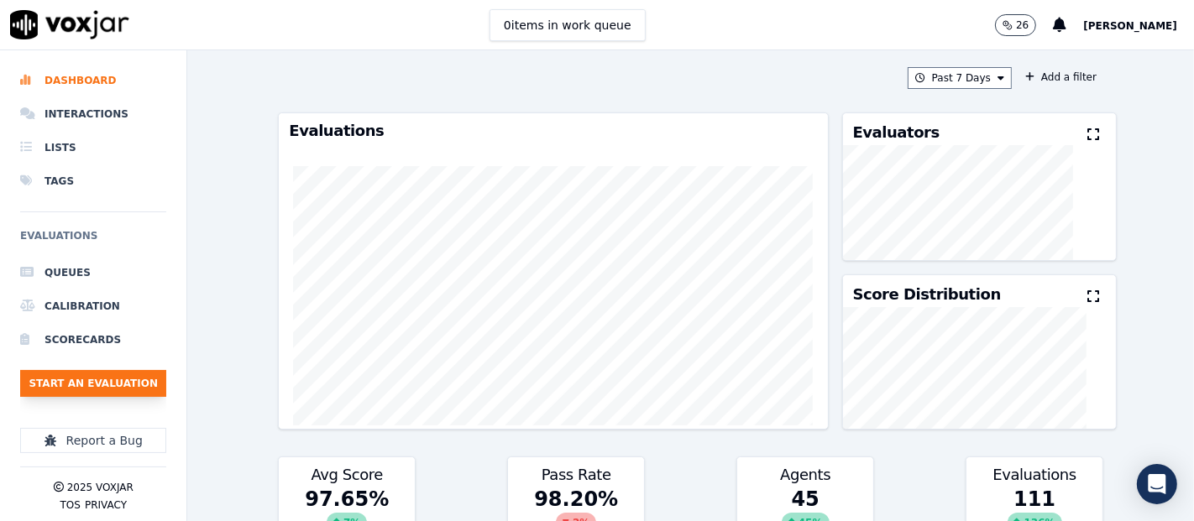
click at [134, 379] on button "Start an Evaluation" at bounding box center [93, 383] width 146 height 27
click at [97, 119] on li "Interactions" at bounding box center [93, 114] width 146 height 34
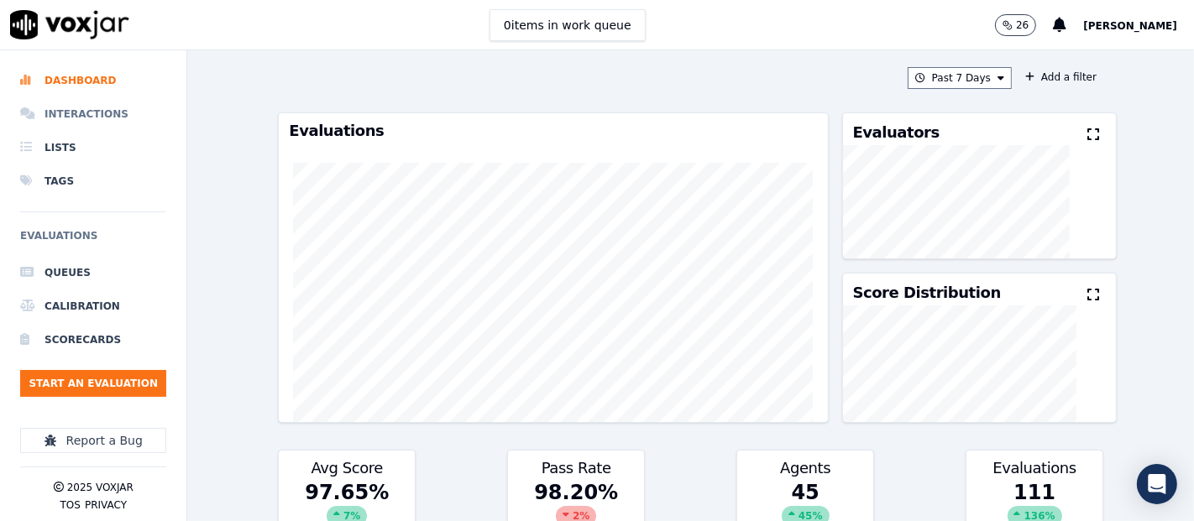
click at [61, 108] on li "Interactions" at bounding box center [93, 114] width 146 height 34
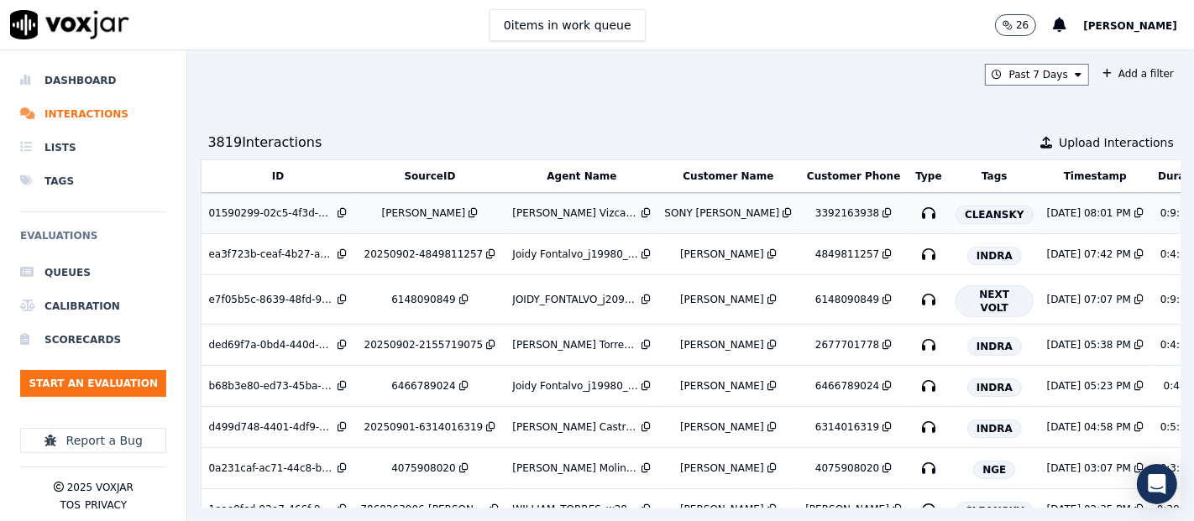
click at [410, 217] on div "[PERSON_NAME]" at bounding box center [424, 212] width 84 height 13
click at [122, 379] on button "Start an Evaluation" at bounding box center [93, 383] width 146 height 27
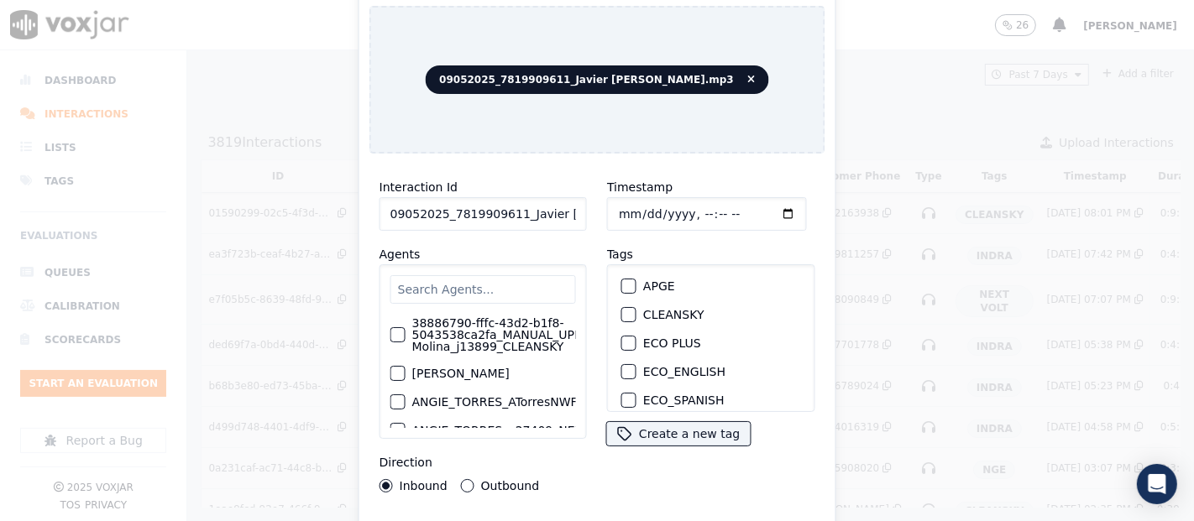
click at [627, 307] on button "CLEANSKY" at bounding box center [628, 314] width 15 height 15
drag, startPoint x: 537, startPoint y: 212, endPoint x: 592, endPoint y: 217, distance: 54.8
click at [592, 217] on div "Interaction Id 09052025_7819909611_Javier [PERSON_NAME].mp3 Agents 38886790-fff…" at bounding box center [597, 335] width 456 height 336
click at [561, 211] on input "09052025_7819909611_Javier [PERSON_NAME].mp3" at bounding box center [482, 214] width 207 height 34
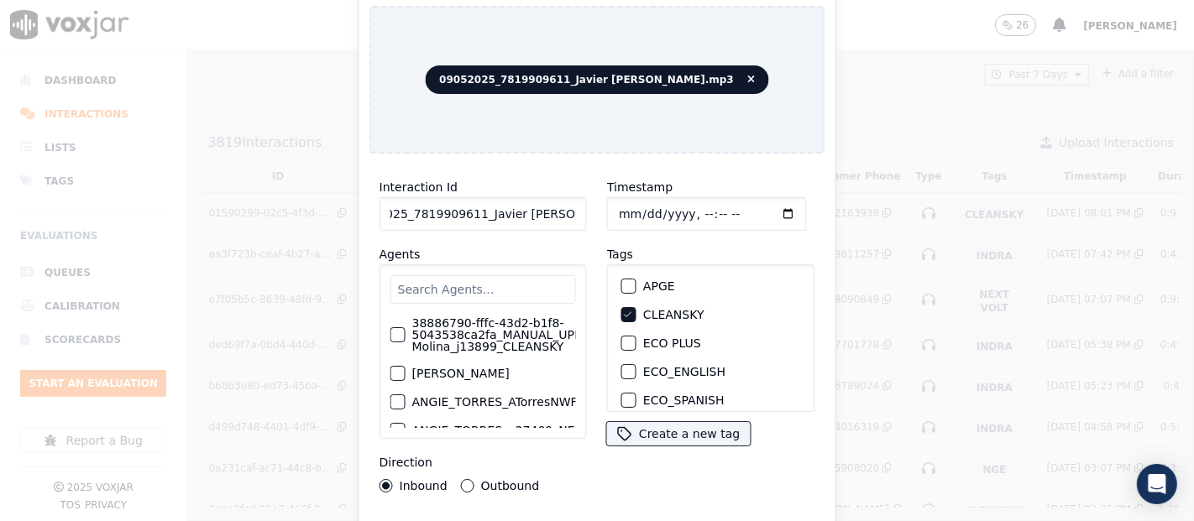
drag, startPoint x: 543, startPoint y: 209, endPoint x: 588, endPoint y: 209, distance: 44.5
click at [588, 209] on div "Interaction Id 09052025_7819909611_Javier [PERSON_NAME].mp3 Agents 38886790-fff…" at bounding box center [482, 335] width 227 height 336
type input "09052025_7819909611_Javier [PERSON_NAME]"
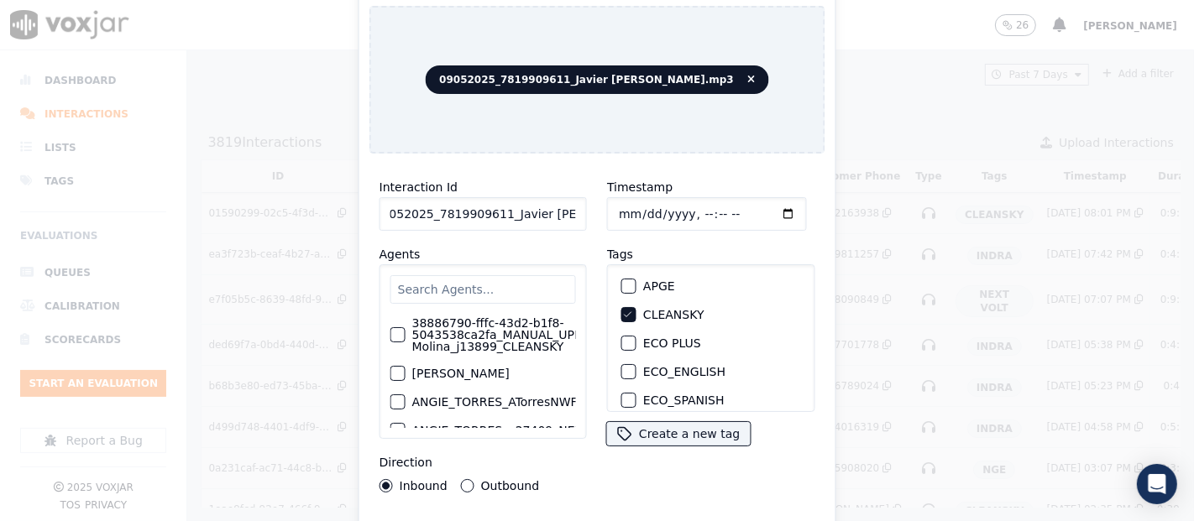
scroll to position [0, 0]
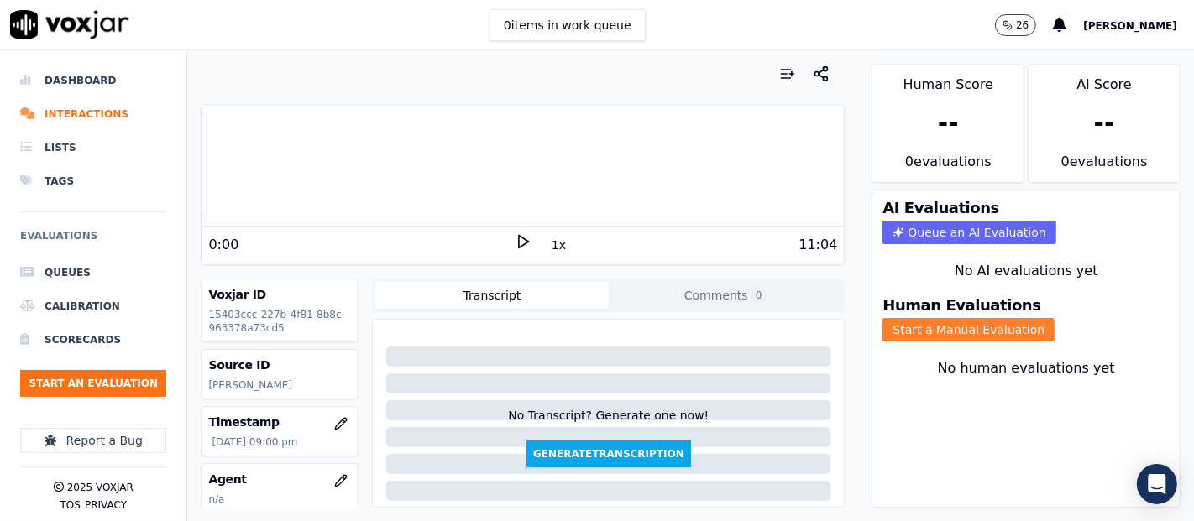
click at [933, 318] on button "Start a Manual Evaluation" at bounding box center [968, 330] width 172 height 24
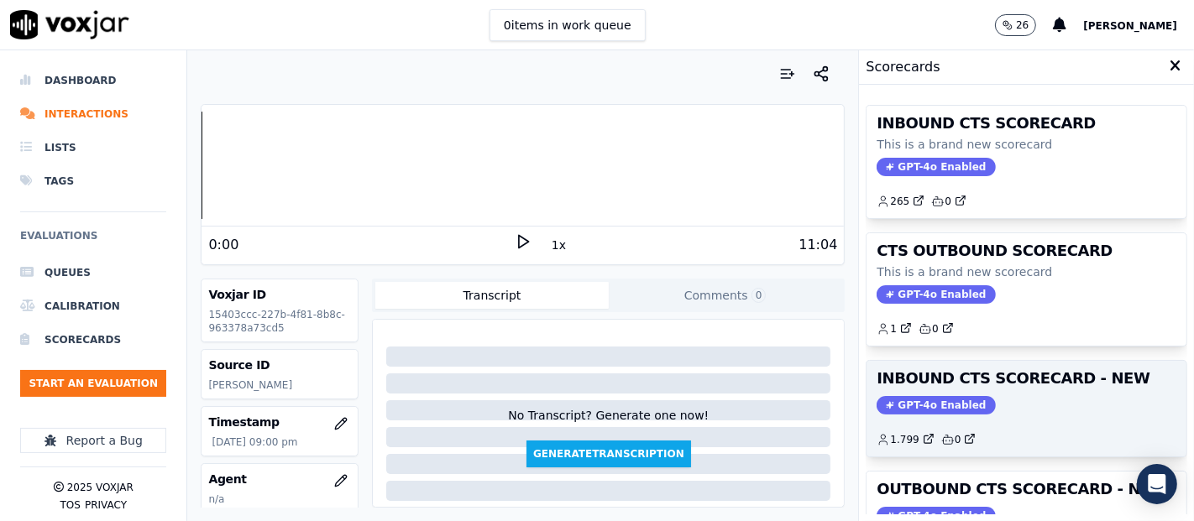
click at [899, 396] on span "GPT-4o Enabled" at bounding box center [935, 405] width 118 height 18
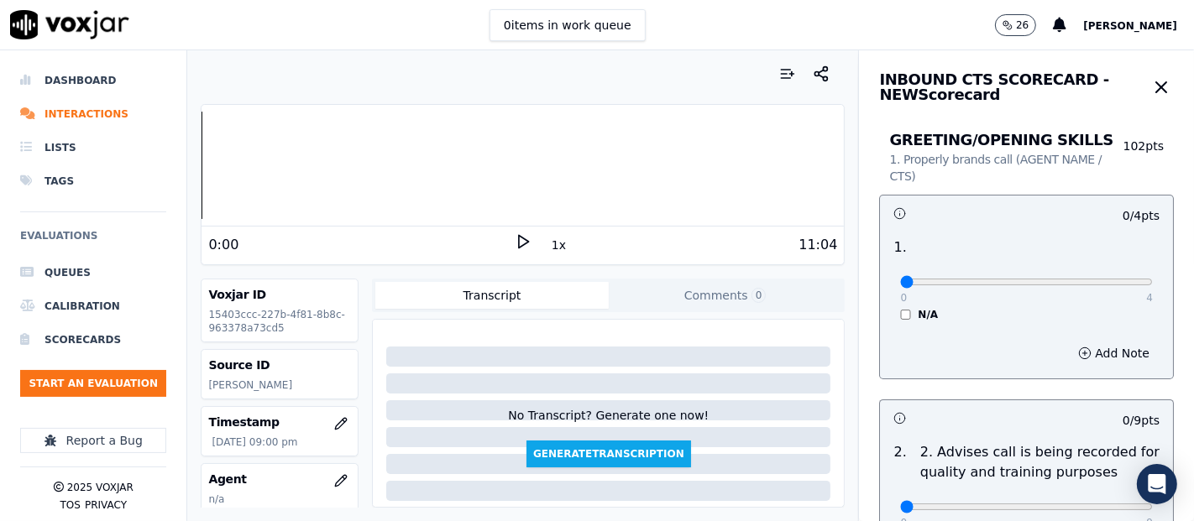
click at [515, 240] on icon at bounding box center [523, 241] width 17 height 17
click at [515, 245] on icon at bounding box center [523, 241] width 17 height 17
click at [515, 238] on icon at bounding box center [523, 241] width 17 height 17
click at [515, 248] on icon at bounding box center [523, 241] width 17 height 17
click at [519, 229] on div "0:03 1x 11:04" at bounding box center [522, 245] width 642 height 36
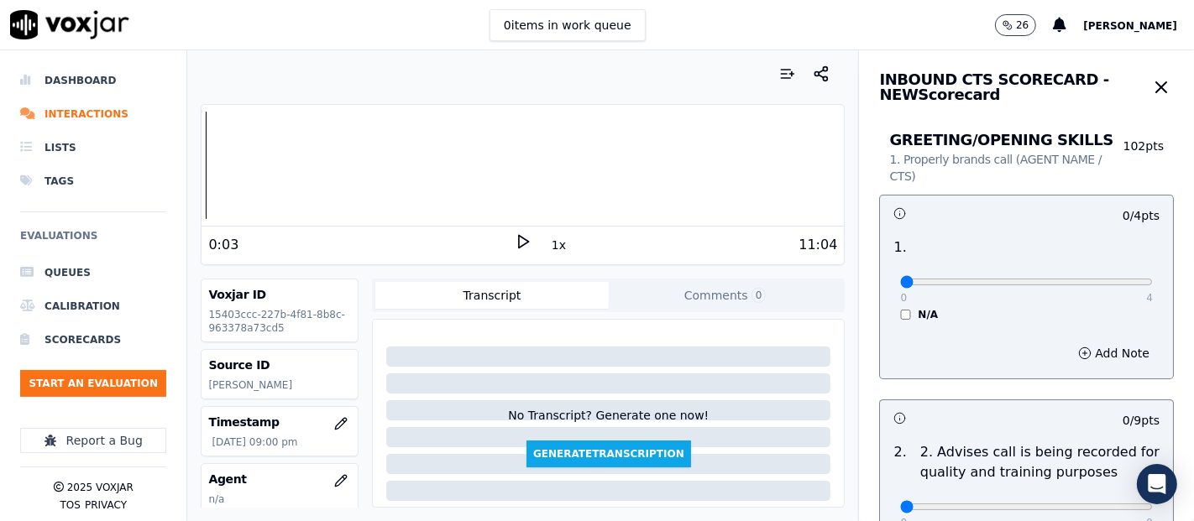
click at [515, 248] on icon at bounding box center [523, 241] width 17 height 17
click at [515, 239] on icon at bounding box center [523, 241] width 17 height 17
click at [519, 242] on polygon at bounding box center [524, 242] width 10 height 13
click at [201, 163] on div "Your browser does not support the audio element. 0:20 1x 11:04" at bounding box center [523, 184] width 644 height 161
click at [173, 160] on div "Dashboard Interactions Lists Tags Evaluations Queues Calibration Scorecards Sta…" at bounding box center [597, 285] width 1194 height 471
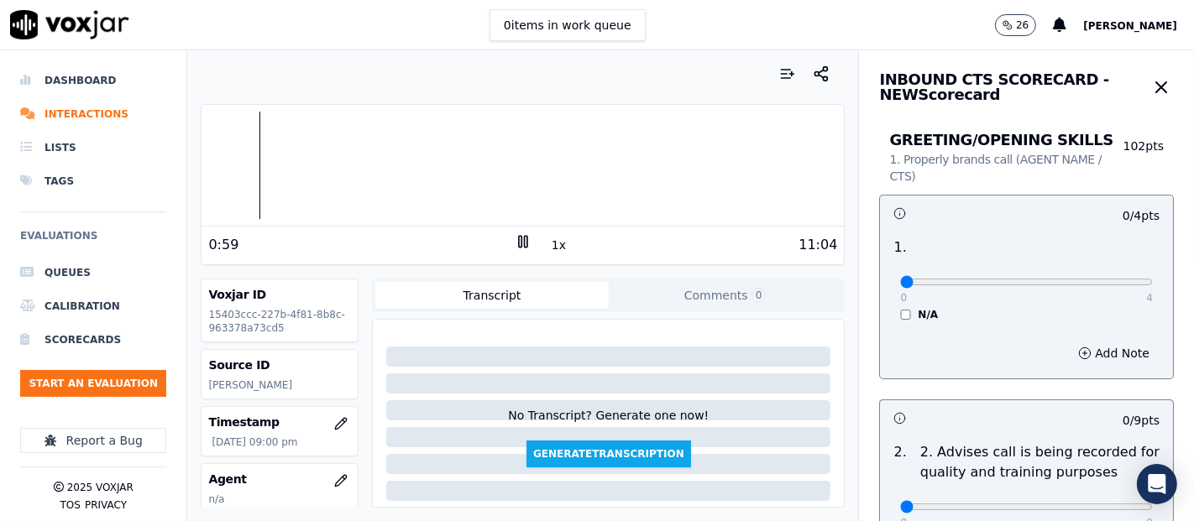
click at [515, 241] on icon at bounding box center [523, 241] width 17 height 17
click at [201, 164] on div at bounding box center [522, 165] width 642 height 107
click at [515, 244] on icon at bounding box center [523, 241] width 17 height 17
click at [520, 244] on icon at bounding box center [523, 241] width 17 height 17
click at [515, 239] on icon at bounding box center [523, 241] width 17 height 17
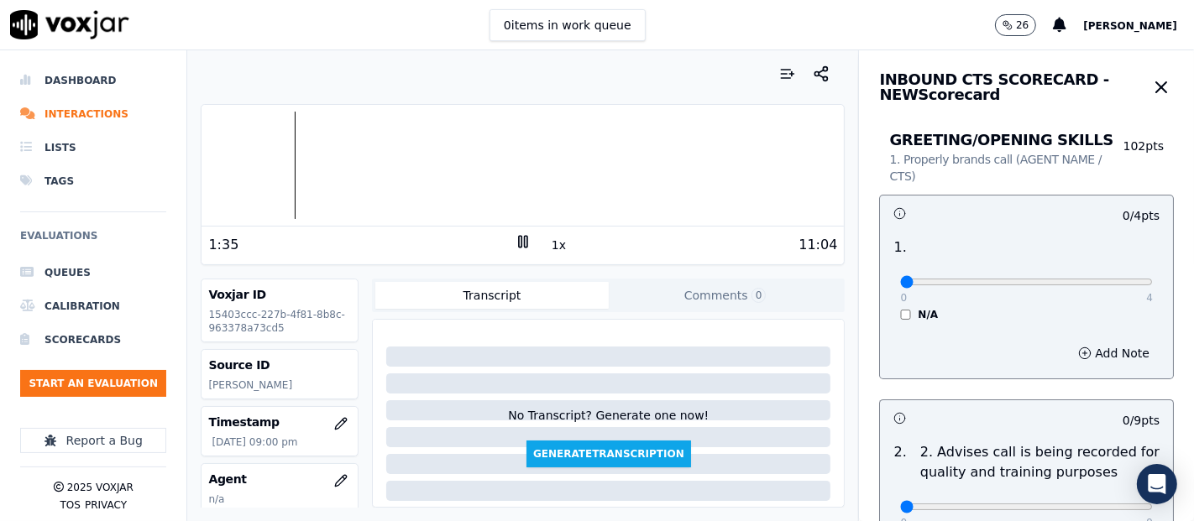
click at [515, 241] on icon at bounding box center [523, 241] width 17 height 17
click at [279, 160] on div at bounding box center [522, 165] width 642 height 107
click at [516, 243] on icon at bounding box center [523, 241] width 17 height 17
click at [269, 155] on div at bounding box center [522, 165] width 642 height 107
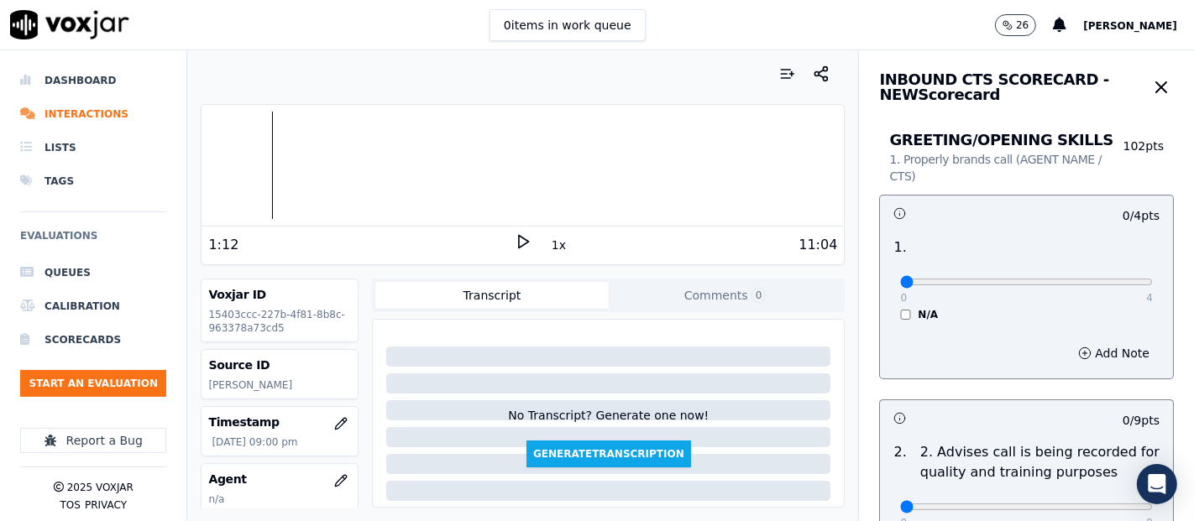
click at [515, 241] on icon at bounding box center [523, 241] width 17 height 17
click at [520, 245] on icon at bounding box center [523, 241] width 17 height 17
click at [518, 233] on icon at bounding box center [523, 241] width 17 height 17
click at [525, 243] on rect at bounding box center [526, 241] width 3 height 11
click at [516, 243] on icon at bounding box center [523, 241] width 17 height 17
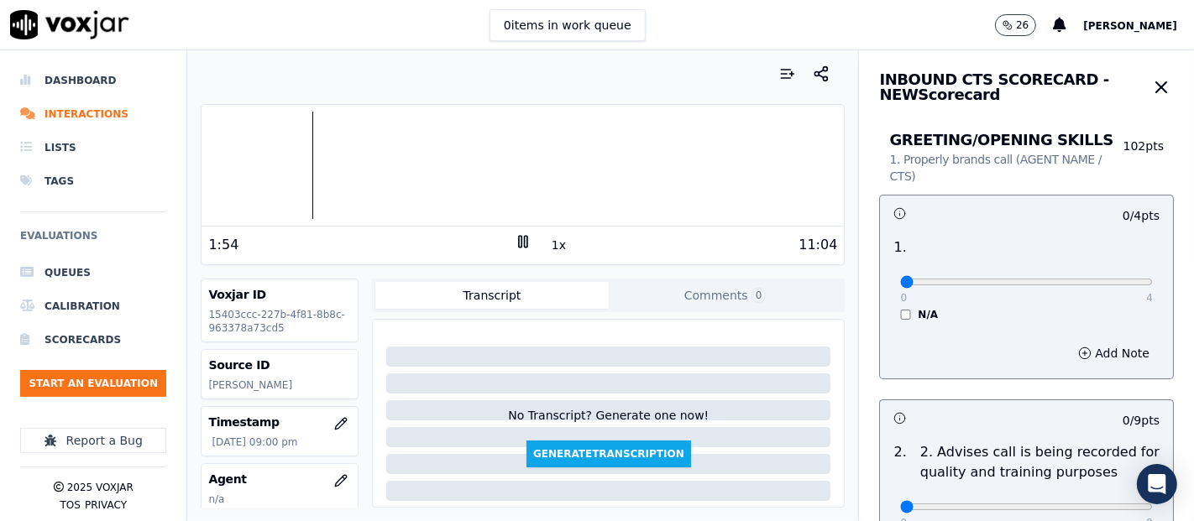
click at [515, 243] on icon at bounding box center [523, 241] width 17 height 17
click at [515, 248] on icon at bounding box center [523, 241] width 17 height 17
click at [525, 243] on rect at bounding box center [526, 241] width 3 height 11
click at [515, 236] on icon at bounding box center [523, 241] width 17 height 17
click at [549, 252] on button "1x" at bounding box center [558, 245] width 21 height 24
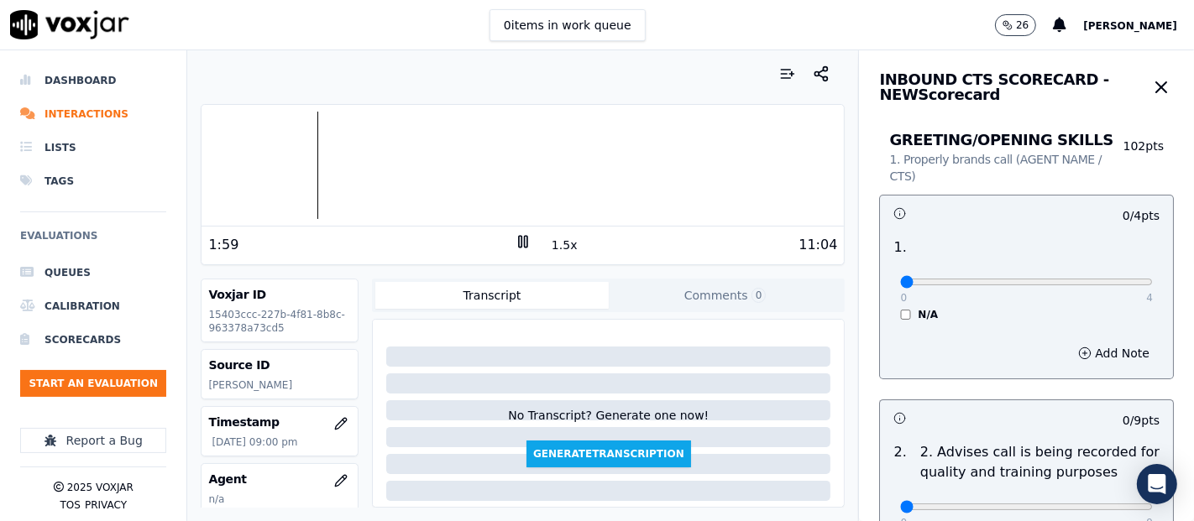
click at [555, 248] on button "1.5x" at bounding box center [564, 245] width 33 height 24
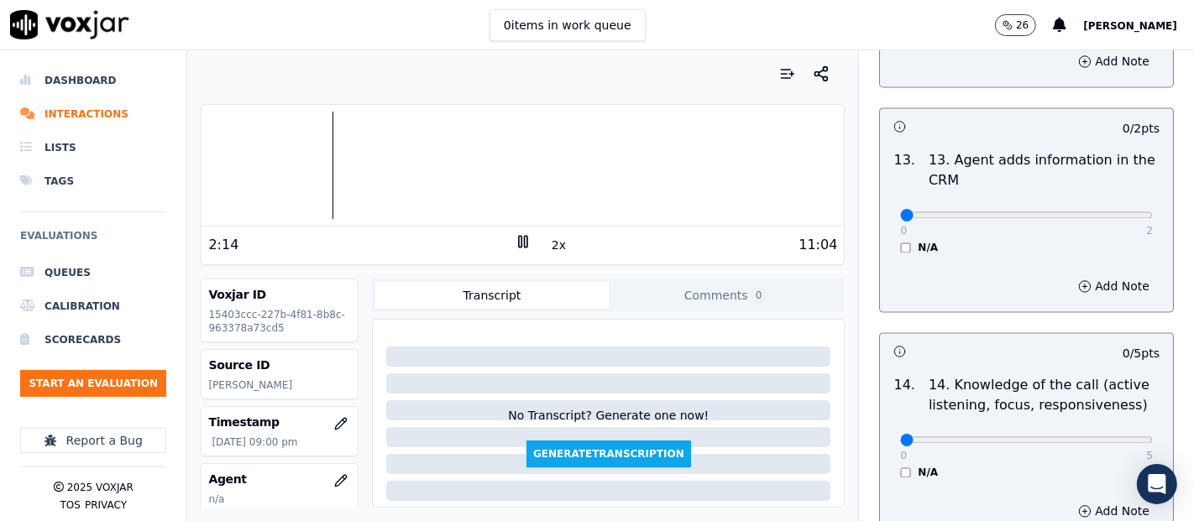
scroll to position [2863, 0]
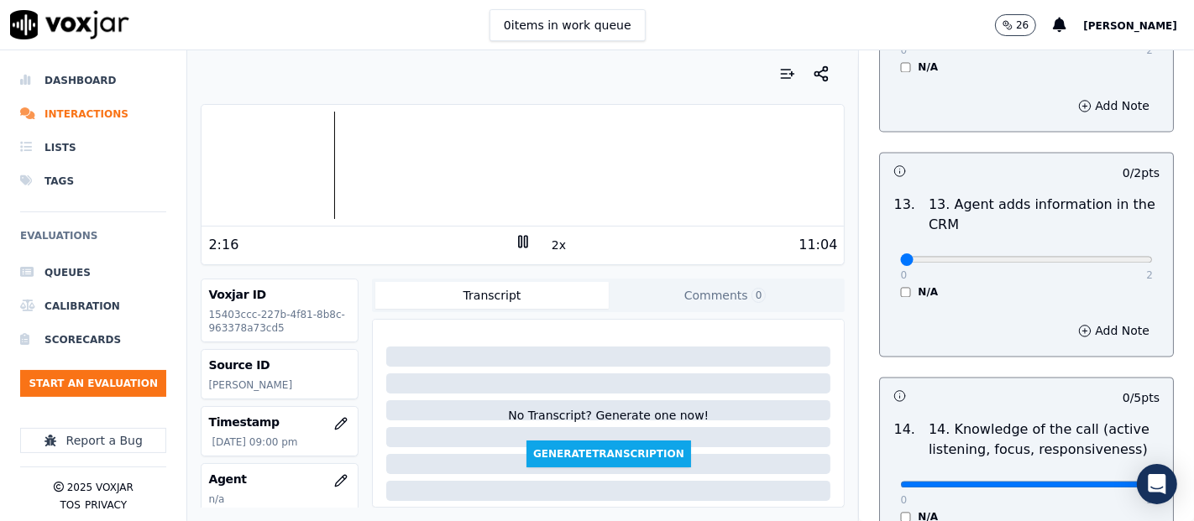
type input "5"
click at [1102, 481] on input "range" at bounding box center [1026, 484] width 253 height 7
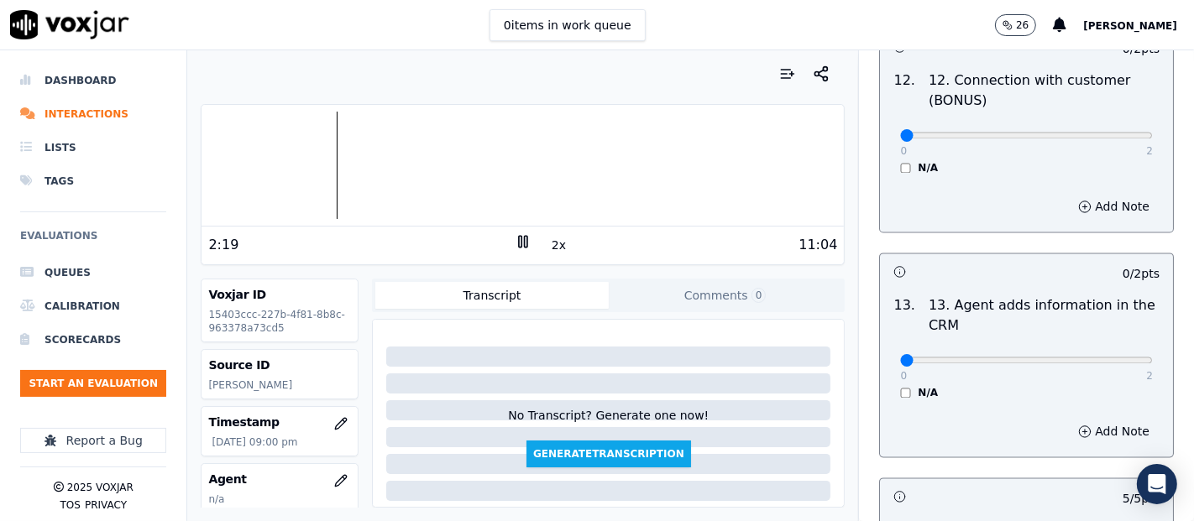
scroll to position [2756, 0]
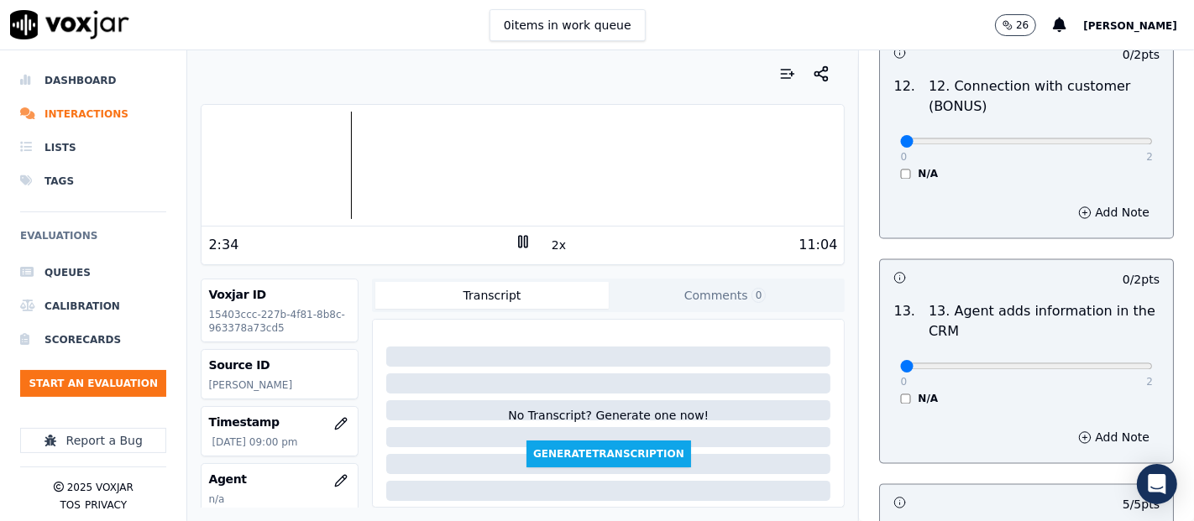
click at [342, 164] on div at bounding box center [522, 165] width 642 height 107
click at [330, 163] on div at bounding box center [522, 165] width 642 height 107
click at [548, 249] on button "2x" at bounding box center [558, 245] width 21 height 24
click at [548, 246] on button "1x" at bounding box center [558, 245] width 21 height 24
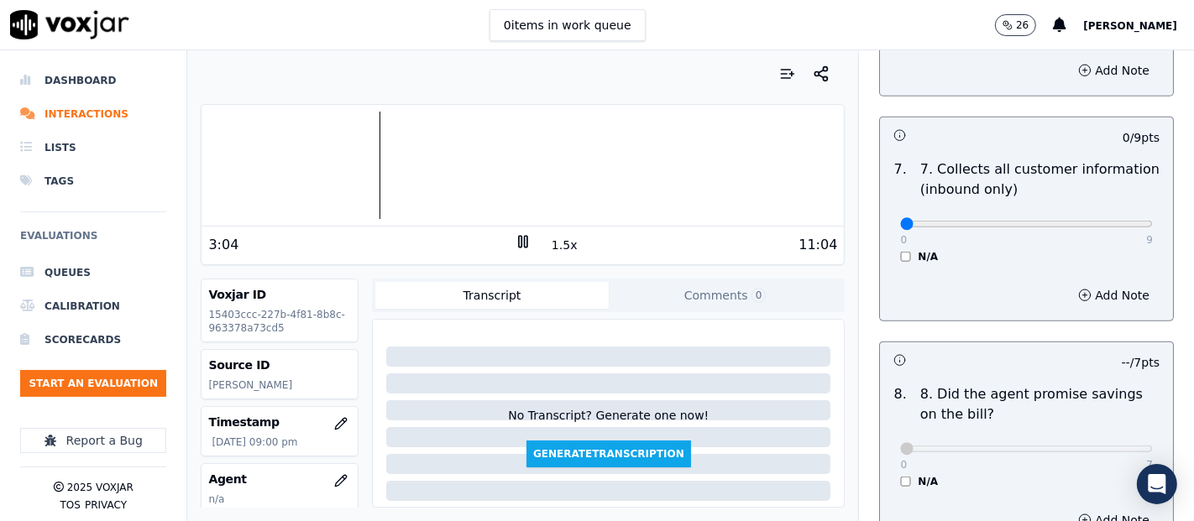
scroll to position [1450, 0]
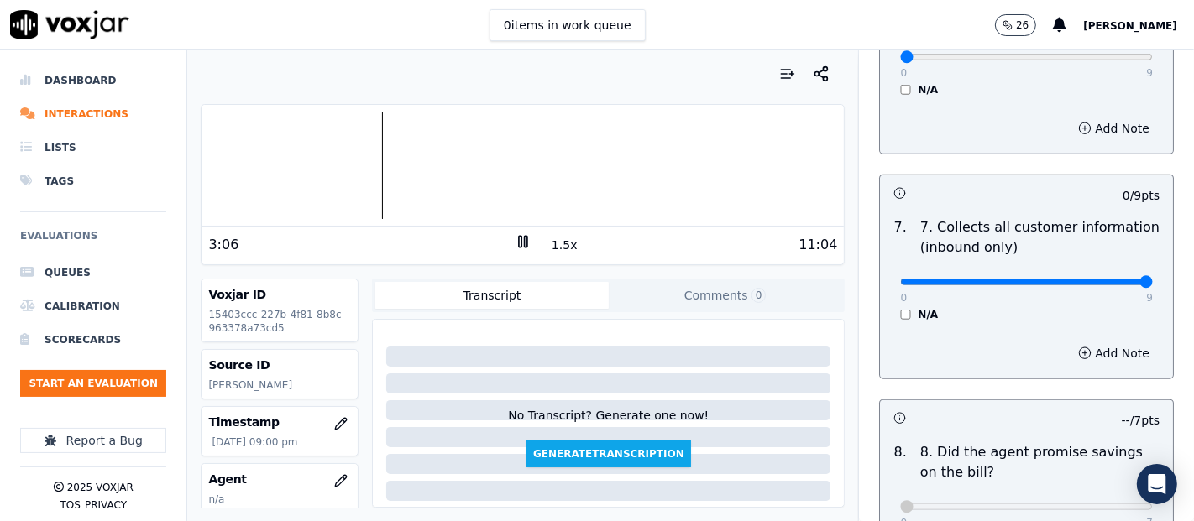
type input "9"
click at [1101, 279] on input "range" at bounding box center [1026, 282] width 253 height 7
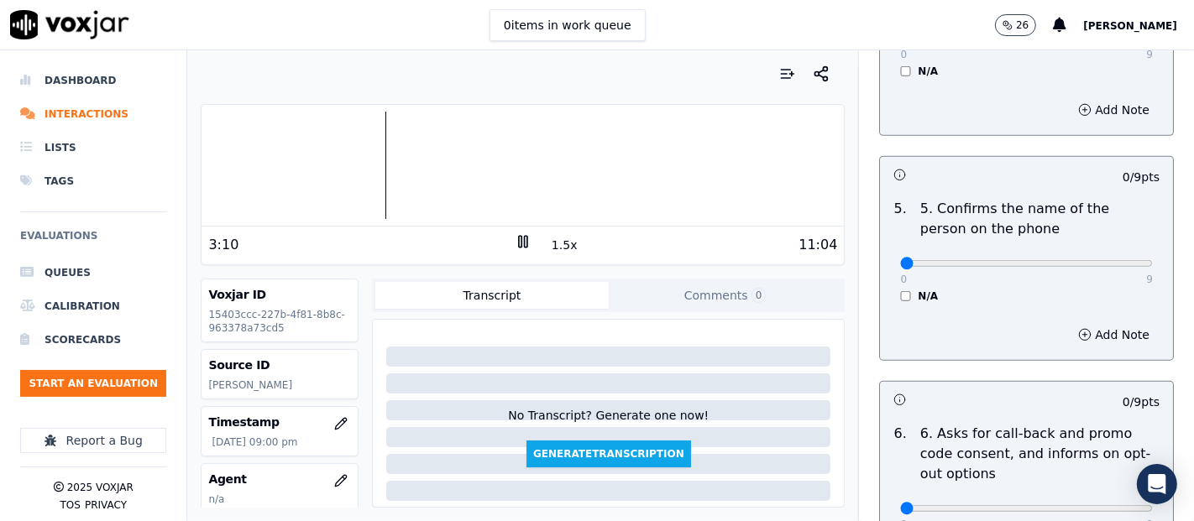
scroll to position [985, 0]
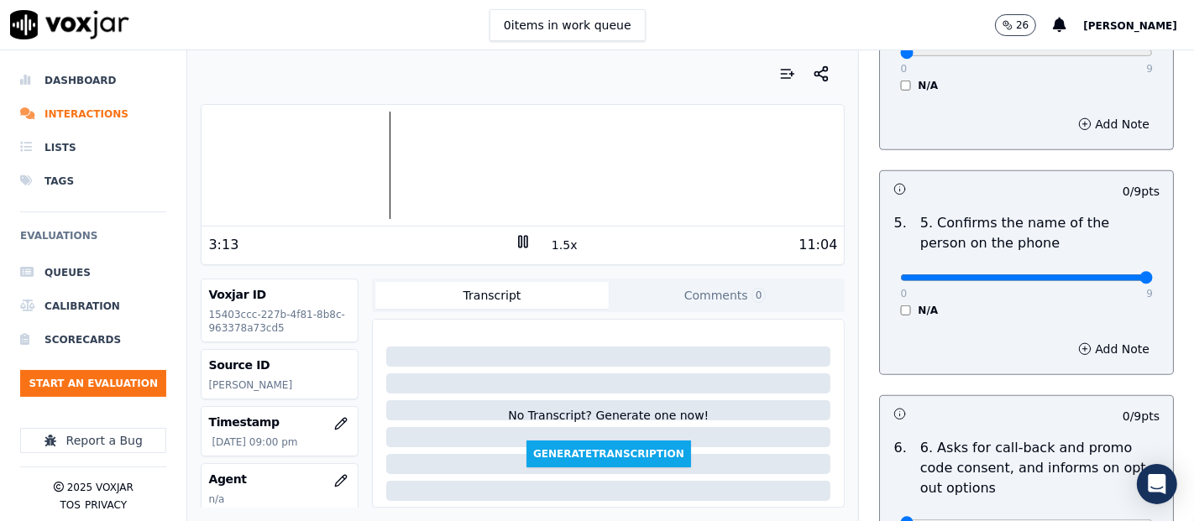
type input "9"
click at [1107, 274] on input "range" at bounding box center [1026, 277] width 253 height 7
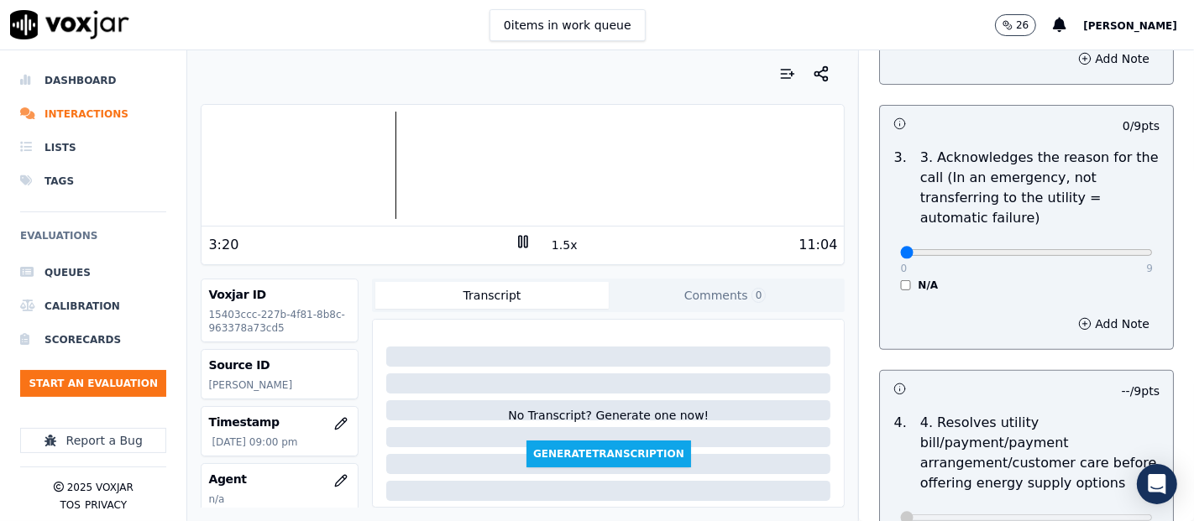
scroll to position [518, 0]
click at [515, 245] on icon at bounding box center [523, 241] width 17 height 17
click at [518, 239] on icon at bounding box center [523, 241] width 17 height 17
click at [519, 236] on rect at bounding box center [520, 241] width 3 height 11
click at [515, 241] on icon at bounding box center [523, 241] width 17 height 17
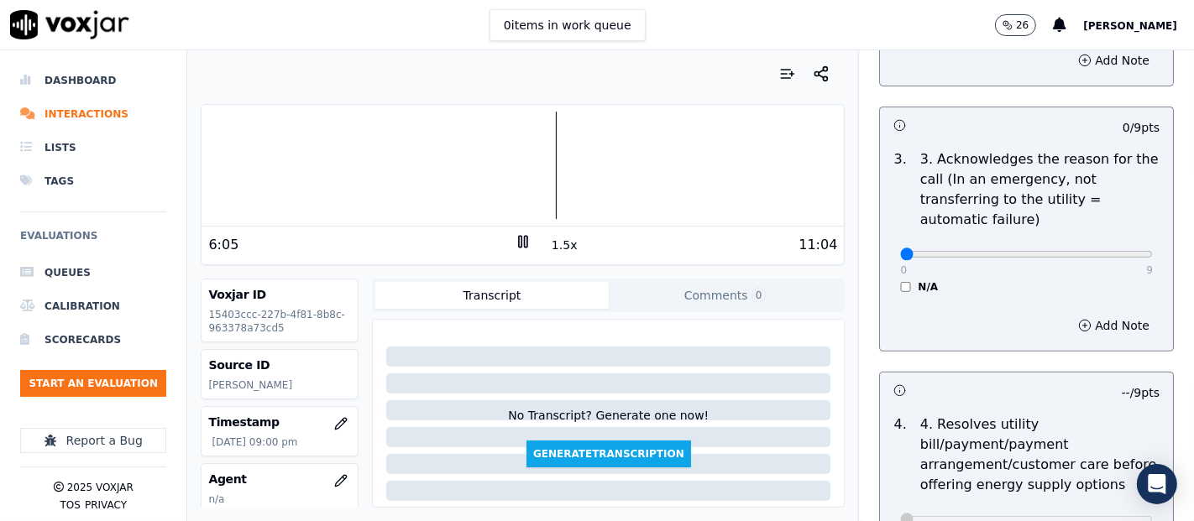
click at [556, 245] on button "1.5x" at bounding box center [564, 245] width 33 height 24
click at [554, 240] on button "2x" at bounding box center [558, 245] width 21 height 24
drag, startPoint x: 548, startPoint y: 243, endPoint x: 589, endPoint y: 245, distance: 41.2
click at [550, 242] on button "1x" at bounding box center [558, 245] width 21 height 24
click at [548, 242] on button "1.5x" at bounding box center [564, 245] width 33 height 24
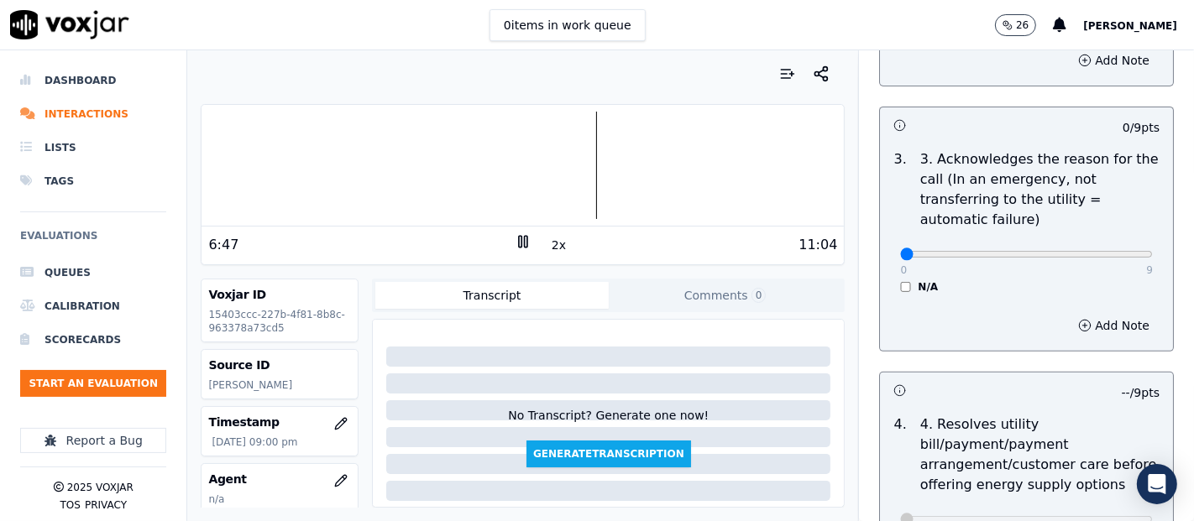
click at [518, 243] on icon at bounding box center [523, 241] width 17 height 17
click at [515, 237] on icon at bounding box center [523, 241] width 17 height 17
drag, startPoint x: 511, startPoint y: 242, endPoint x: 525, endPoint y: 235, distance: 15.0
click at [519, 242] on rect at bounding box center [520, 241] width 3 height 11
click at [520, 237] on icon at bounding box center [523, 241] width 17 height 17
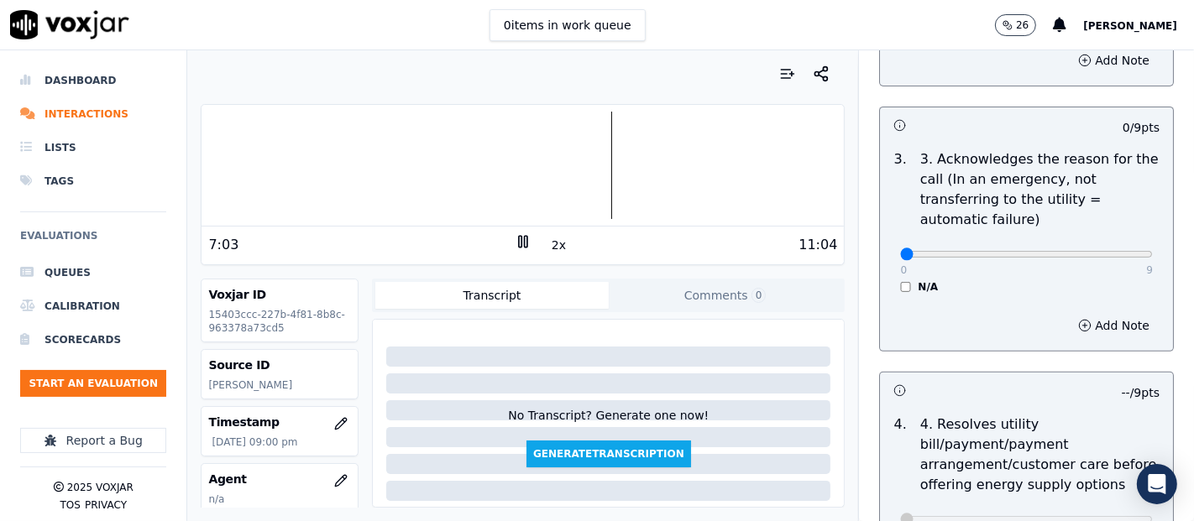
click at [548, 244] on button "2x" at bounding box center [558, 245] width 21 height 24
click at [515, 241] on icon at bounding box center [523, 241] width 17 height 17
click at [515, 234] on icon at bounding box center [523, 241] width 17 height 17
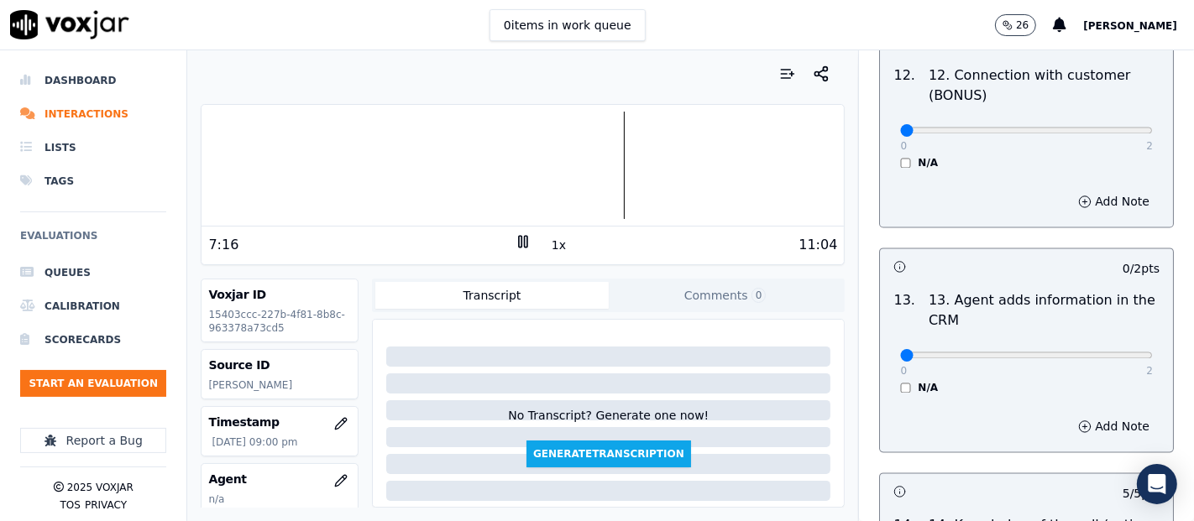
scroll to position [2761, 0]
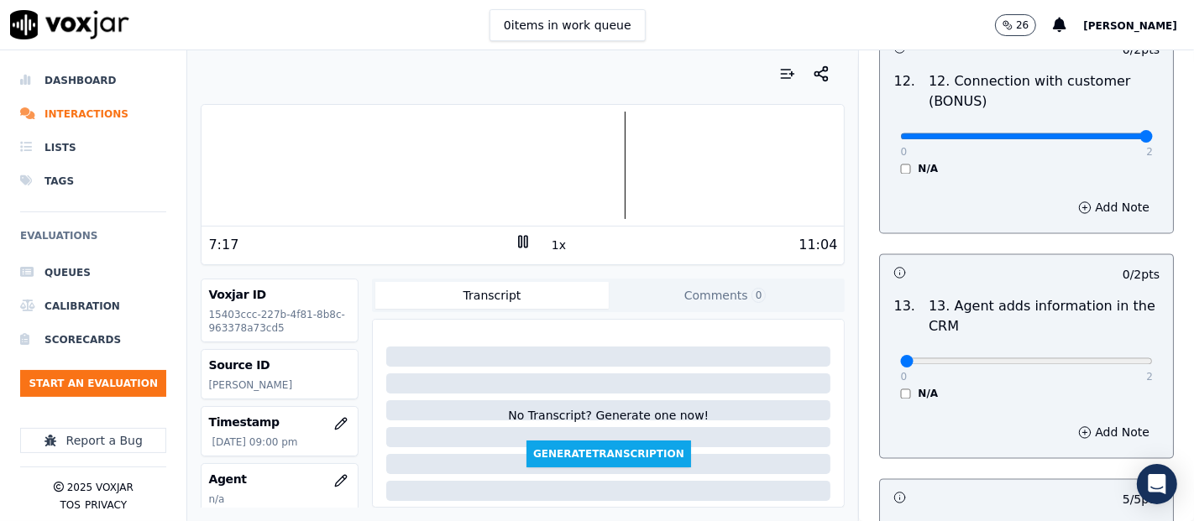
type input "2"
click at [1106, 133] on input "range" at bounding box center [1026, 136] width 253 height 7
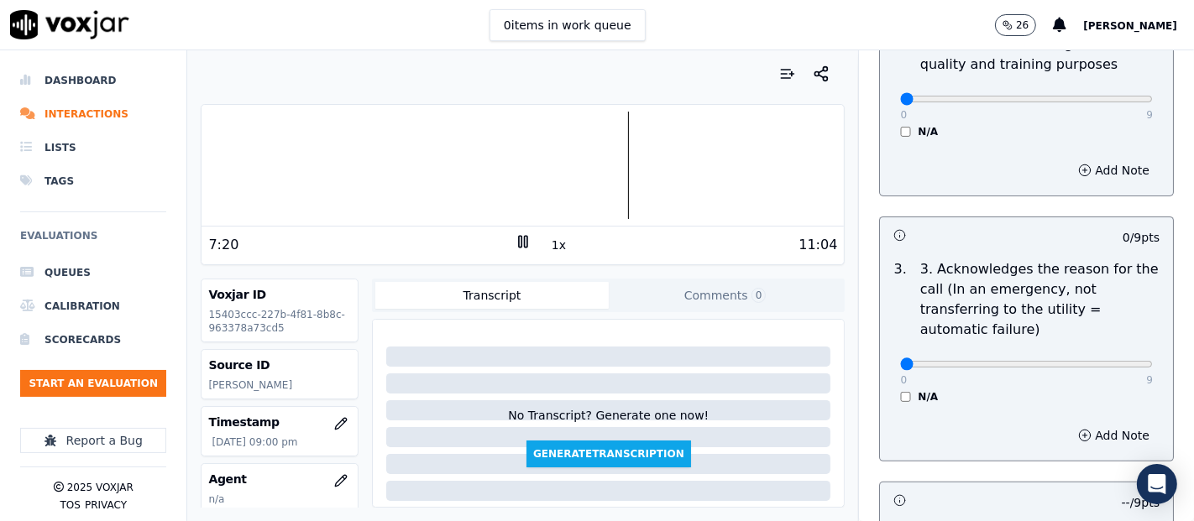
scroll to position [0, 0]
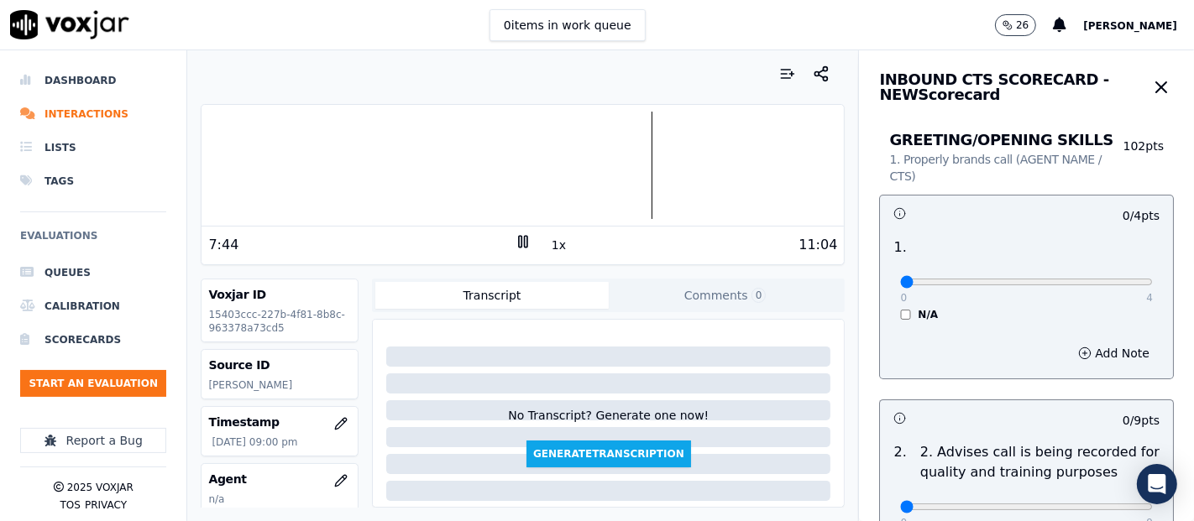
click at [516, 245] on icon at bounding box center [523, 241] width 17 height 17
click at [517, 245] on icon at bounding box center [523, 241] width 17 height 17
click at [519, 238] on rect at bounding box center [520, 241] width 3 height 11
click at [517, 243] on icon at bounding box center [523, 241] width 17 height 17
click at [515, 243] on icon at bounding box center [523, 241] width 17 height 17
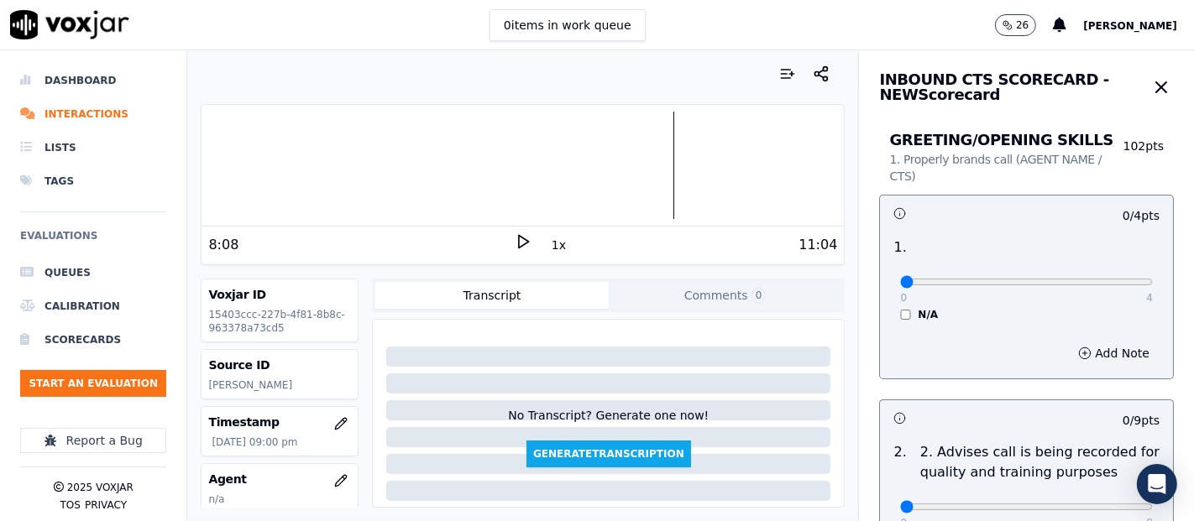
click at [519, 235] on icon at bounding box center [523, 241] width 17 height 17
click at [525, 243] on rect at bounding box center [526, 241] width 3 height 11
click at [530, 214] on div at bounding box center [522, 165] width 642 height 107
click at [517, 246] on icon at bounding box center [523, 241] width 17 height 17
click at [557, 243] on div "11:04" at bounding box center [684, 245] width 306 height 20
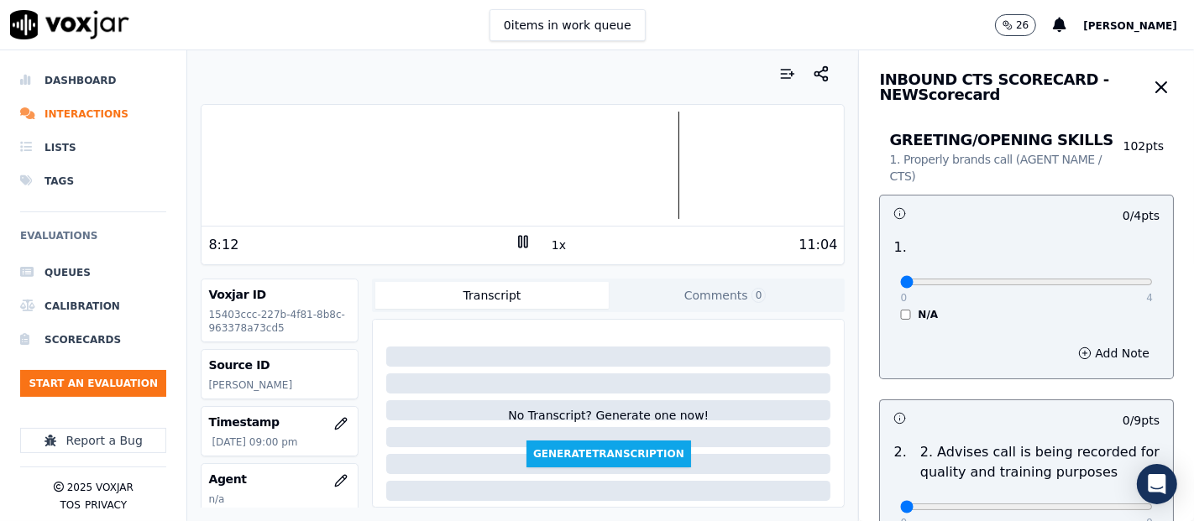
click at [550, 247] on button "1x" at bounding box center [558, 245] width 21 height 24
click at [525, 239] on rect at bounding box center [526, 241] width 3 height 11
click at [515, 238] on icon at bounding box center [523, 241] width 17 height 17
click at [525, 238] on rect at bounding box center [526, 241] width 3 height 11
click at [515, 238] on icon at bounding box center [523, 241] width 17 height 17
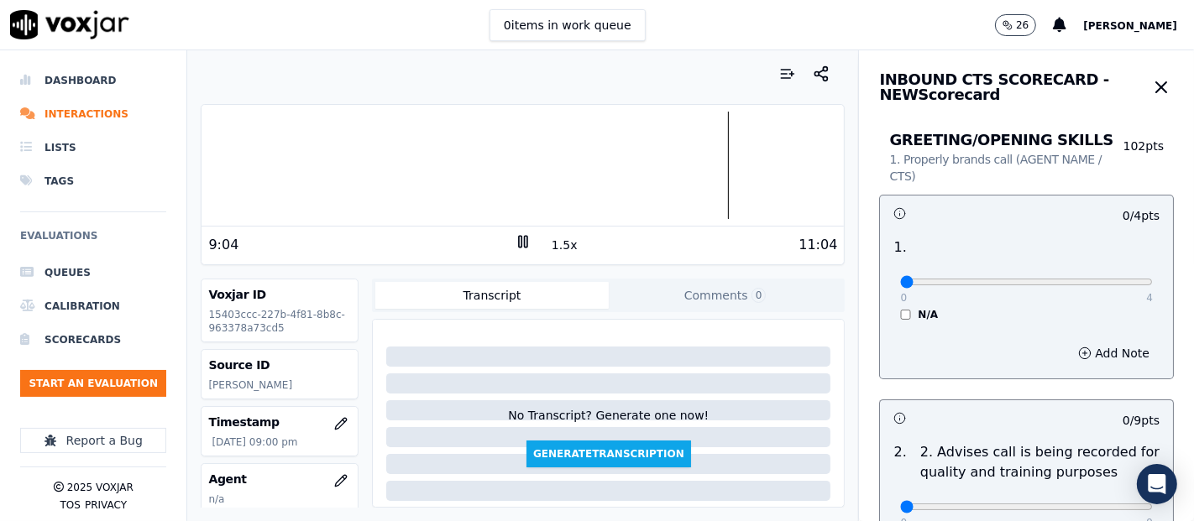
click at [515, 241] on icon at bounding box center [523, 241] width 17 height 17
click at [80, 81] on div "Dashboard Interactions Lists Tags Evaluations Queues Calibration Scorecards Sta…" at bounding box center [597, 285] width 1194 height 471
click at [515, 241] on icon at bounding box center [523, 241] width 17 height 17
click at [550, 253] on button "1.5x" at bounding box center [564, 245] width 33 height 24
click at [547, 252] on div "0:07 2x 11:04" at bounding box center [522, 245] width 642 height 36
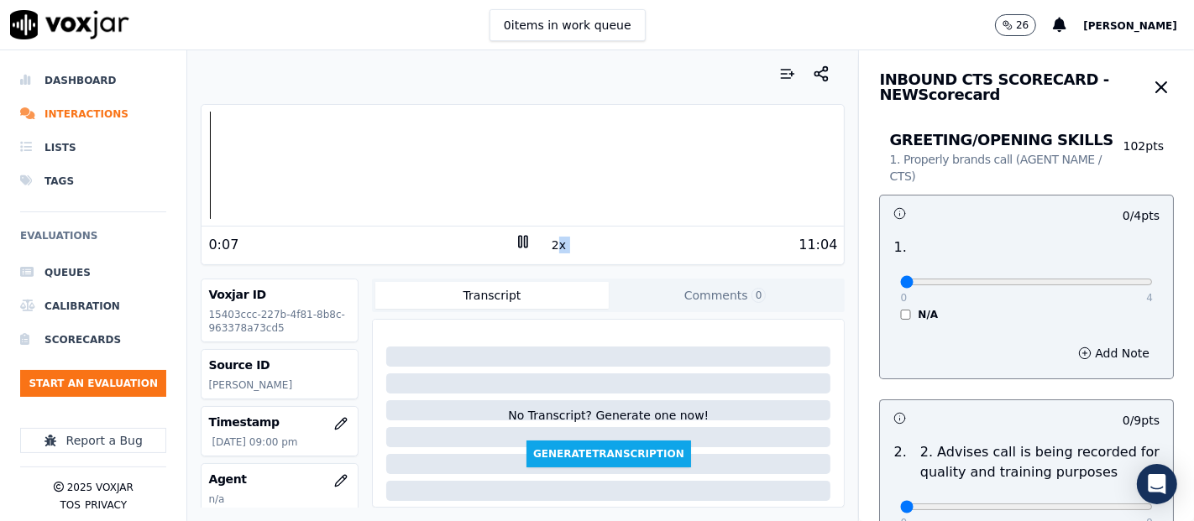
click at [548, 249] on button "2x" at bounding box center [558, 245] width 21 height 24
click at [548, 249] on button "1x" at bounding box center [558, 245] width 21 height 24
click at [548, 249] on button "1.5x" at bounding box center [564, 245] width 33 height 24
click at [548, 249] on button "2x" at bounding box center [558, 245] width 21 height 24
click at [164, 154] on div "Dashboard Interactions Lists Tags Evaluations Queues Calibration Scorecards Sta…" at bounding box center [597, 285] width 1194 height 471
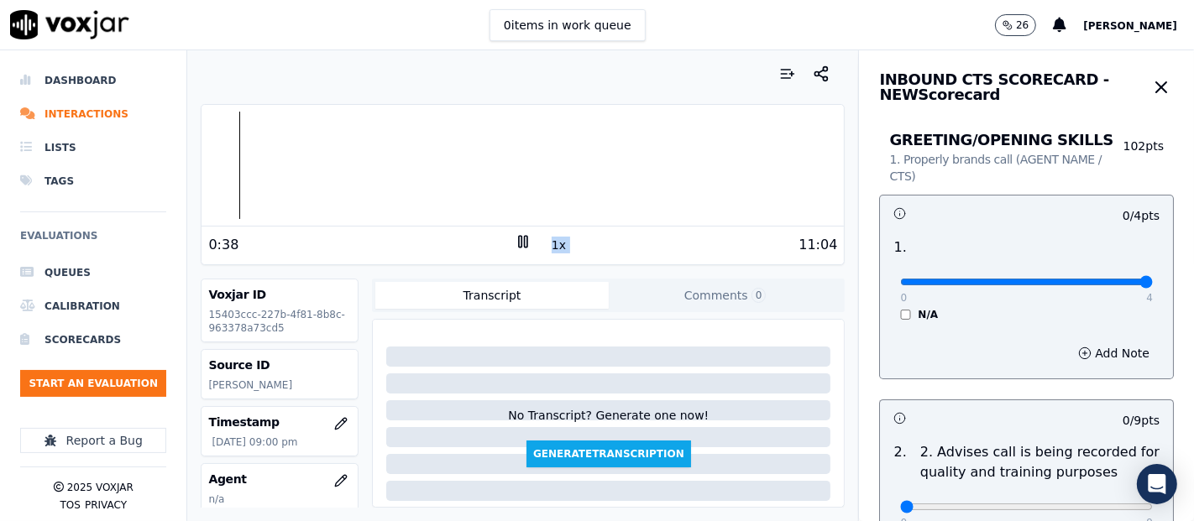
type input "4"
click at [1100, 279] on input "range" at bounding box center [1026, 282] width 253 height 7
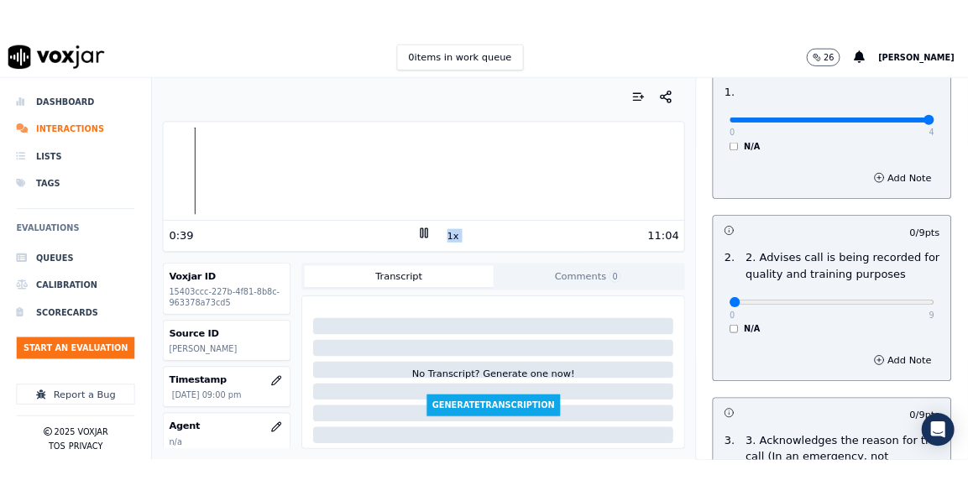
scroll to position [186, 0]
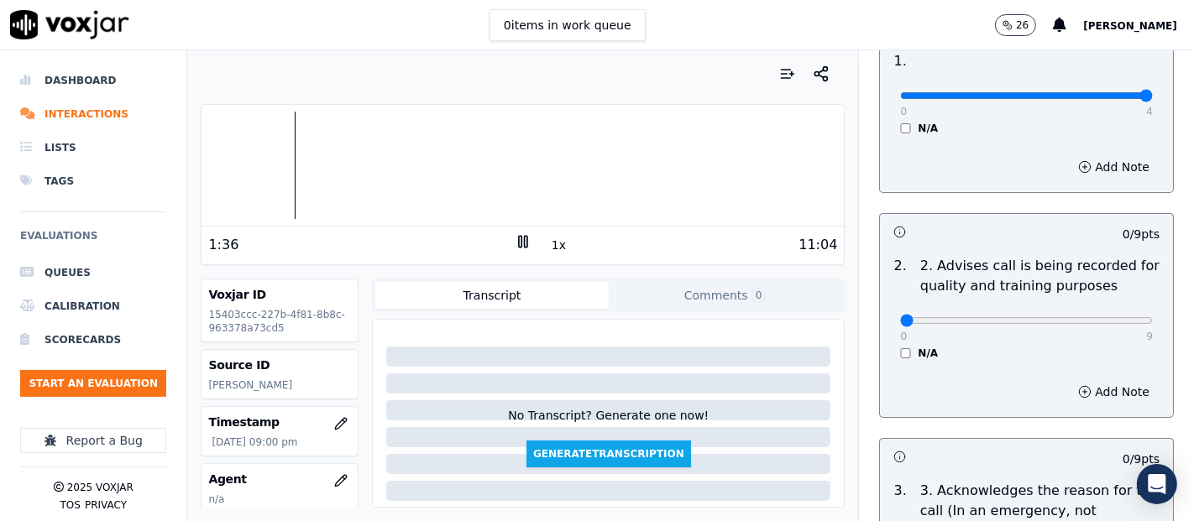
drag, startPoint x: 520, startPoint y: 231, endPoint x: 516, endPoint y: 238, distance: 8.6
click at [516, 238] on div "1:36 1x 11:04" at bounding box center [522, 245] width 642 height 36
click at [516, 238] on icon at bounding box center [523, 241] width 17 height 17
click at [519, 243] on polygon at bounding box center [524, 242] width 10 height 13
click at [303, 160] on div at bounding box center [522, 165] width 642 height 107
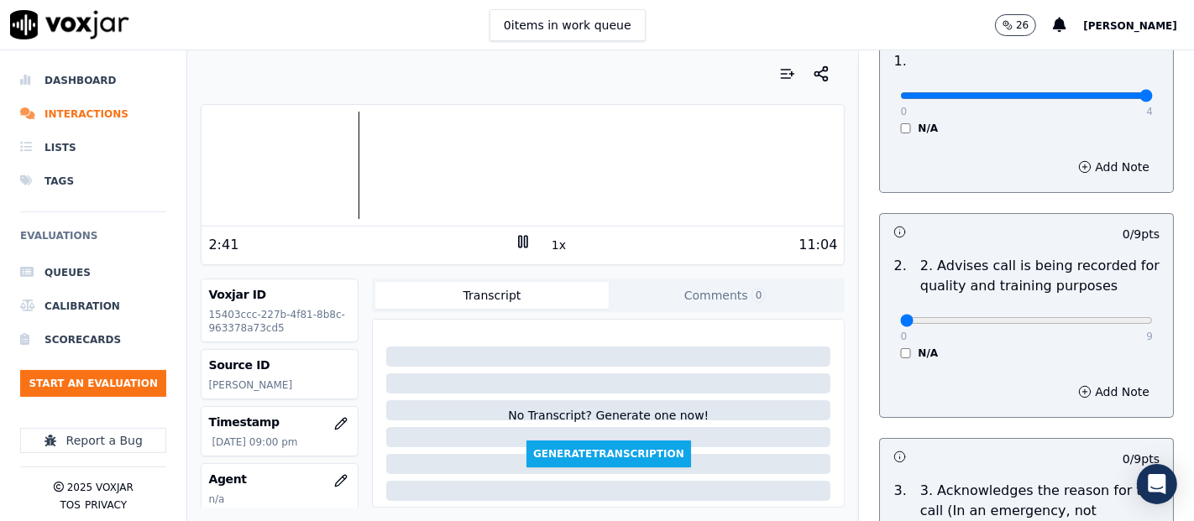
click at [519, 243] on rect at bounding box center [520, 241] width 3 height 11
click at [518, 238] on icon at bounding box center [523, 241] width 17 height 17
click at [519, 240] on rect at bounding box center [520, 241] width 3 height 11
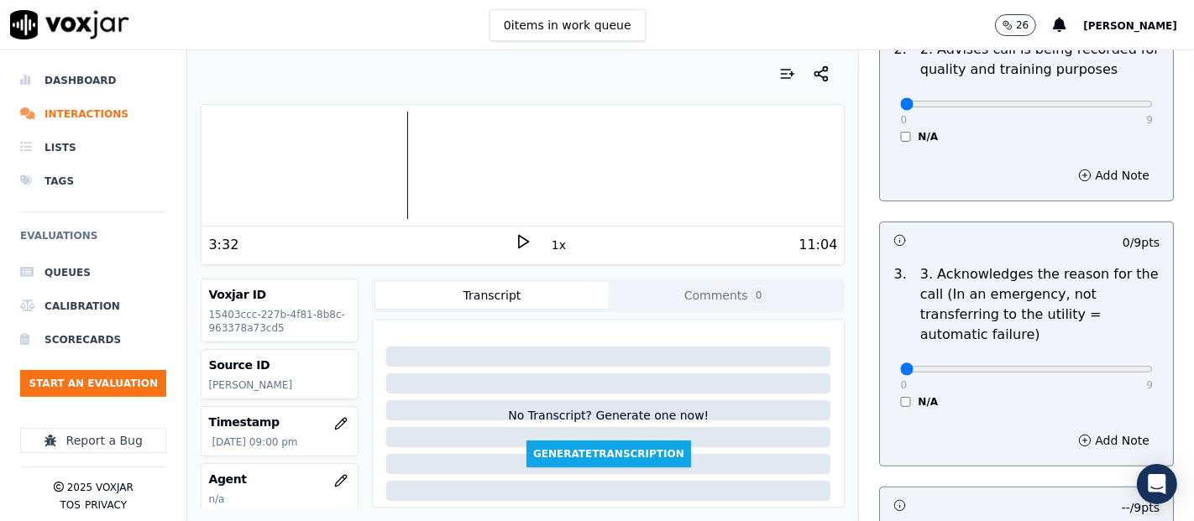
scroll to position [415, 0]
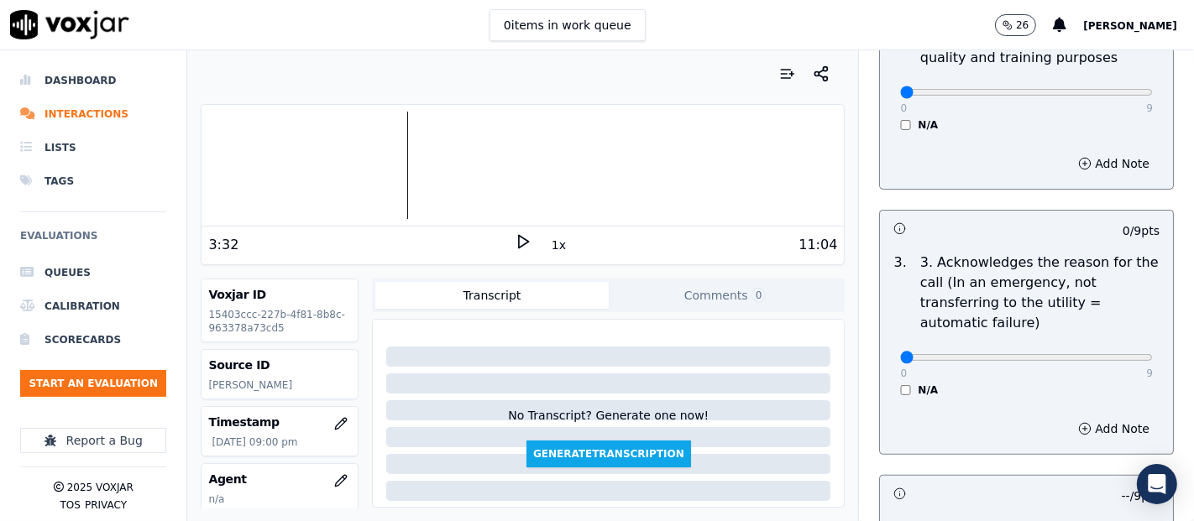
click at [201, 165] on div "Your browser does not support the audio element. 3:32 1x 11:04" at bounding box center [523, 184] width 644 height 161
click at [208, 171] on div at bounding box center [522, 165] width 642 height 107
click at [188, 171] on div "Your browser does not support the audio element. 0:07 1x 11:04 Voxjar ID 15403c…" at bounding box center [522, 285] width 671 height 471
click at [515, 236] on icon at bounding box center [523, 241] width 17 height 17
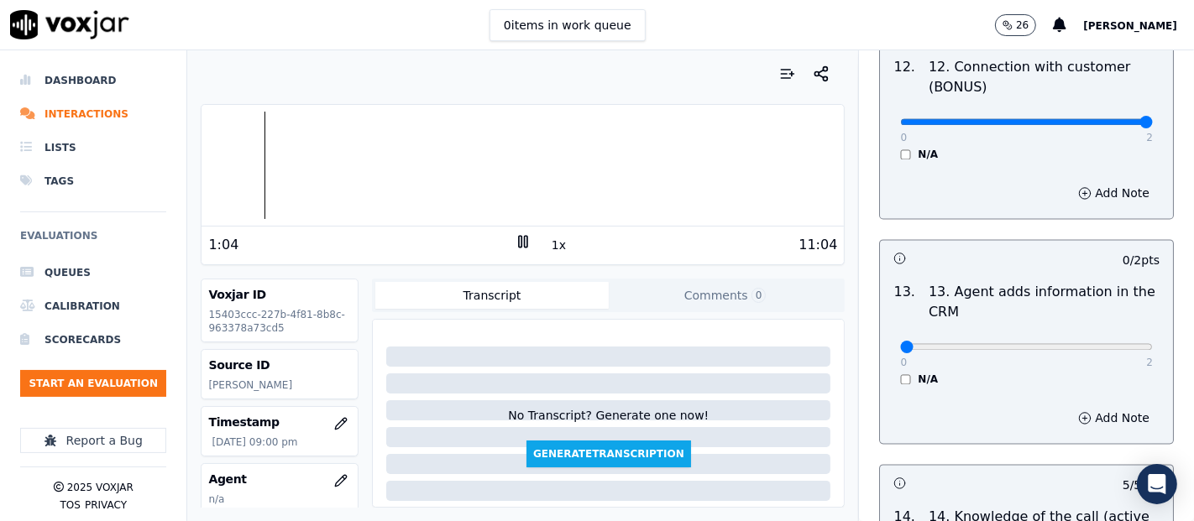
scroll to position [2770, 0]
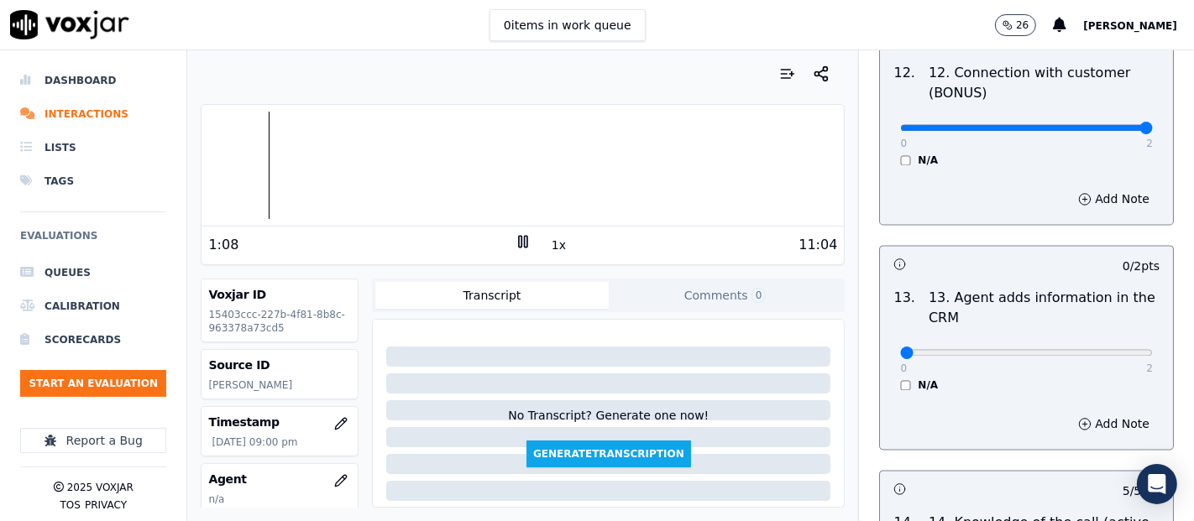
click at [515, 241] on icon at bounding box center [523, 241] width 17 height 17
click at [531, 244] on div "11:04" at bounding box center [684, 245] width 306 height 20
click at [518, 246] on icon at bounding box center [523, 241] width 17 height 17
click at [195, 153] on div "Your browser does not support the audio element. 0:00 1x 11:04 Voxjar ID 15403c…" at bounding box center [522, 285] width 671 height 471
click at [548, 245] on button "1x" at bounding box center [558, 245] width 21 height 24
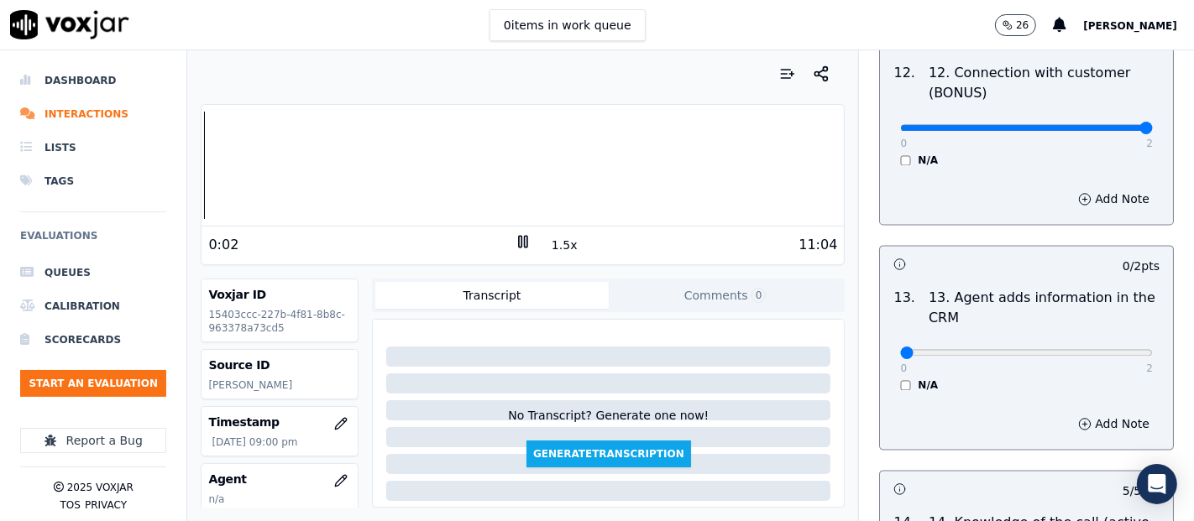
click at [548, 245] on button "1.5x" at bounding box center [564, 245] width 33 height 24
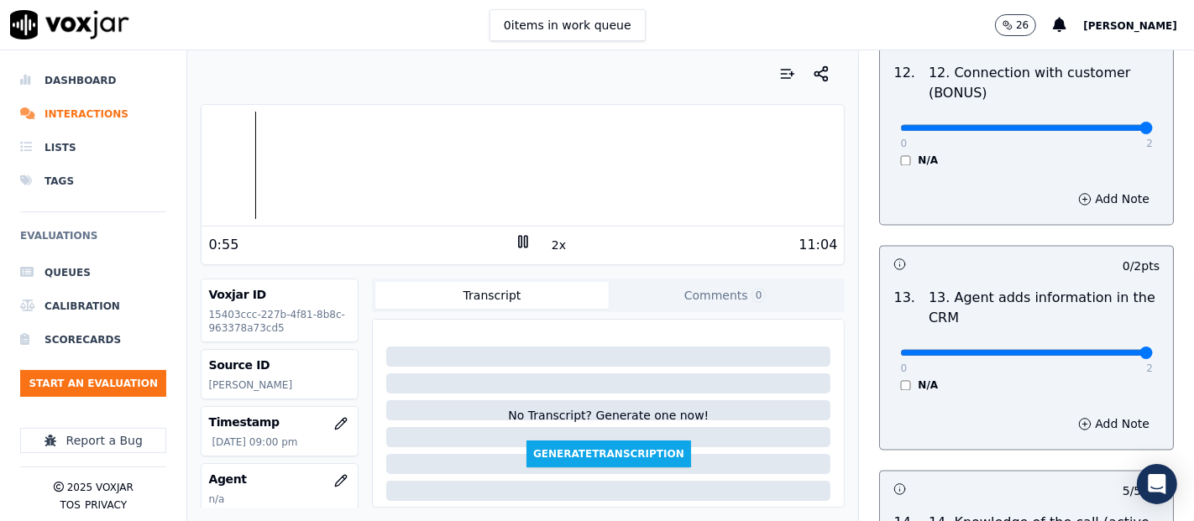
type input "2"
click at [1103, 349] on input "range" at bounding box center [1026, 352] width 253 height 7
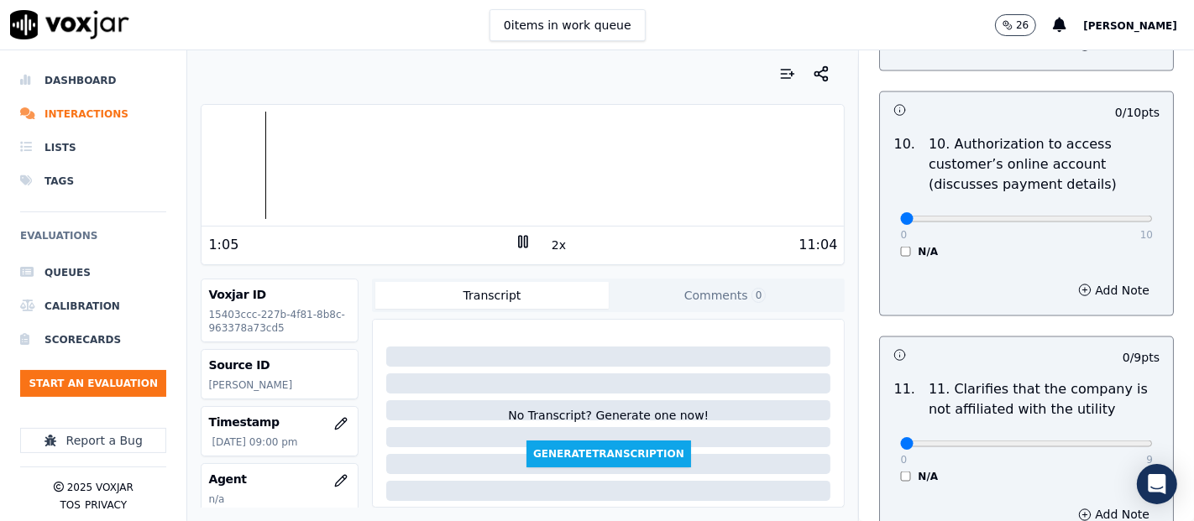
scroll to position [2219, 0]
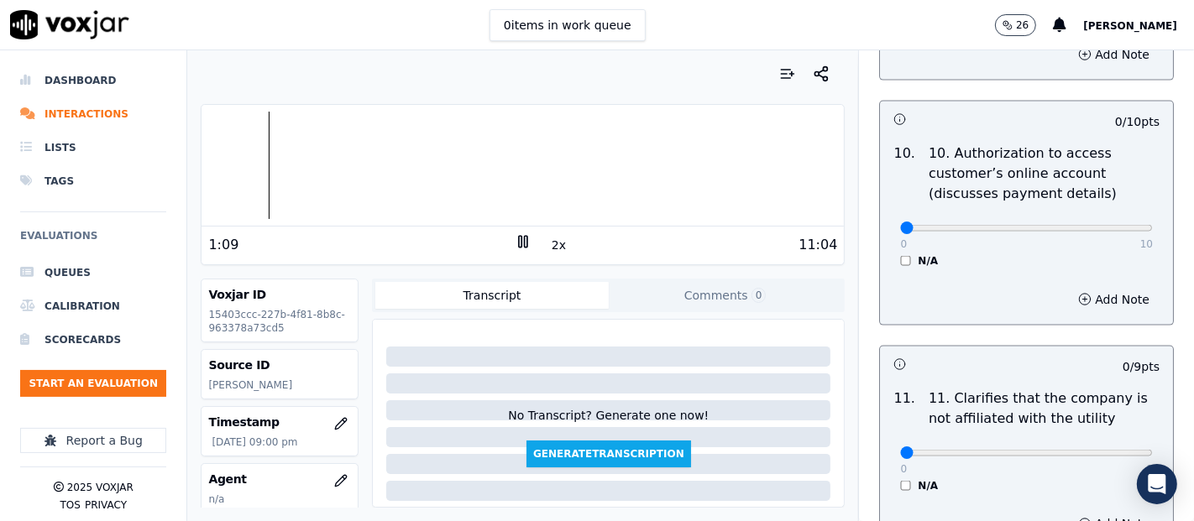
click at [549, 247] on button "2x" at bounding box center [558, 245] width 21 height 24
type input "9"
click at [1100, 450] on input "range" at bounding box center [1026, 453] width 253 height 7
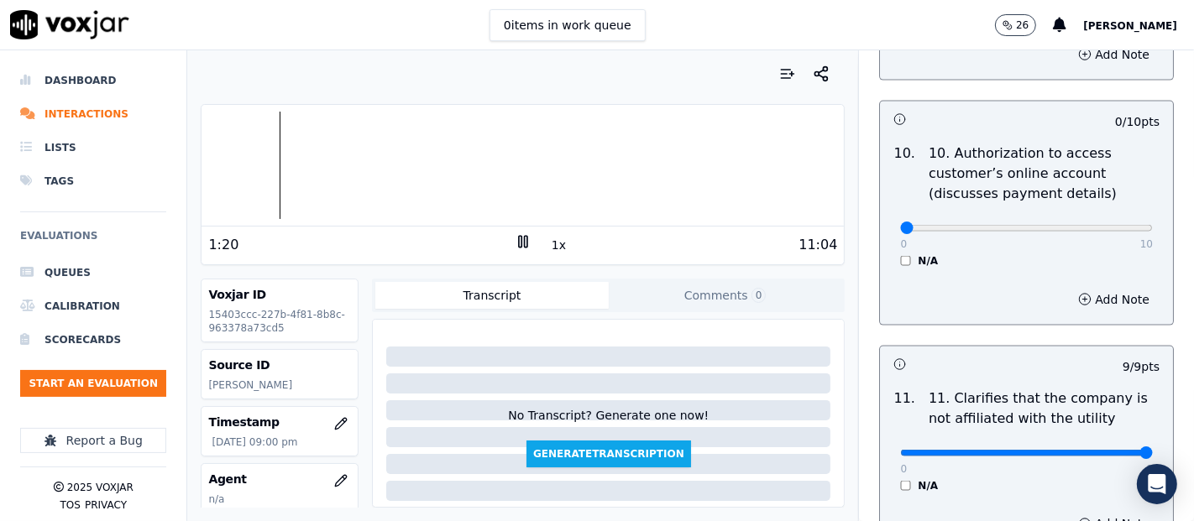
click at [264, 159] on div at bounding box center [522, 165] width 642 height 107
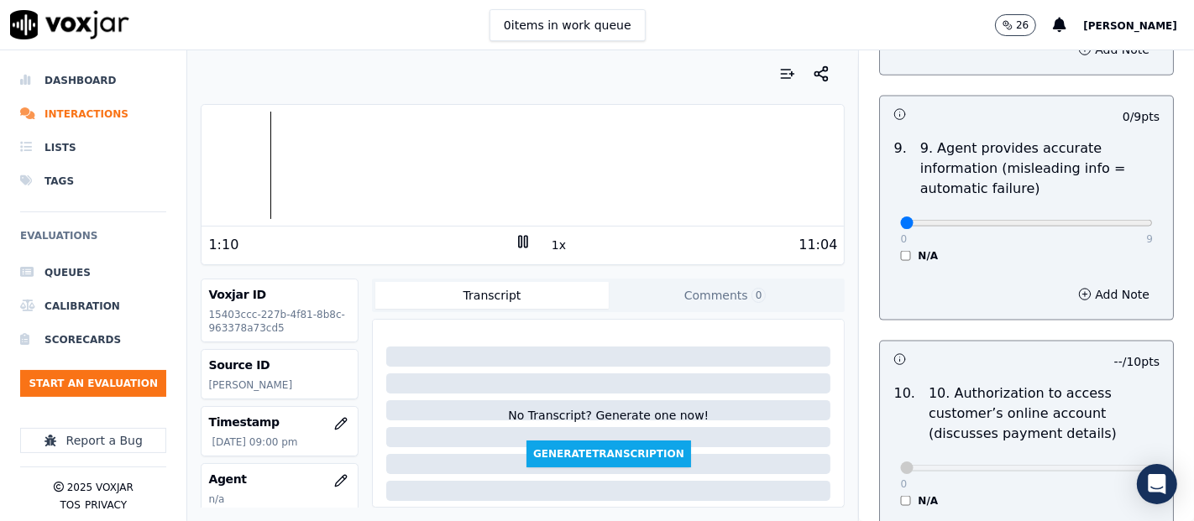
scroll to position [1940, 0]
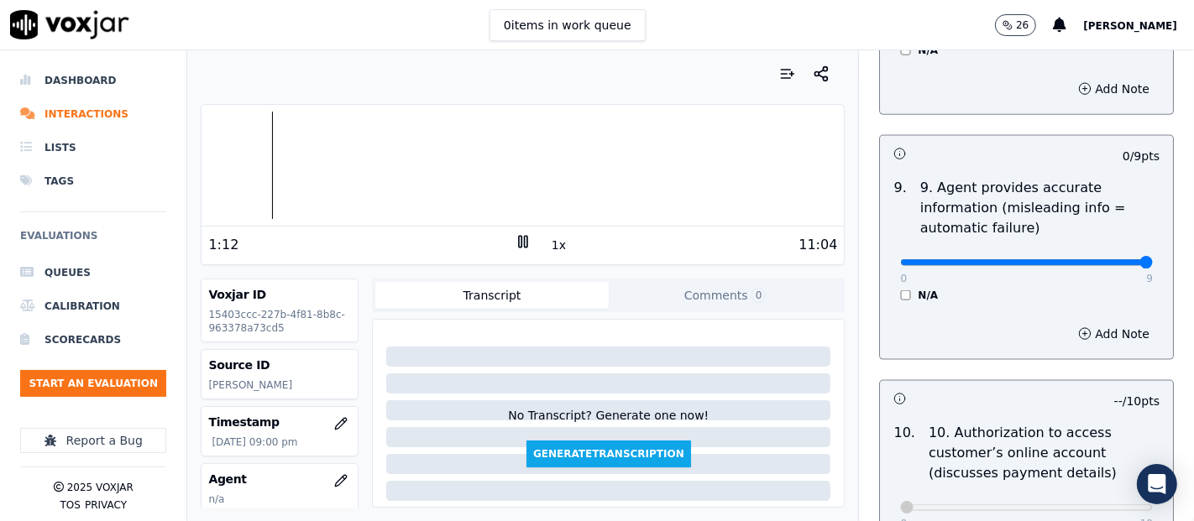
type input "9"
click at [1100, 259] on input "range" at bounding box center [1026, 262] width 253 height 7
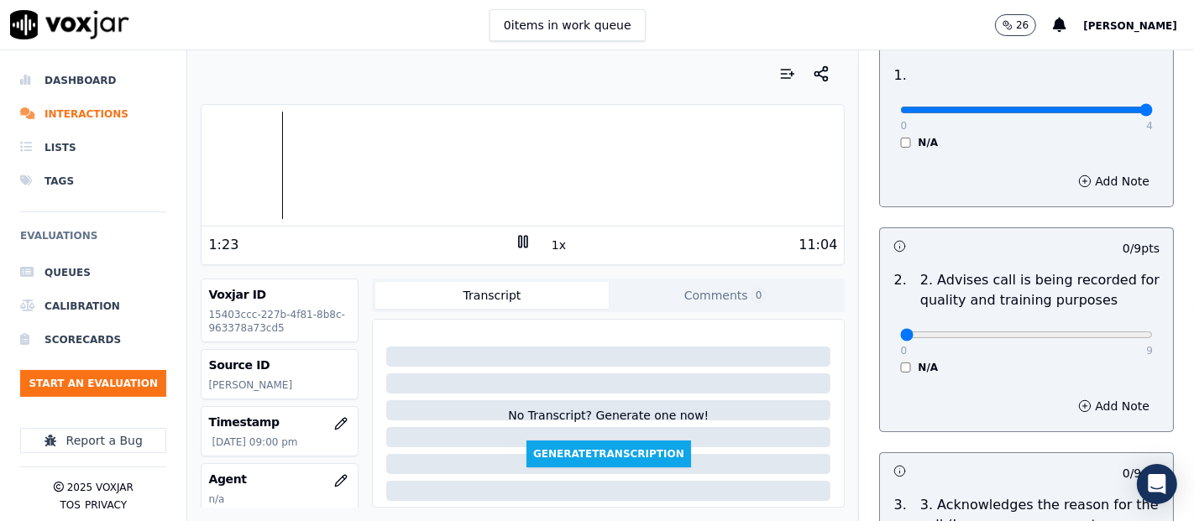
scroll to position [186, 0]
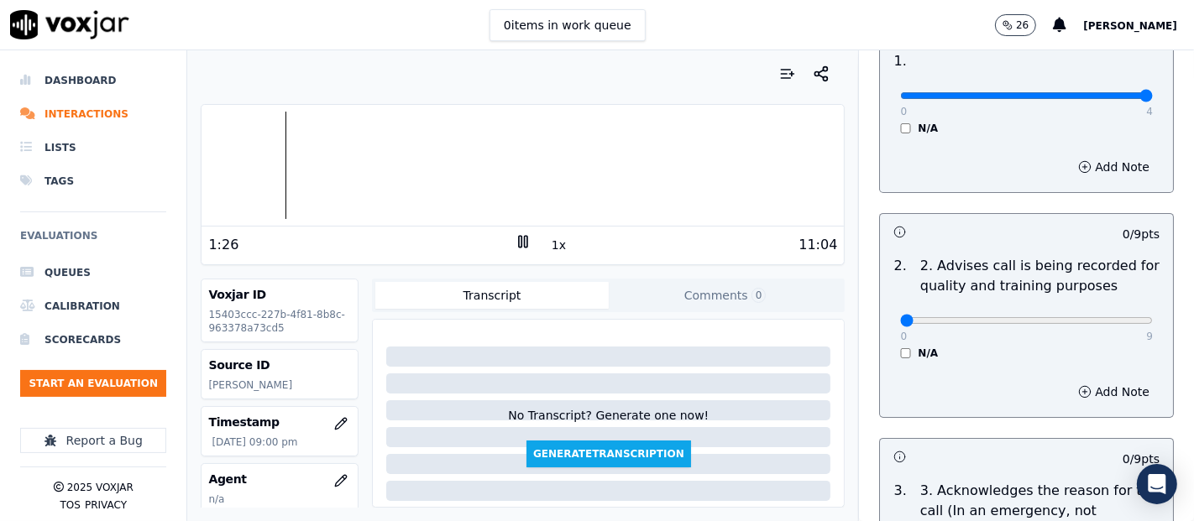
click at [548, 248] on button "1x" at bounding box center [558, 245] width 21 height 24
click at [548, 248] on button "1.5x" at bounding box center [564, 245] width 33 height 24
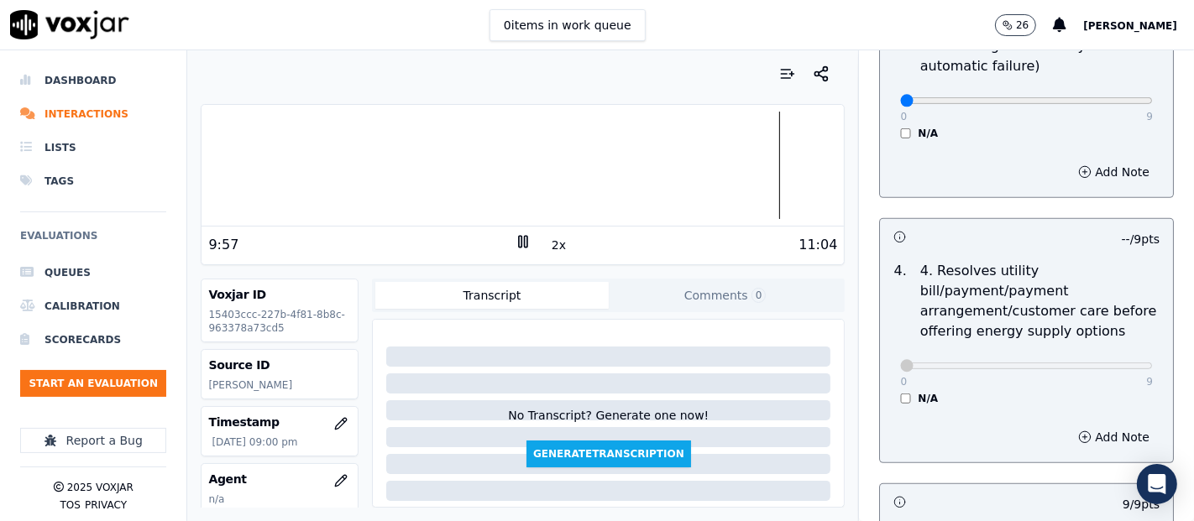
scroll to position [688, 0]
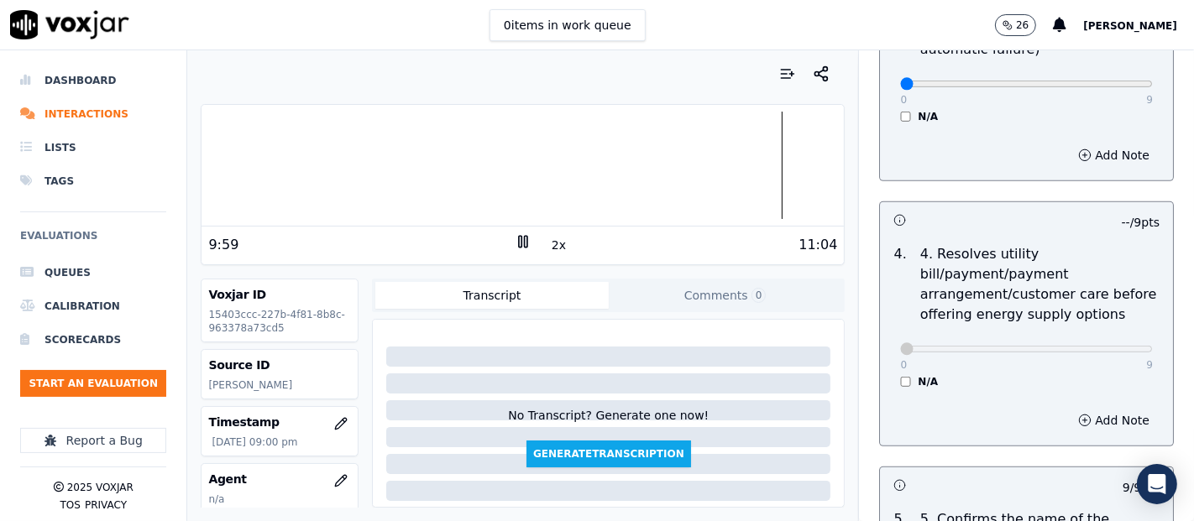
click at [548, 243] on button "2x" at bounding box center [558, 245] width 21 height 24
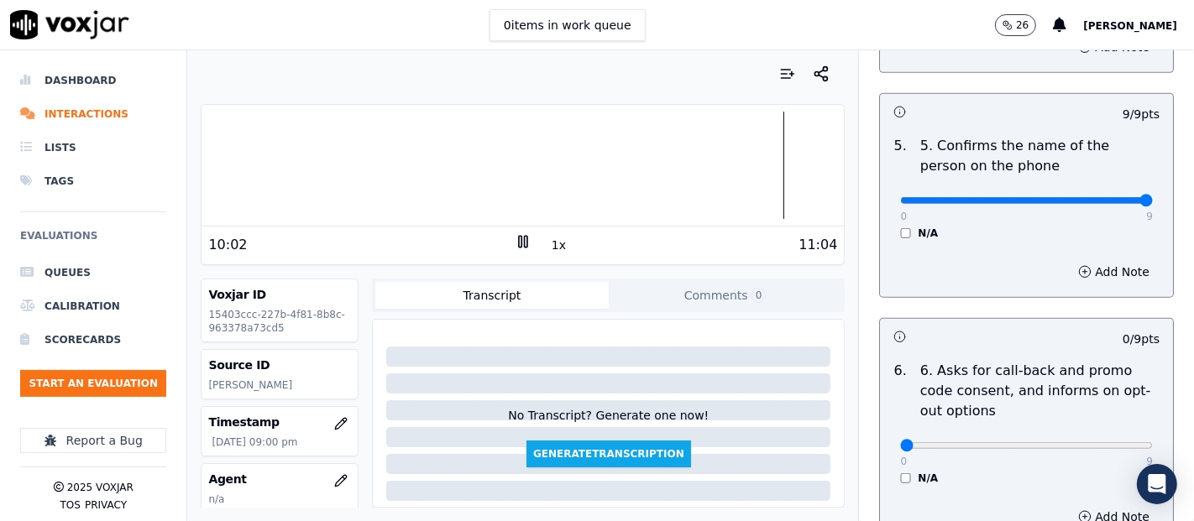
scroll to position [1155, 0]
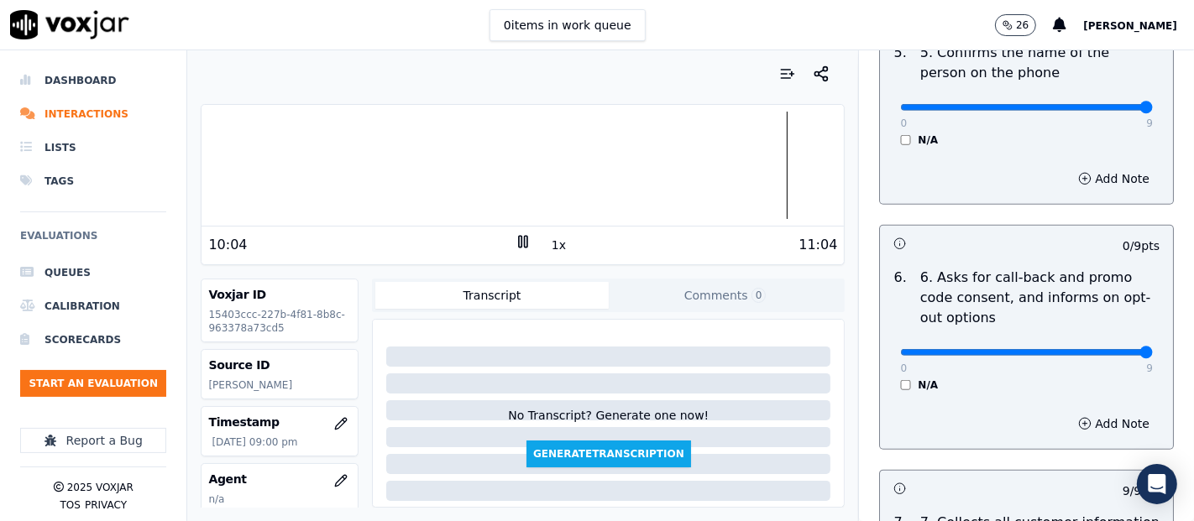
type input "9"
click at [1100, 349] on input "range" at bounding box center [1026, 352] width 253 height 7
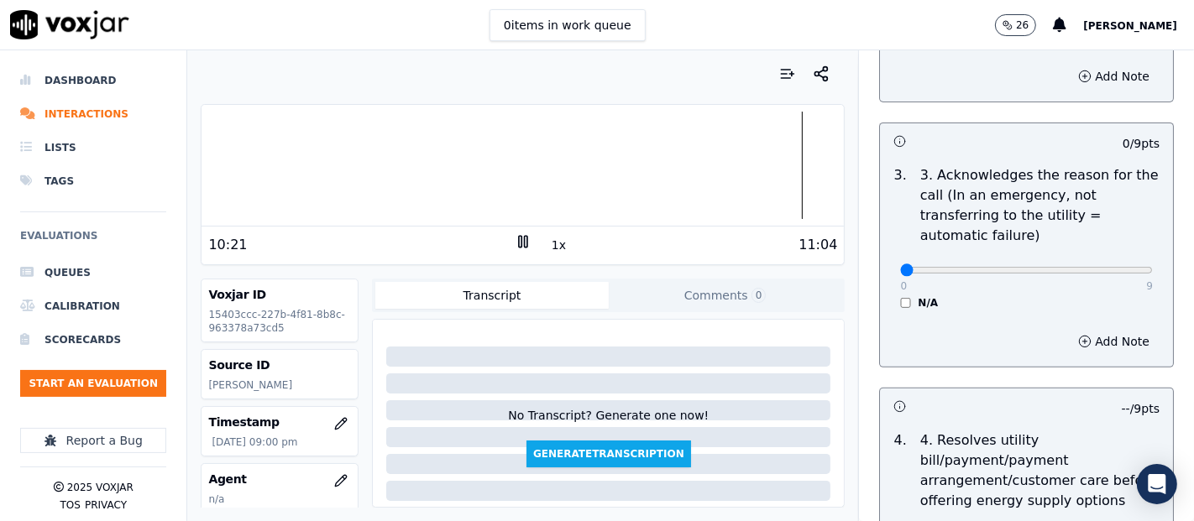
scroll to position [409, 0]
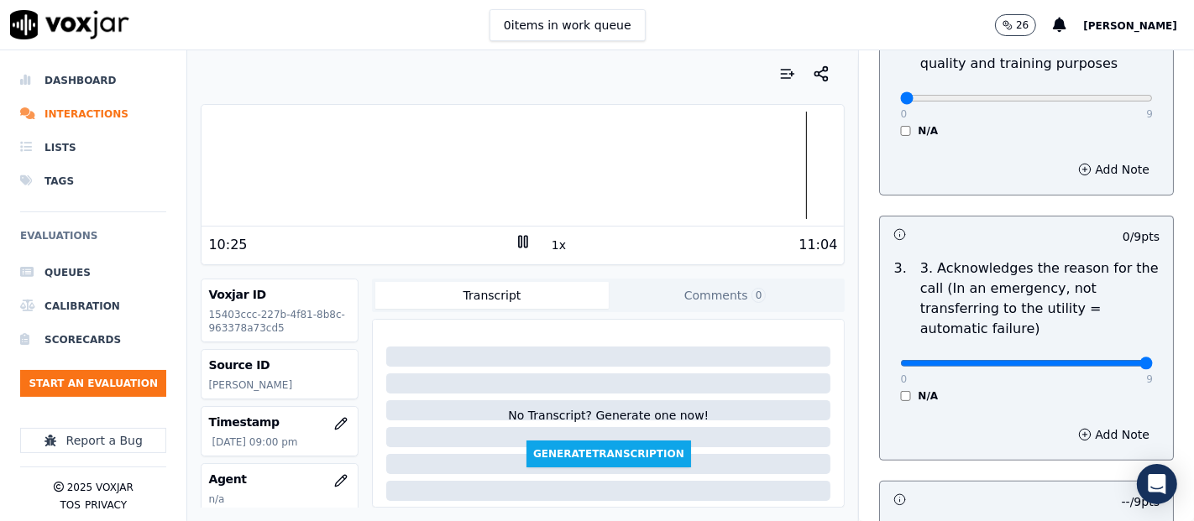
type input "9"
click at [1104, 365] on input "range" at bounding box center [1026, 363] width 253 height 7
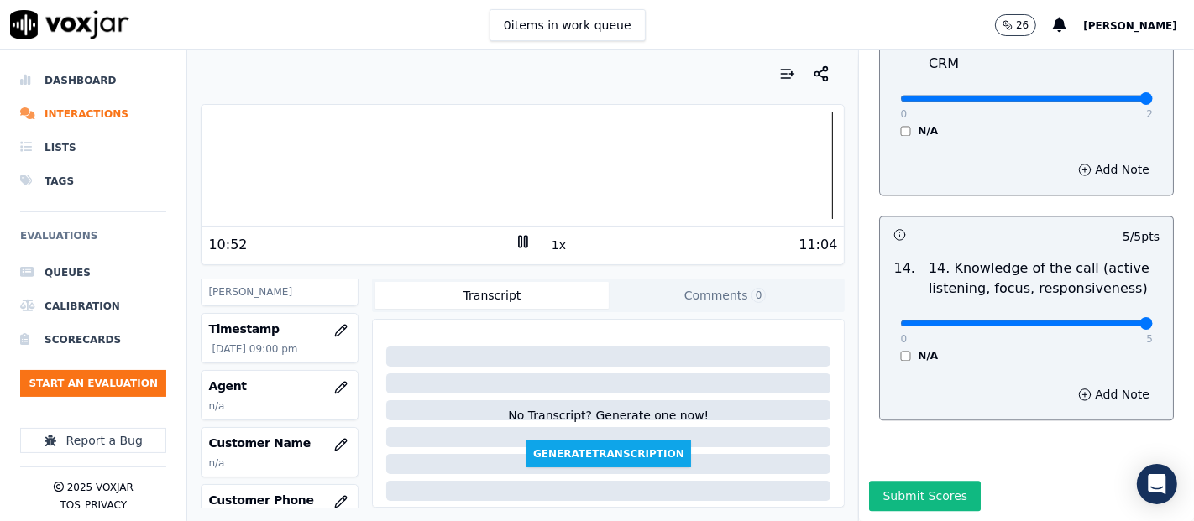
scroll to position [186, 0]
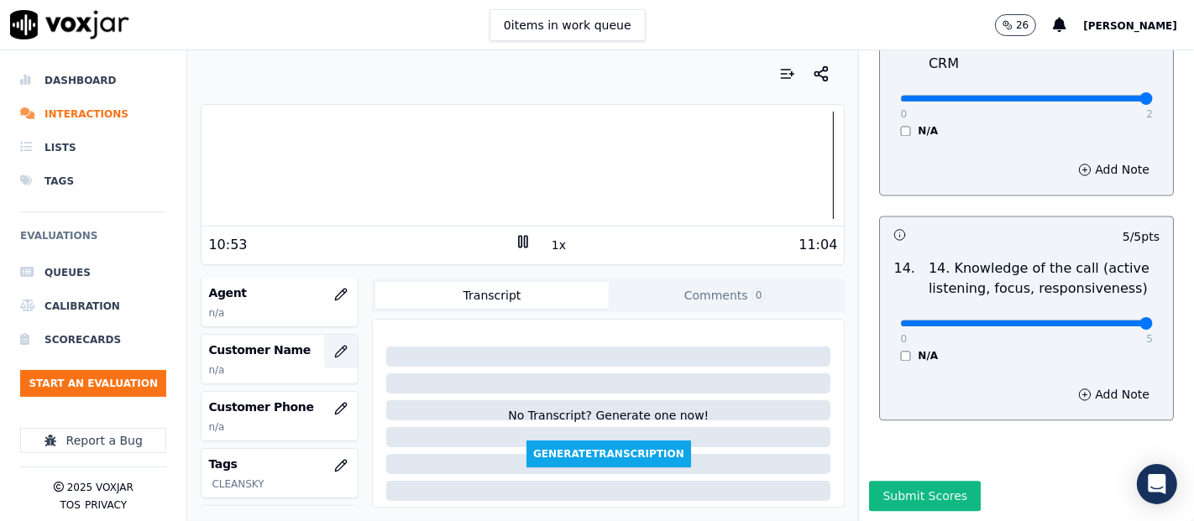
click at [336, 351] on icon "button" at bounding box center [341, 351] width 11 height 11
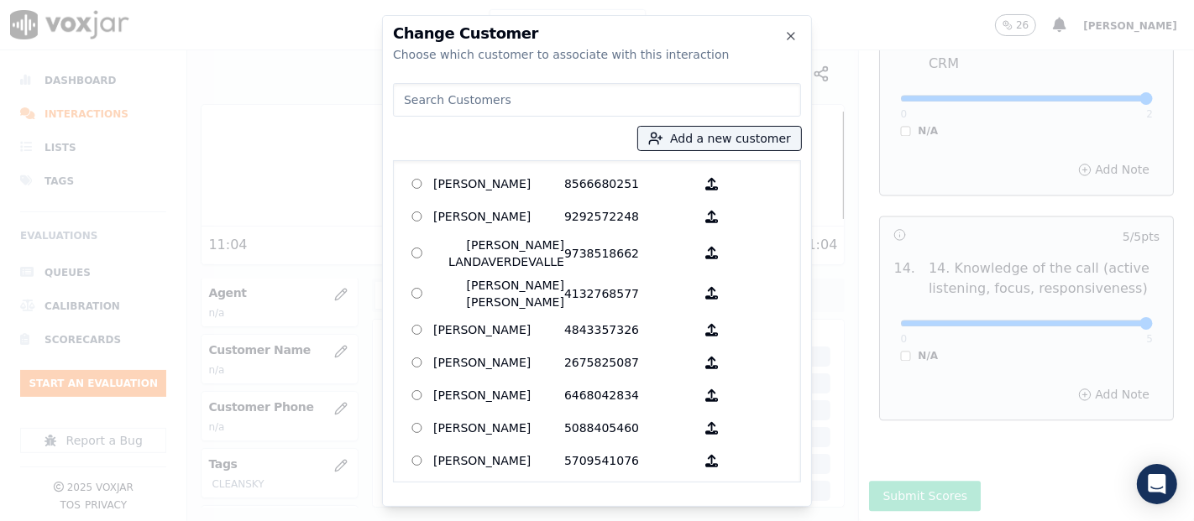
paste input "JESSICA DANIELA"
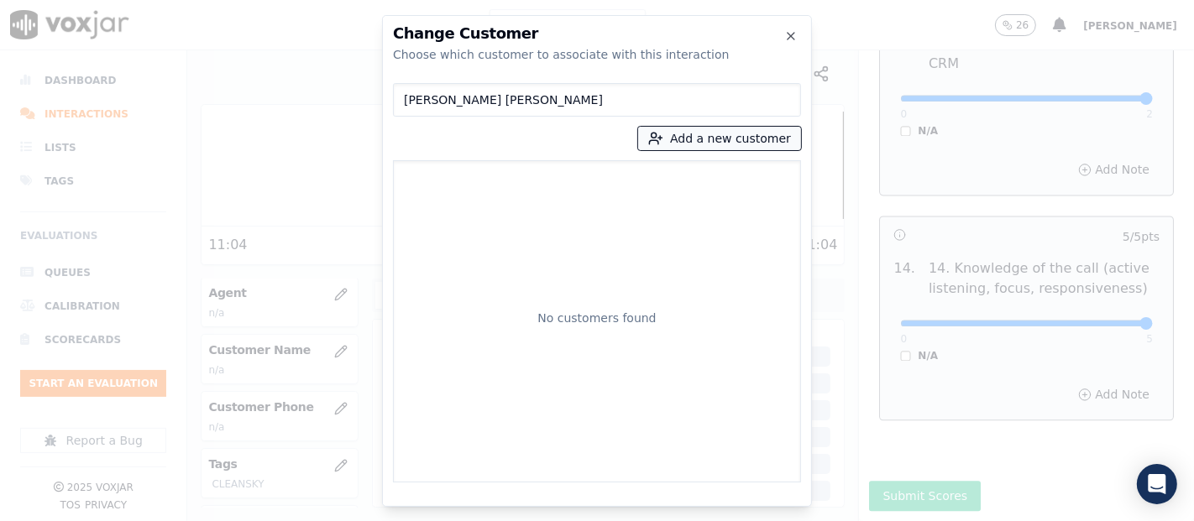
type input "JESSICA DANIELA"
click at [697, 135] on button "Add a new customer" at bounding box center [719, 139] width 163 height 24
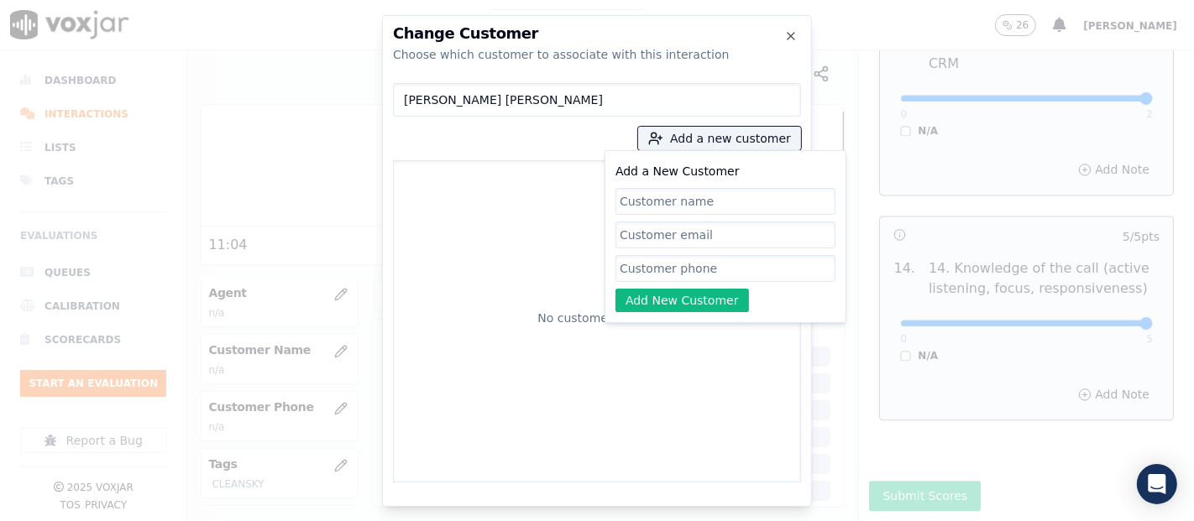
click at [679, 274] on input "Add a New Customer" at bounding box center [725, 268] width 220 height 27
paste input "7819909611"
type input "7819909611"
click at [695, 306] on button "Add New Customer" at bounding box center [681, 301] width 133 height 24
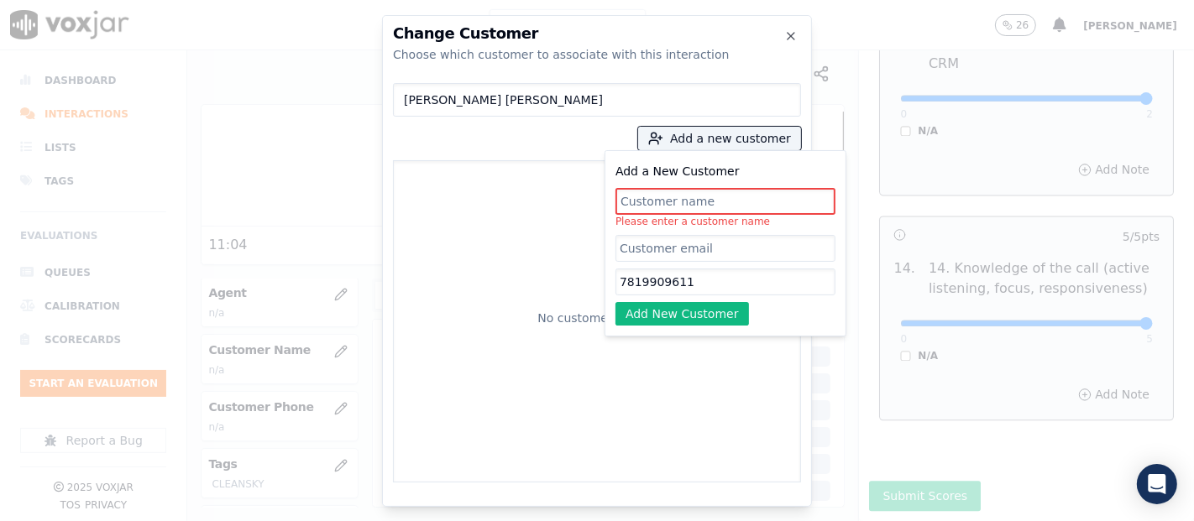
click at [708, 197] on input "Add a New Customer" at bounding box center [725, 201] width 220 height 27
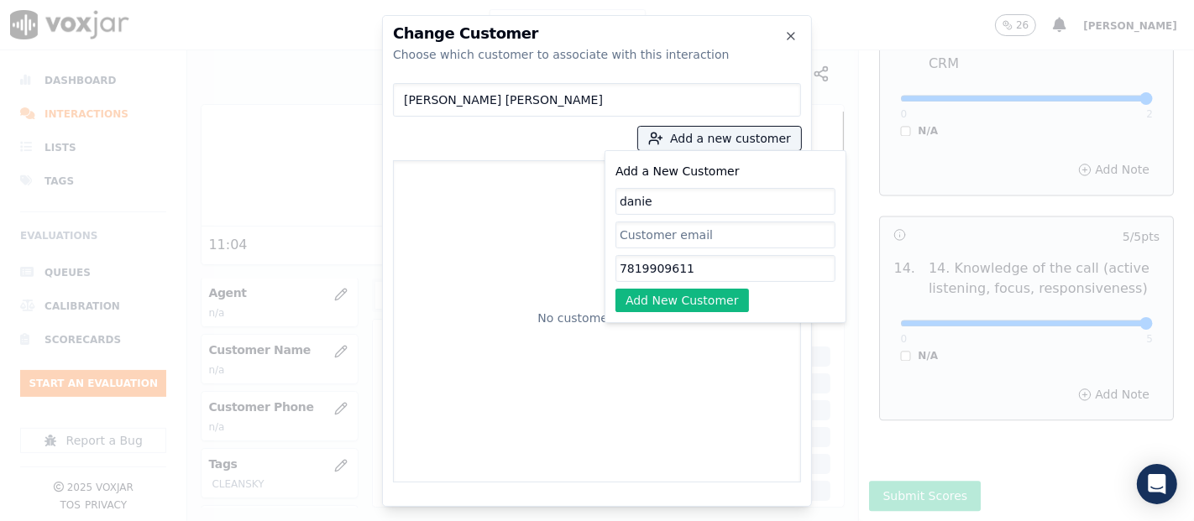
drag, startPoint x: 695, startPoint y: 197, endPoint x: 561, endPoint y: 202, distance: 134.4
click at [576, 213] on div "JESSICA DANIELA Add a new customer Add a New Customer danie 7819909611 Add New …" at bounding box center [597, 279] width 408 height 406
type input "a"
paste input "7819909611"
type input "7819909611"
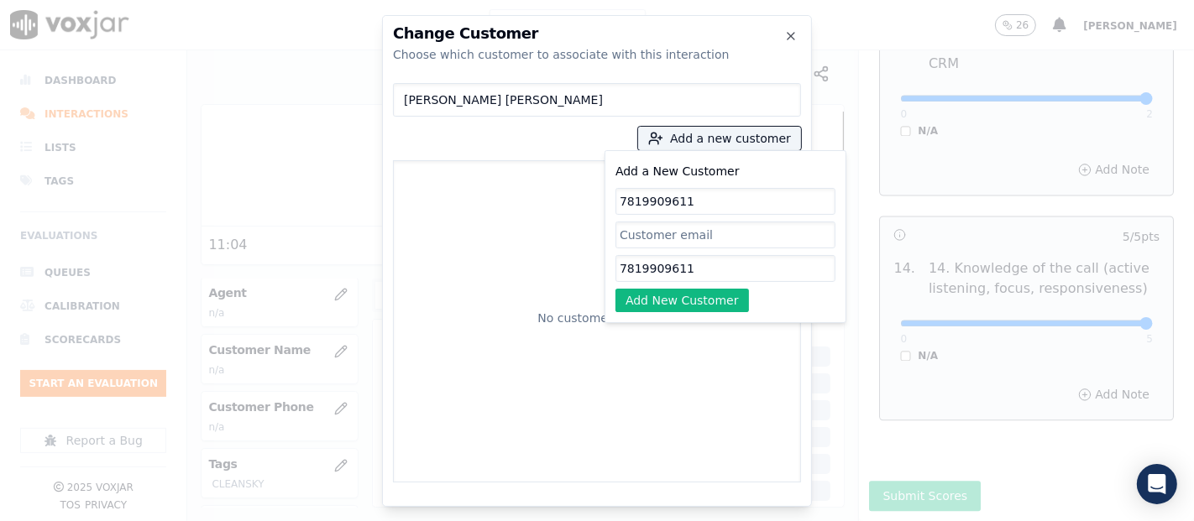
drag, startPoint x: 737, startPoint y: 212, endPoint x: 436, endPoint y: 164, distance: 304.3
click at [437, 167] on div "JESSICA DANIELA Add a new customer Add a New Customer 7819909611 7819909611 Add…" at bounding box center [597, 279] width 408 height 406
paste input "[PERSON_NAME] [PERSON_NAME]"
type input "[PERSON_NAME] [PERSON_NAME]"
click at [685, 298] on button "Add New Customer" at bounding box center [681, 301] width 133 height 24
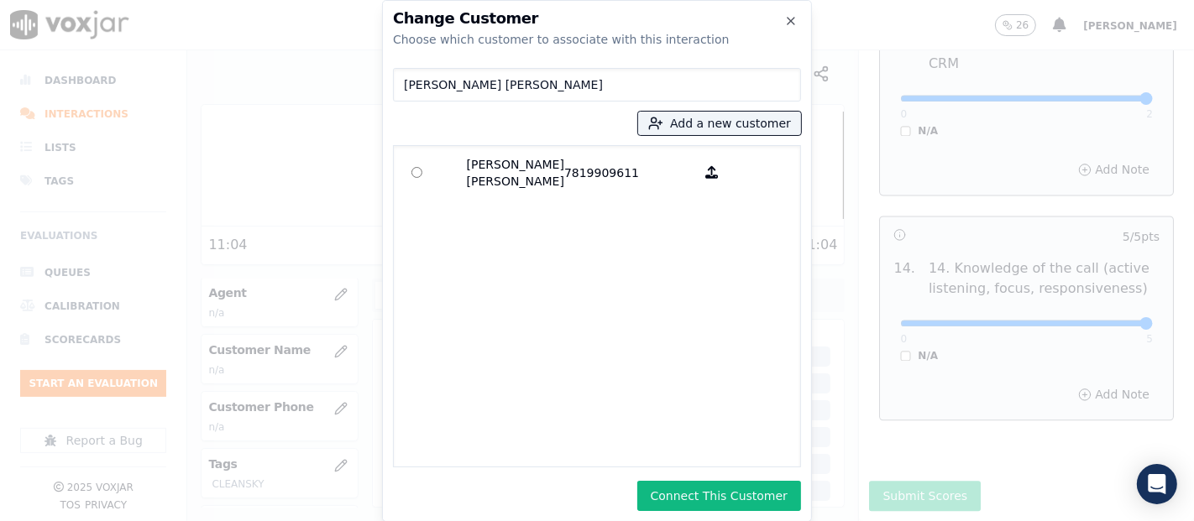
click at [709, 488] on button "Connect This Customer" at bounding box center [719, 496] width 164 height 30
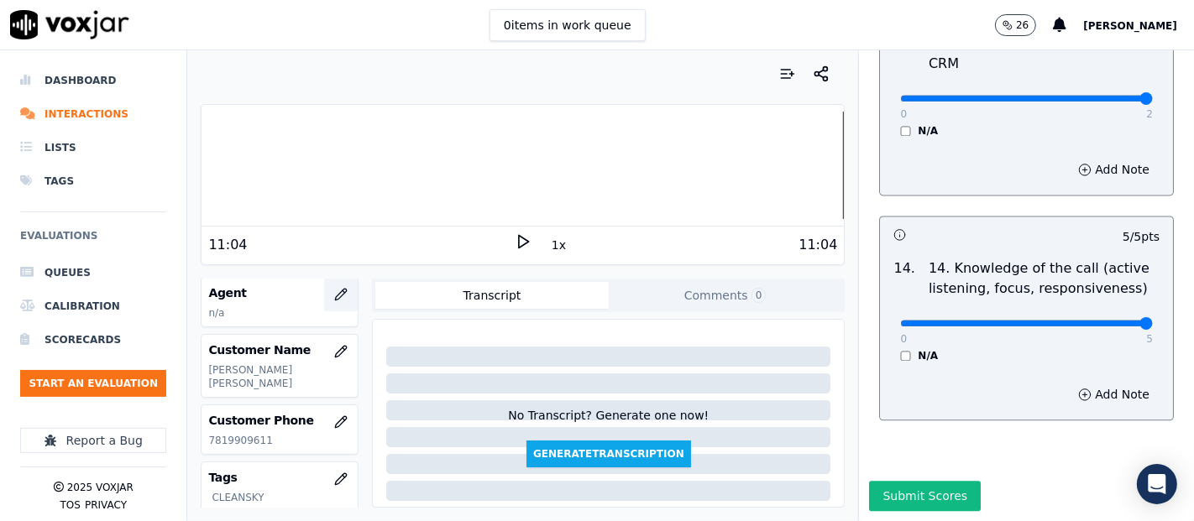
click at [336, 289] on icon "button" at bounding box center [341, 294] width 11 height 11
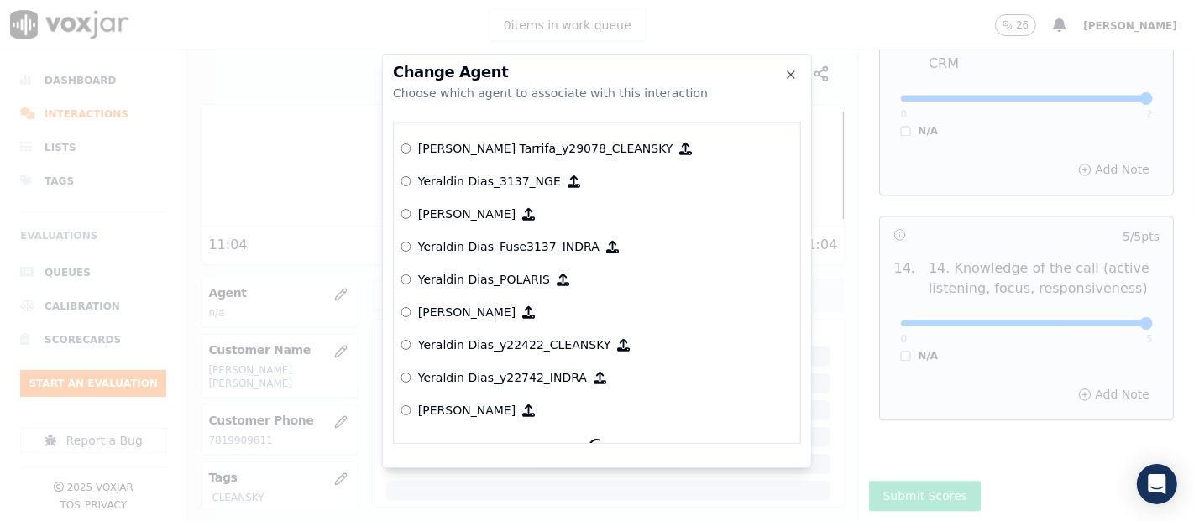
scroll to position [8548, 0]
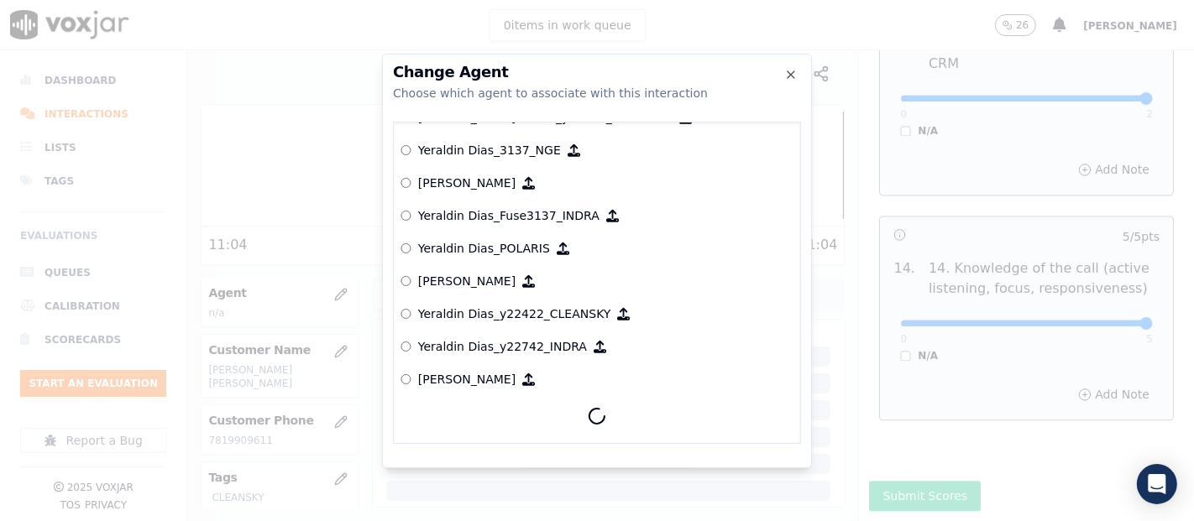
click at [674, 93] on div "Choose which agent to associate with this interaction" at bounding box center [597, 93] width 408 height 17
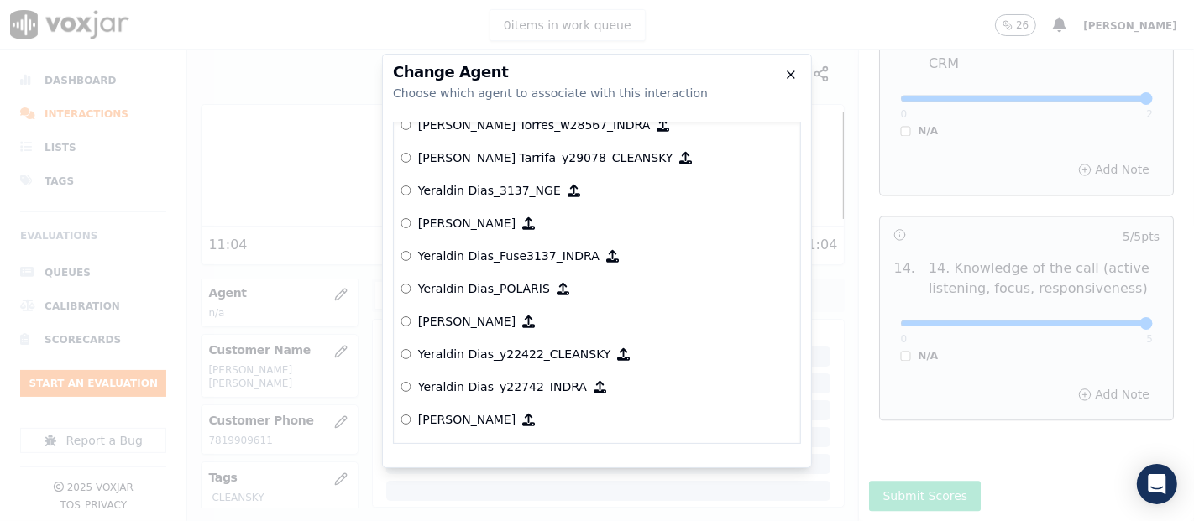
click at [794, 81] on div "Change Agent Choose which agent to associate with this interaction null Yeraldi…" at bounding box center [597, 261] width 430 height 415
click at [789, 73] on icon "button" at bounding box center [790, 74] width 13 height 13
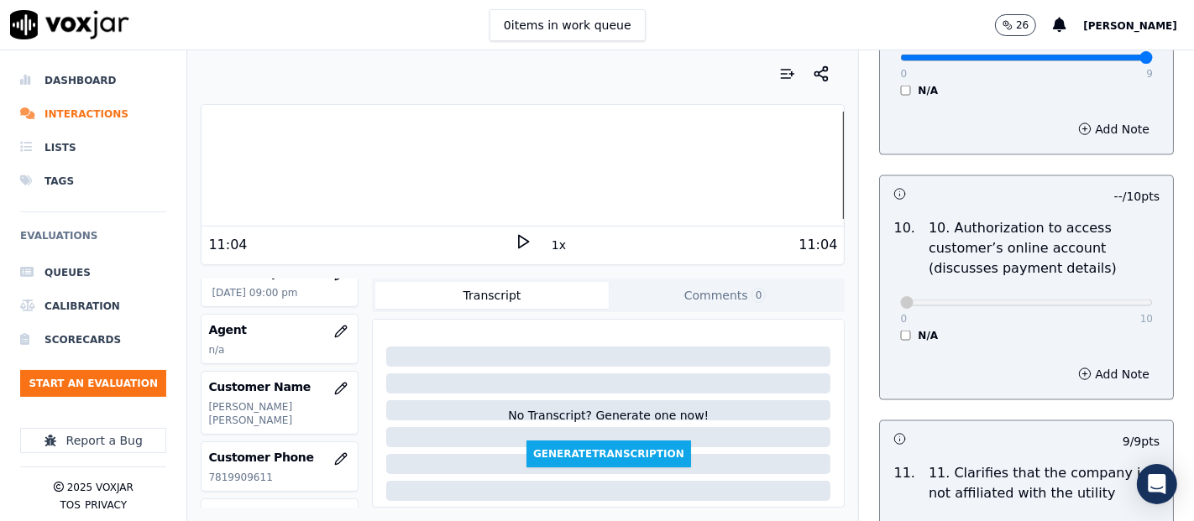
scroll to position [93, 0]
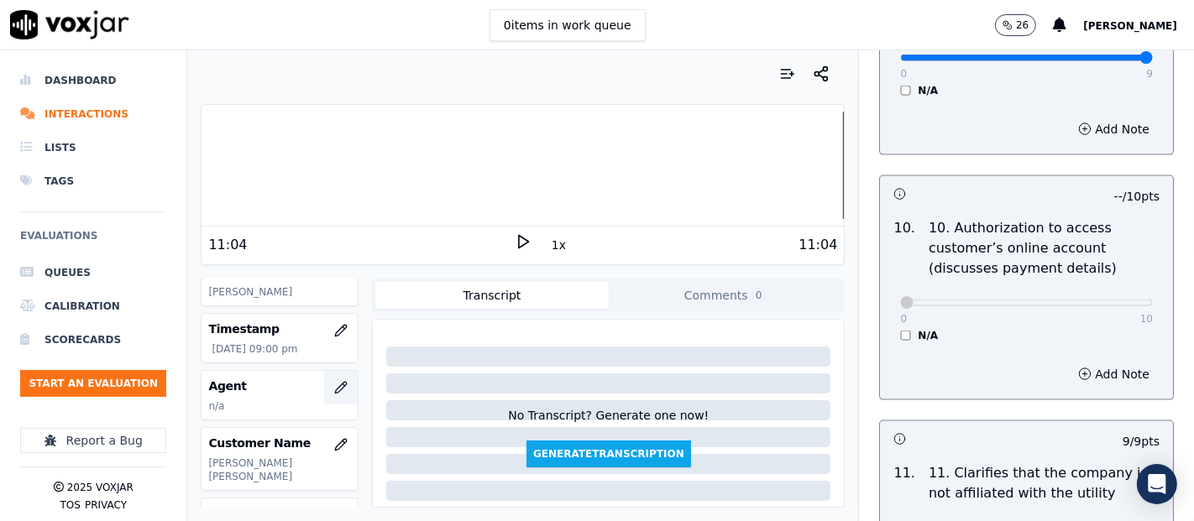
click at [334, 387] on icon "button" at bounding box center [340, 387] width 13 height 13
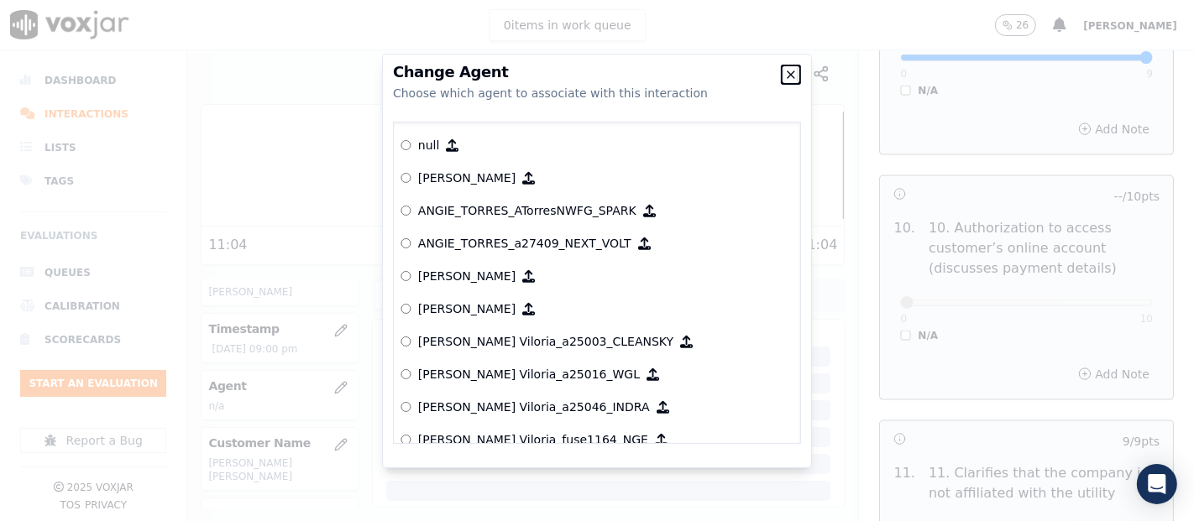
click at [791, 71] on icon "button" at bounding box center [790, 74] width 13 height 13
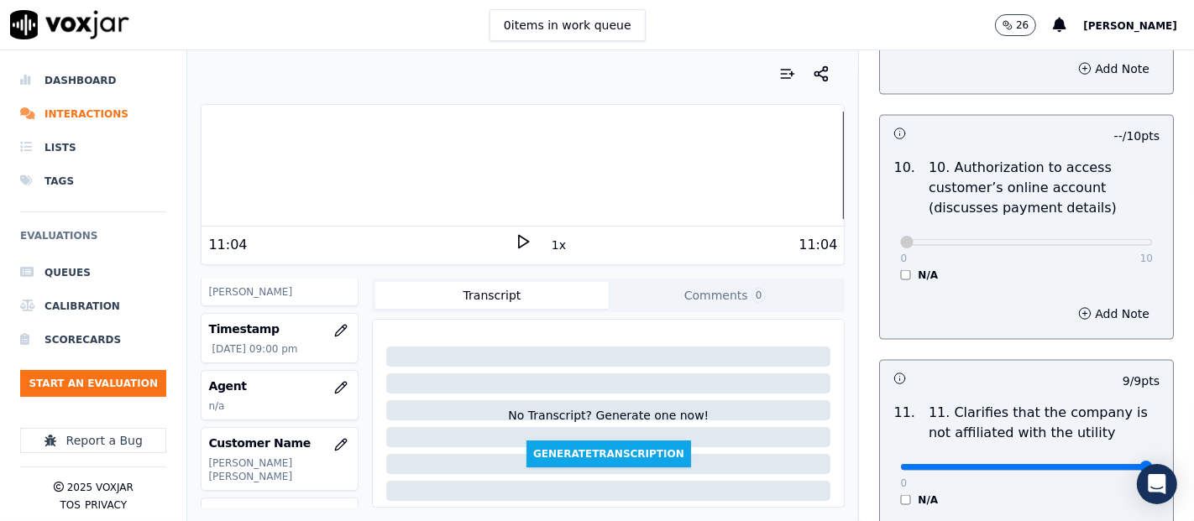
scroll to position [2222, 0]
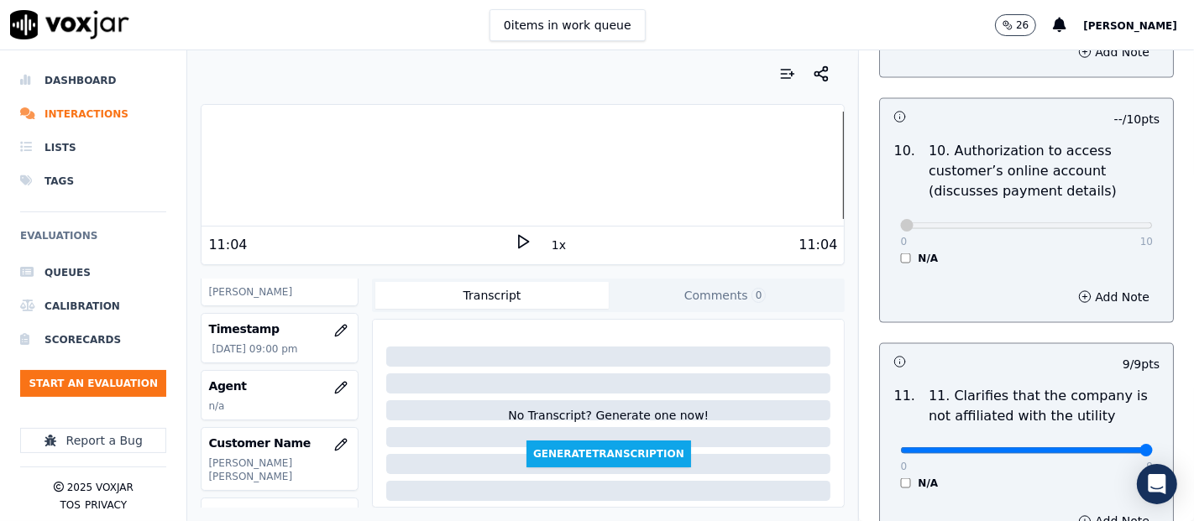
click at [337, 156] on div at bounding box center [522, 165] width 642 height 107
click at [517, 238] on icon at bounding box center [523, 241] width 17 height 17
click at [552, 248] on button "1x" at bounding box center [558, 245] width 21 height 24
click at [552, 248] on button "1.5x" at bounding box center [564, 245] width 33 height 24
click at [260, 164] on div at bounding box center [522, 165] width 642 height 107
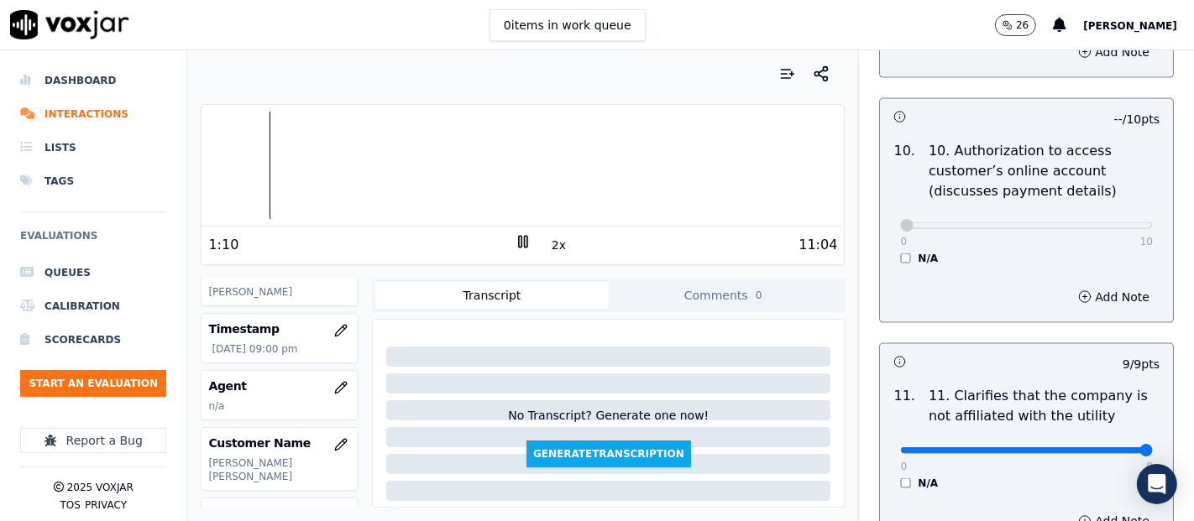
click at [548, 243] on button "2x" at bounding box center [558, 245] width 21 height 24
click at [548, 237] on button "1x" at bounding box center [558, 245] width 21 height 24
click at [205, 168] on div at bounding box center [522, 165] width 642 height 107
click at [525, 236] on rect at bounding box center [526, 241] width 3 height 11
click at [515, 244] on icon at bounding box center [523, 241] width 17 height 17
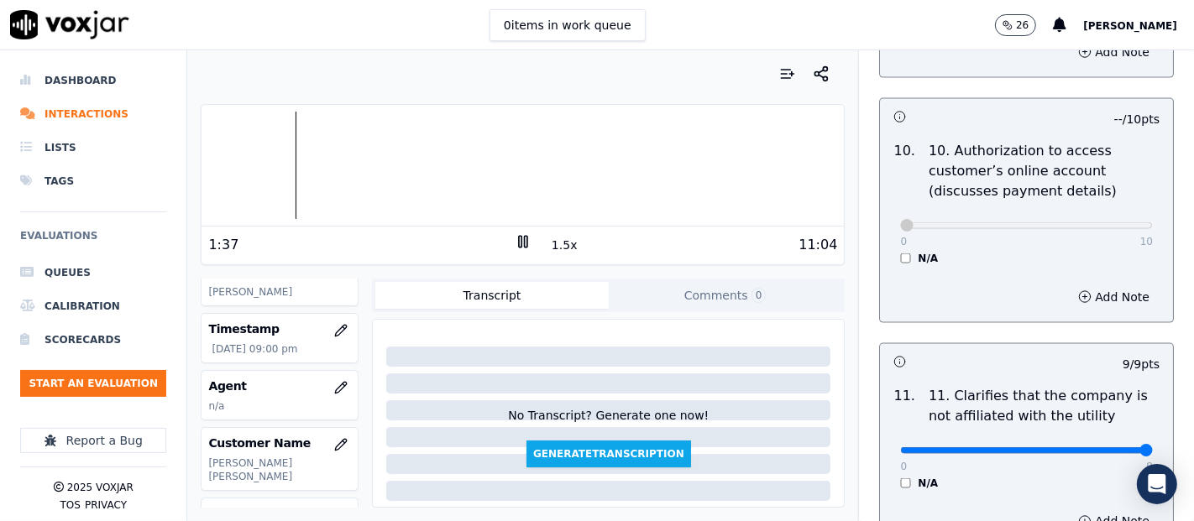
click at [563, 238] on button "1.5x" at bounding box center [564, 245] width 33 height 24
click at [515, 241] on icon at bounding box center [523, 241] width 17 height 17
click at [515, 236] on icon at bounding box center [523, 241] width 17 height 17
click at [515, 237] on icon at bounding box center [523, 241] width 17 height 17
click at [350, 170] on div at bounding box center [522, 165] width 642 height 107
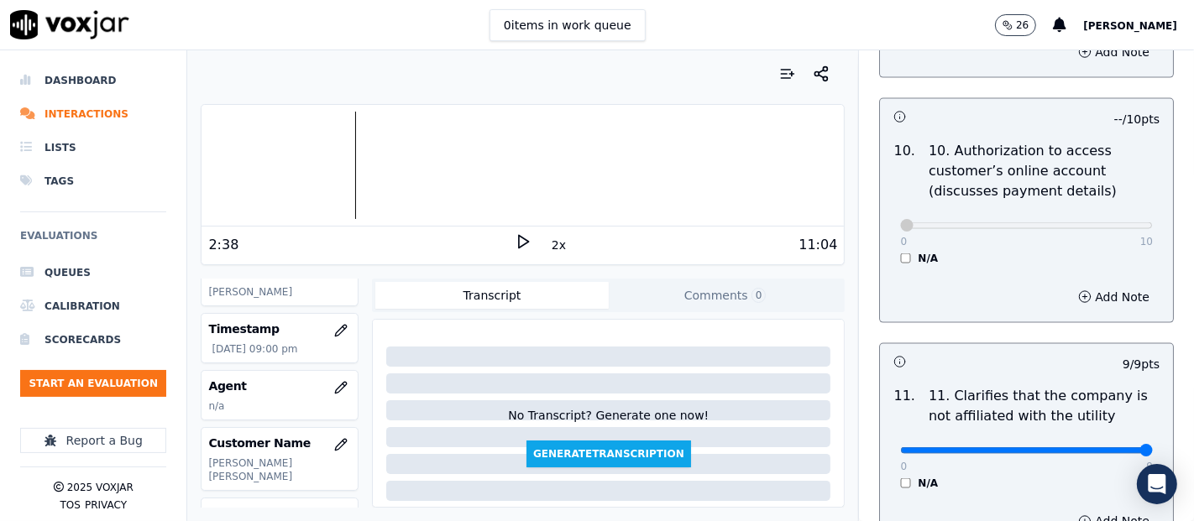
click at [554, 243] on button "2x" at bounding box center [558, 245] width 21 height 24
click at [515, 238] on icon at bounding box center [523, 241] width 17 height 17
click at [552, 238] on button "1x" at bounding box center [558, 245] width 21 height 24
click at [516, 242] on icon at bounding box center [523, 241] width 17 height 17
click at [515, 243] on icon at bounding box center [523, 241] width 17 height 17
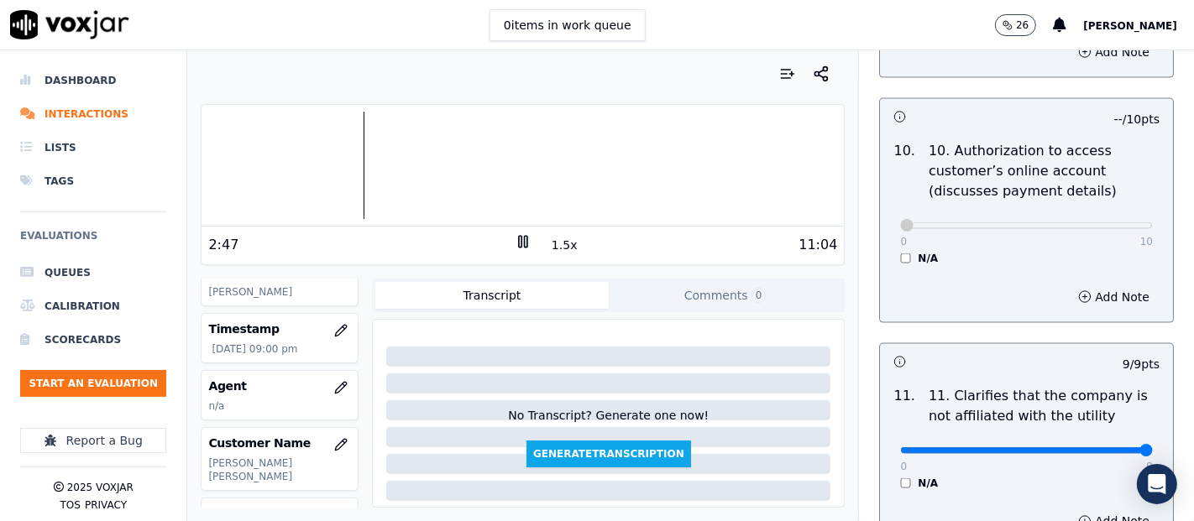
click at [519, 243] on rect at bounding box center [520, 241] width 3 height 11
click at [519, 243] on polygon at bounding box center [524, 242] width 10 height 13
click at [346, 176] on div at bounding box center [522, 165] width 642 height 107
click at [519, 238] on rect at bounding box center [520, 241] width 3 height 11
click at [519, 238] on polygon at bounding box center [524, 242] width 10 height 13
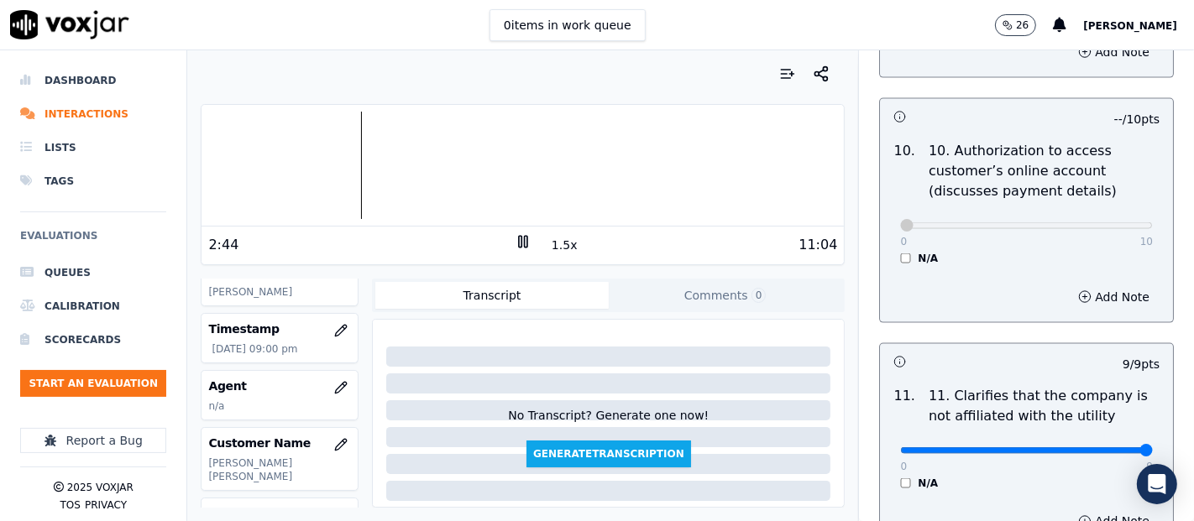
click at [519, 238] on rect at bounding box center [520, 241] width 3 height 11
click at [519, 238] on polygon at bounding box center [524, 242] width 10 height 13
click at [519, 238] on rect at bounding box center [520, 241] width 3 height 11
click at [519, 238] on polygon at bounding box center [524, 242] width 10 height 13
click at [519, 238] on rect at bounding box center [520, 241] width 3 height 11
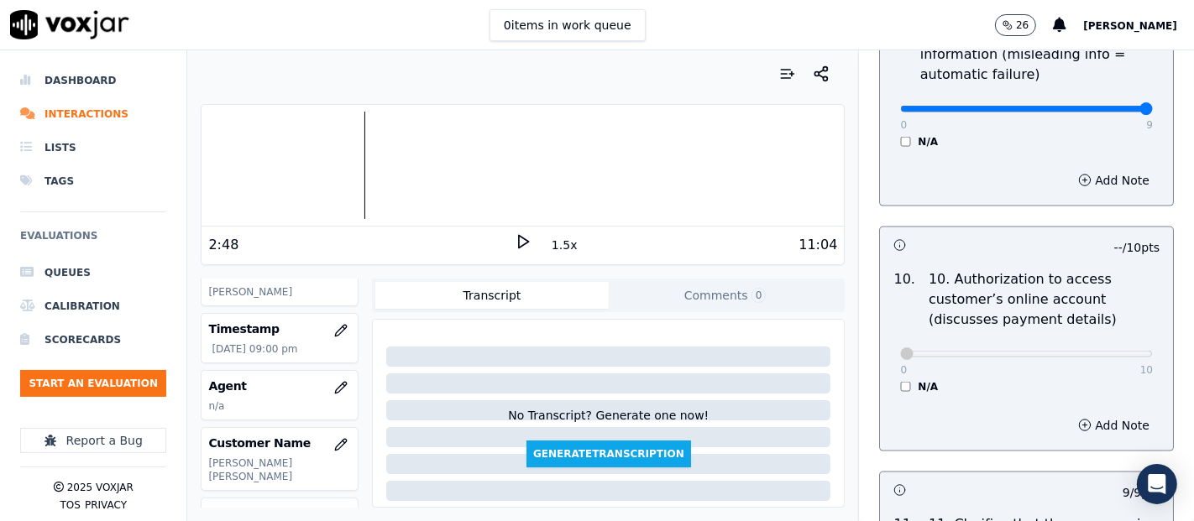
scroll to position [2054, 0]
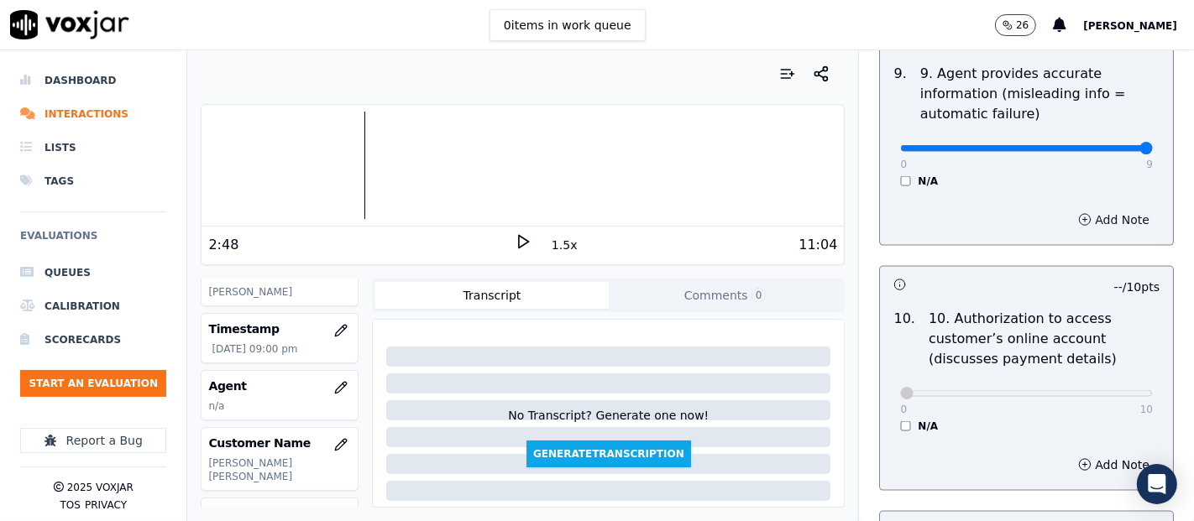
click at [1070, 213] on button "Add Note" at bounding box center [1113, 220] width 91 height 24
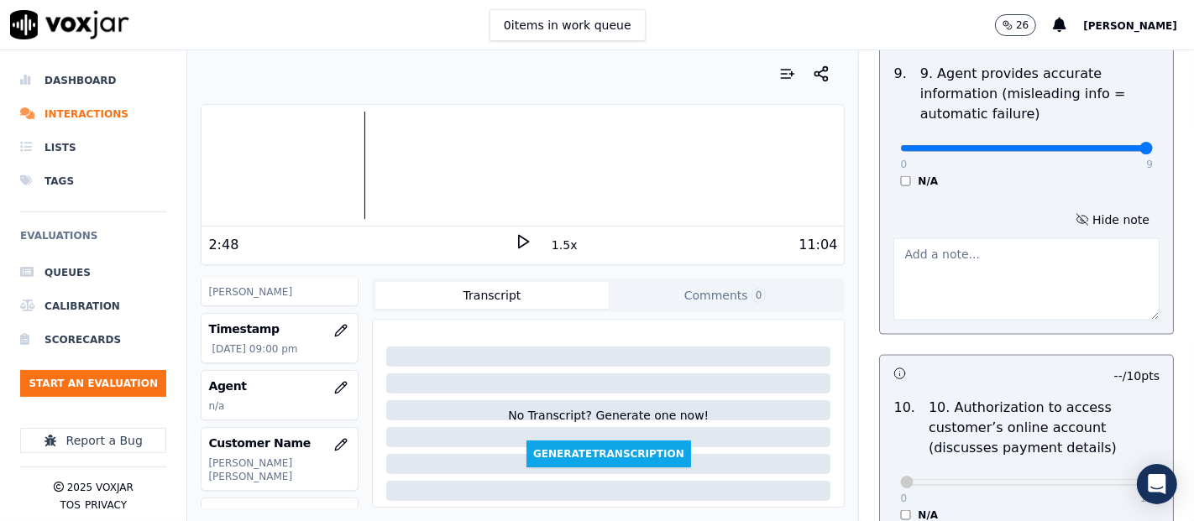
click at [978, 255] on textarea at bounding box center [1026, 279] width 266 height 82
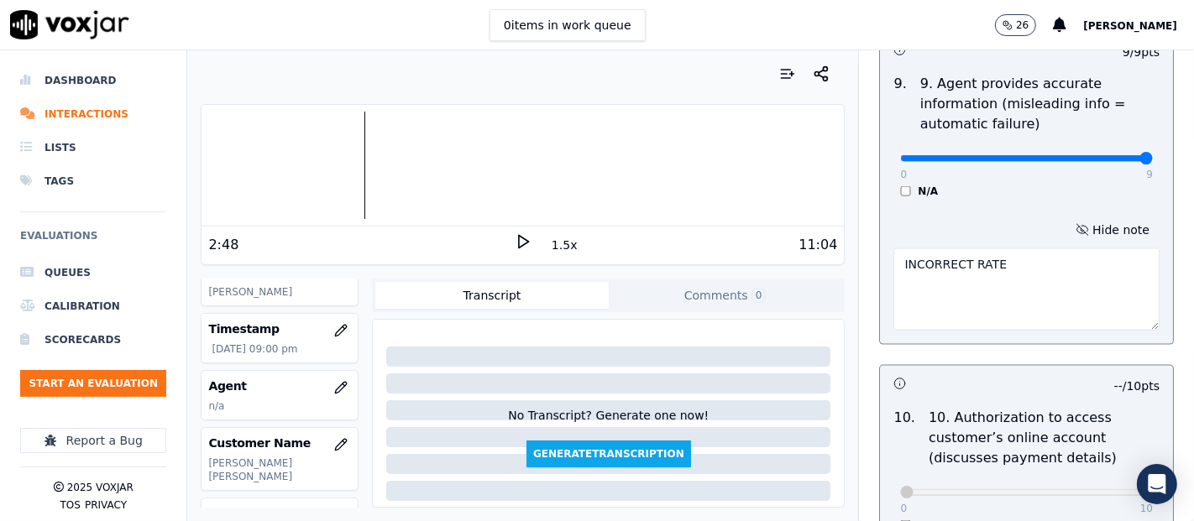
scroll to position [2021, 0]
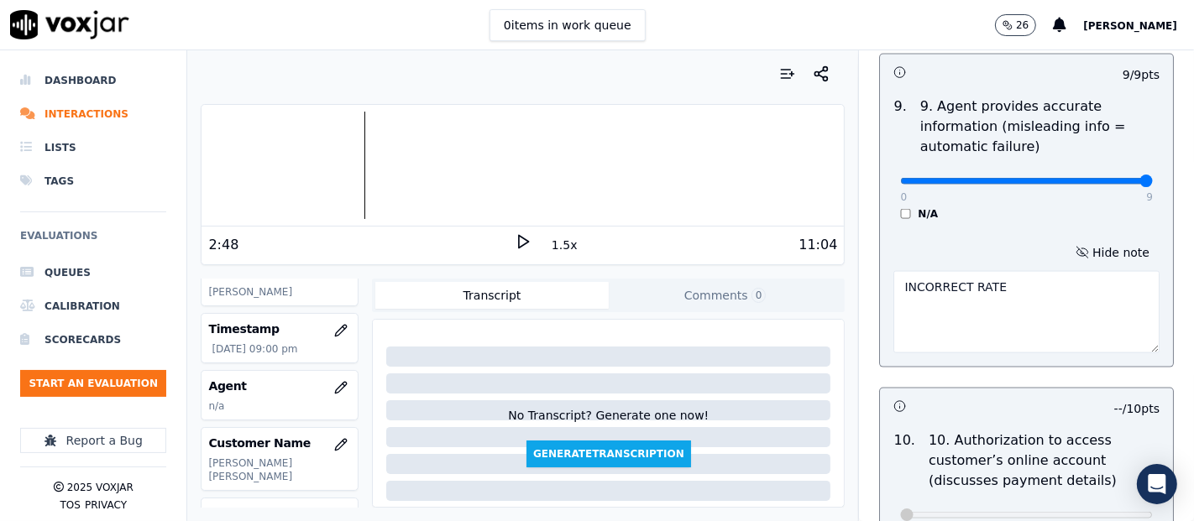
type textarea "INCORRECT RATE"
type input "0"
click at [900, 178] on input "range" at bounding box center [1026, 181] width 253 height 7
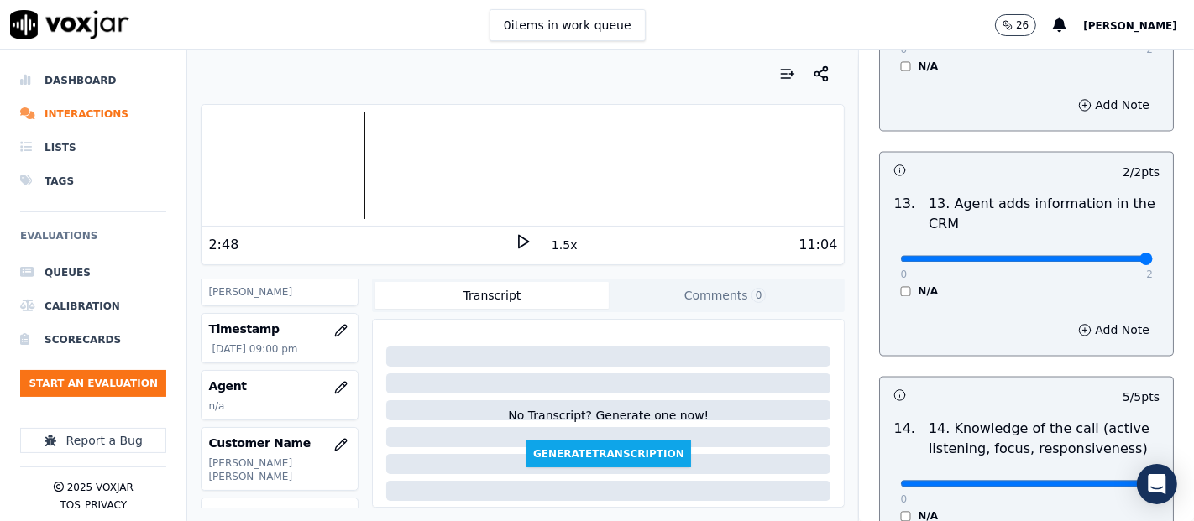
scroll to position [3148, 0]
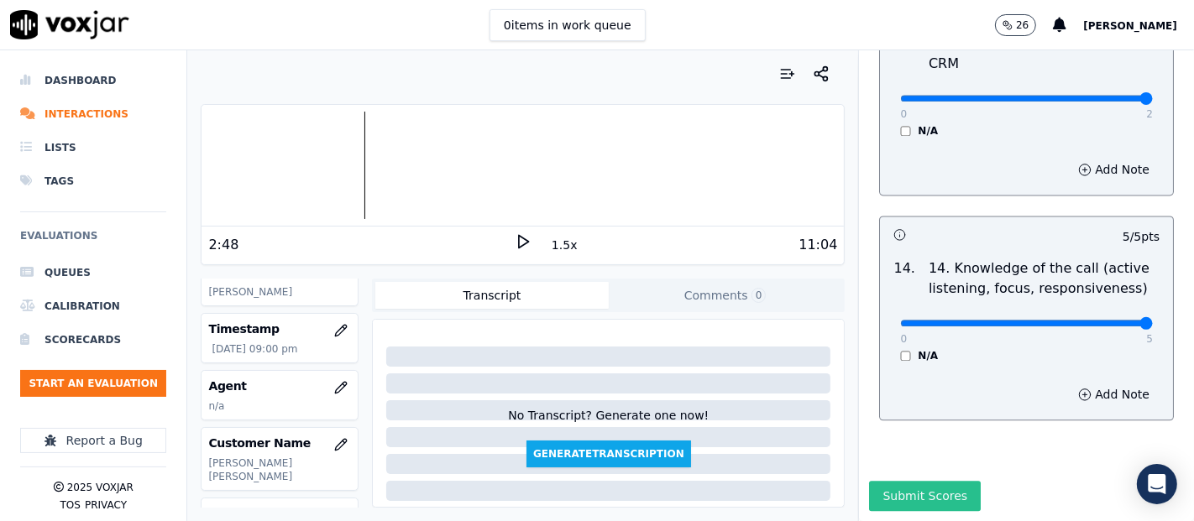
click at [875, 481] on button "Submit Scores" at bounding box center [925, 496] width 112 height 30
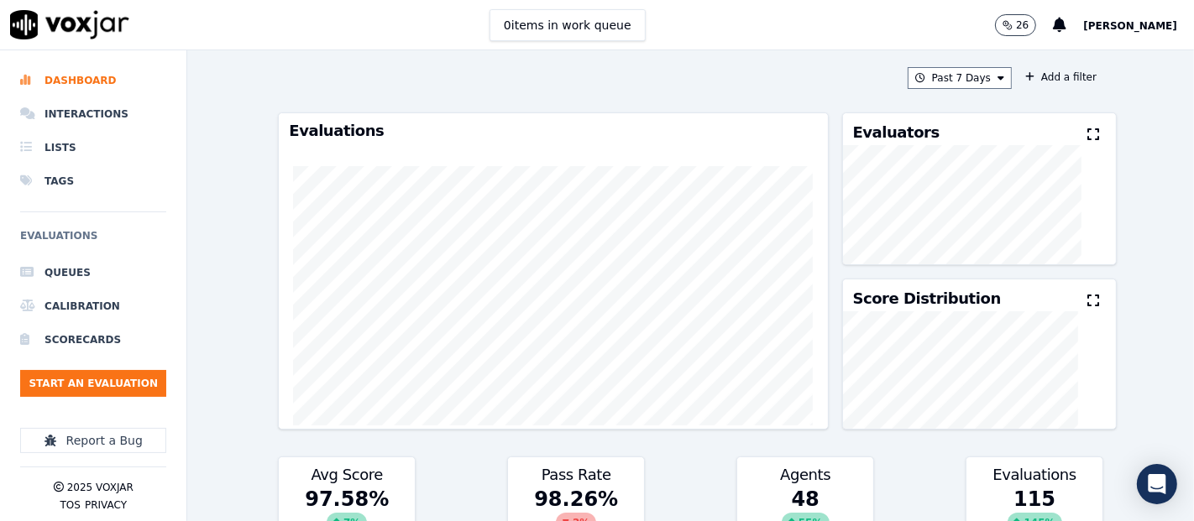
click at [1125, 29] on span "[PERSON_NAME]" at bounding box center [1130, 26] width 94 height 12
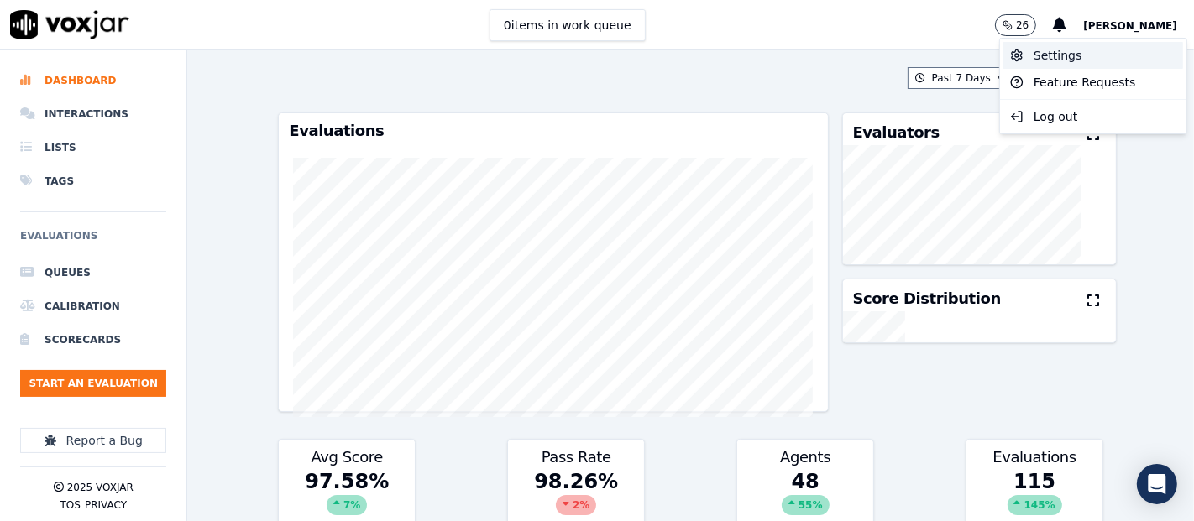
click at [1108, 59] on div "Settings" at bounding box center [1093, 55] width 180 height 27
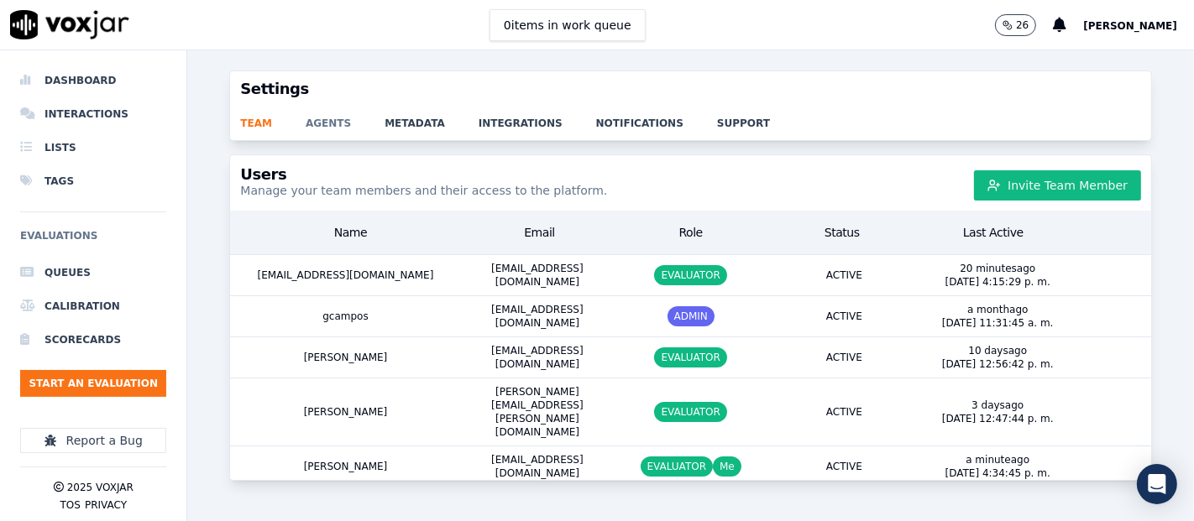
click at [328, 126] on link "agents" at bounding box center [345, 119] width 79 height 24
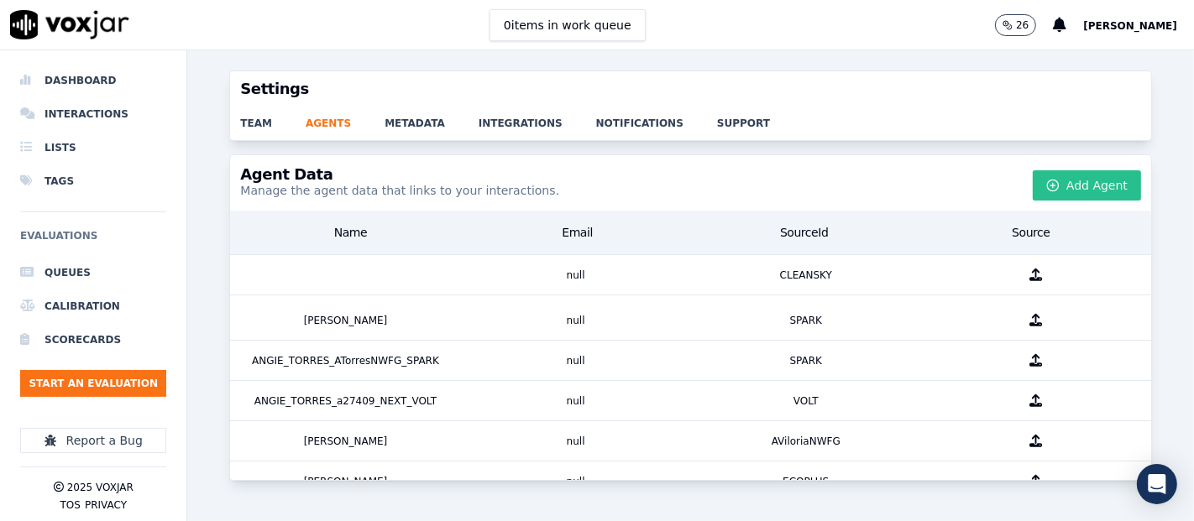
click at [1059, 185] on button "Add Agent" at bounding box center [1086, 185] width 108 height 30
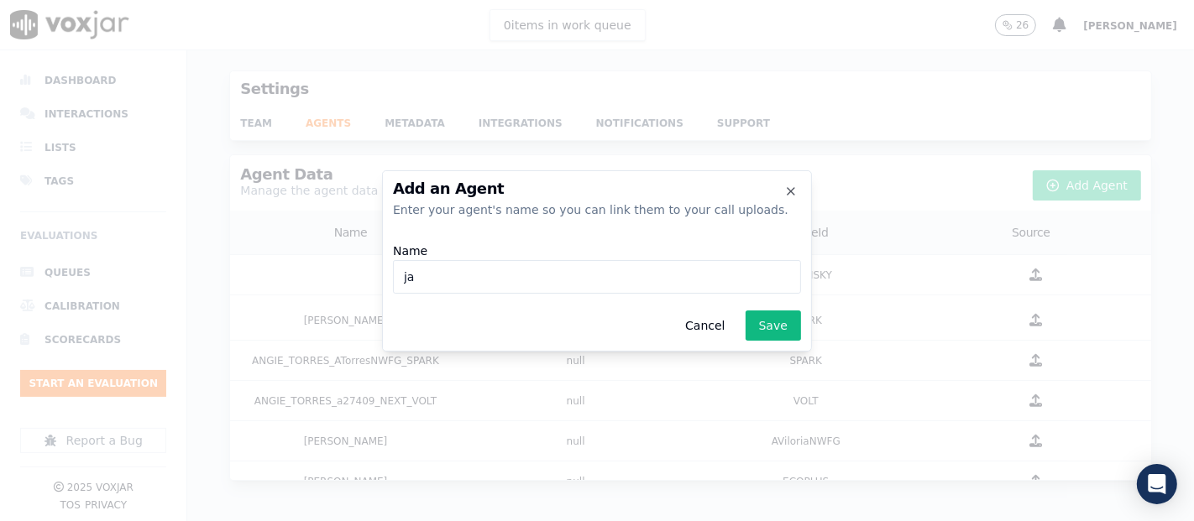
type input "j"
type input "JAVIERSERRANO_"
drag, startPoint x: 513, startPoint y: 272, endPoint x: 297, endPoint y: 291, distance: 216.6
click at [304, 520] on div "Add an Agent Enter your agent's name so you can link them to your call uploads.…" at bounding box center [597, 521] width 1194 height 0
paste input "j29375"
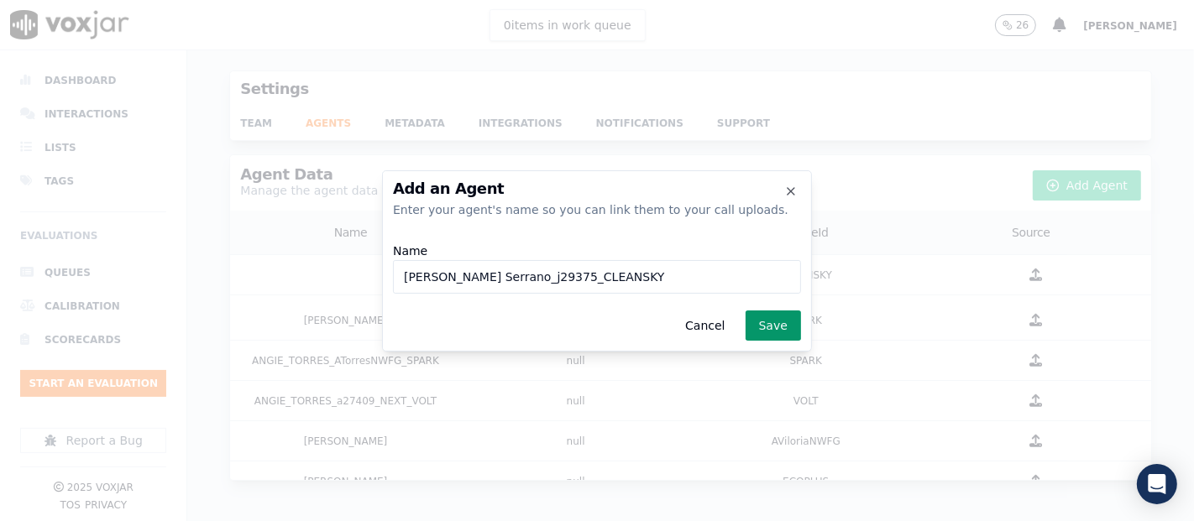
type input "[PERSON_NAME] Serrano_j29375_CLEANSKY"
click at [776, 327] on button "Save" at bounding box center [772, 326] width 55 height 30
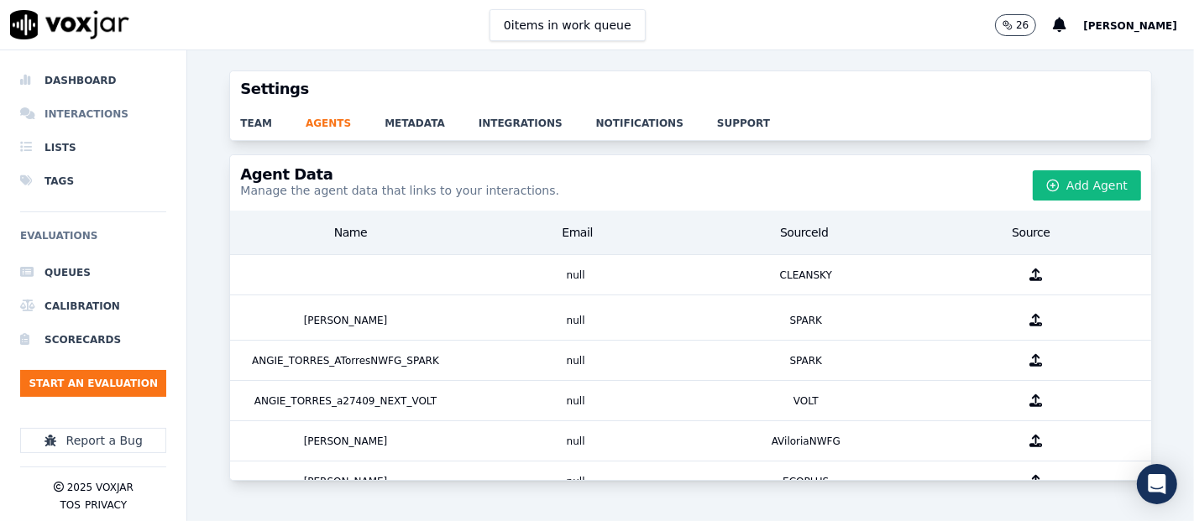
click at [91, 111] on li "Interactions" at bounding box center [93, 114] width 146 height 34
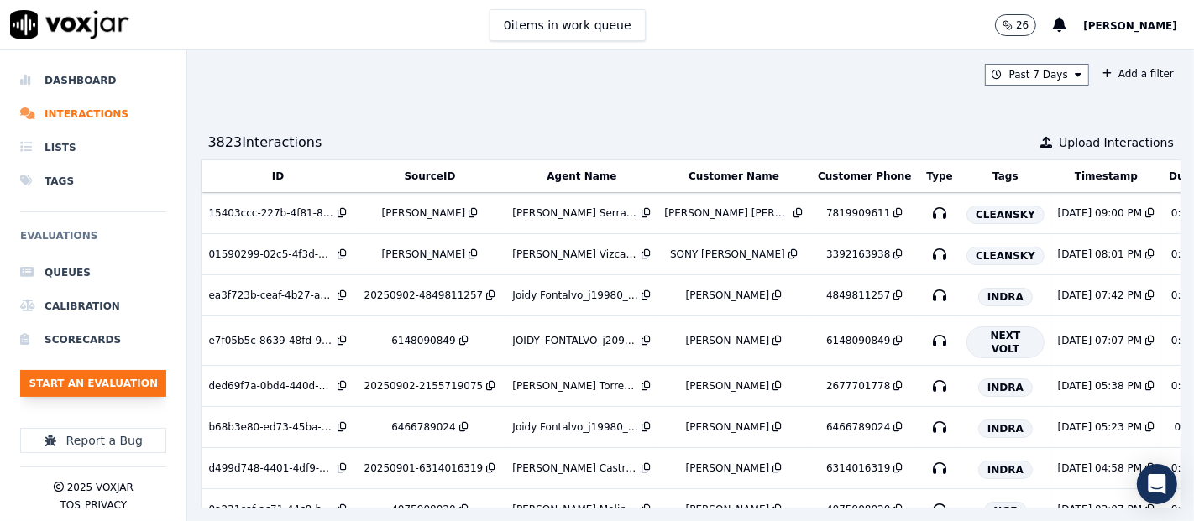
click at [119, 379] on button "Start an Evaluation" at bounding box center [93, 383] width 146 height 27
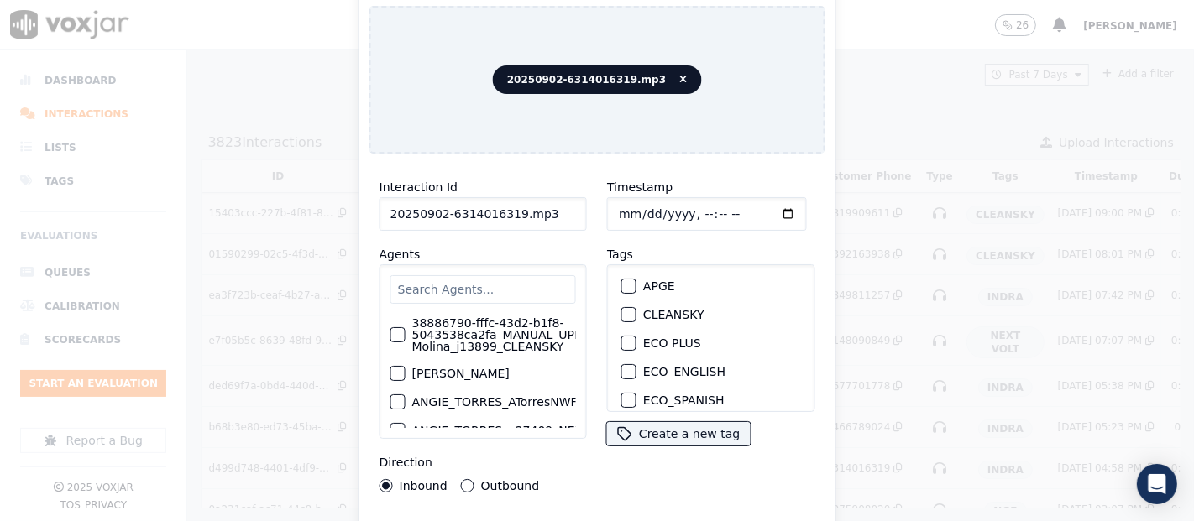
drag, startPoint x: 537, startPoint y: 210, endPoint x: 508, endPoint y: 206, distance: 29.7
click at [508, 206] on input "20250902-6314016319.mp3" at bounding box center [482, 214] width 207 height 34
type input "20250902-6314016319"
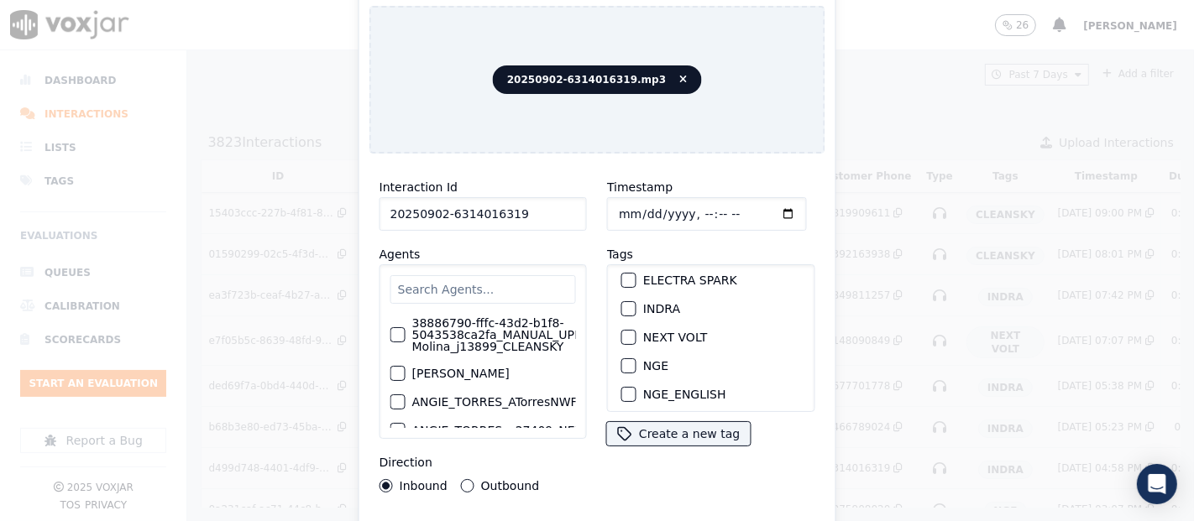
click at [626, 302] on button "INDRA" at bounding box center [628, 308] width 15 height 15
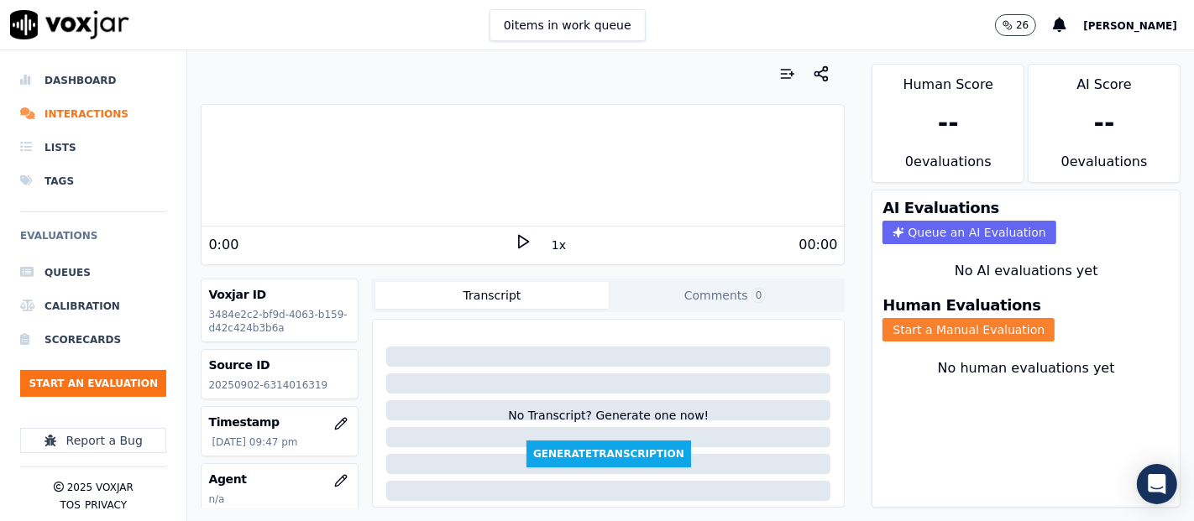
click at [882, 318] on button "Start a Manual Evaluation" at bounding box center [968, 330] width 172 height 24
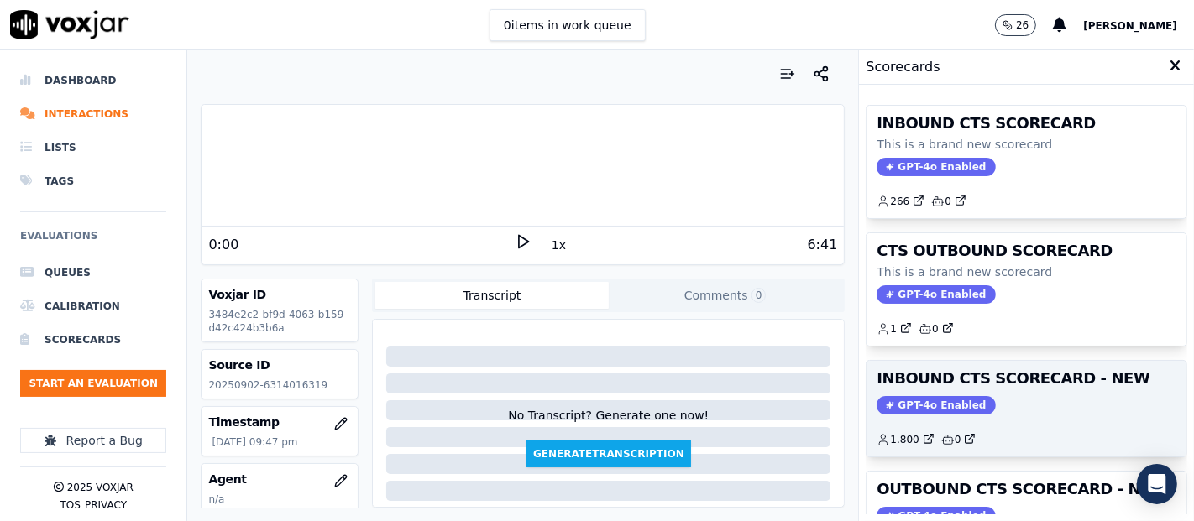
click at [916, 400] on span "GPT-4o Enabled" at bounding box center [935, 405] width 118 height 18
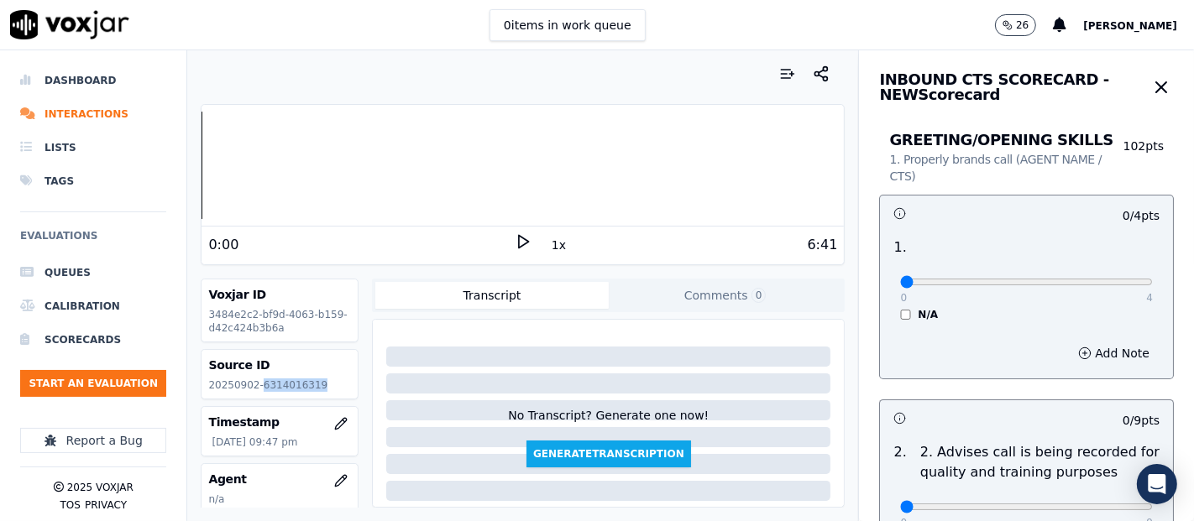
drag, startPoint x: 254, startPoint y: 386, endPoint x: 325, endPoint y: 379, distance: 70.9
click at [325, 379] on p "20250902-6314016319" at bounding box center [279, 385] width 143 height 13
copy p "6314016319"
click at [91, 387] on button "Start an Evaluation" at bounding box center [93, 383] width 146 height 27
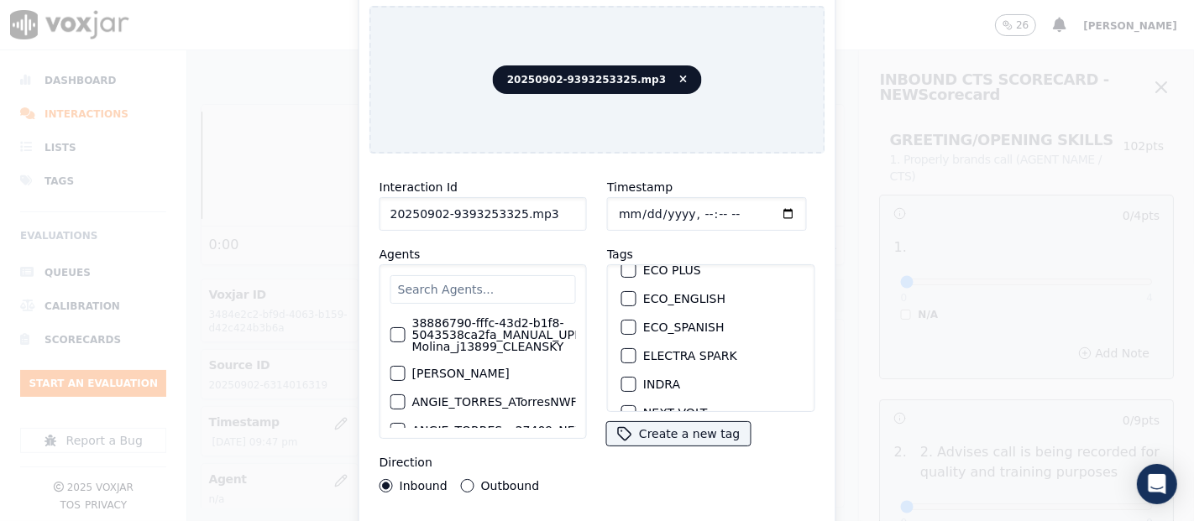
scroll to position [98, 0]
click at [622, 353] on div "button" at bounding box center [628, 359] width 12 height 12
drag, startPoint x: 508, startPoint y: 208, endPoint x: 546, endPoint y: 205, distance: 37.9
click at [546, 205] on input "20250902-9393253325.mp3" at bounding box center [482, 214] width 207 height 34
type input "20250902-9393253325"
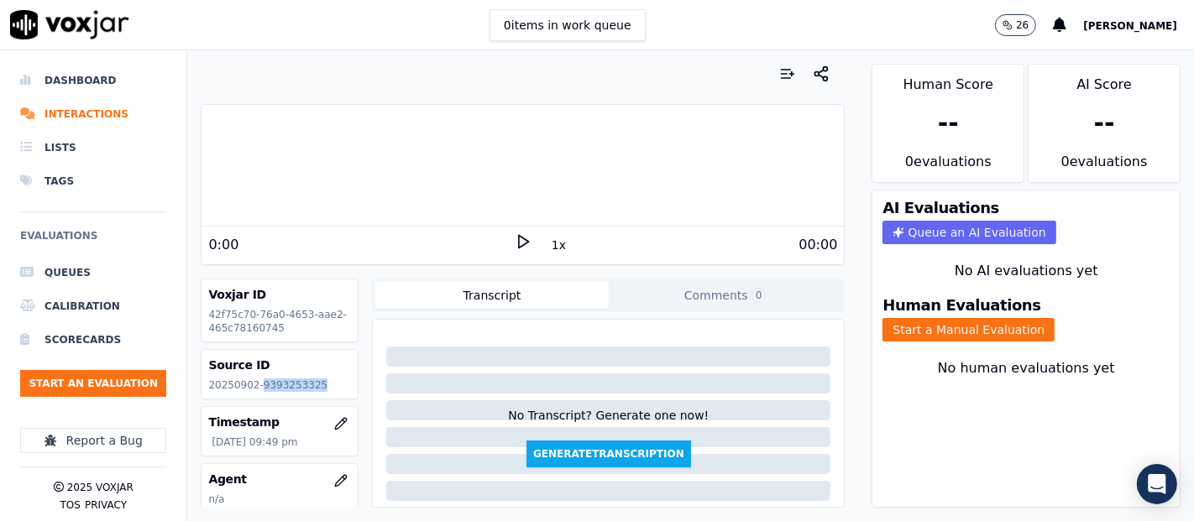
drag, startPoint x: 279, startPoint y: 385, endPoint x: 302, endPoint y: 389, distance: 23.7
click at [328, 387] on p "20250902-9393253325" at bounding box center [279, 385] width 143 height 13
copy p "9393253325"
click at [955, 318] on button "Start a Manual Evaluation" at bounding box center [968, 330] width 172 height 24
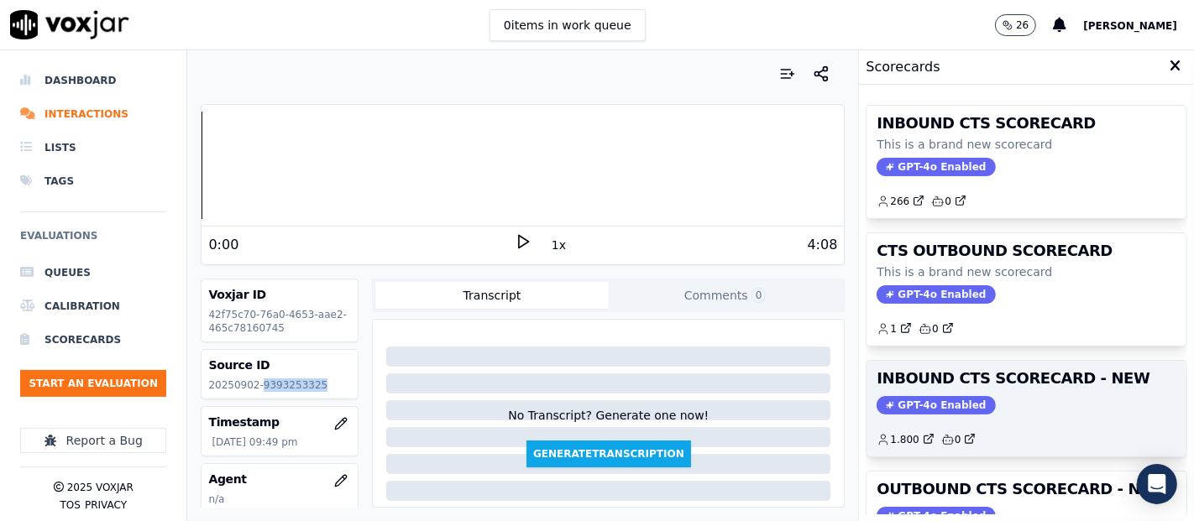
click at [934, 404] on span "GPT-4o Enabled" at bounding box center [935, 405] width 118 height 18
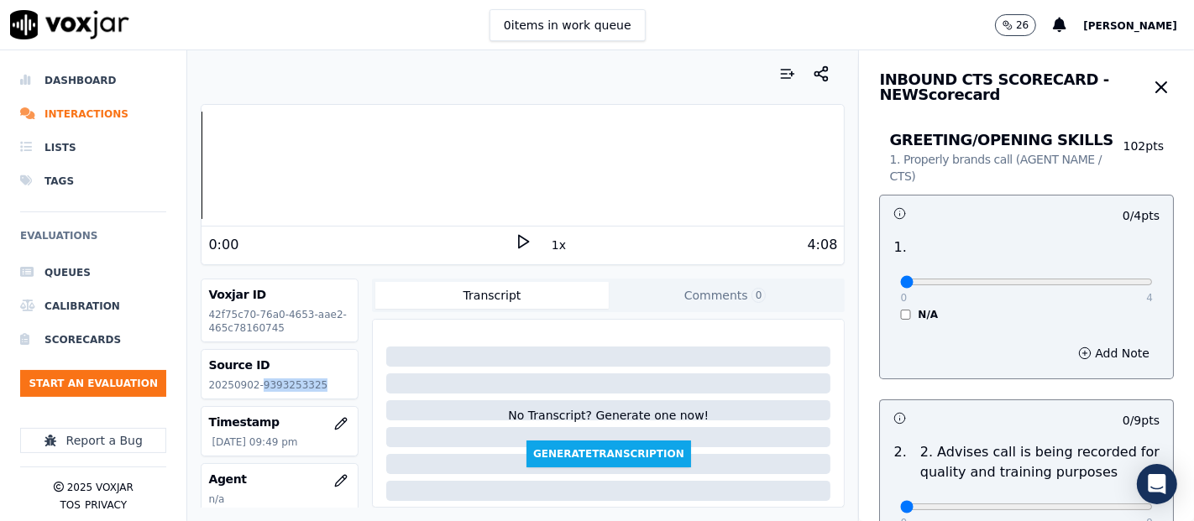
click at [515, 233] on icon at bounding box center [523, 241] width 17 height 17
click at [518, 250] on div "1x" at bounding box center [523, 244] width 17 height 23
click at [515, 240] on icon at bounding box center [523, 241] width 17 height 17
click at [519, 244] on rect at bounding box center [520, 241] width 3 height 11
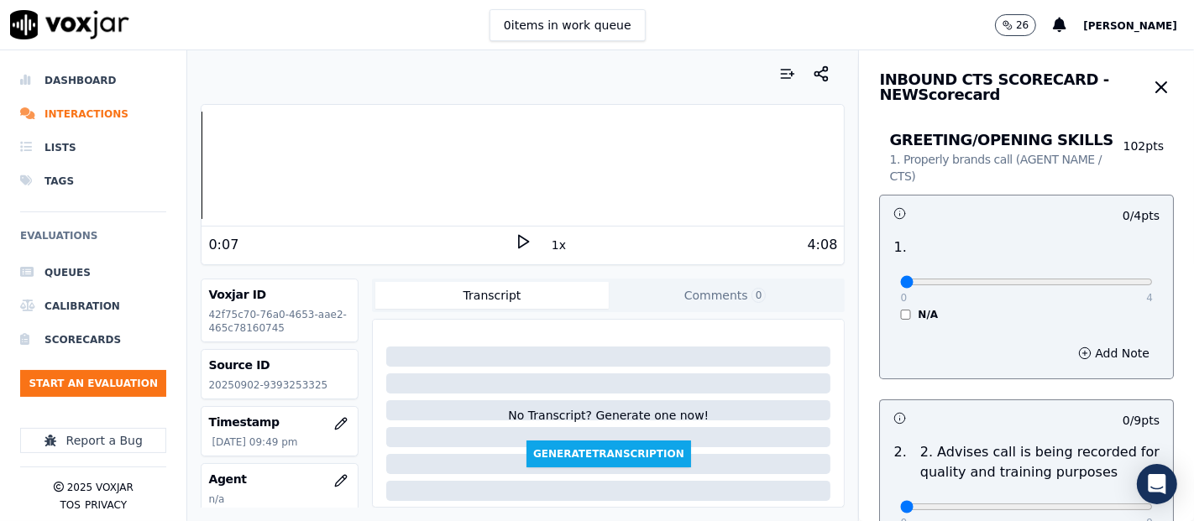
click at [91, 155] on div "Dashboard Interactions Lists Tags Evaluations Queues Calibration Scorecards Sta…" at bounding box center [597, 285] width 1194 height 471
click at [515, 251] on div "1x" at bounding box center [523, 244] width 17 height 23
click at [518, 243] on icon at bounding box center [523, 241] width 17 height 17
type input "4"
click at [1109, 284] on input "range" at bounding box center [1026, 282] width 253 height 7
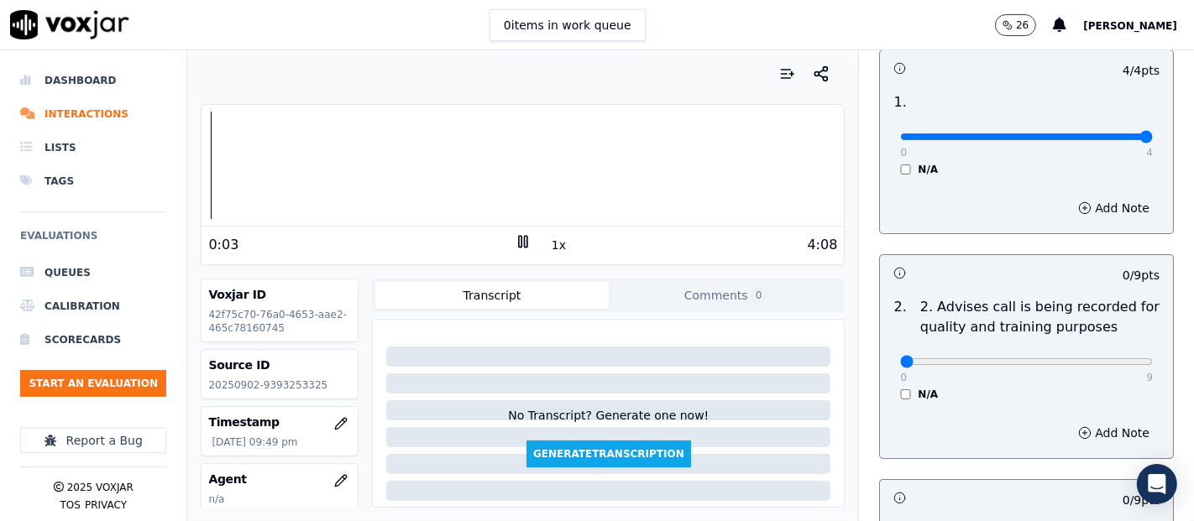
scroll to position [195, 0]
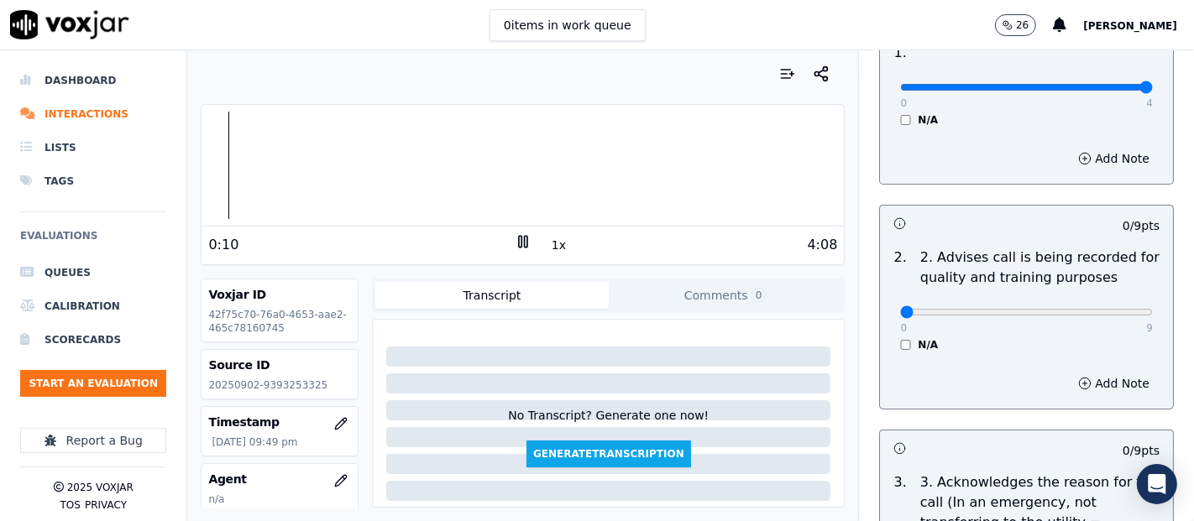
click at [525, 247] on rect at bounding box center [526, 241] width 3 height 11
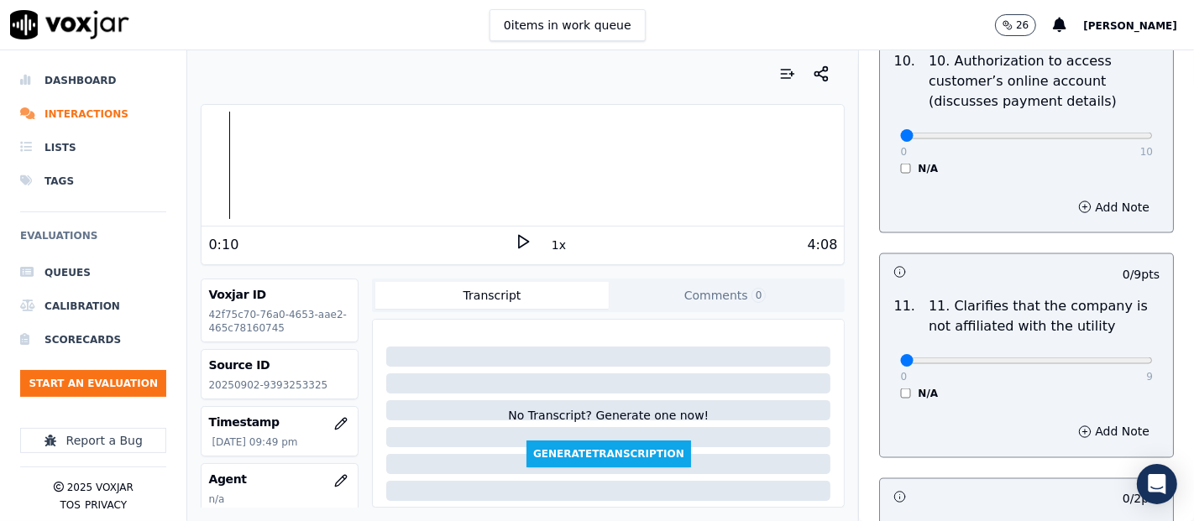
scroll to position [2322, 0]
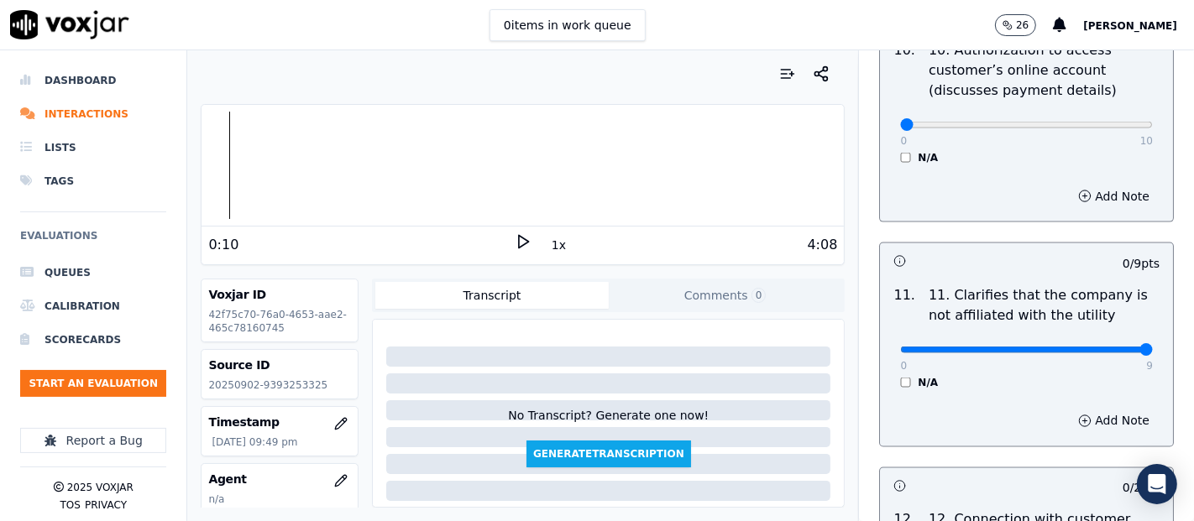
type input "9"
click at [1105, 348] on input "range" at bounding box center [1026, 350] width 253 height 7
click at [515, 248] on icon at bounding box center [523, 241] width 17 height 17
click at [531, 240] on div "4:08" at bounding box center [684, 245] width 306 height 20
click at [550, 248] on button "1x" at bounding box center [558, 245] width 21 height 24
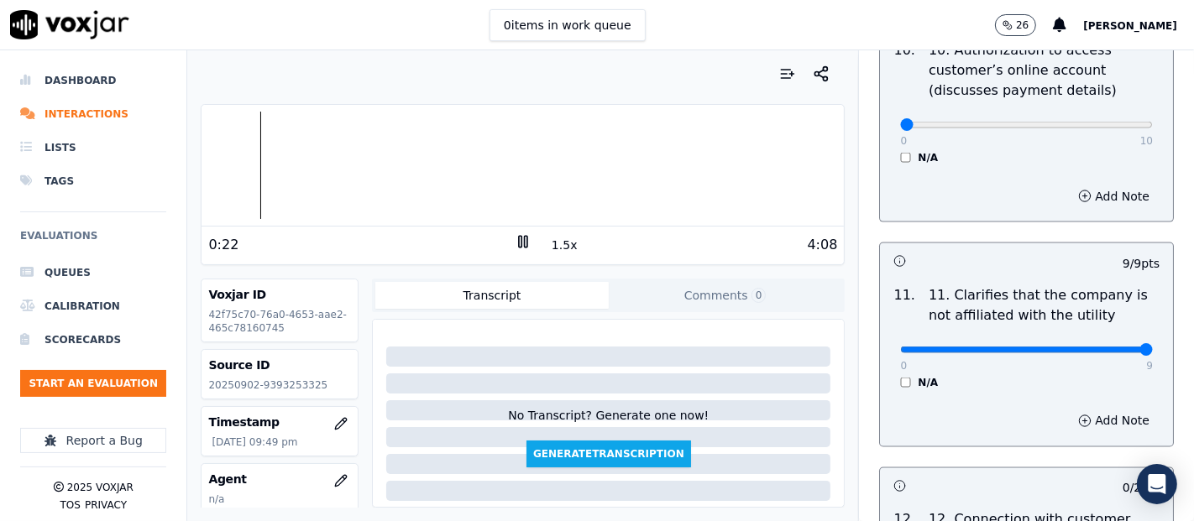
click at [549, 246] on button "1.5x" at bounding box center [564, 245] width 33 height 24
click at [549, 246] on button "2x" at bounding box center [558, 245] width 21 height 24
click at [515, 248] on icon at bounding box center [523, 241] width 17 height 17
click at [520, 243] on icon at bounding box center [523, 241] width 17 height 17
click at [520, 242] on icon at bounding box center [523, 241] width 17 height 17
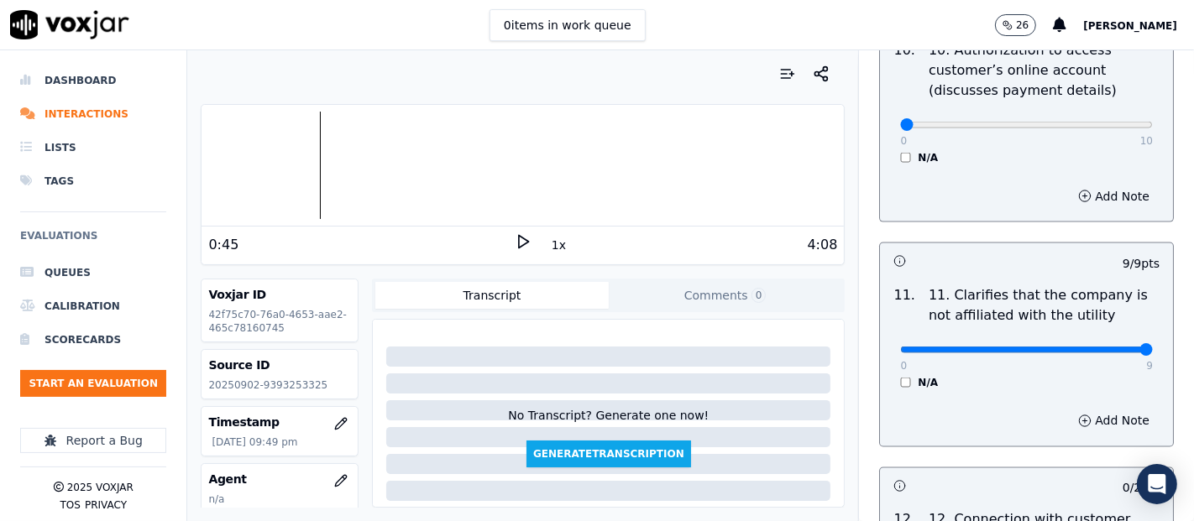
click at [494, 243] on div "0:45" at bounding box center [361, 245] width 306 height 20
click at [515, 238] on icon at bounding box center [523, 241] width 17 height 17
click at [559, 250] on div "4:08" at bounding box center [684, 245] width 306 height 20
click at [551, 248] on button "1x" at bounding box center [558, 245] width 21 height 24
click at [558, 247] on button "1.5x" at bounding box center [564, 245] width 33 height 24
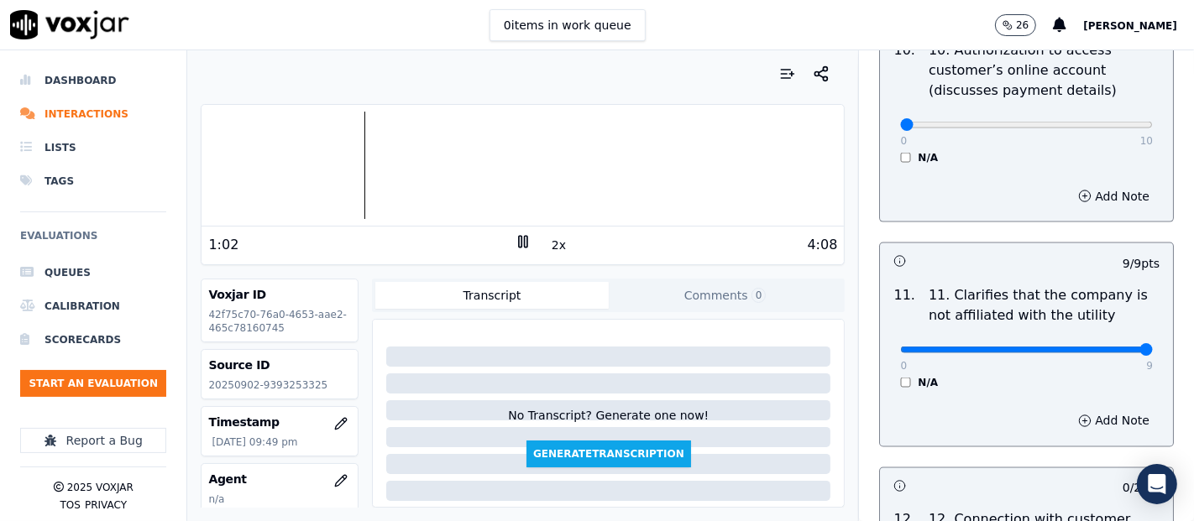
click at [535, 242] on div "4:08" at bounding box center [684, 245] width 306 height 20
click at [548, 242] on button "2x" at bounding box center [558, 245] width 21 height 24
click at [548, 242] on button "1x" at bounding box center [558, 245] width 21 height 24
click at [563, 247] on button "1.5x" at bounding box center [564, 245] width 33 height 24
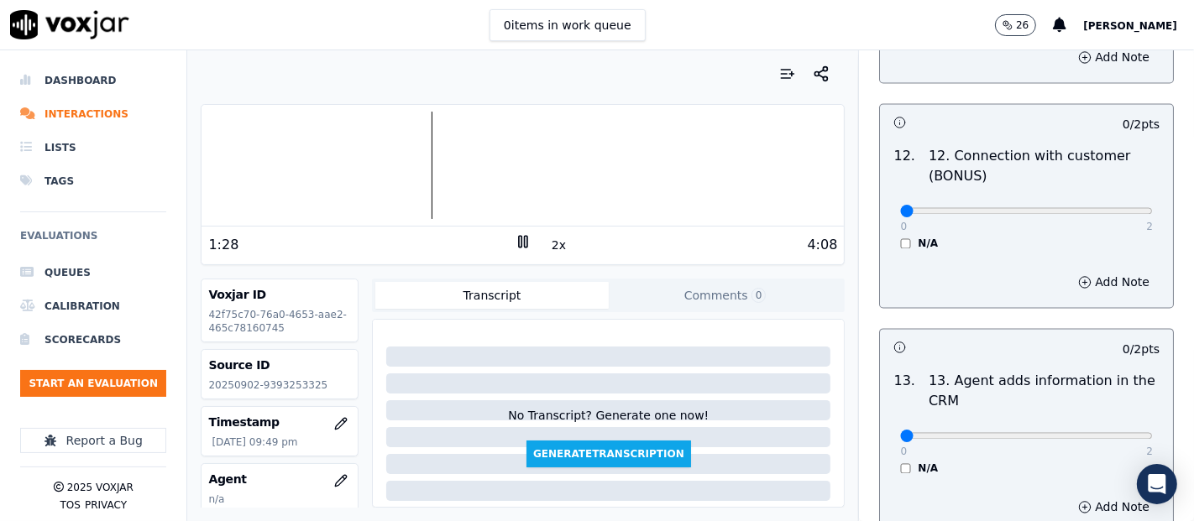
scroll to position [2695, 0]
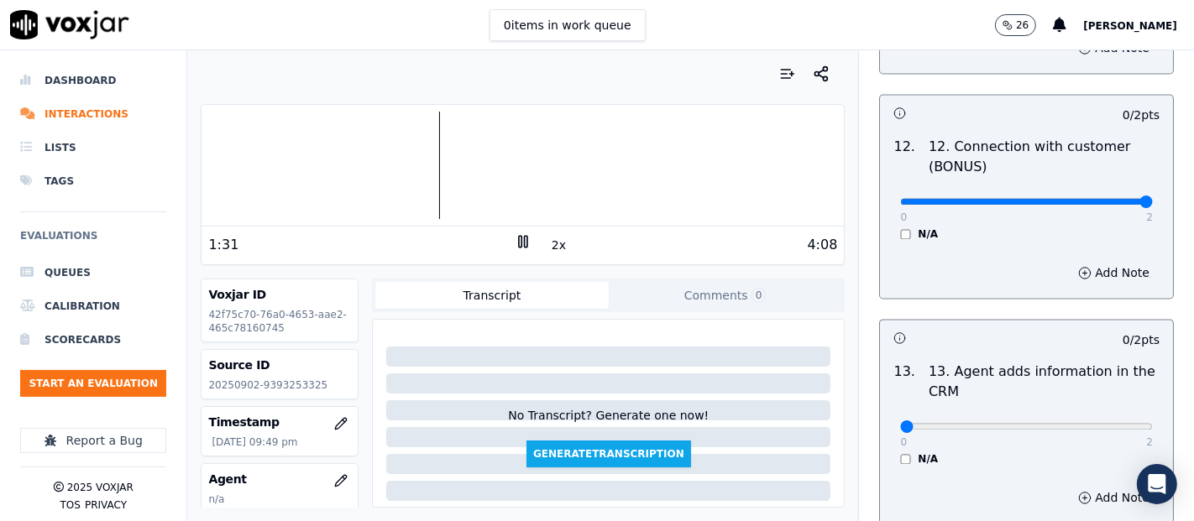
type input "2"
click at [1100, 199] on input "range" at bounding box center [1026, 202] width 253 height 7
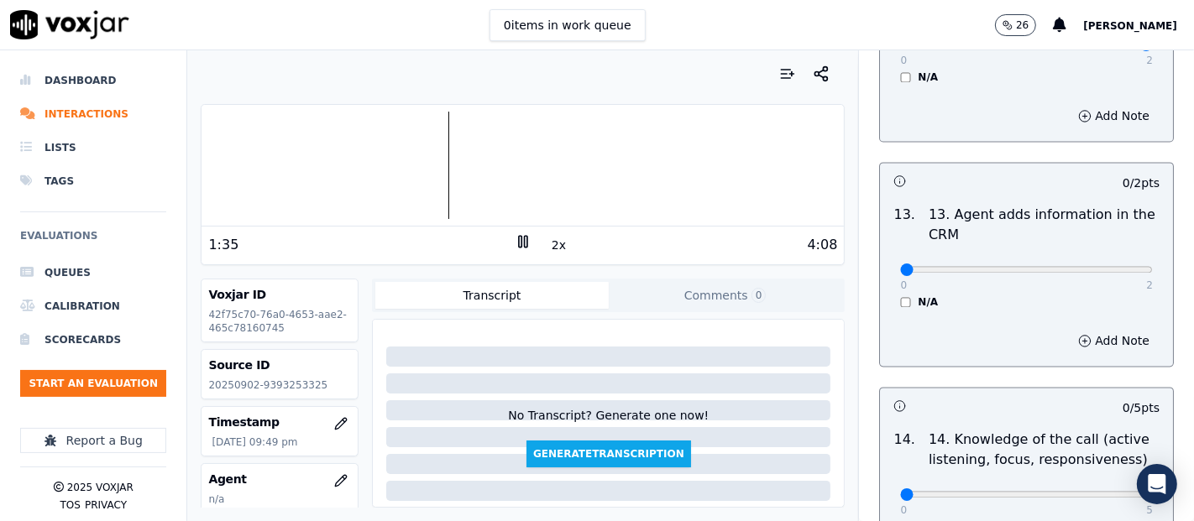
scroll to position [2882, 0]
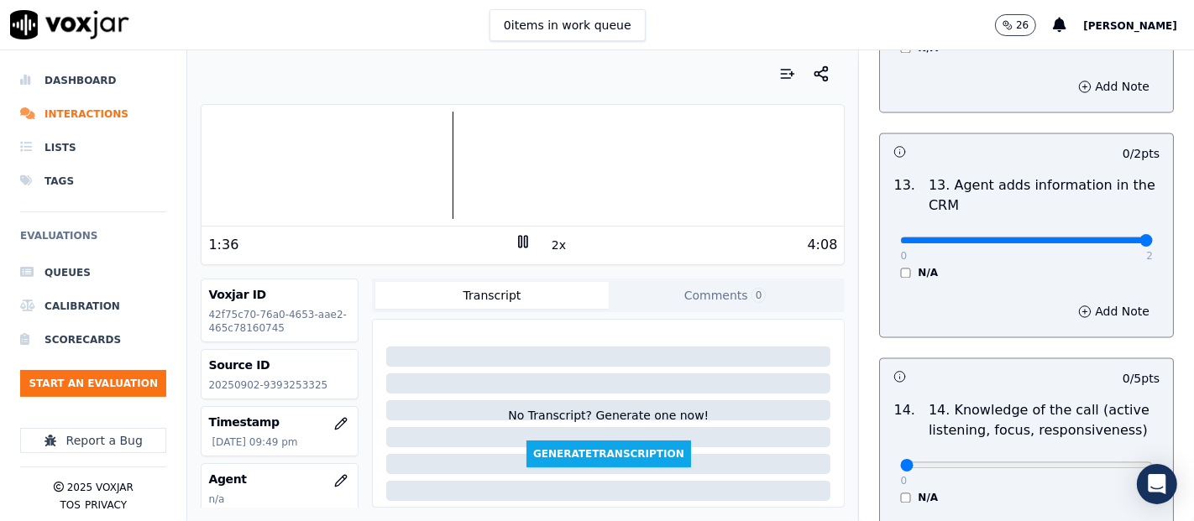
type input "2"
click at [1105, 237] on input "range" at bounding box center [1026, 240] width 253 height 7
drag, startPoint x: 514, startPoint y: 243, endPoint x: 541, endPoint y: 224, distance: 33.3
click at [515, 242] on icon at bounding box center [523, 241] width 17 height 17
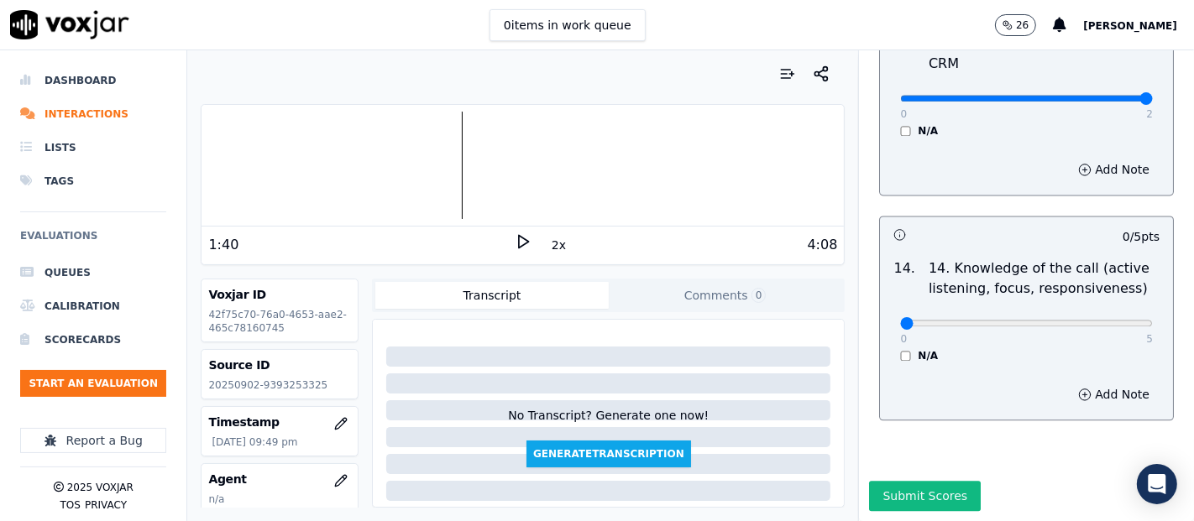
scroll to position [3059, 0]
type input "5"
click at [1098, 320] on input "range" at bounding box center [1026, 323] width 253 height 7
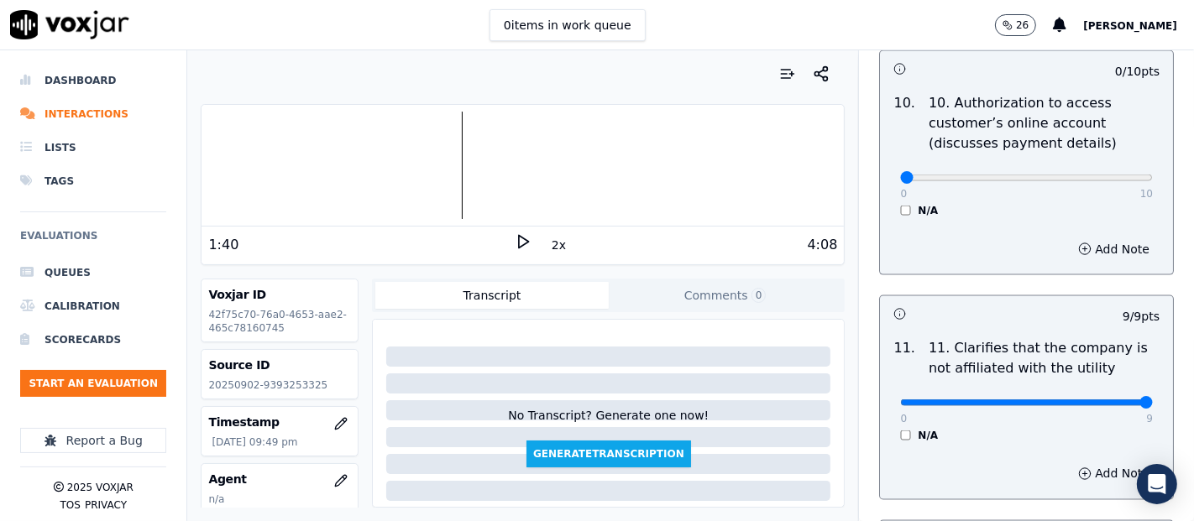
scroll to position [2219, 0]
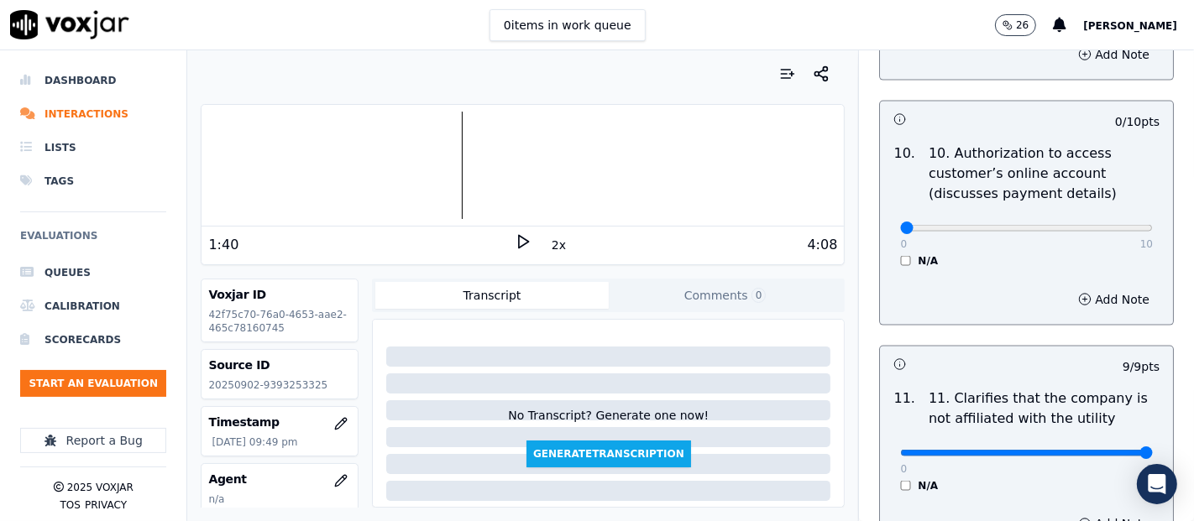
click at [900, 257] on div "N/A" at bounding box center [1026, 260] width 253 height 13
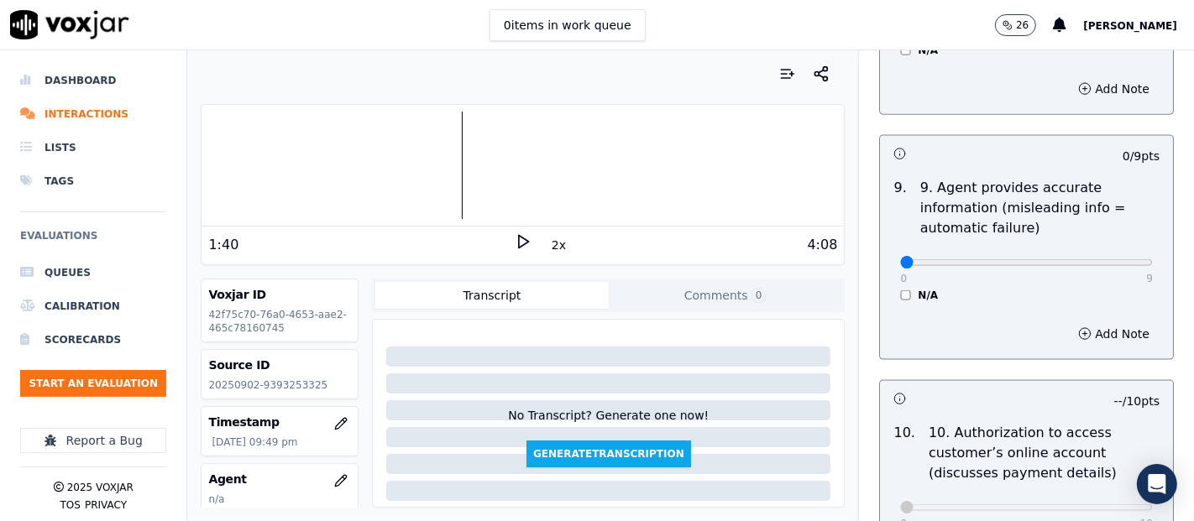
scroll to position [1940, 0]
click at [515, 241] on icon at bounding box center [523, 241] width 17 height 17
click at [548, 238] on button "2x" at bounding box center [558, 245] width 21 height 24
click at [548, 240] on button "1x" at bounding box center [558, 245] width 21 height 24
click at [548, 240] on button "1.5x" at bounding box center [564, 245] width 33 height 24
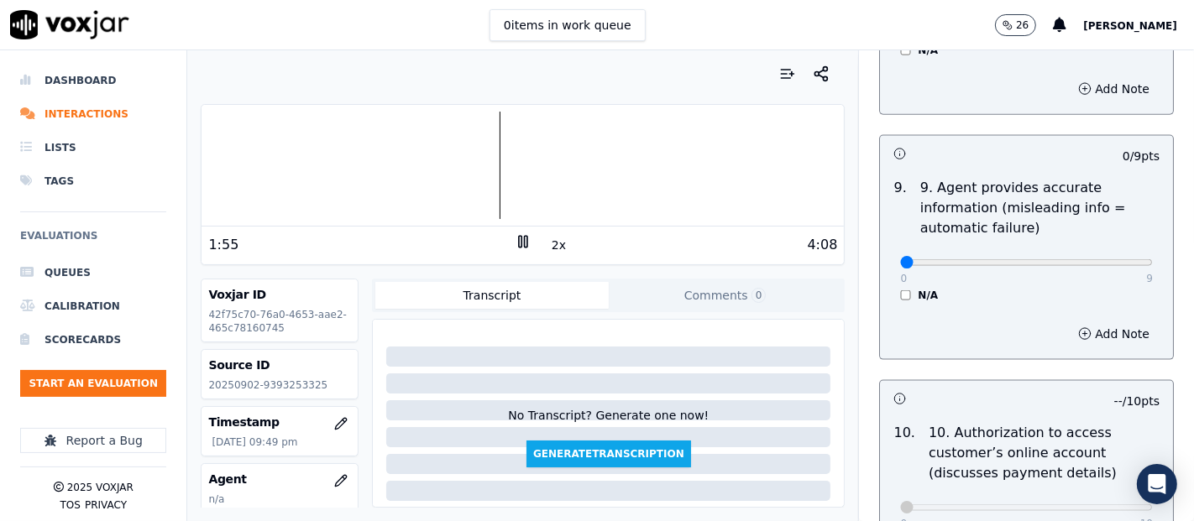
click at [548, 240] on button "2x" at bounding box center [558, 245] width 21 height 24
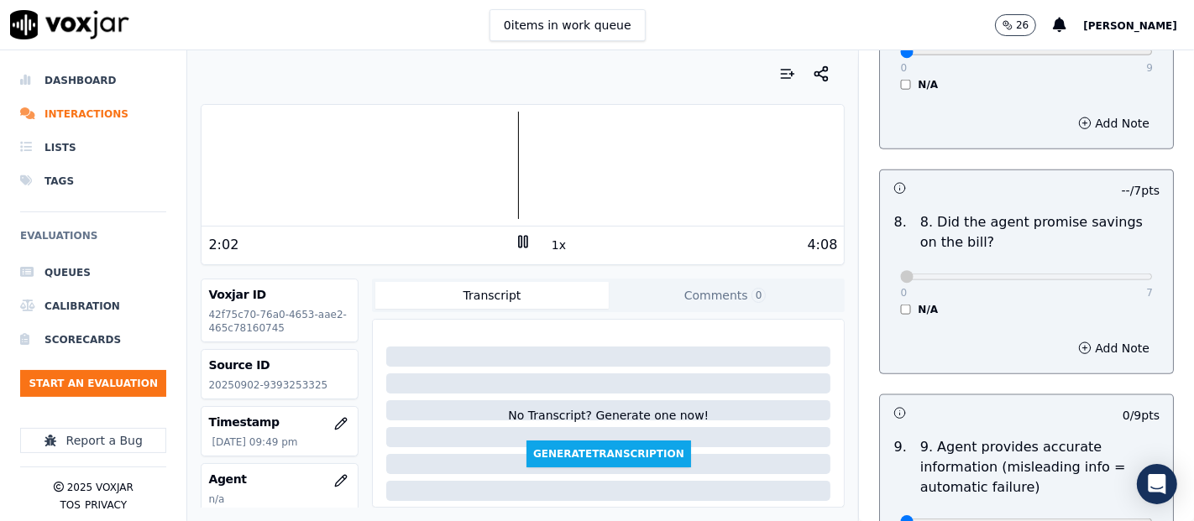
scroll to position [1566, 0]
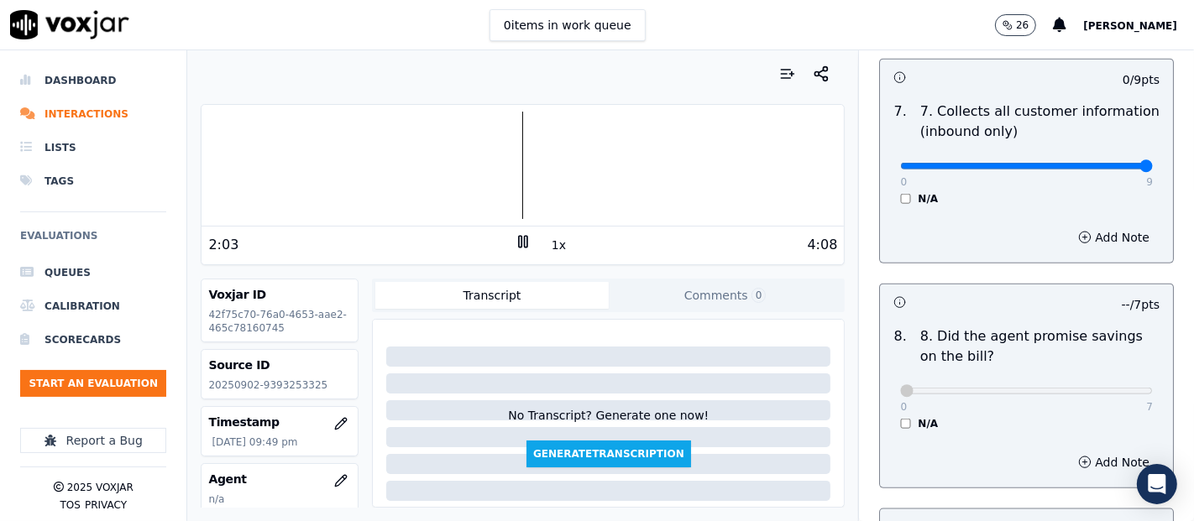
type input "9"
click at [1100, 166] on input "range" at bounding box center [1026, 166] width 253 height 7
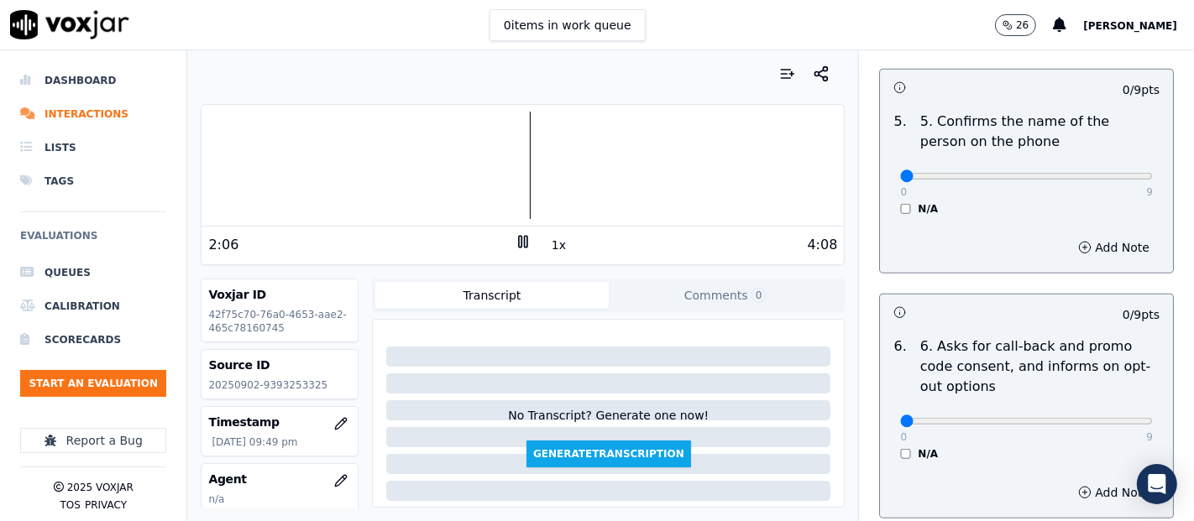
scroll to position [1100, 0]
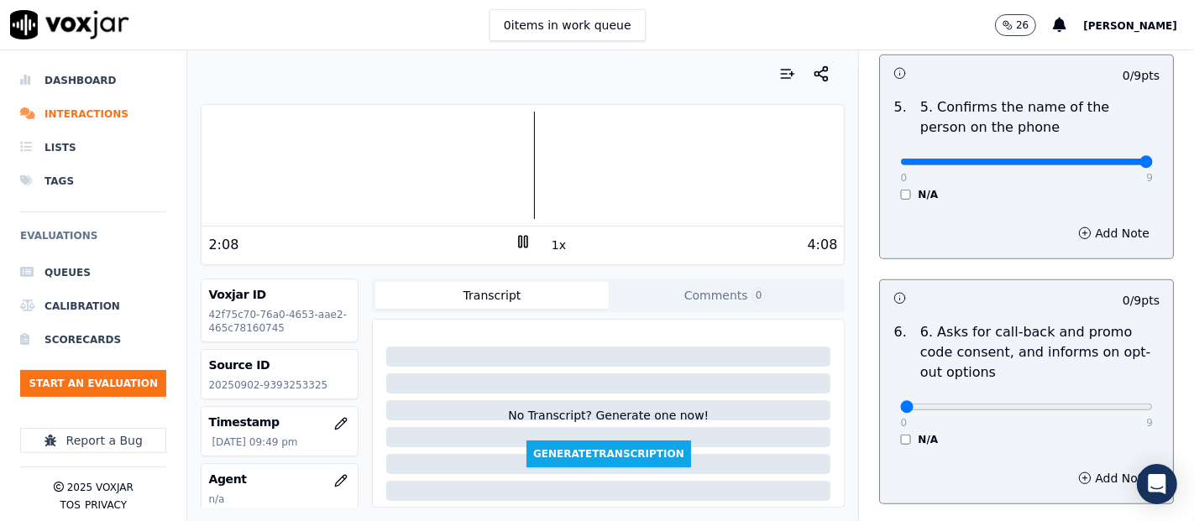
type input "9"
click at [1098, 161] on input "range" at bounding box center [1026, 162] width 253 height 7
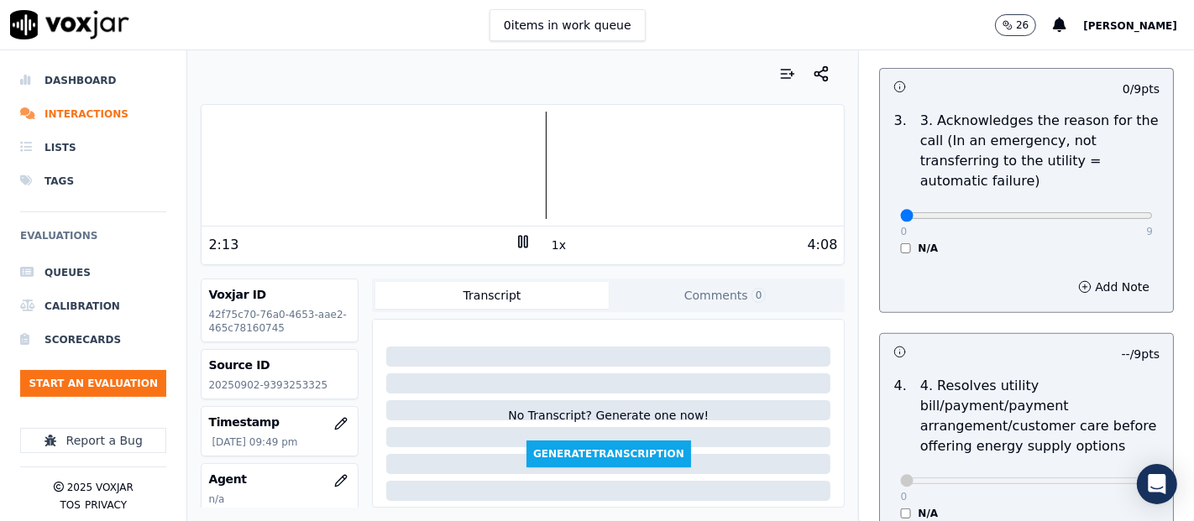
scroll to position [541, 0]
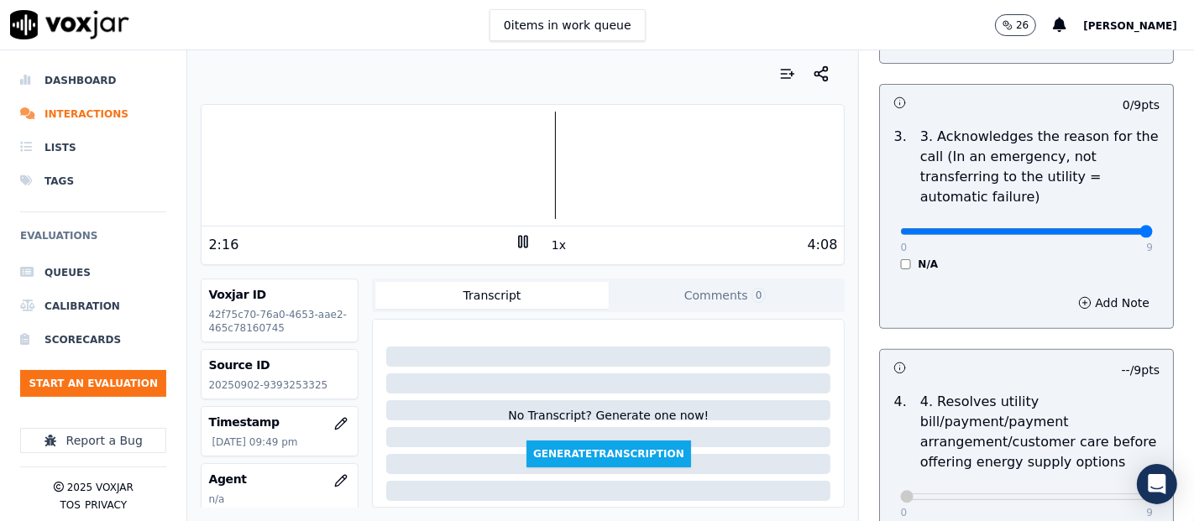
type input "9"
click at [1107, 228] on input "range" at bounding box center [1026, 231] width 253 height 7
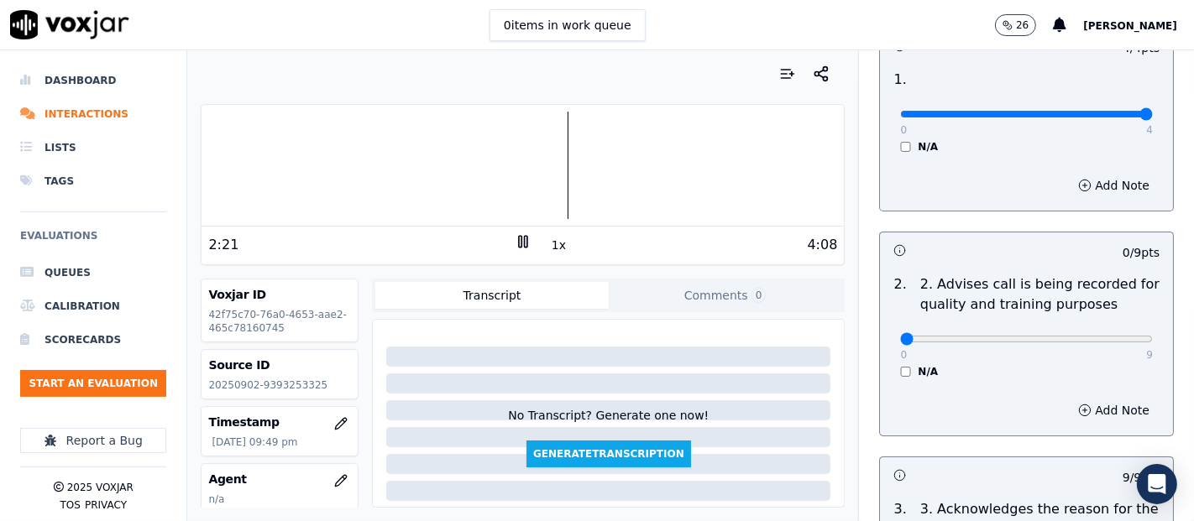
scroll to position [74, 0]
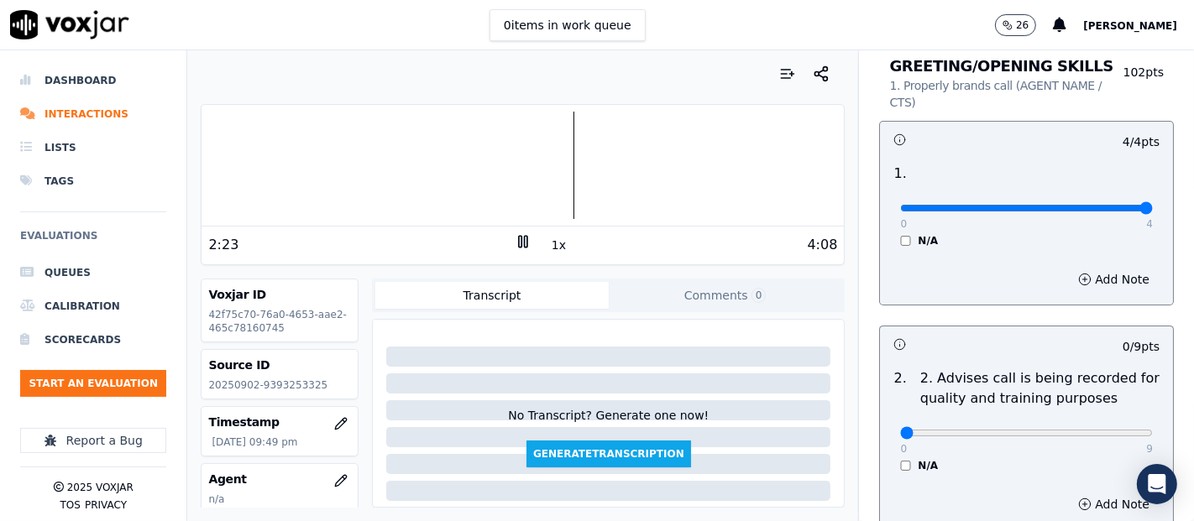
click at [548, 248] on button "1x" at bounding box center [558, 245] width 21 height 24
click at [549, 245] on button "1.5x" at bounding box center [564, 245] width 33 height 24
click at [549, 245] on button "2x" at bounding box center [558, 245] width 21 height 24
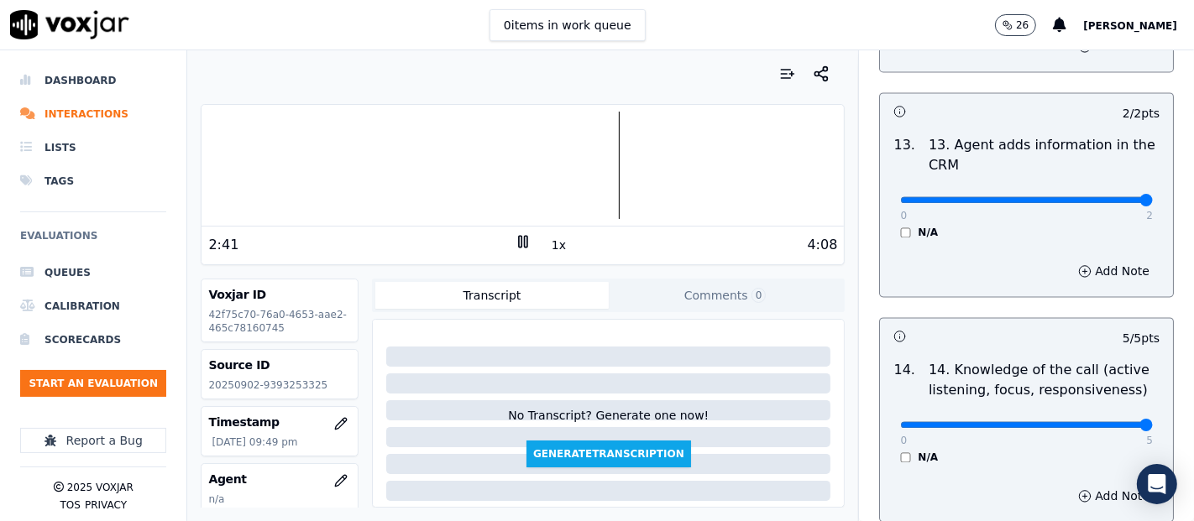
scroll to position [2965, 0]
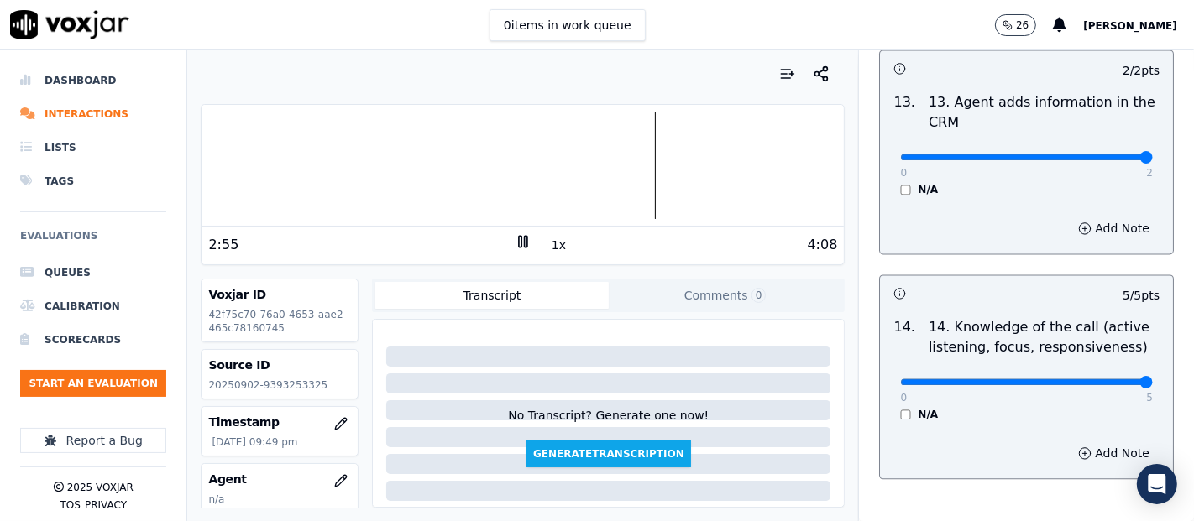
click at [535, 243] on div "4:08" at bounding box center [684, 245] width 306 height 20
click at [548, 243] on button "1x" at bounding box center [558, 245] width 21 height 24
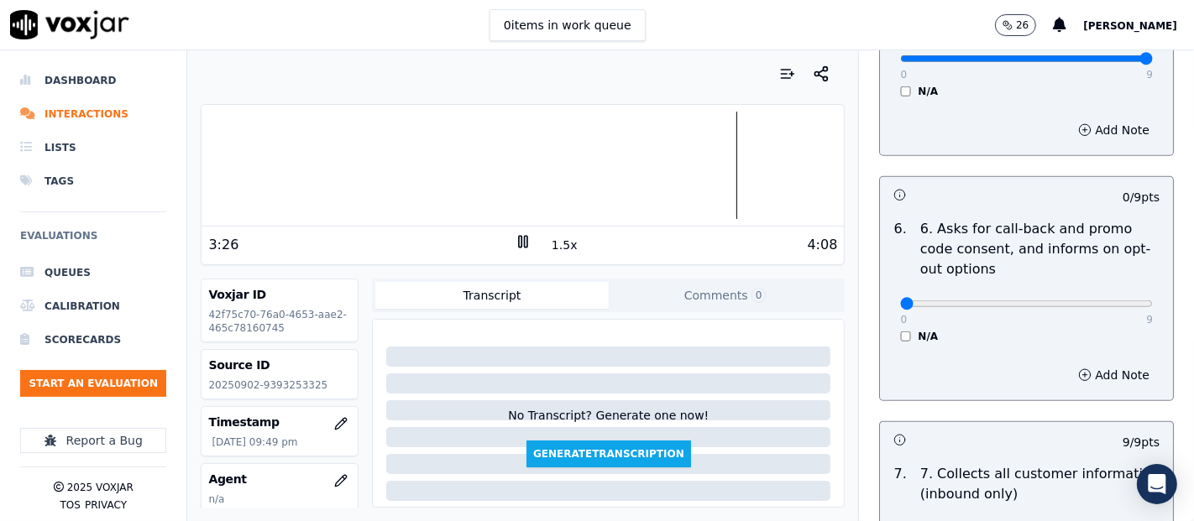
scroll to position [1212, 0]
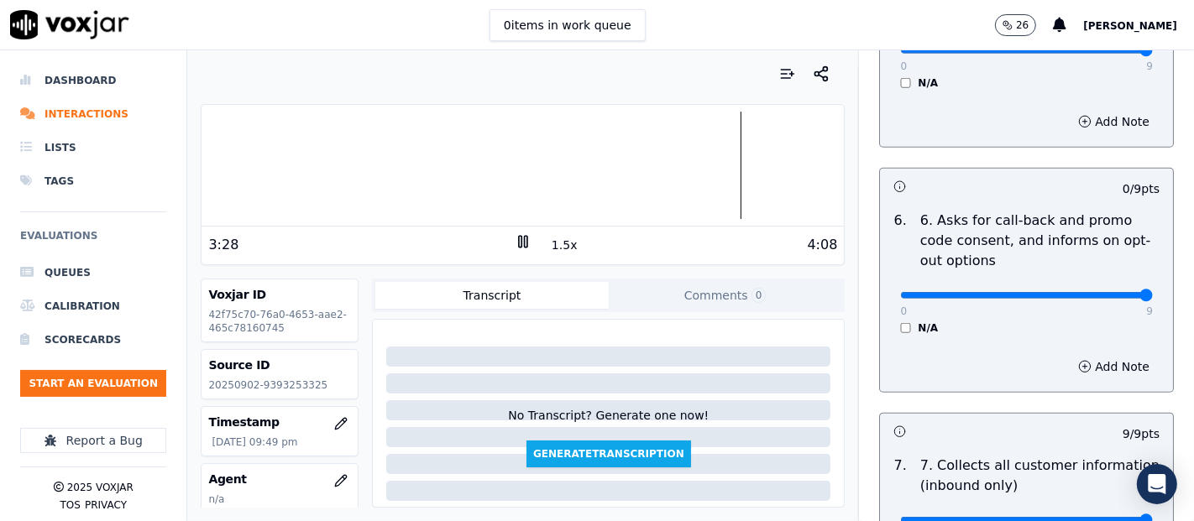
type input "9"
click at [1098, 295] on input "range" at bounding box center [1026, 295] width 253 height 7
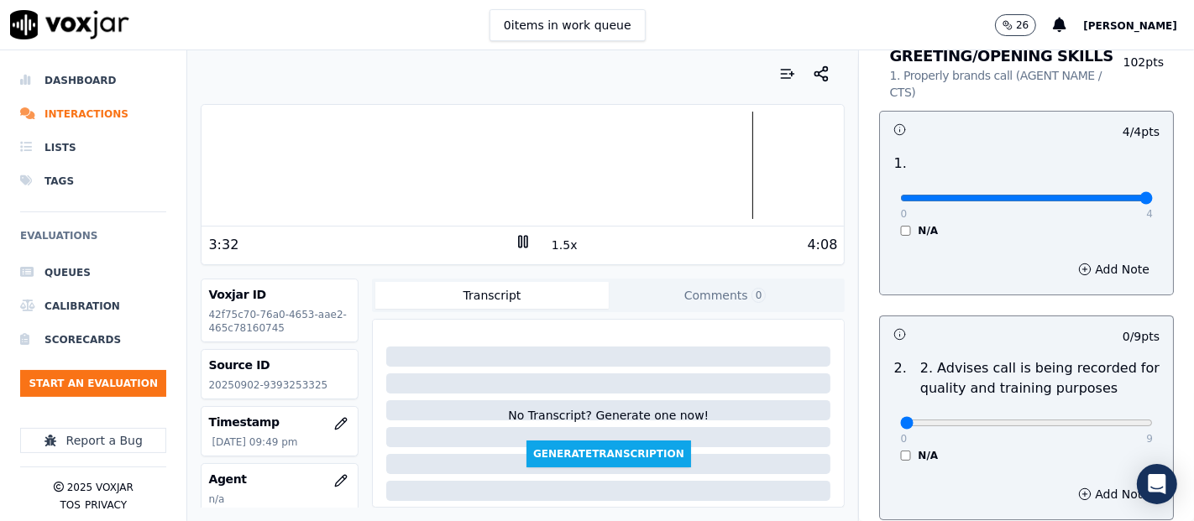
scroll to position [186, 0]
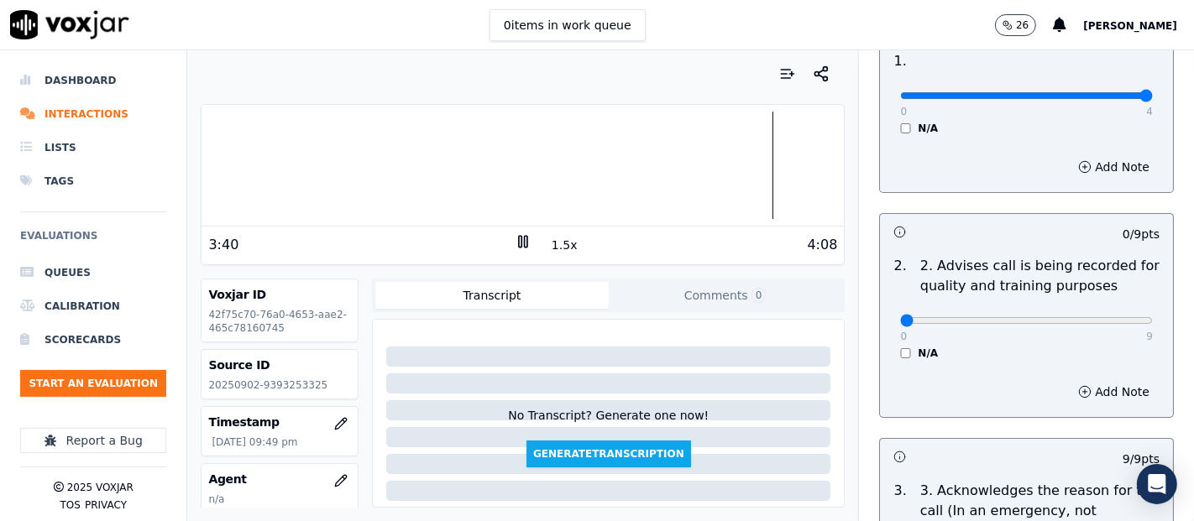
click at [552, 239] on button "1.5x" at bounding box center [564, 245] width 33 height 24
click at [214, 166] on div at bounding box center [522, 165] width 642 height 107
click at [555, 246] on button "2x" at bounding box center [558, 245] width 21 height 24
drag, startPoint x: 1104, startPoint y: 311, endPoint x: 1102, endPoint y: 326, distance: 15.2
click at [1104, 311] on div "0 9" at bounding box center [1026, 320] width 253 height 20
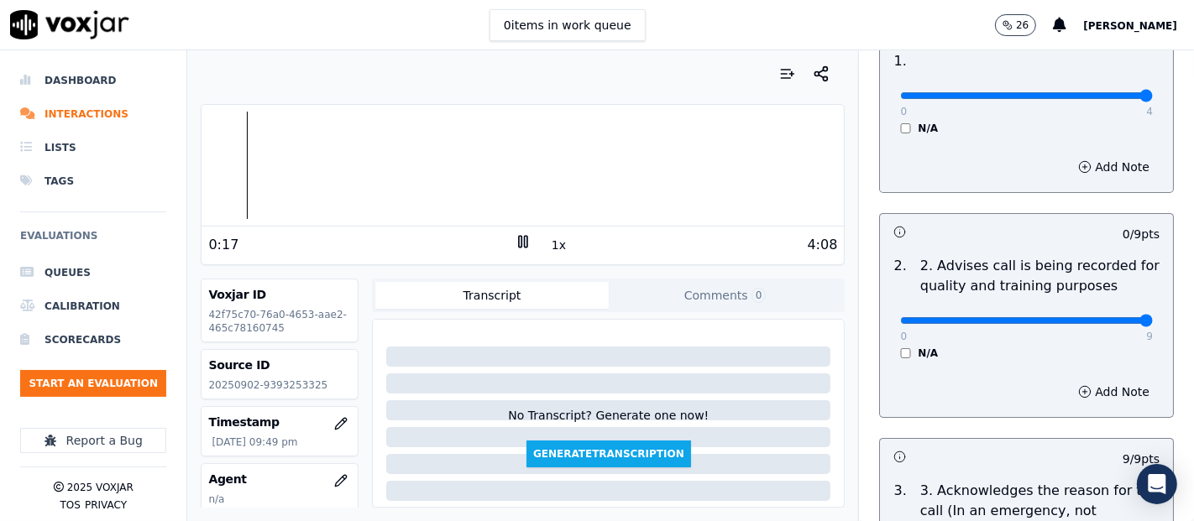
drag, startPoint x: 1102, startPoint y: 327, endPoint x: 1072, endPoint y: 327, distance: 30.2
type input "9"
click at [1101, 324] on input "range" at bounding box center [1026, 320] width 253 height 7
drag, startPoint x: 543, startPoint y: 238, endPoint x: 559, endPoint y: 241, distance: 16.1
click at [548, 238] on button "1x" at bounding box center [558, 245] width 21 height 24
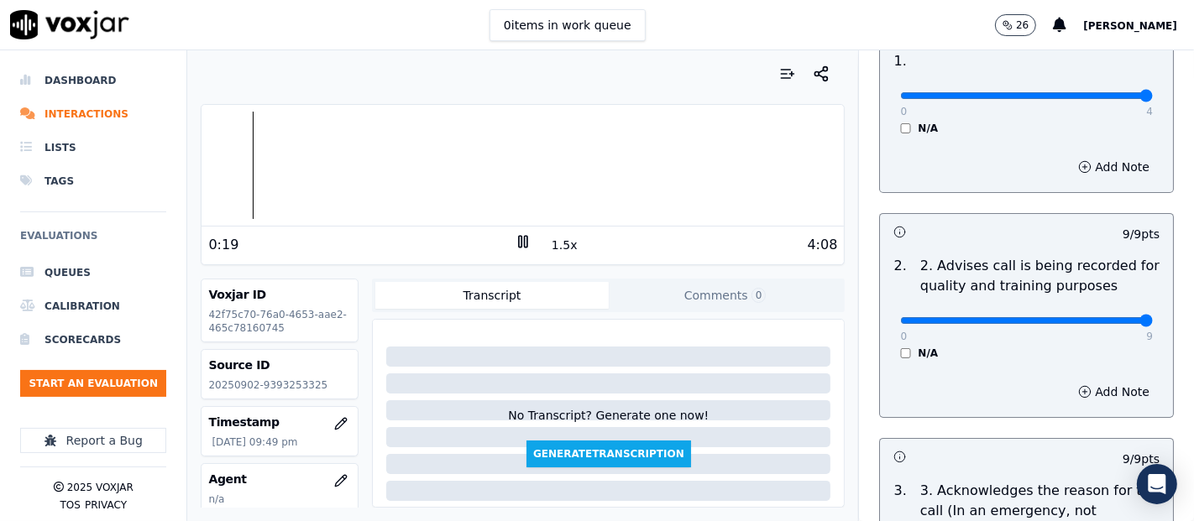
click at [560, 241] on button "1.5x" at bounding box center [564, 245] width 33 height 24
click at [548, 242] on button "2x" at bounding box center [558, 245] width 21 height 24
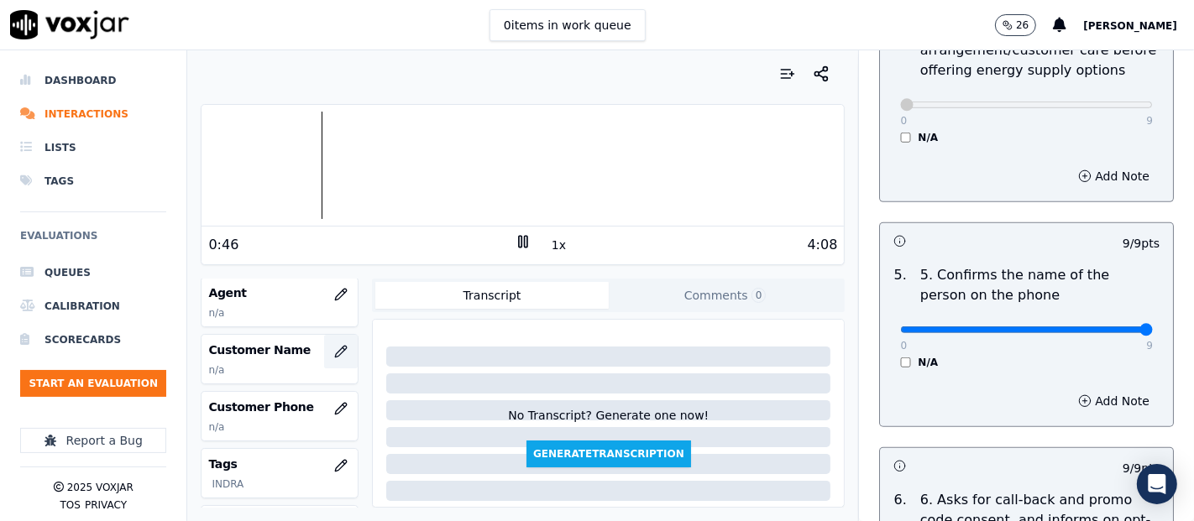
click at [334, 353] on icon "button" at bounding box center [340, 351] width 13 height 13
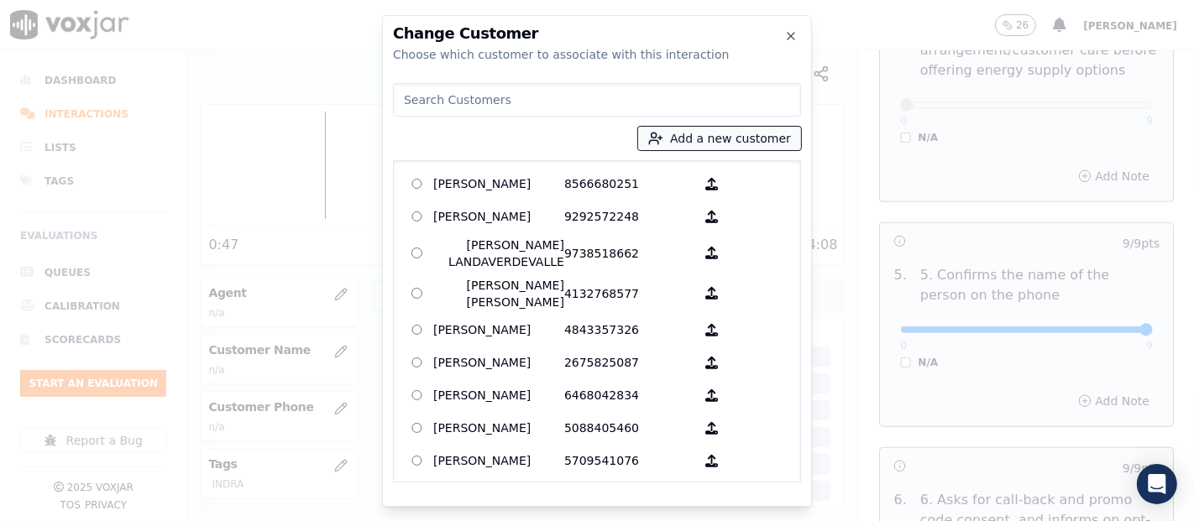
click at [656, 137] on circle "button" at bounding box center [653, 135] width 5 height 5
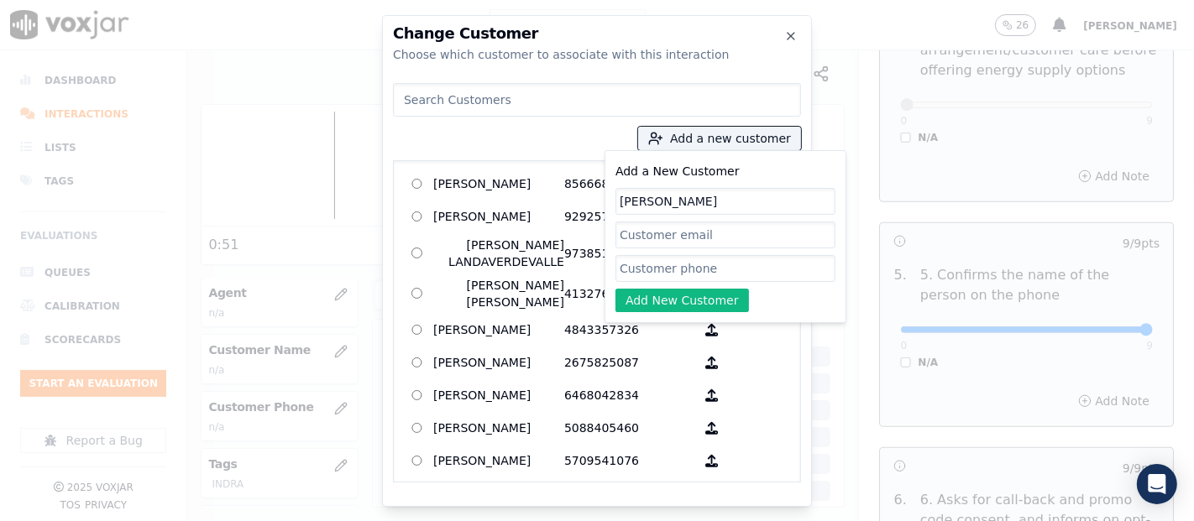
type input "YERALGIZA MENDEZ"
paste input "4015851971"
type input "4015851971"
click at [719, 303] on button "Add New Customer" at bounding box center [681, 301] width 133 height 24
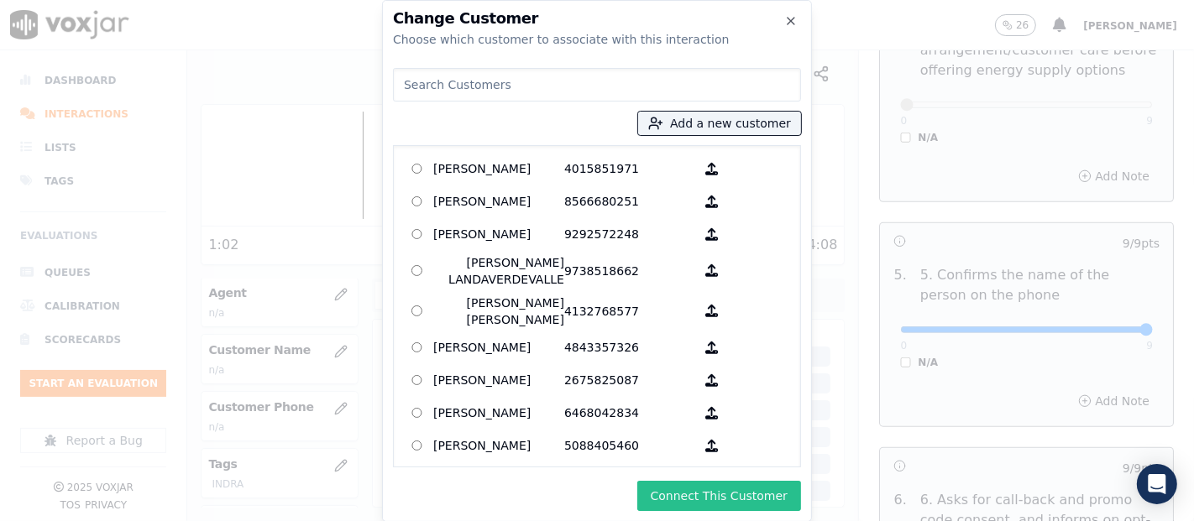
click at [710, 483] on button "Connect This Customer" at bounding box center [719, 496] width 164 height 30
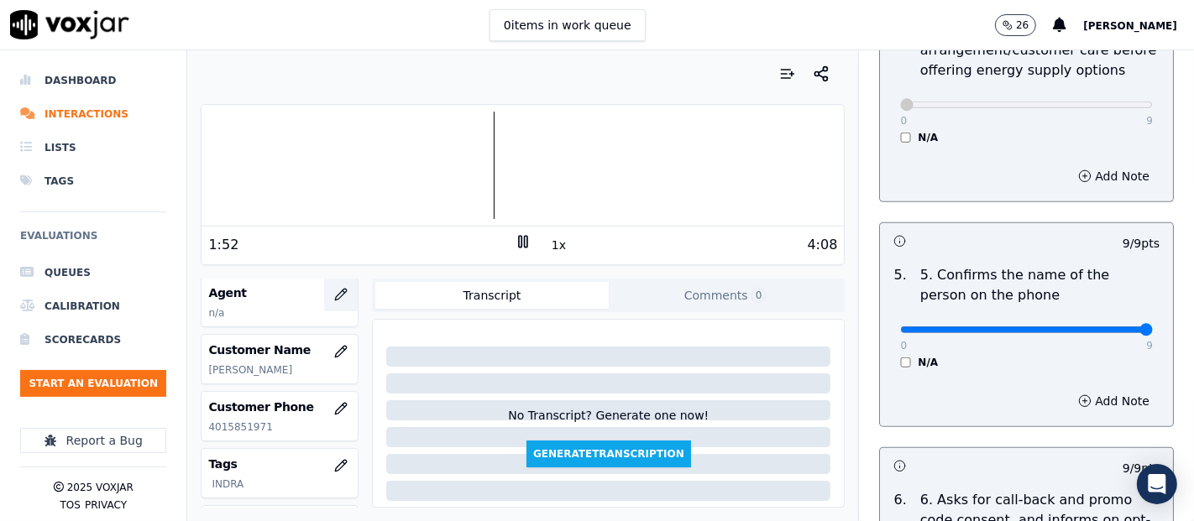
click at [325, 284] on button "button" at bounding box center [341, 295] width 34 height 34
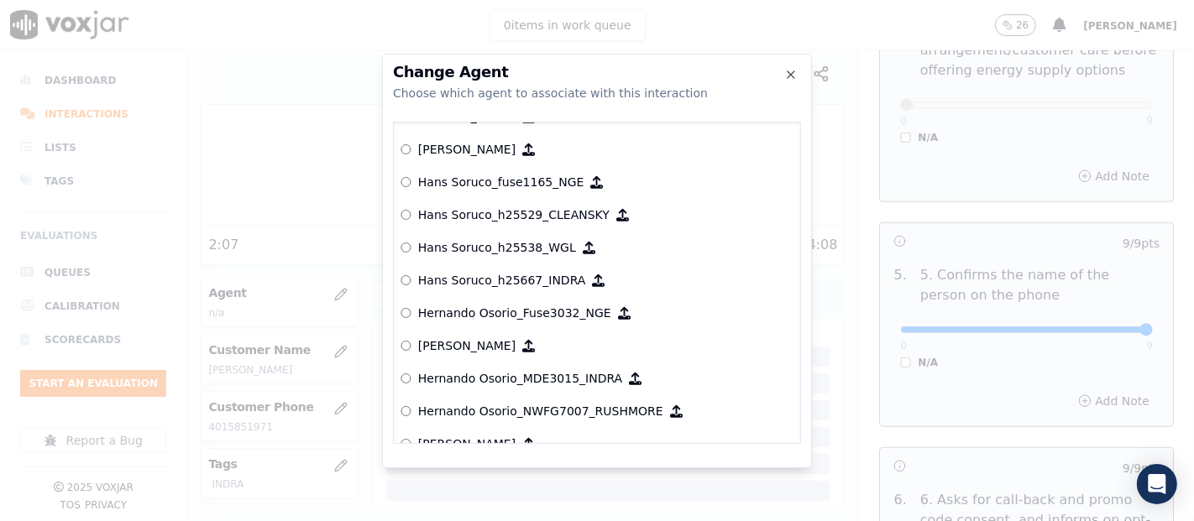
scroll to position [3471, 0]
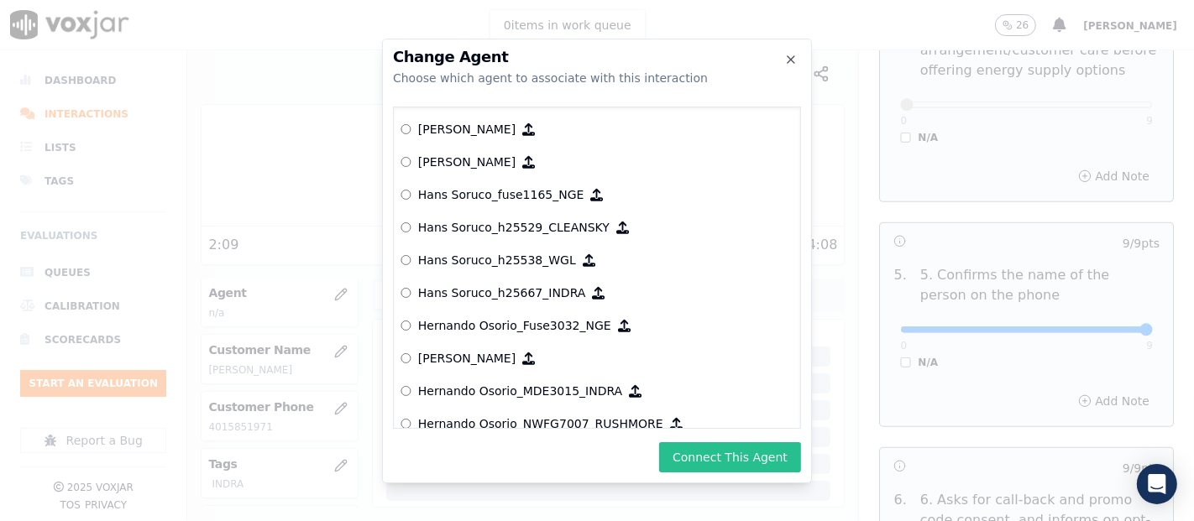
click at [726, 448] on button "Connect This Agent" at bounding box center [730, 457] width 142 height 30
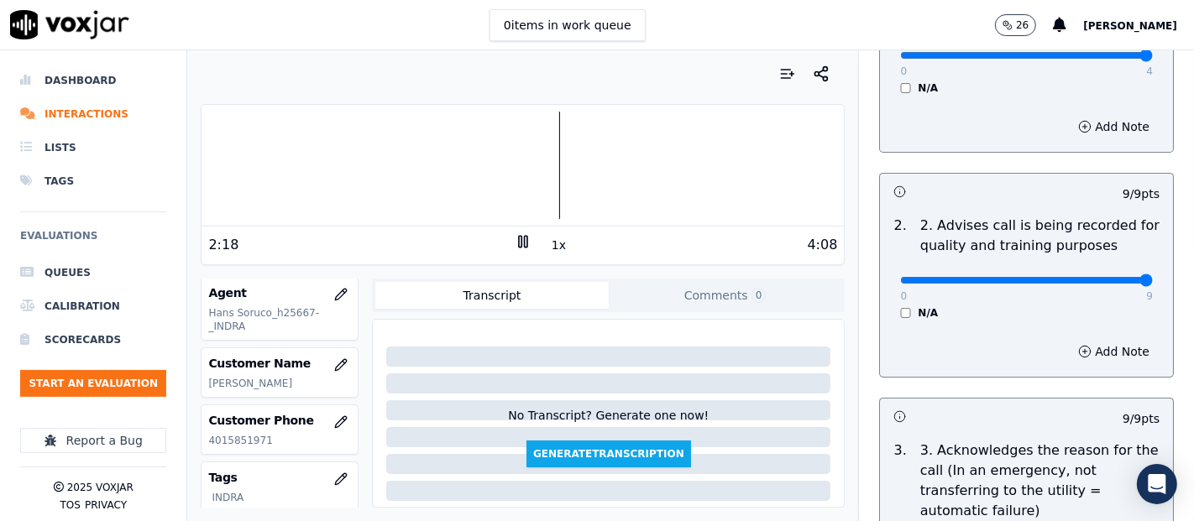
scroll to position [0, 0]
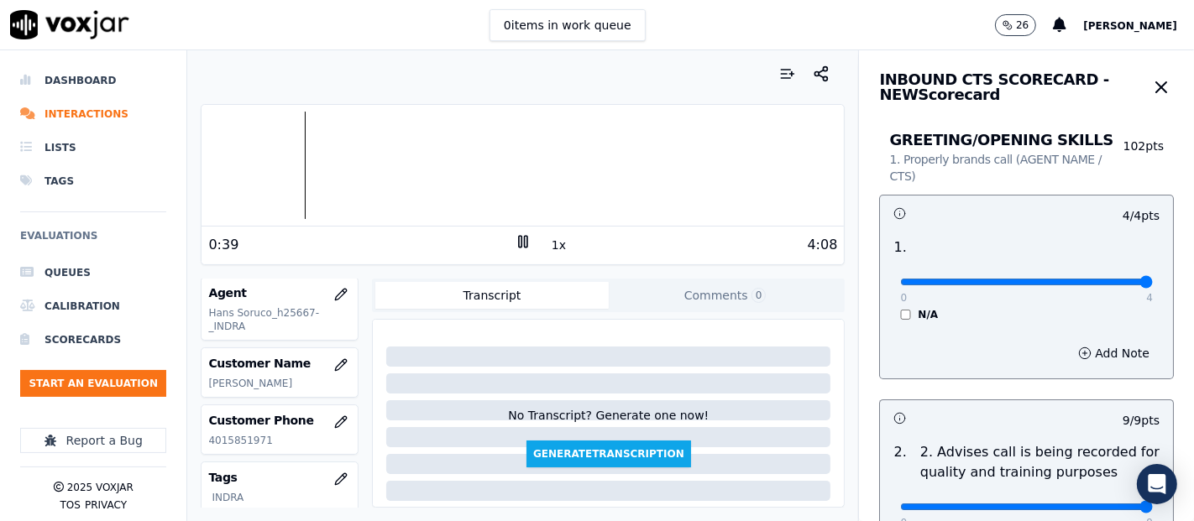
click at [300, 123] on div at bounding box center [522, 165] width 642 height 107
click at [249, 159] on div at bounding box center [522, 165] width 642 height 107
click at [225, 161] on div at bounding box center [522, 165] width 642 height 107
click at [557, 248] on div "4:08" at bounding box center [684, 245] width 306 height 20
click at [535, 248] on div "4:08" at bounding box center [684, 245] width 306 height 20
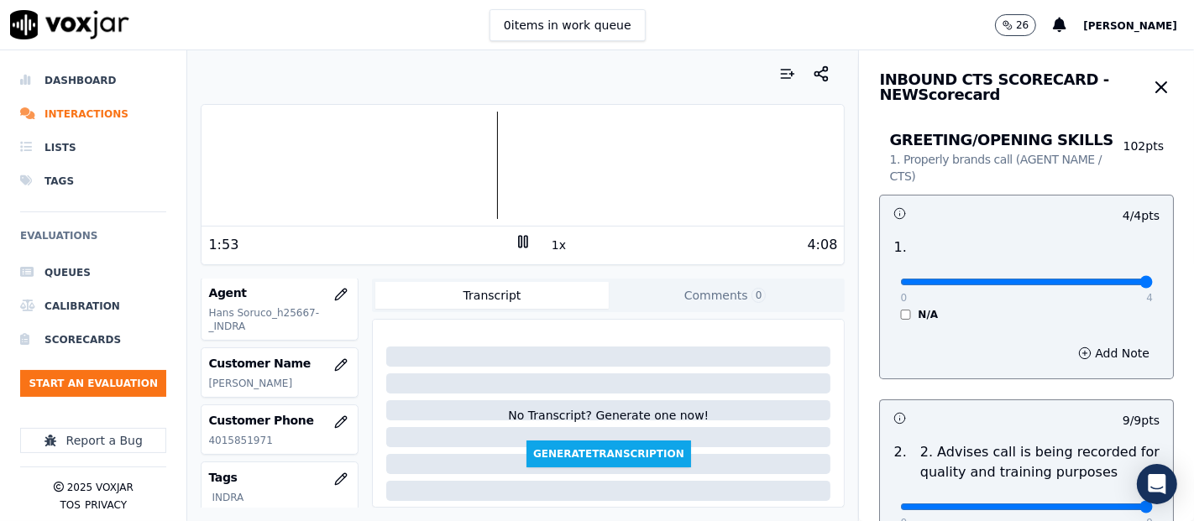
click at [548, 241] on button "1x" at bounding box center [558, 245] width 21 height 24
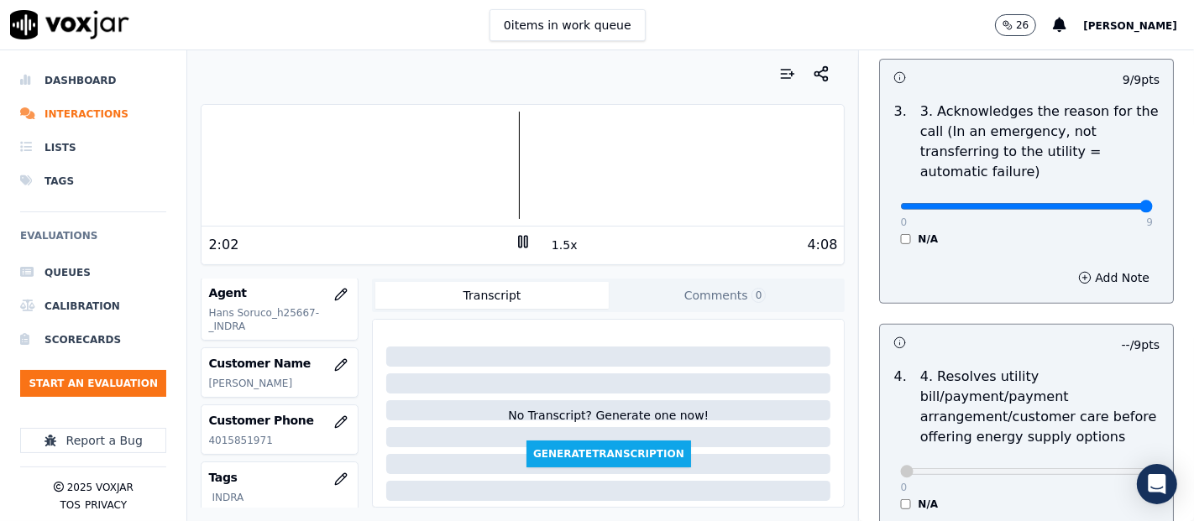
scroll to position [567, 0]
click at [525, 241] on rect at bounding box center [526, 241] width 3 height 11
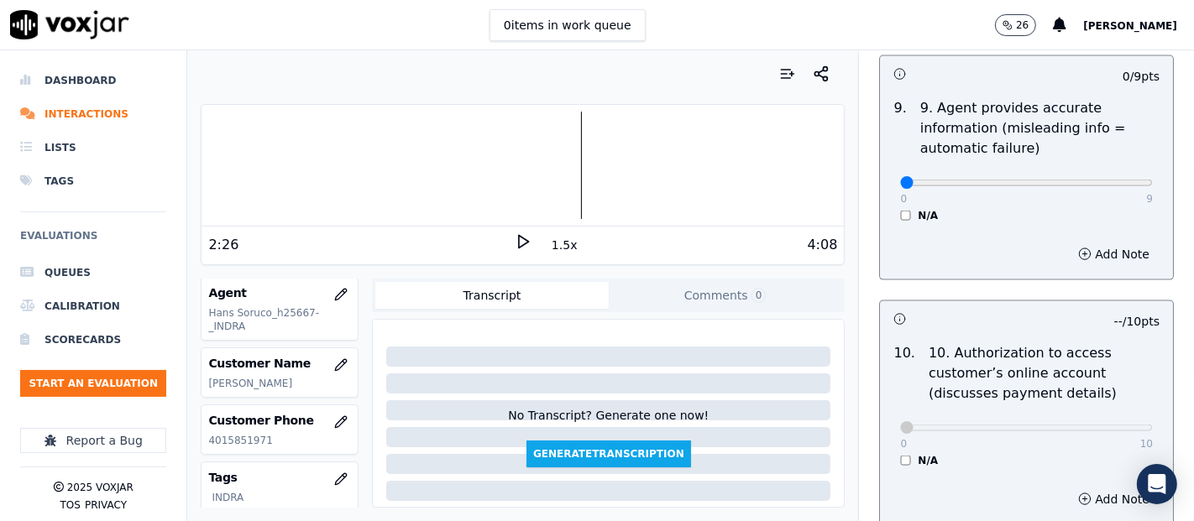
scroll to position [2019, 0]
click at [1068, 248] on button "Add Note" at bounding box center [1113, 255] width 91 height 24
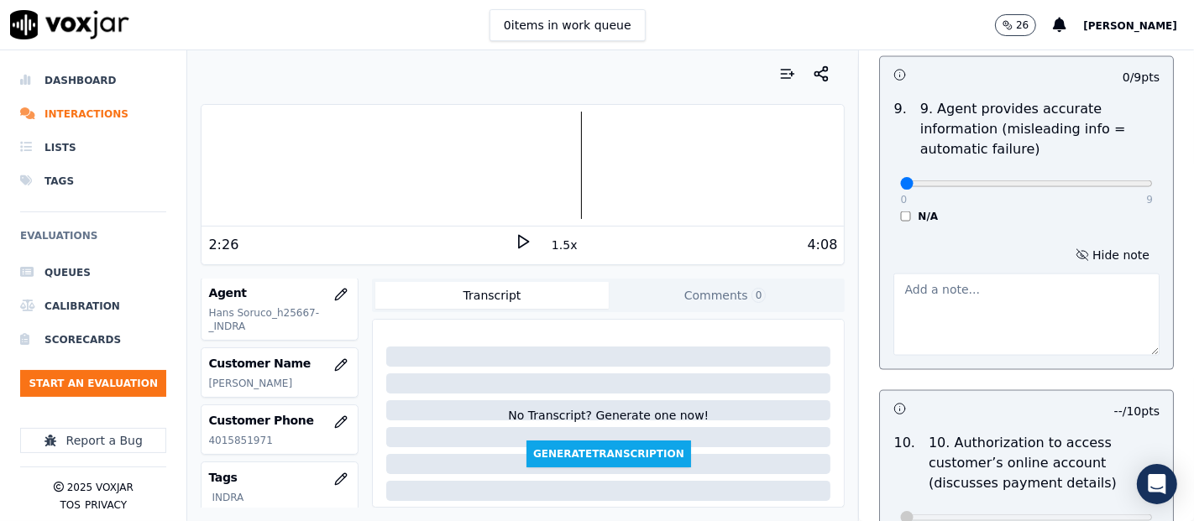
drag, startPoint x: 930, startPoint y: 286, endPoint x: 964, endPoint y: 222, distance: 72.8
click at [931, 286] on textarea at bounding box center [1026, 315] width 266 height 82
drag, startPoint x: 975, startPoint y: 180, endPoint x: 985, endPoint y: 180, distance: 10.1
click at [985, 180] on input "range" at bounding box center [1026, 183] width 253 height 7
click at [1003, 180] on input "range" at bounding box center [1026, 183] width 253 height 7
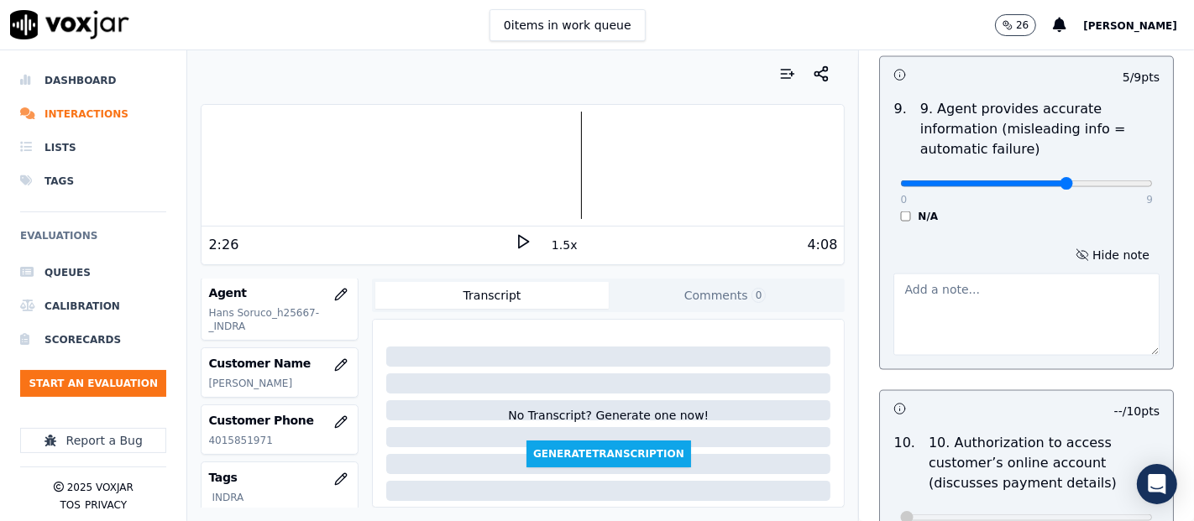
drag, startPoint x: 1008, startPoint y: 177, endPoint x: 1021, endPoint y: 179, distance: 13.5
type input "6"
click at [1021, 180] on input "range" at bounding box center [1026, 183] width 253 height 7
click at [976, 289] on textarea at bounding box center [1026, 315] width 266 height 82
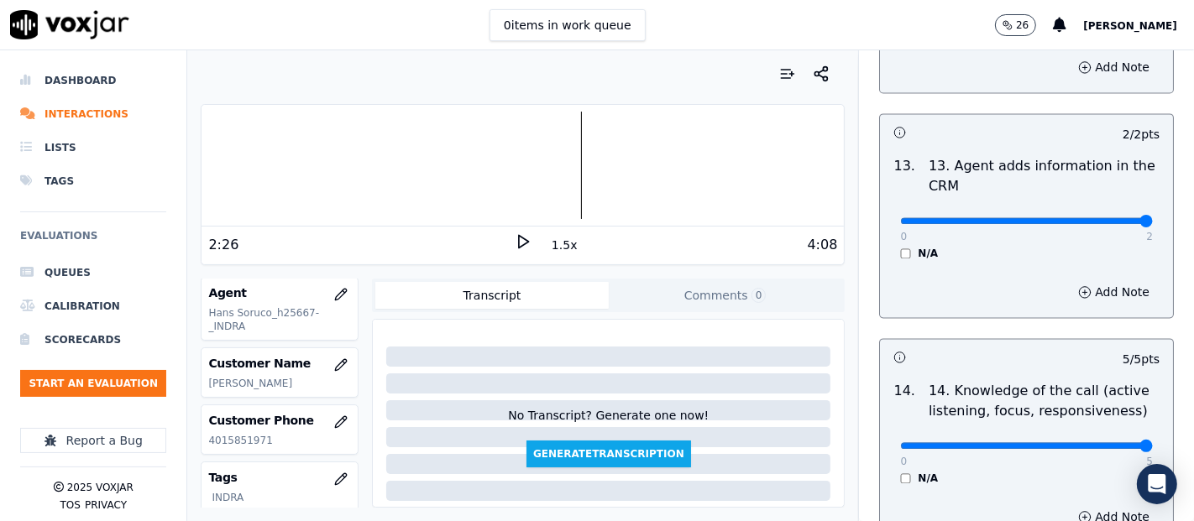
scroll to position [3148, 0]
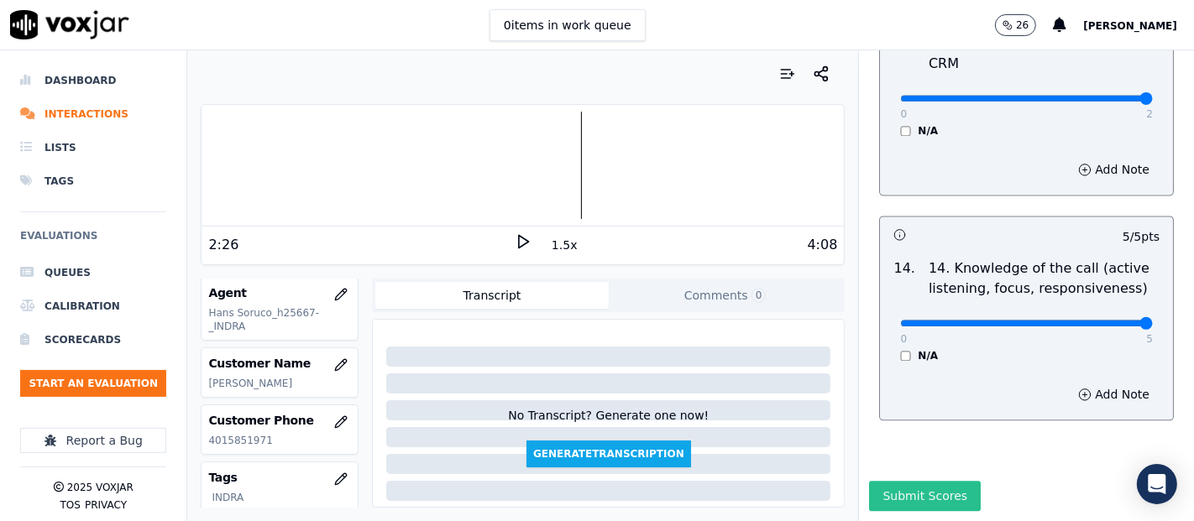
type textarea "THE AGENT DIDNT MENTIONED THE GAS RATE"
click at [901, 481] on button "Submit Scores" at bounding box center [925, 496] width 112 height 30
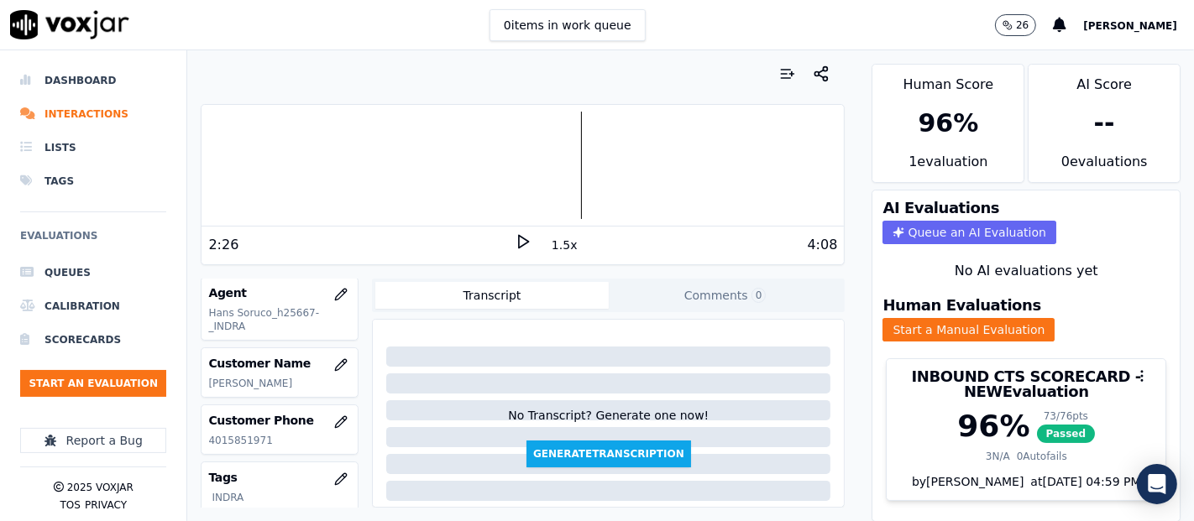
scroll to position [57, 0]
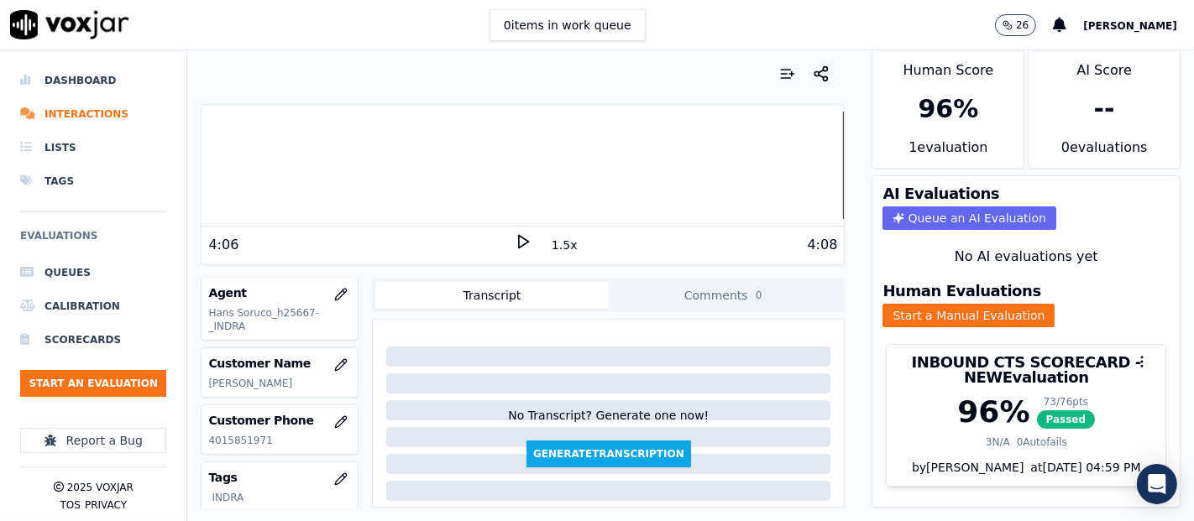
click at [904, 158] on div "Your browser does not support the audio element. 4:06 1.5x 4:08 Voxjar ID 42f75…" at bounding box center [690, 285] width 1006 height 471
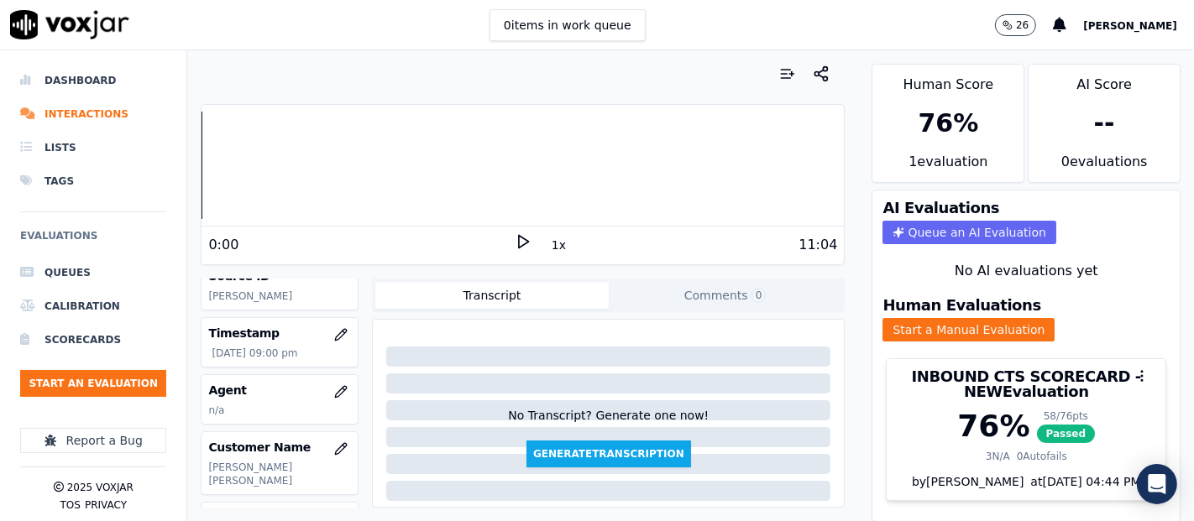
scroll to position [87, 0]
click at [334, 387] on icon "button" at bounding box center [340, 393] width 13 height 13
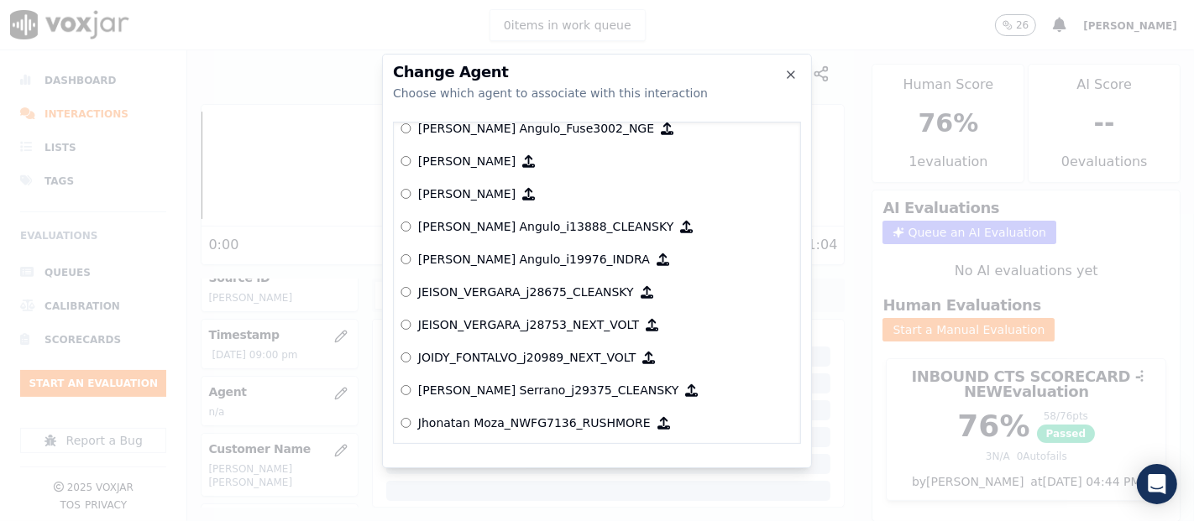
scroll to position [4064, 0]
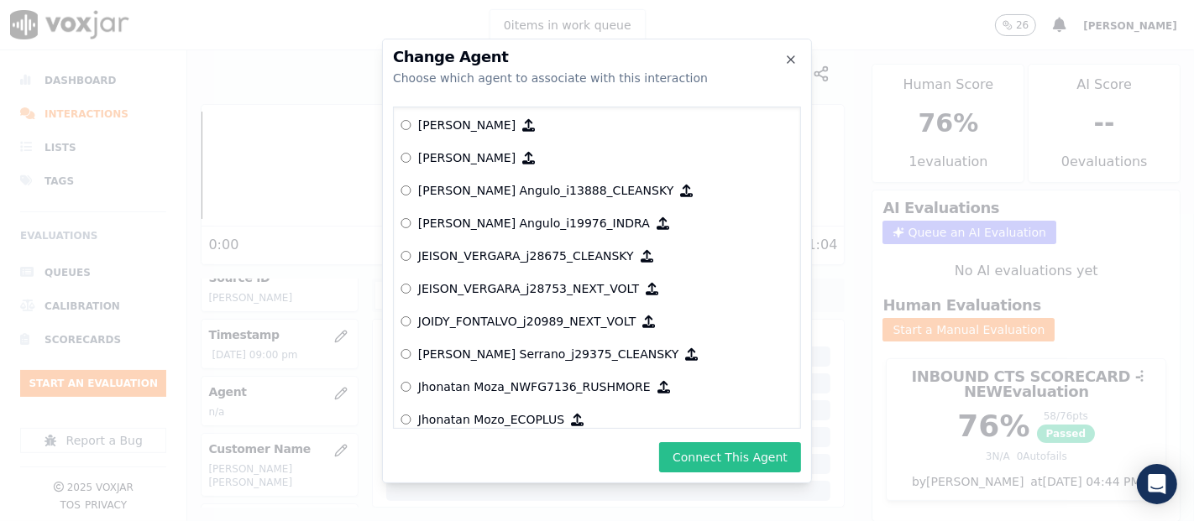
click at [705, 449] on button "Connect This Agent" at bounding box center [730, 457] width 142 height 30
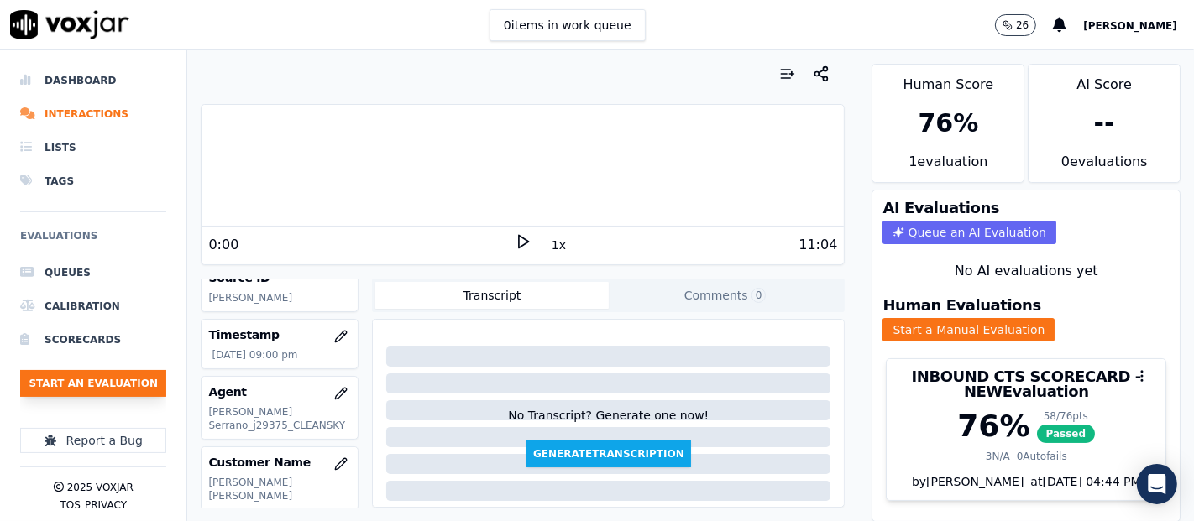
click at [122, 384] on button "Start an Evaluation" at bounding box center [93, 383] width 146 height 27
